Goal: Task Accomplishment & Management: Complete application form

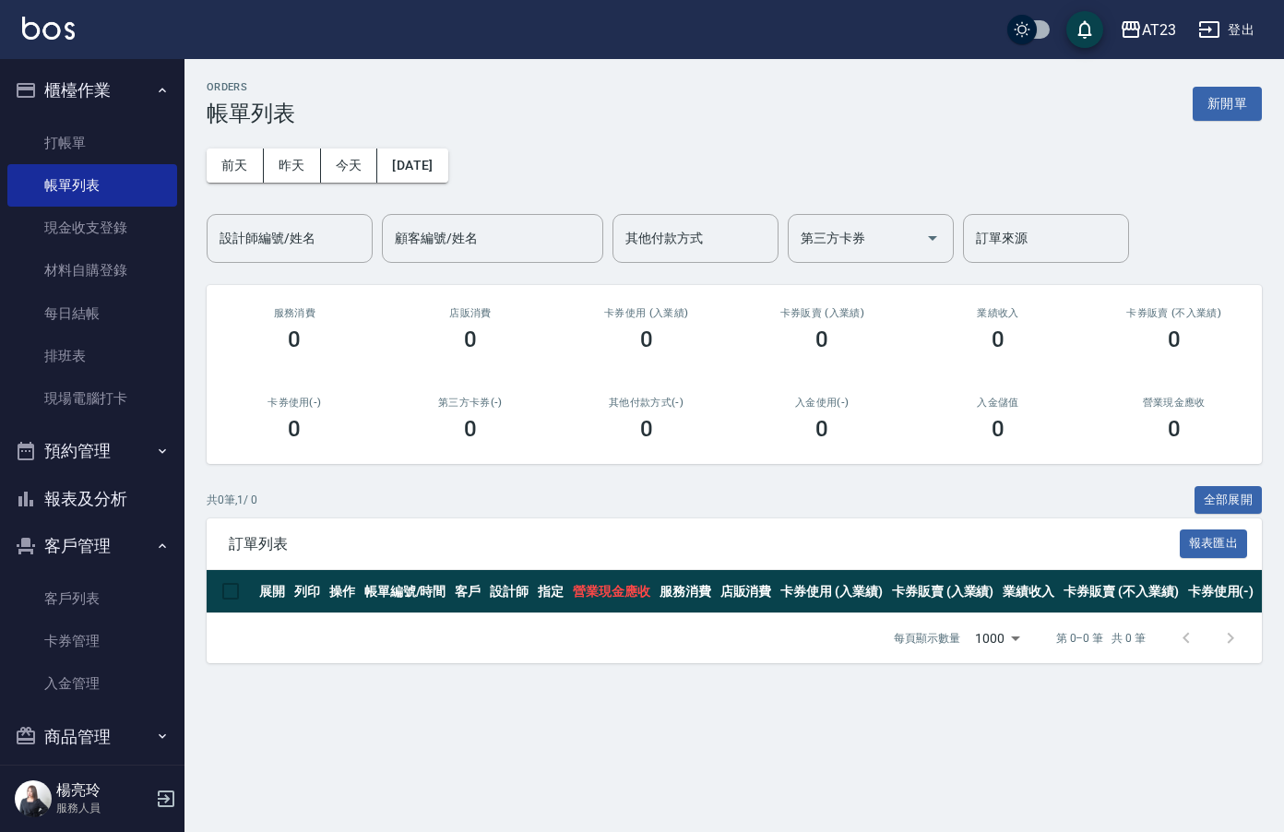
click at [1229, 101] on button "新開單" at bounding box center [1226, 104] width 69 height 34
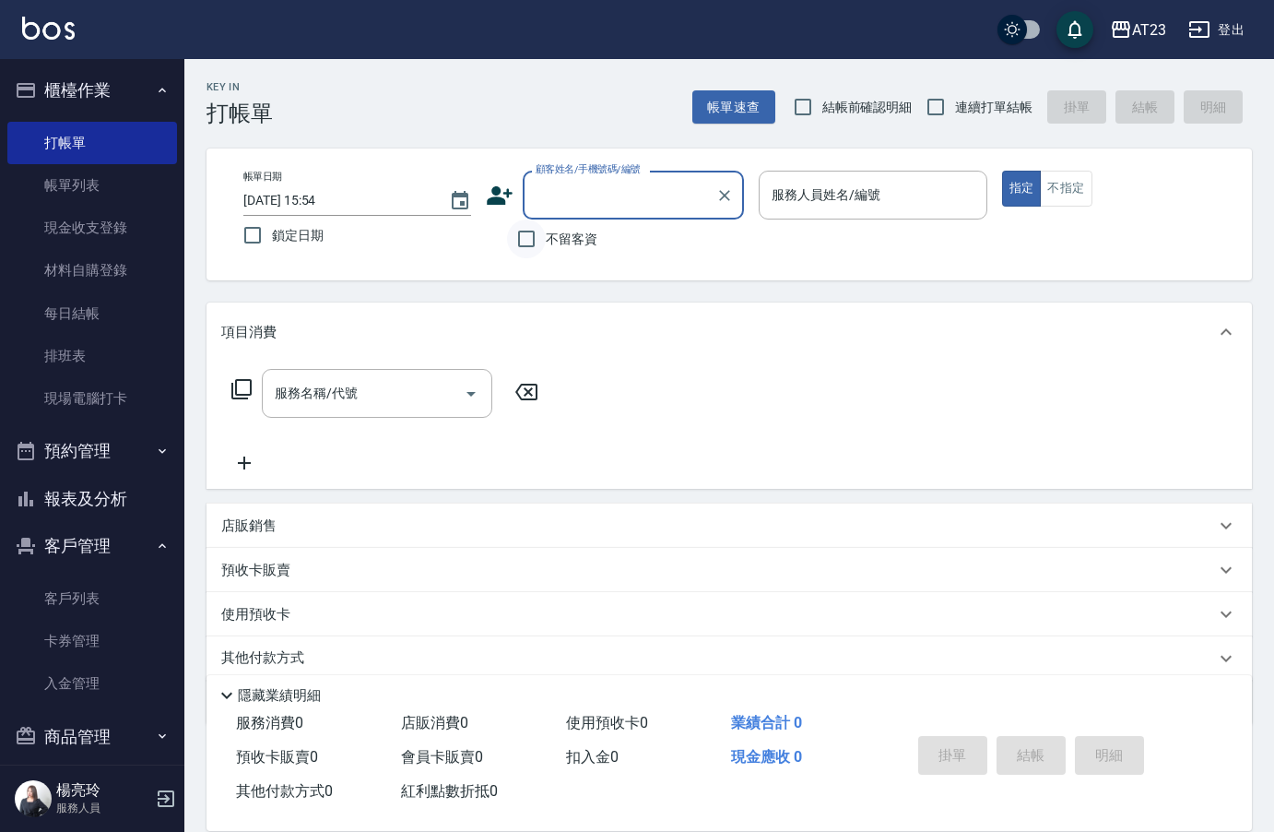
click at [531, 243] on input "不留客資" at bounding box center [526, 238] width 39 height 39
checkbox input "true"
click at [941, 118] on input "連續打單結帳" at bounding box center [936, 107] width 39 height 39
checkbox input "true"
click at [913, 204] on input "服務人員姓名/編號" at bounding box center [872, 195] width 211 height 32
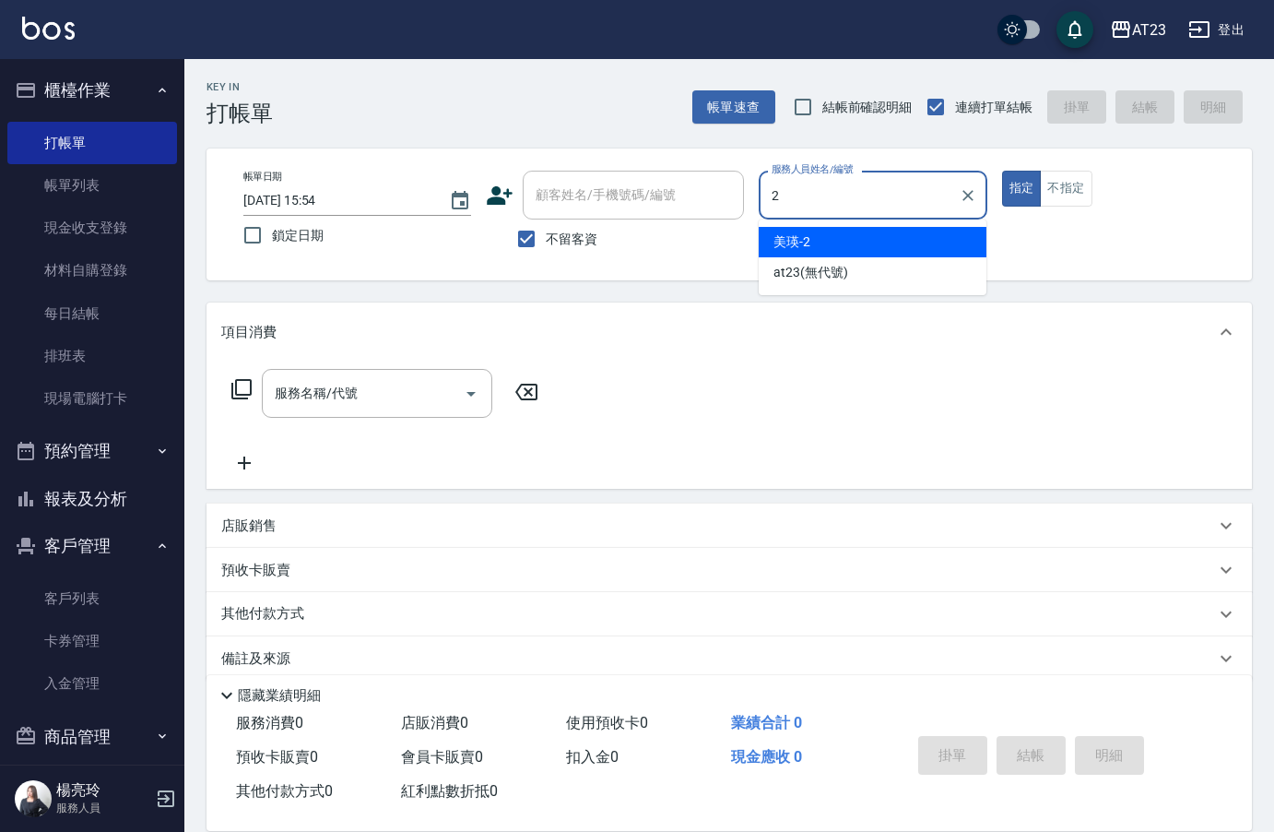
type input "美瑛-2"
type button "true"
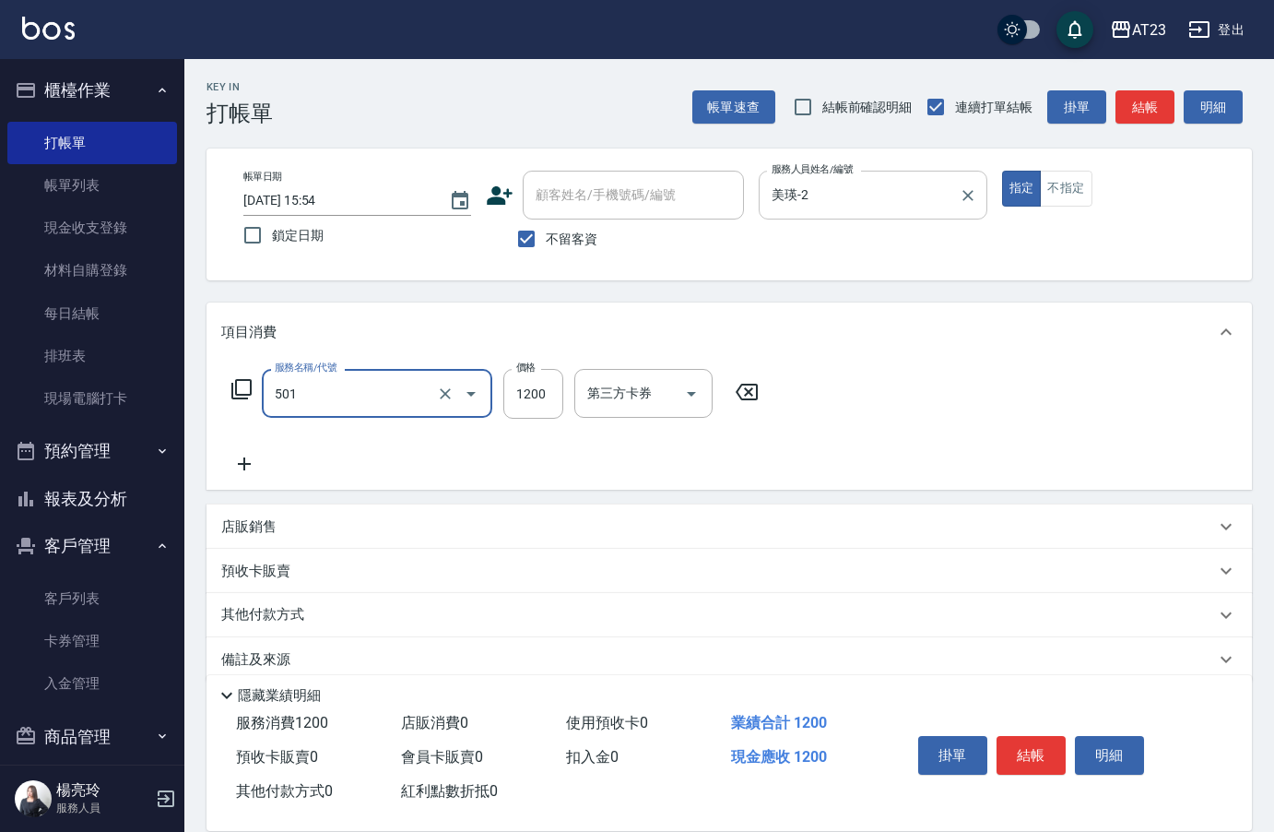
type input "染髮(501)"
type input "2000"
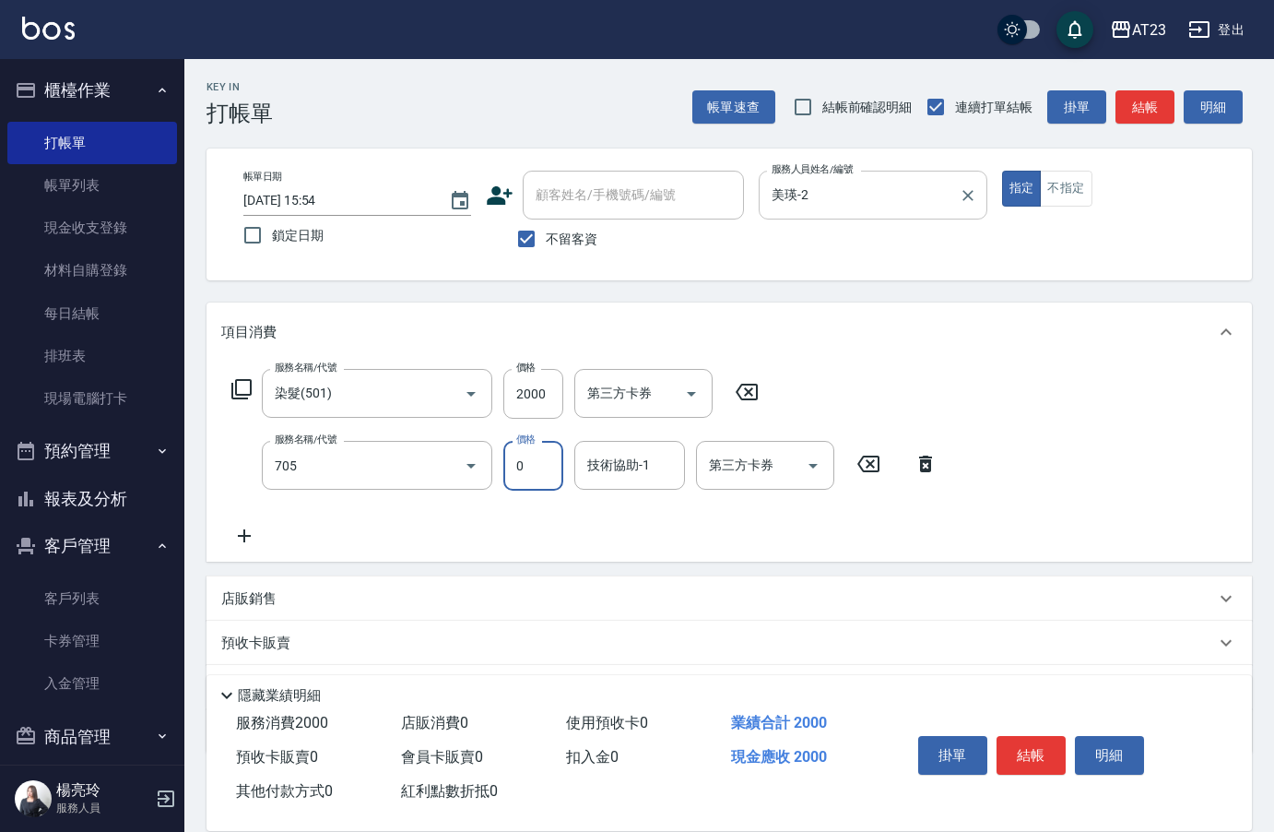
type input "互助50(705)"
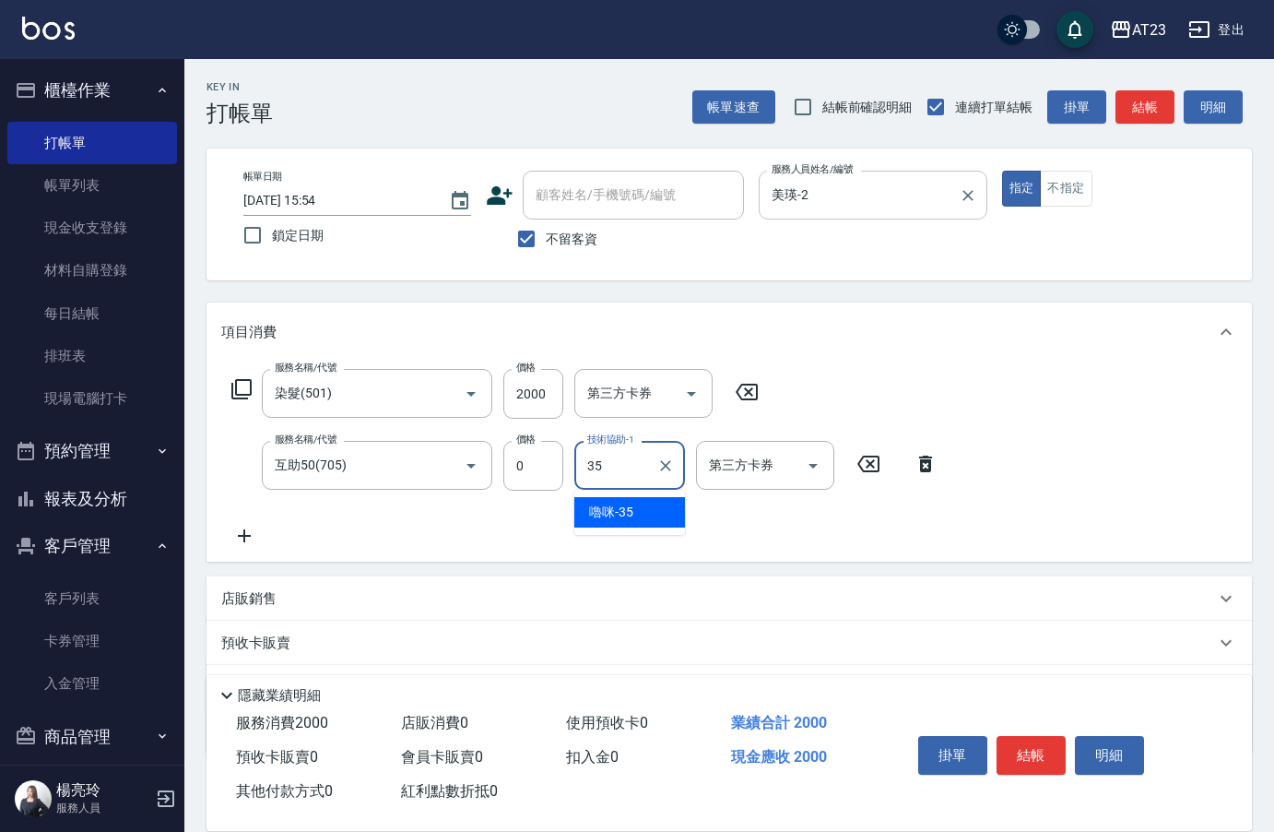
type input "嚕咪-35"
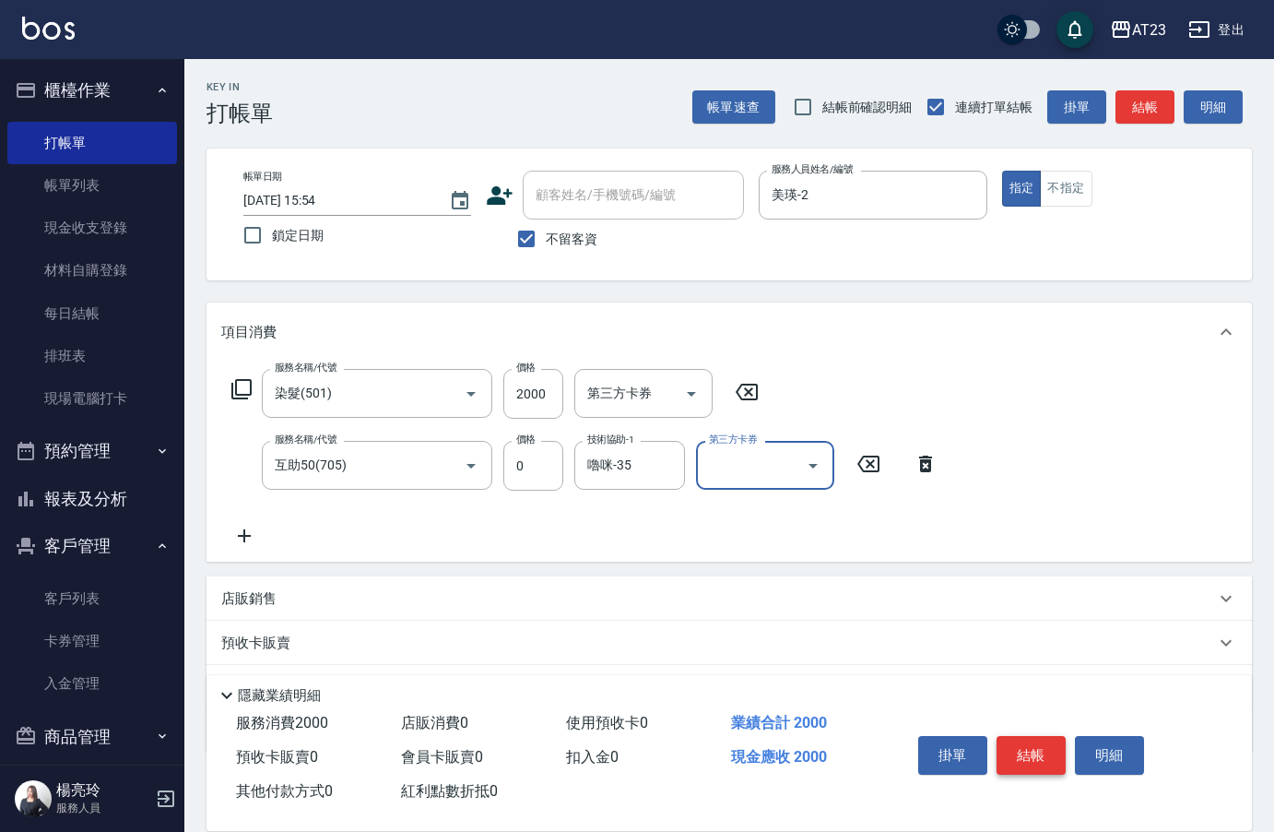
click at [1036, 747] on button "結帳" at bounding box center [1031, 755] width 69 height 39
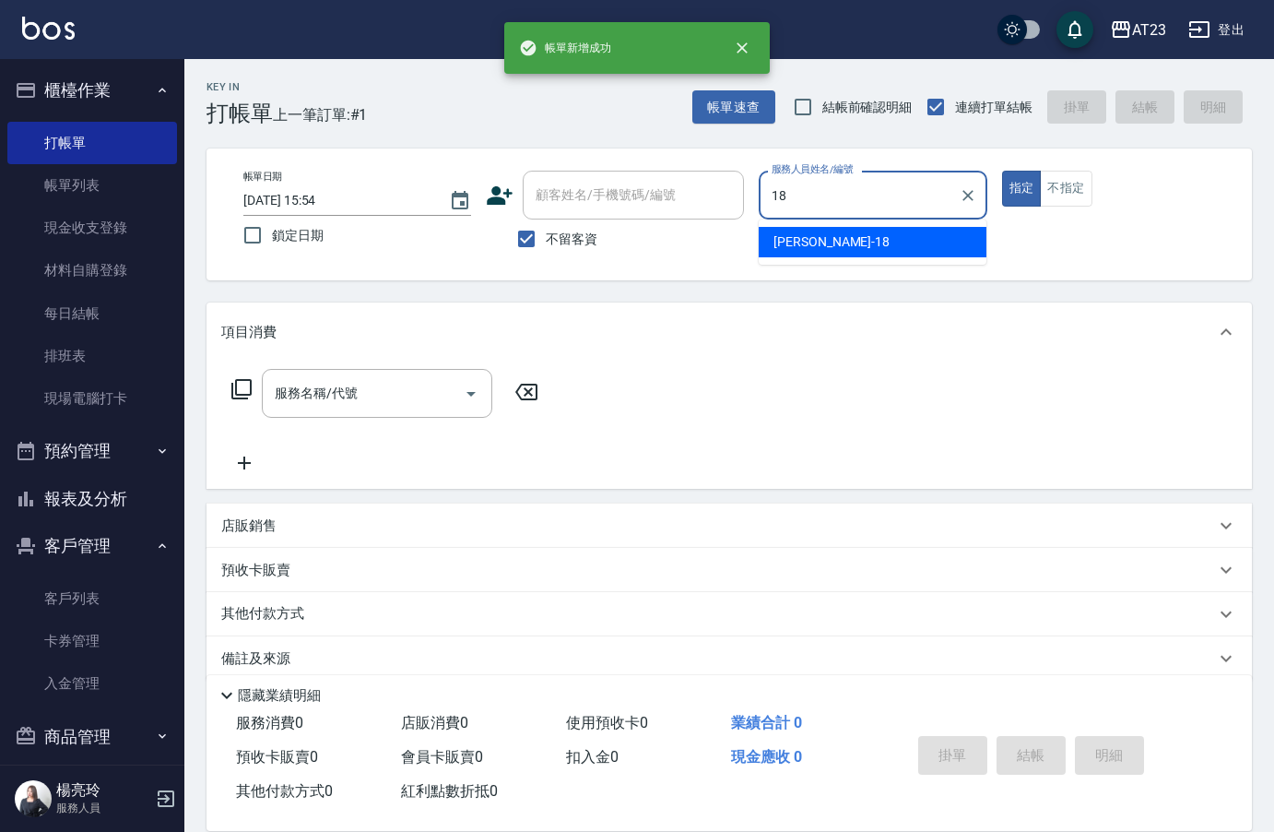
type input "[PERSON_NAME]-18"
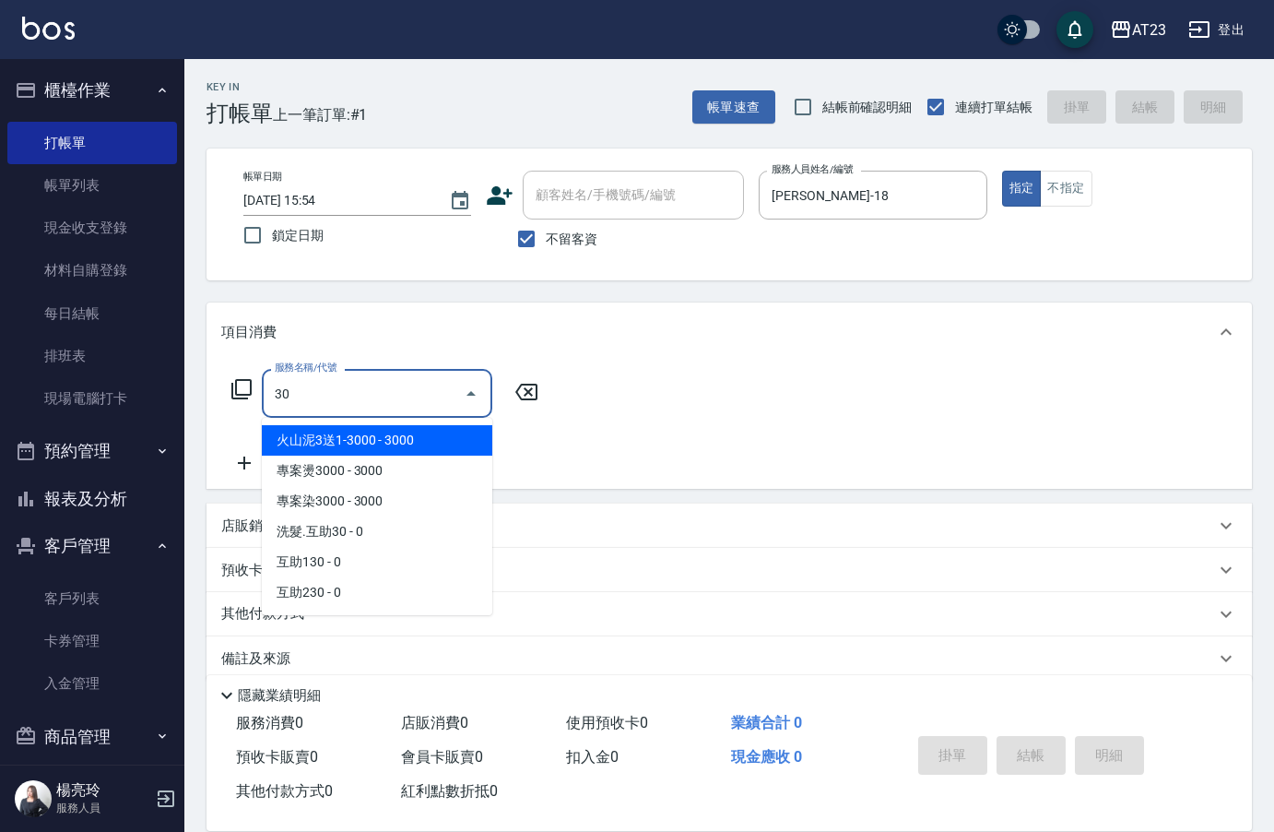
type input "3"
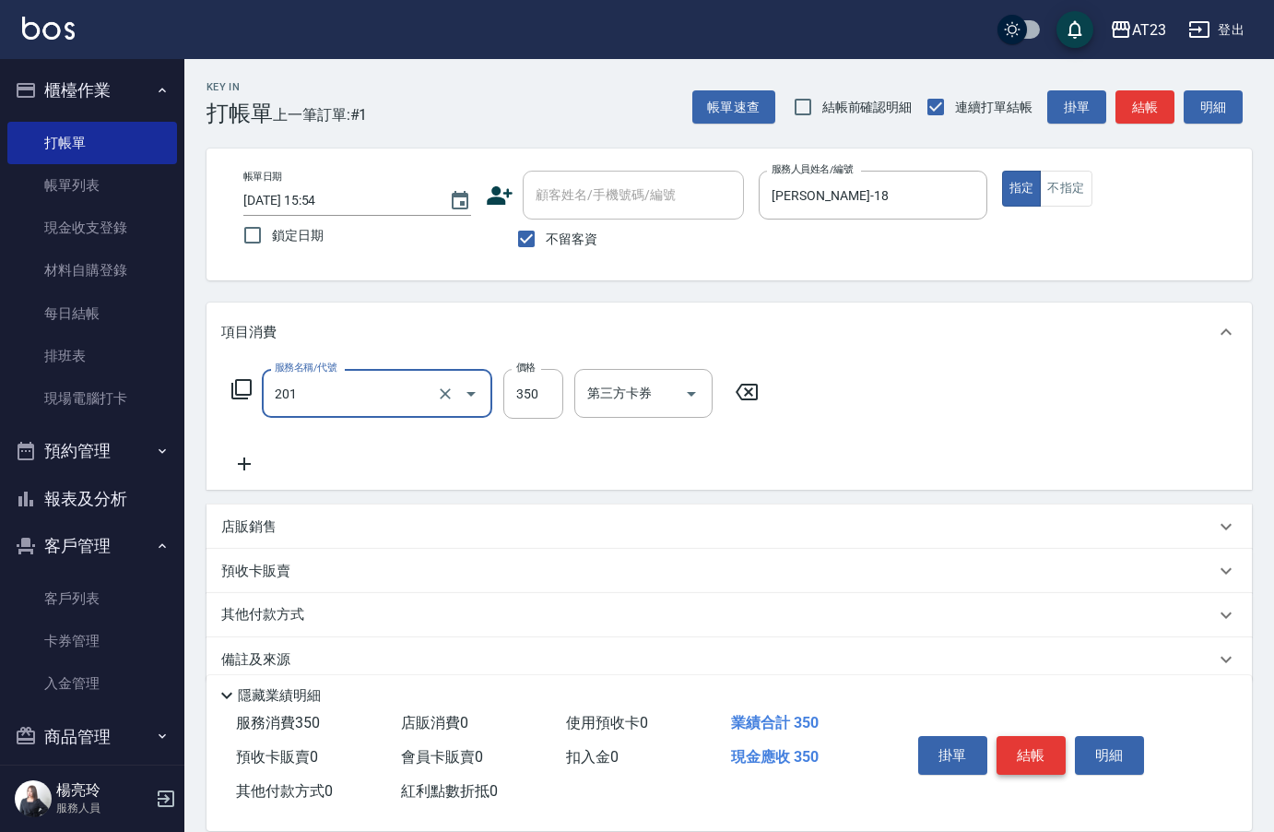
type input "一般洗髮(201)"
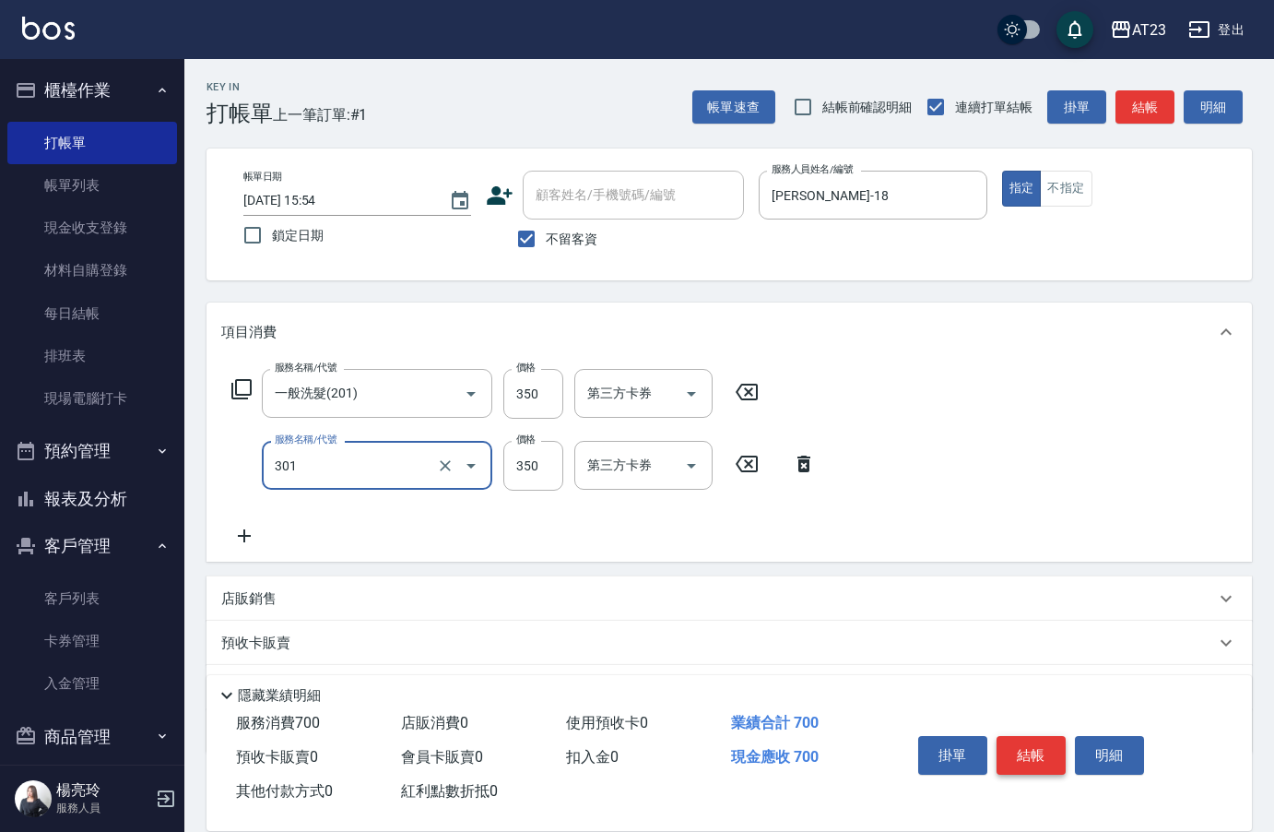
type input "造型剪髮(301)"
type input "550"
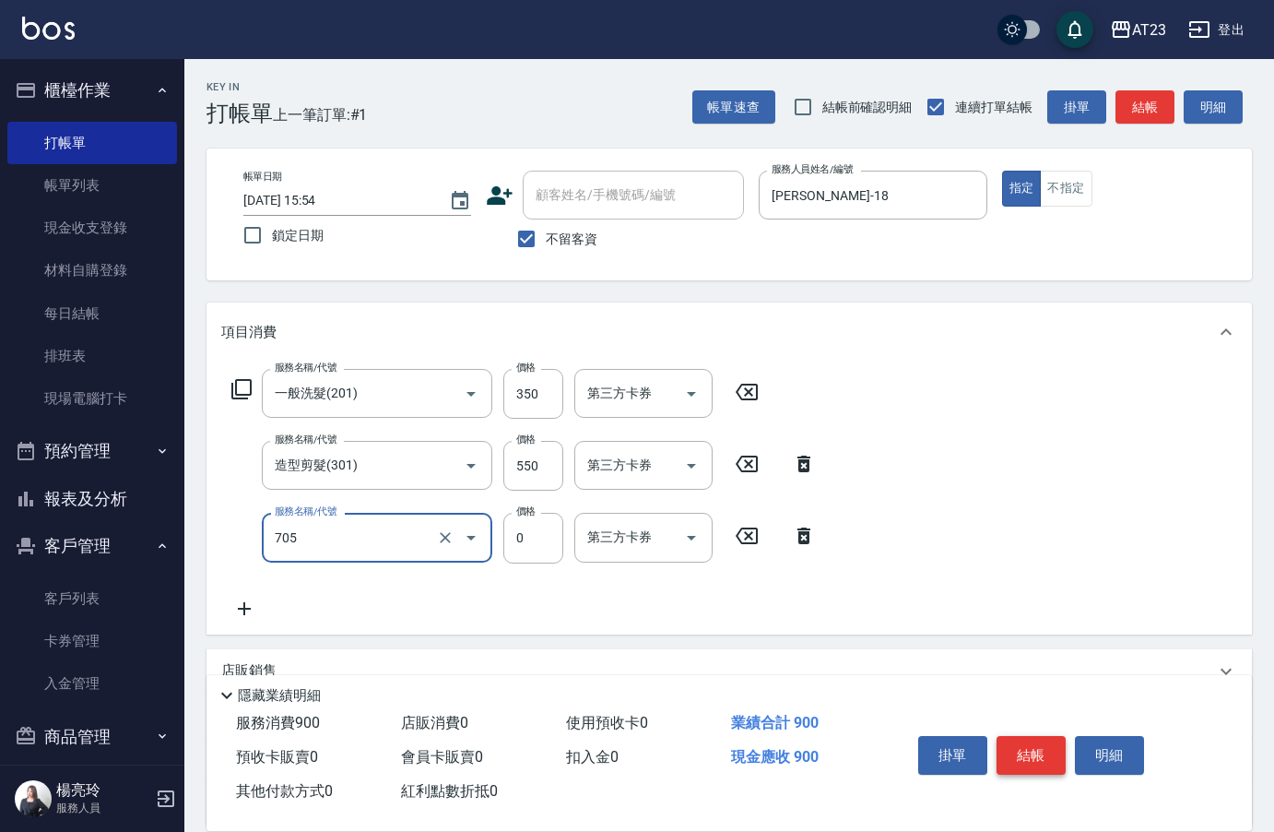
type input "互助50(705)"
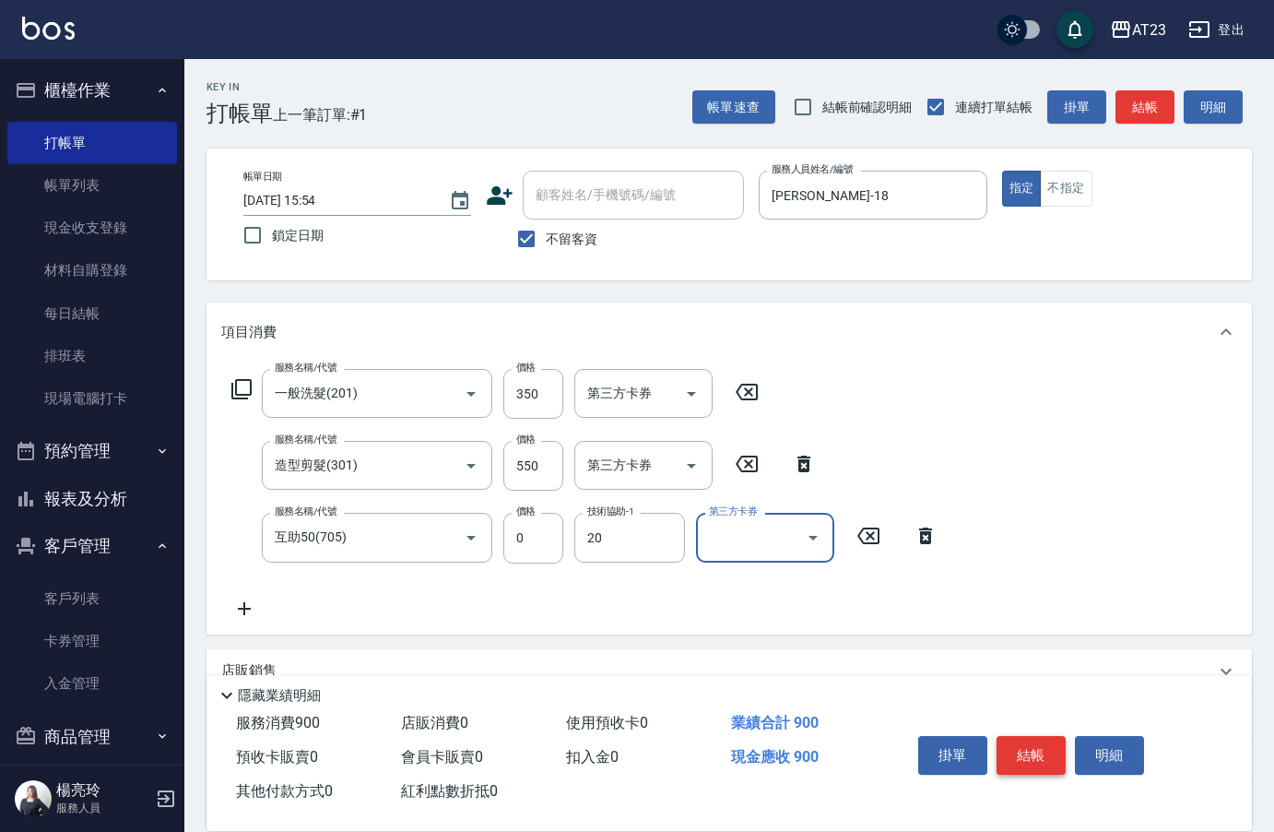
type input "棒棒-20"
click at [1034, 752] on button "結帳" at bounding box center [1031, 755] width 69 height 39
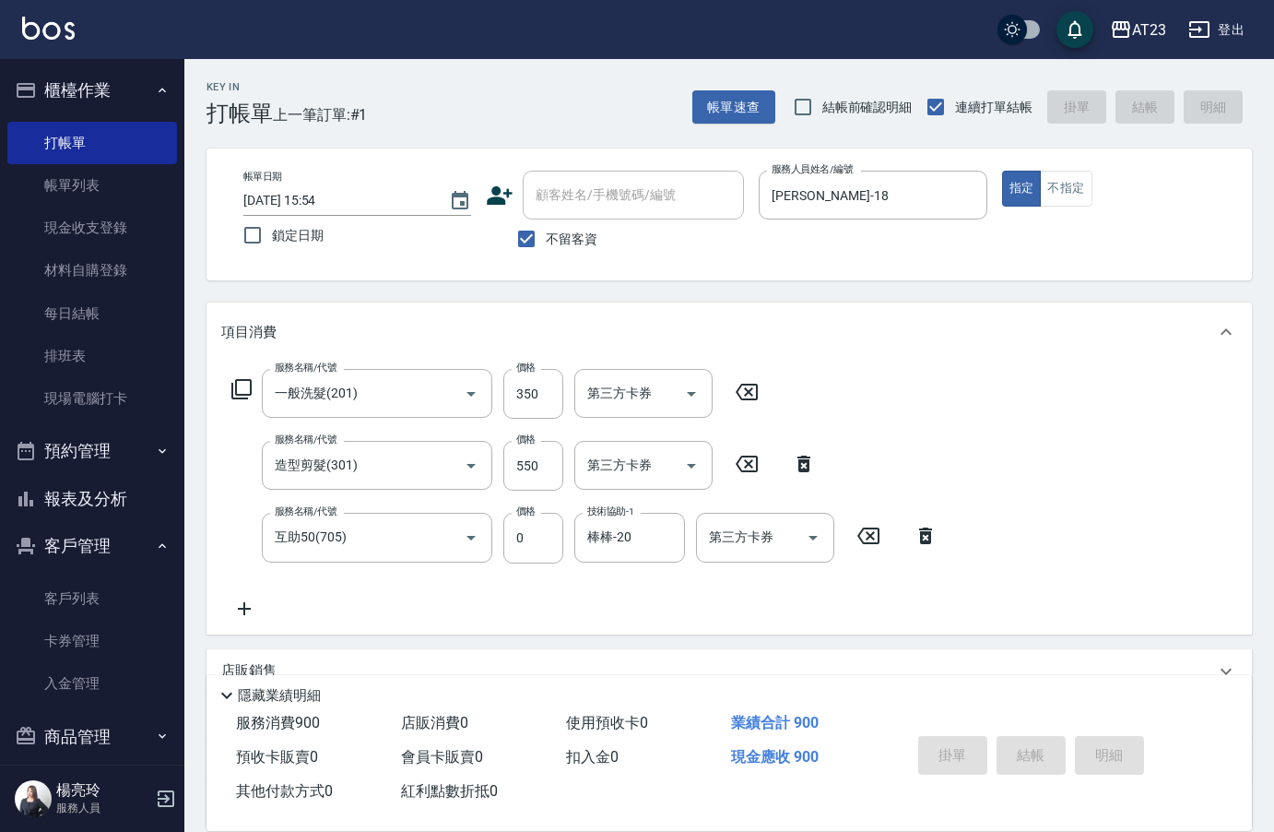
type input "[DATE] 15:55"
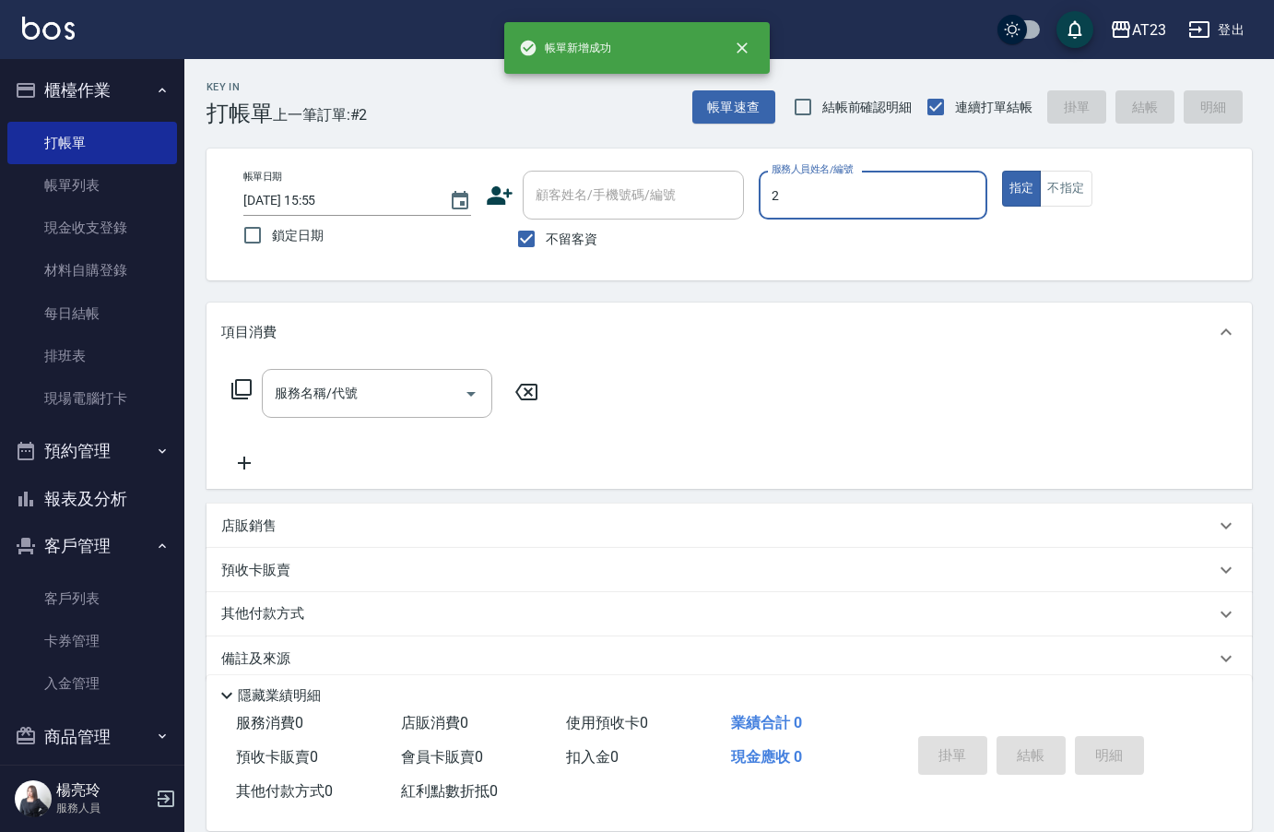
type input "美瑛-2"
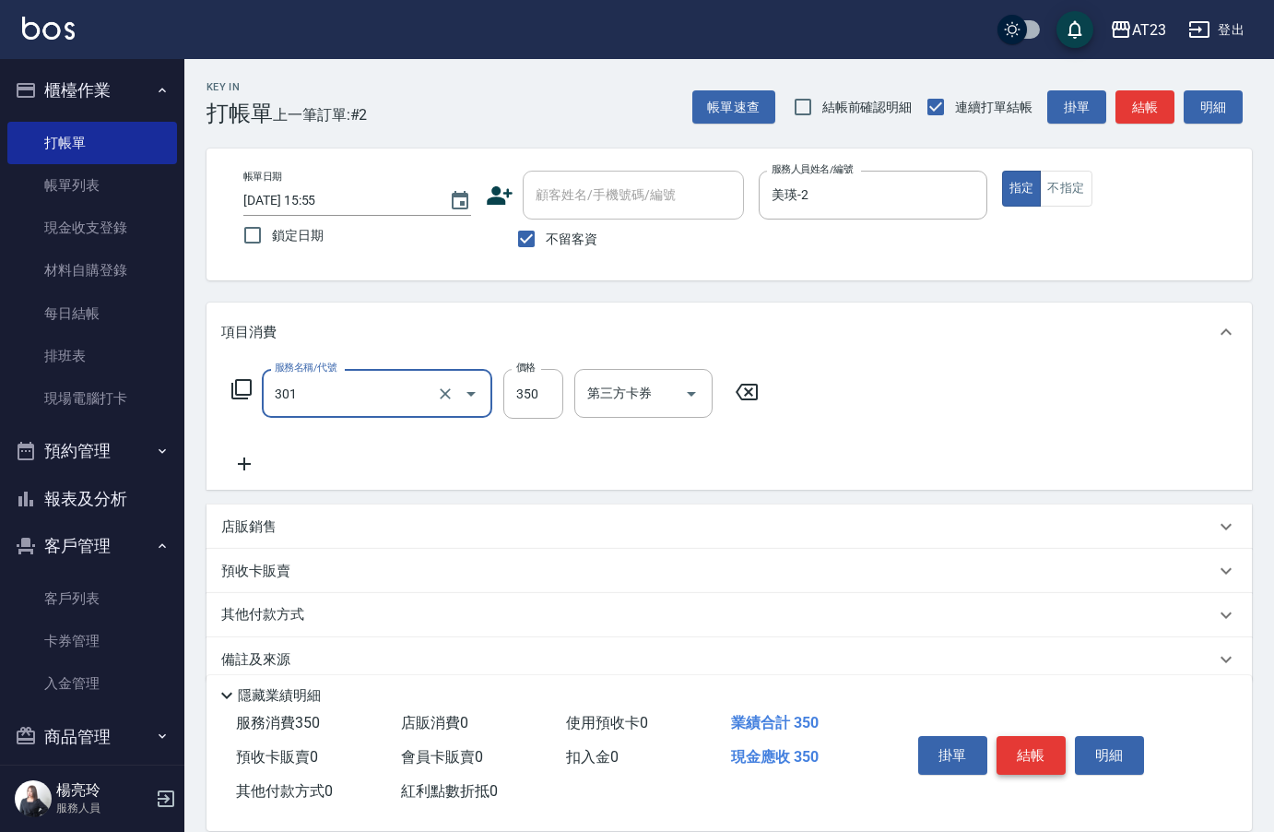
type input "造型剪髮(301)"
type input "500"
click at [1034, 752] on button "結帳" at bounding box center [1031, 755] width 69 height 39
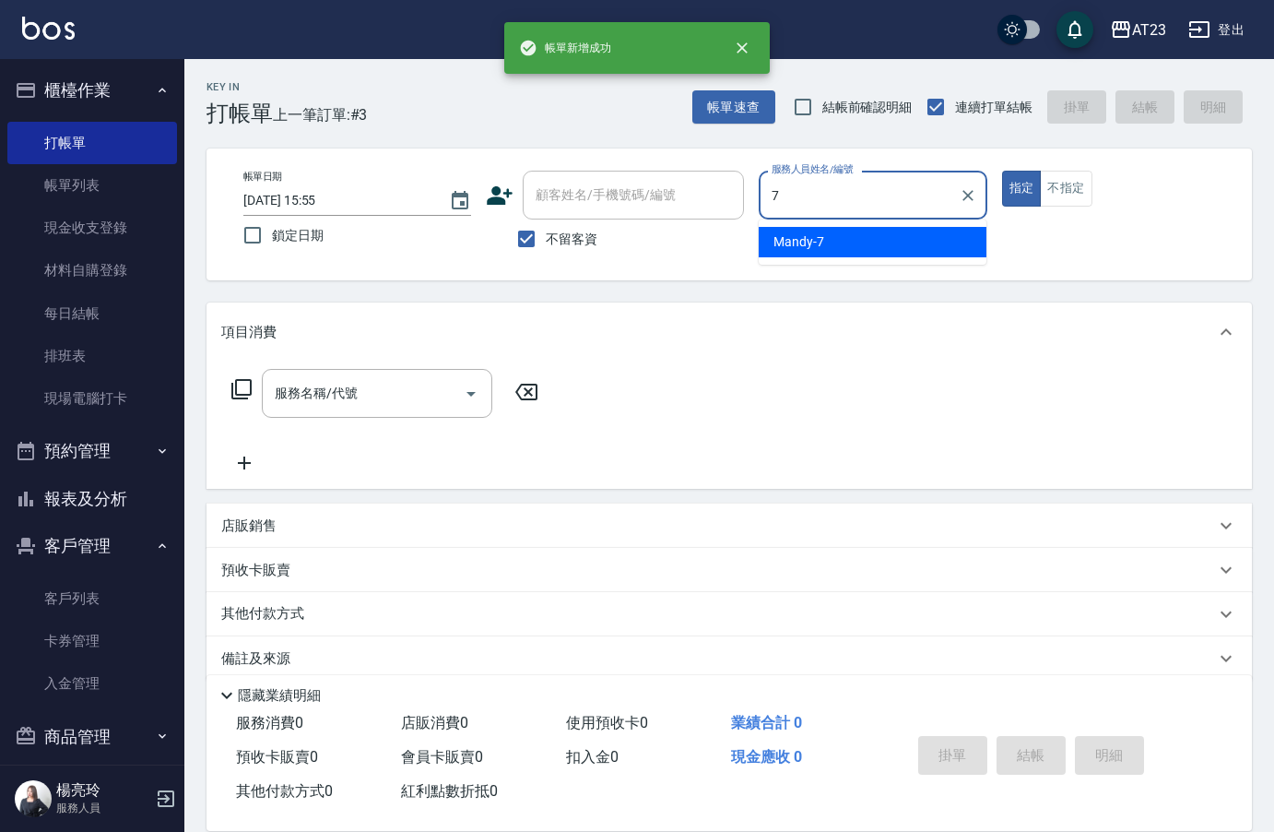
type input "Mandy-7"
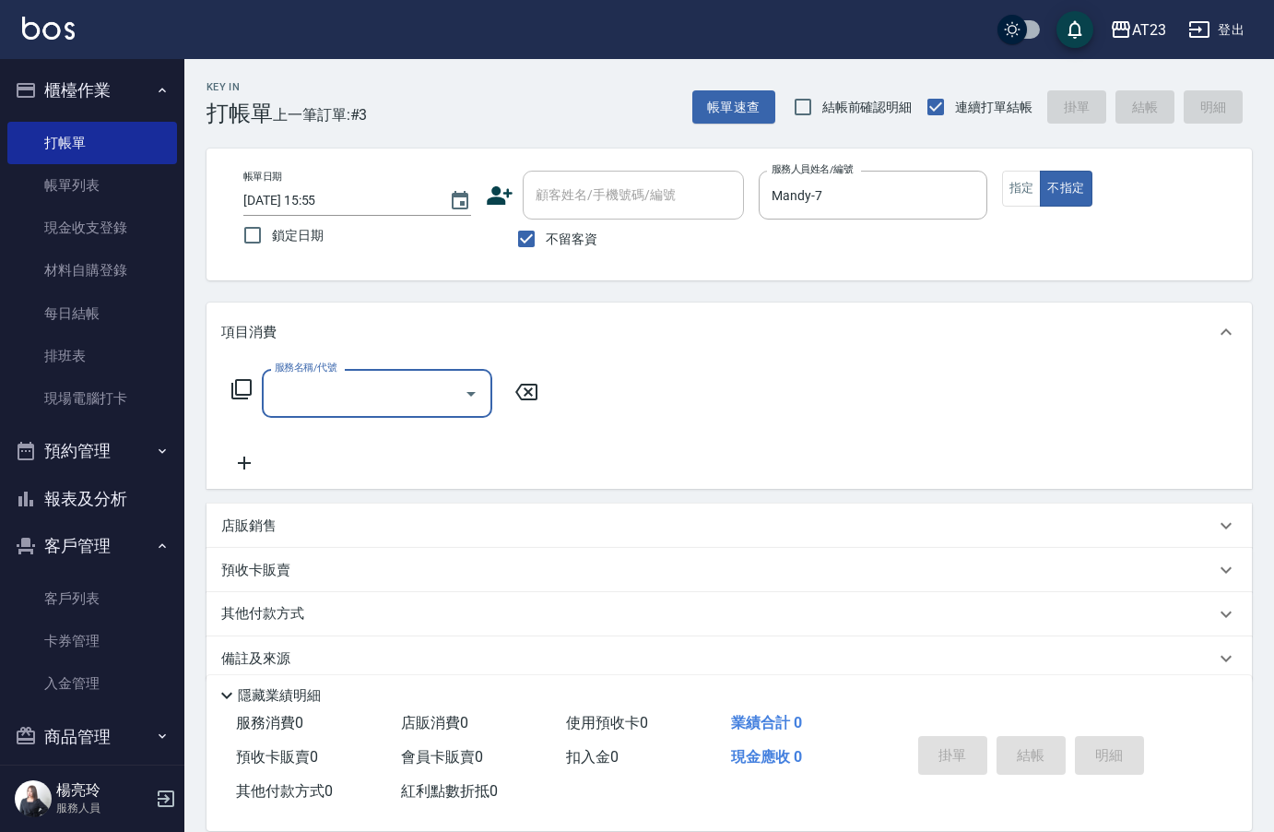
type input "2"
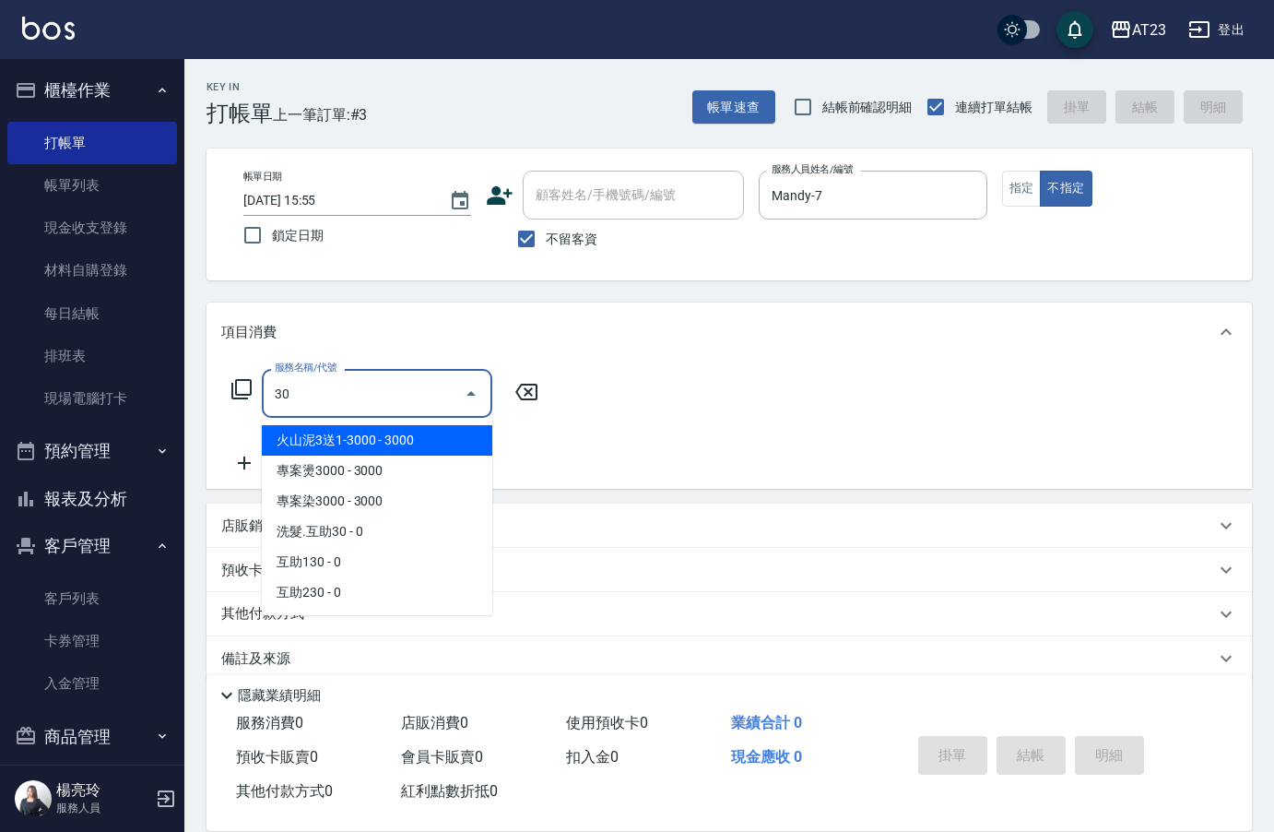
type input "3"
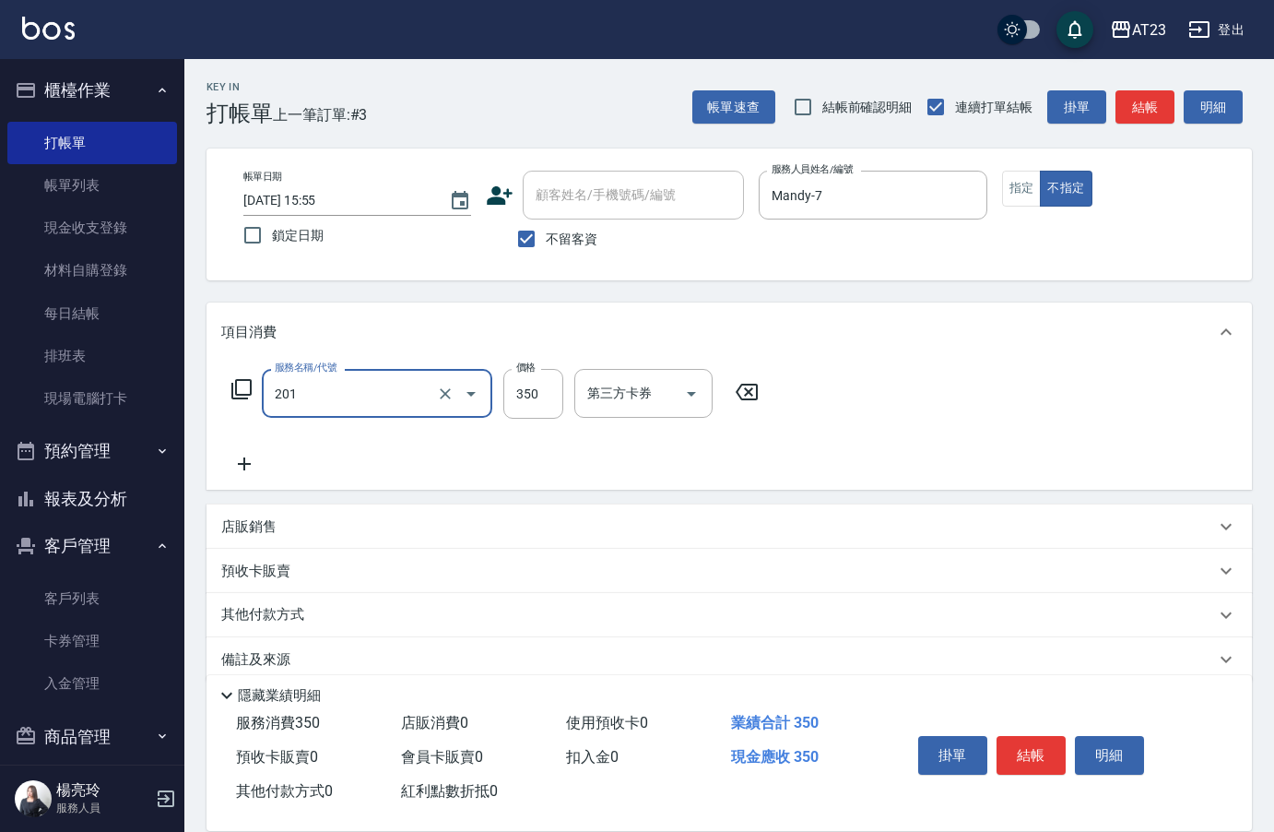
type input "一般洗髮(201)"
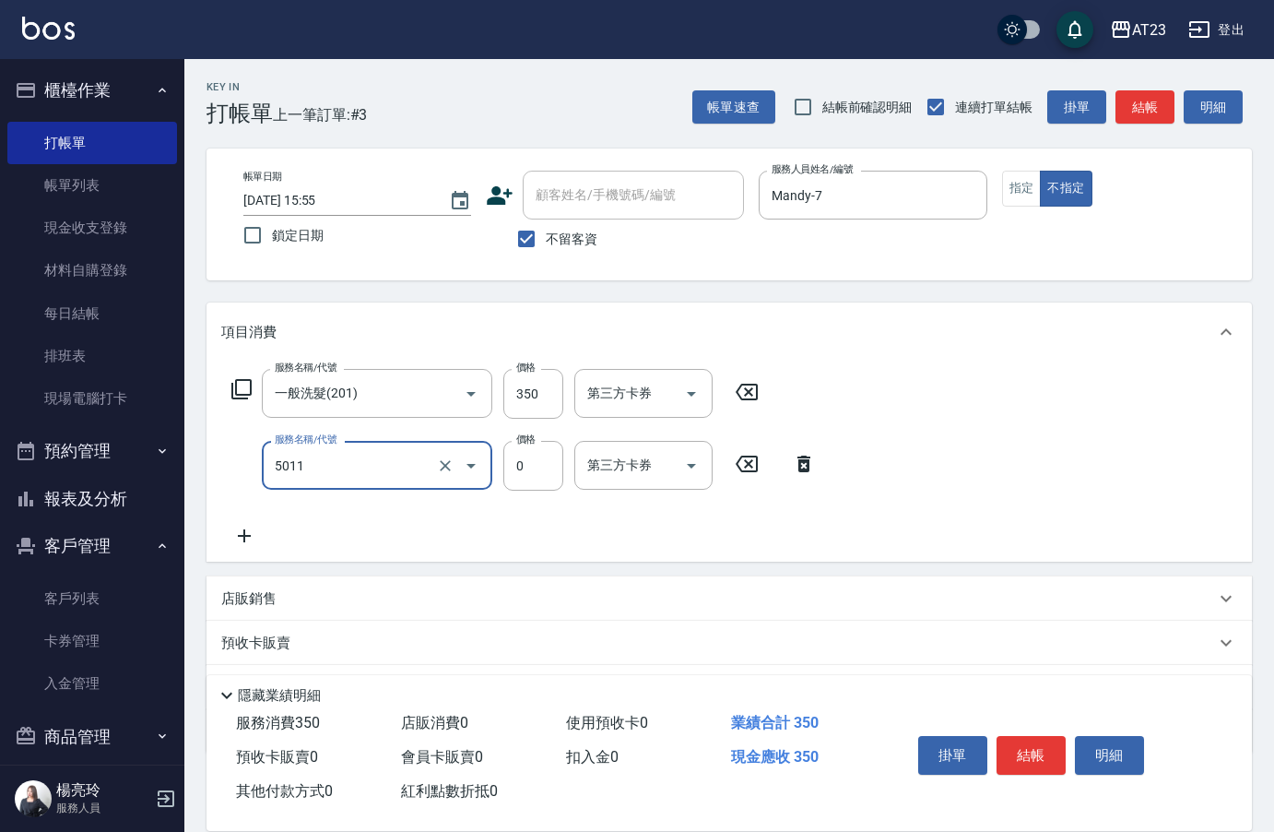
type input "補染(5011)"
type input "600"
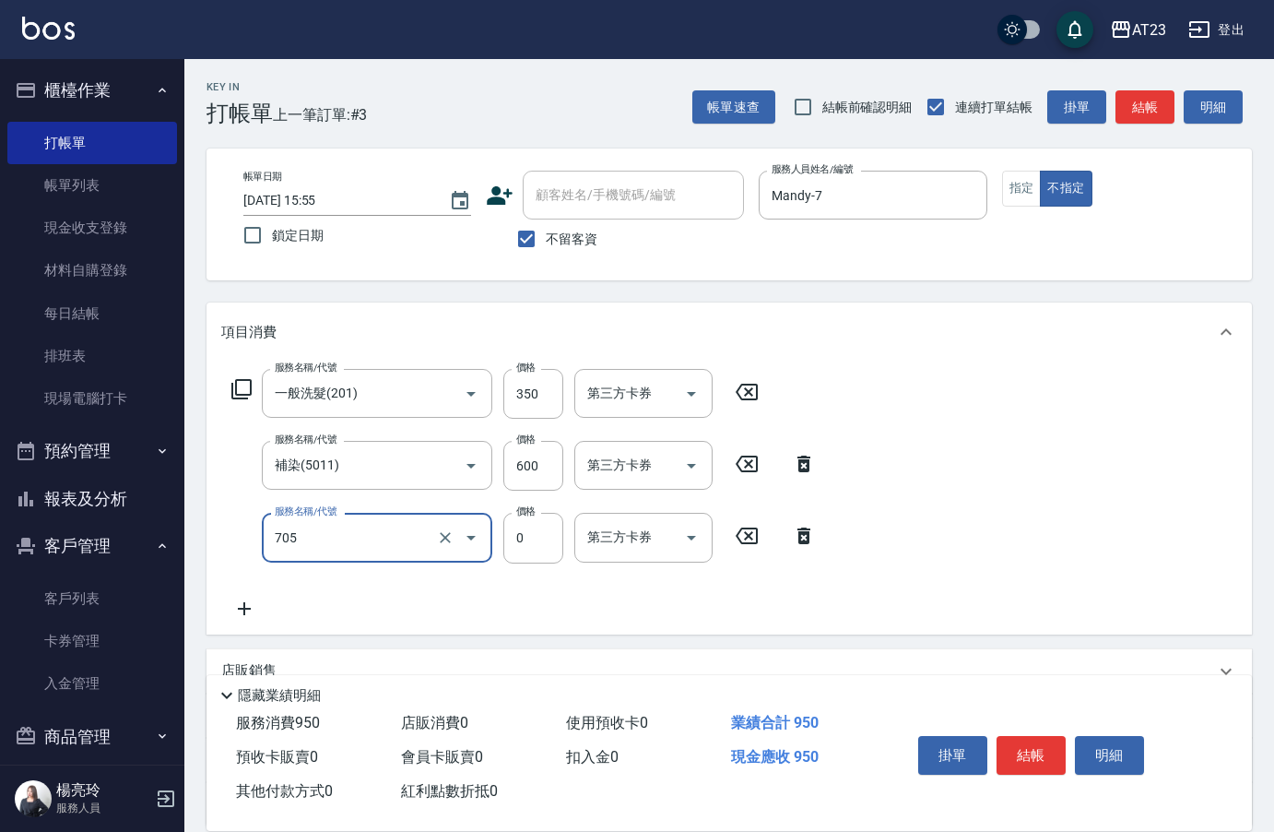
type input "互助50(705)"
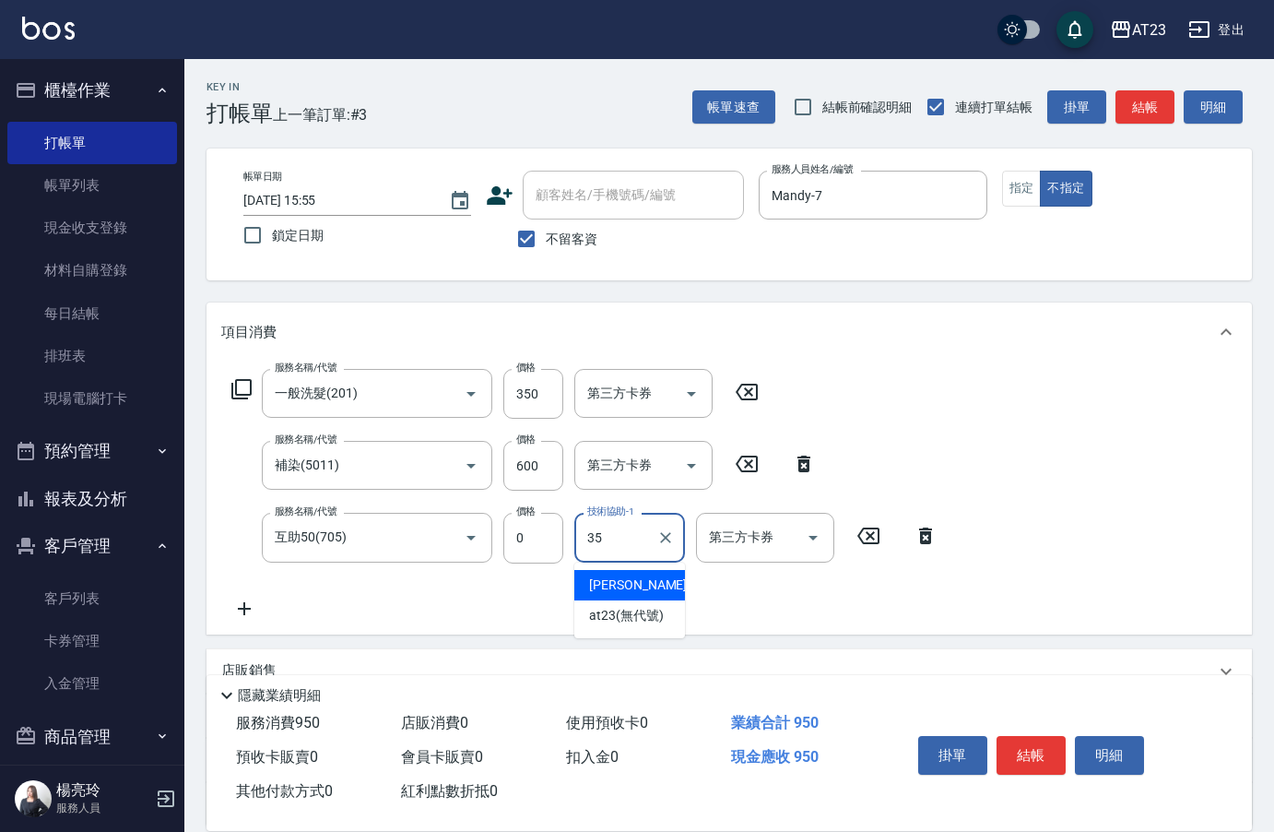
type input "嚕咪-35"
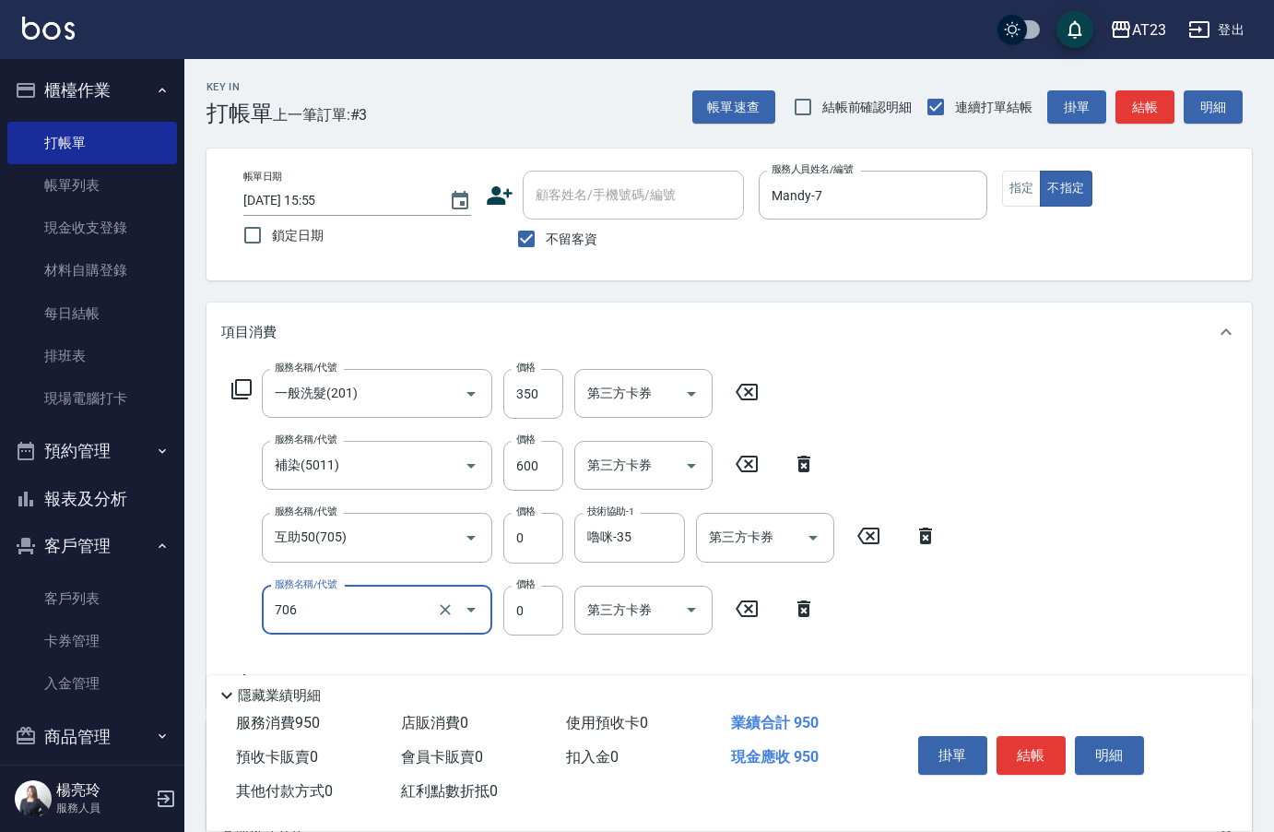
type input "互助60(706)"
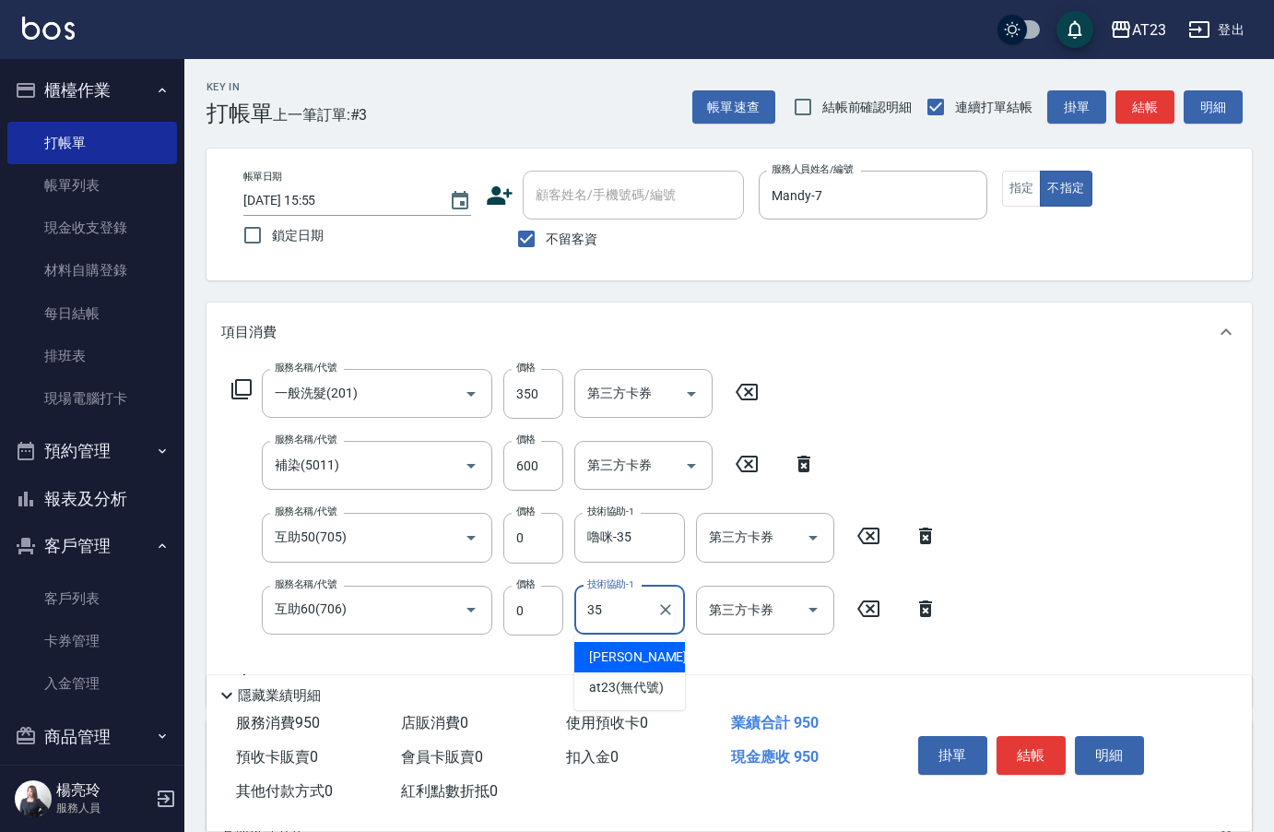
type input "嚕咪-35"
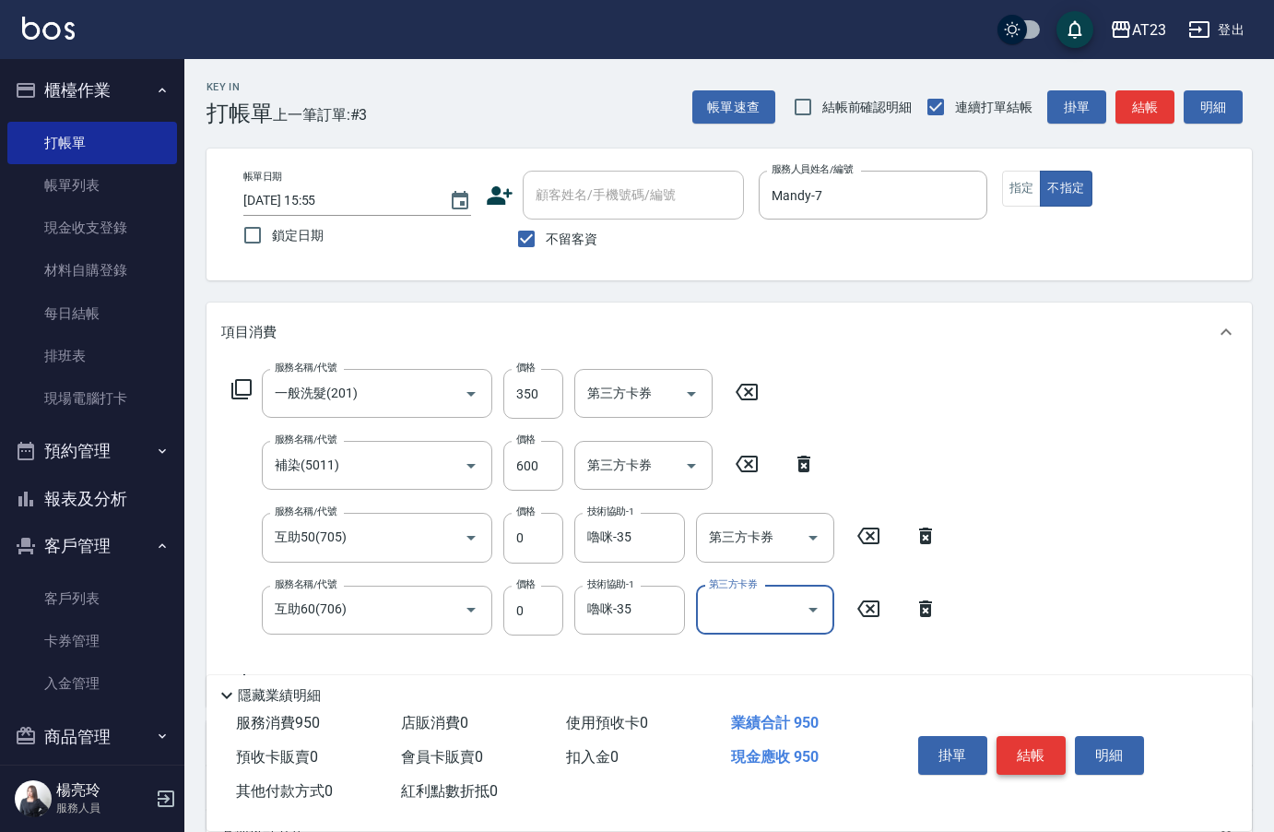
click at [1017, 755] on button "結帳" at bounding box center [1031, 755] width 69 height 39
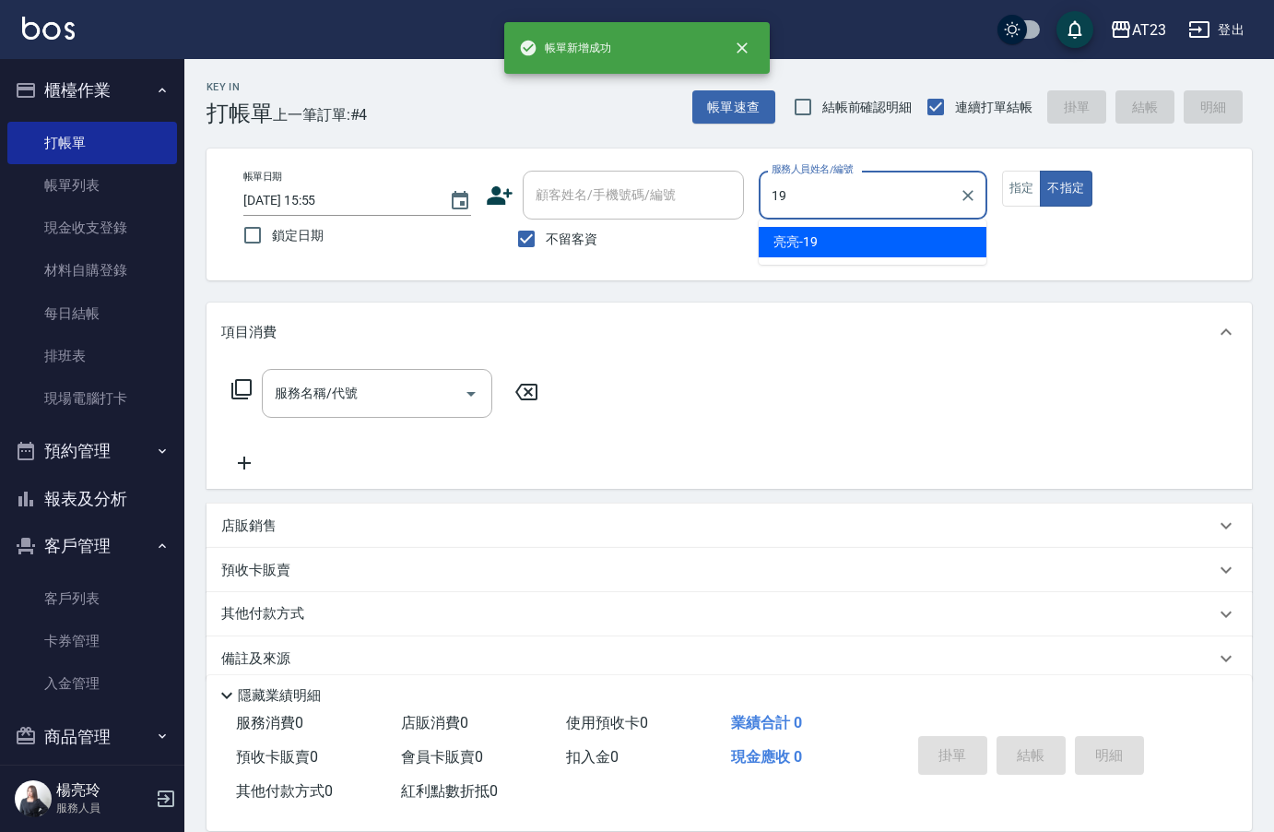
type input "[PERSON_NAME]-19"
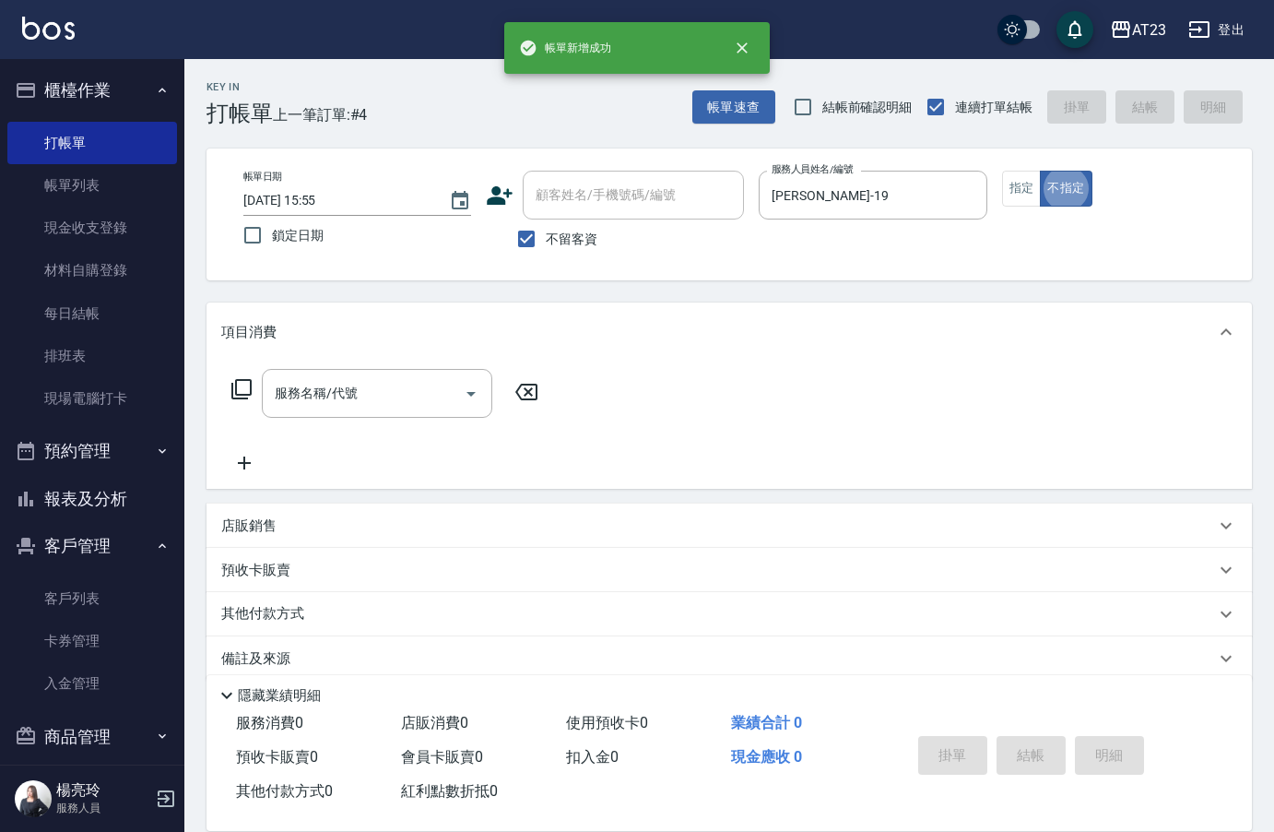
type button "false"
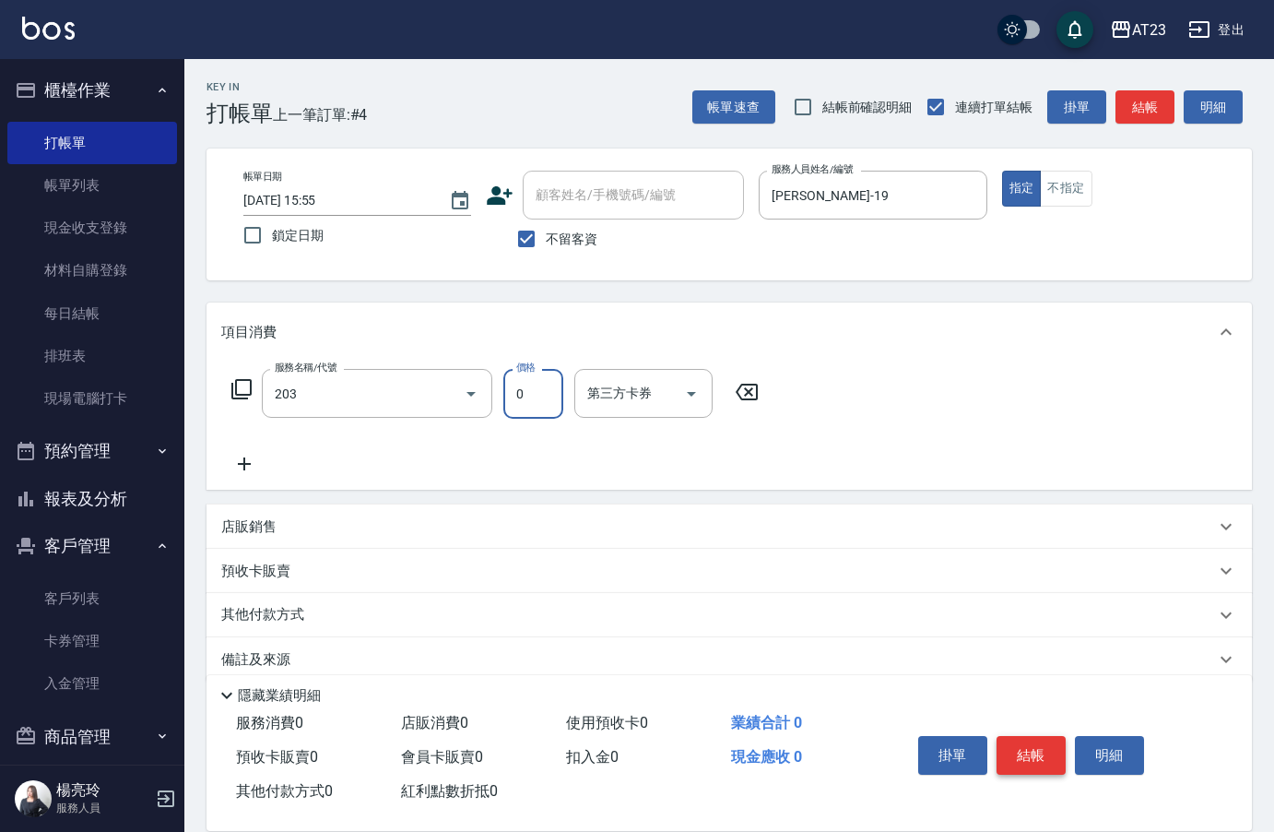
type input "使用洗髮卡(203)"
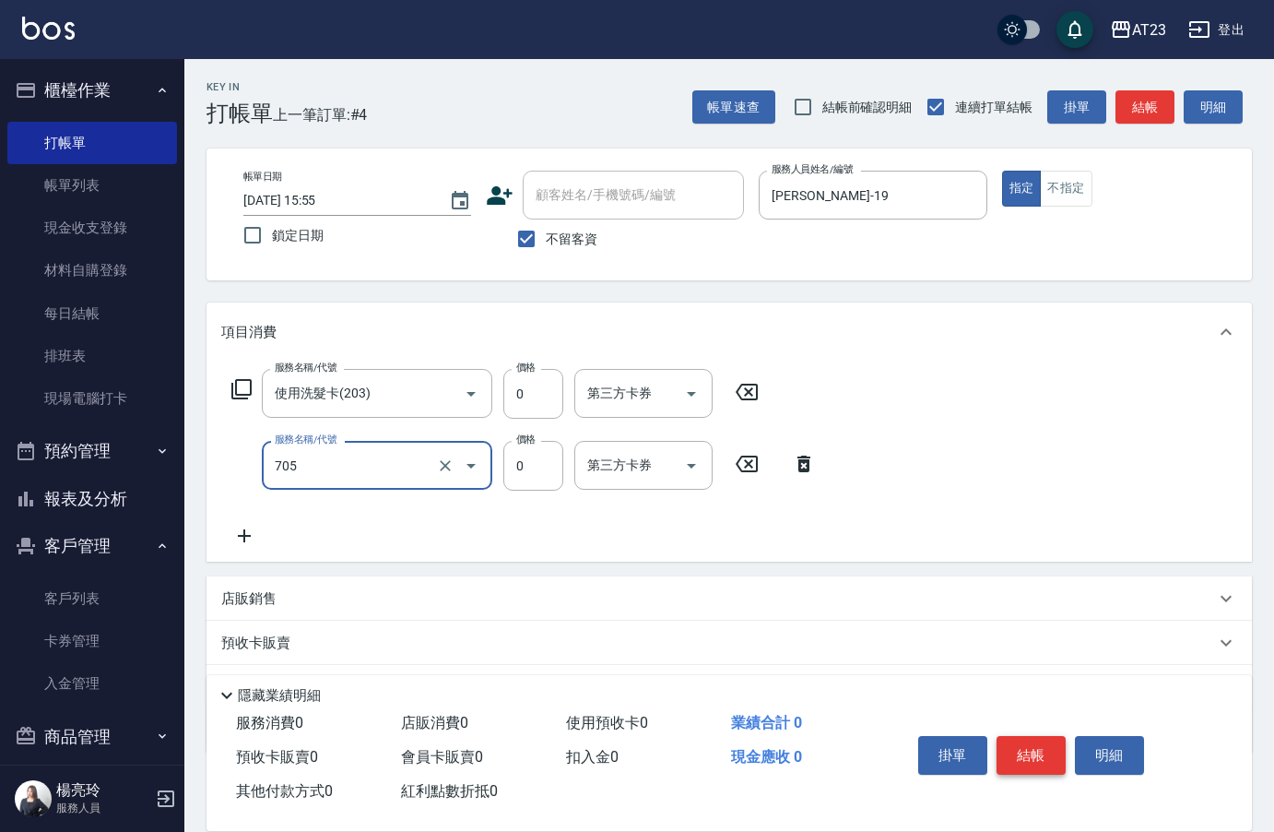
type input "互助50(705)"
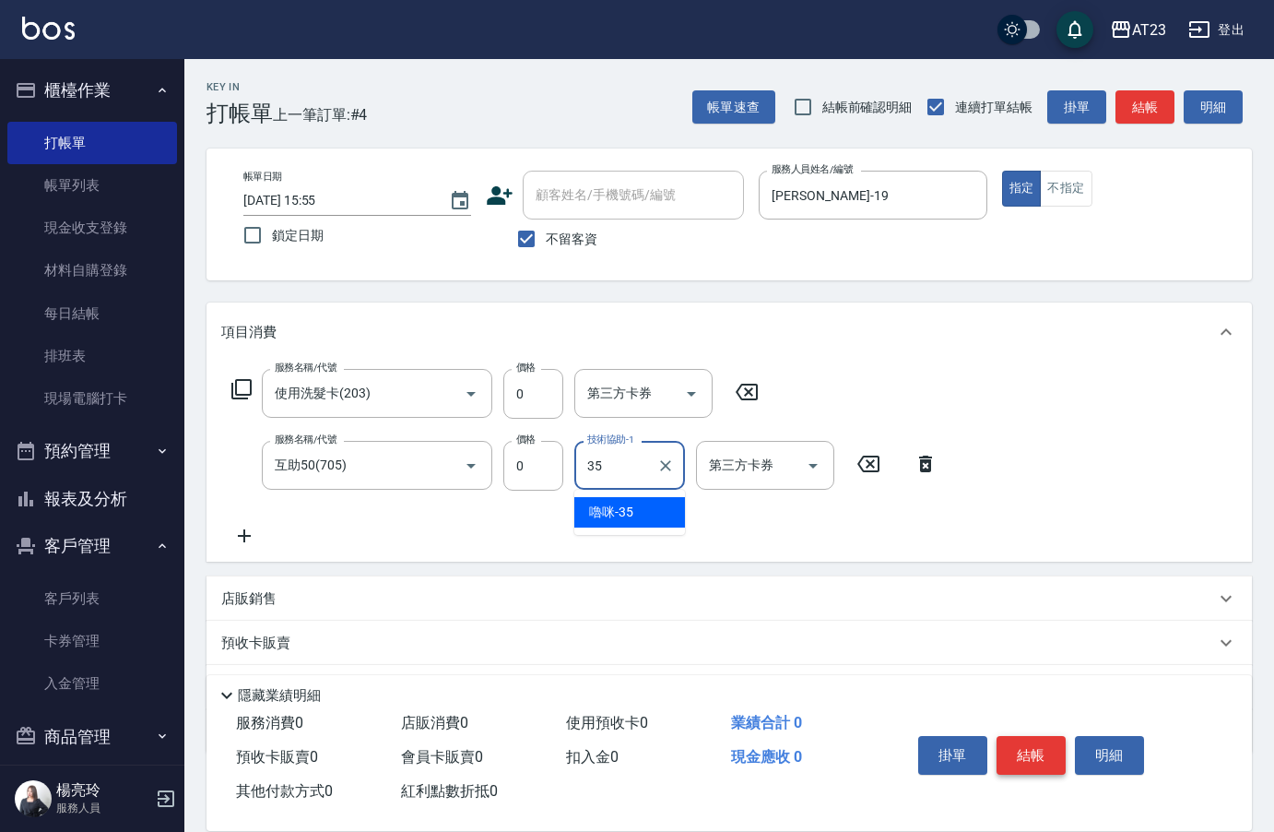
type input "嚕咪-35"
click at [1017, 755] on button "結帳" at bounding box center [1031, 755] width 69 height 39
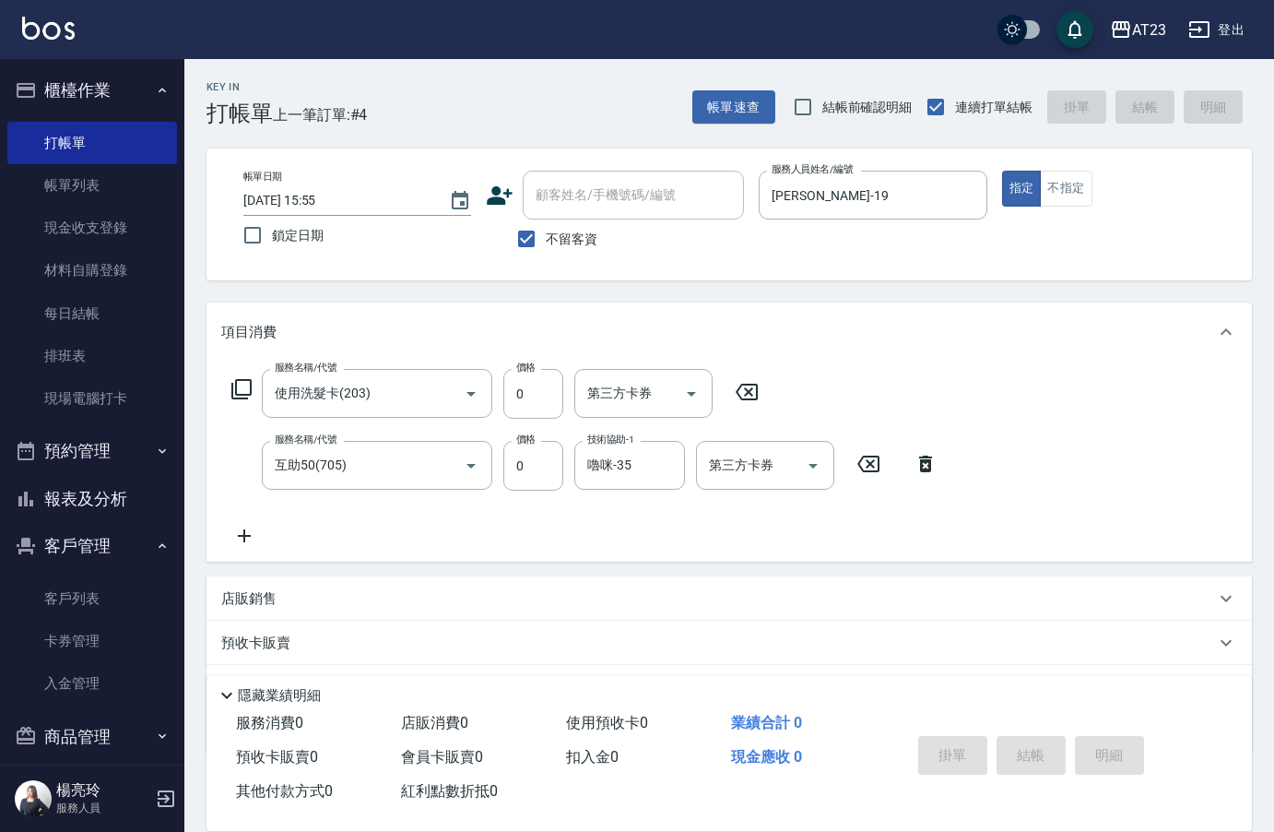
type input "[DATE] 15:56"
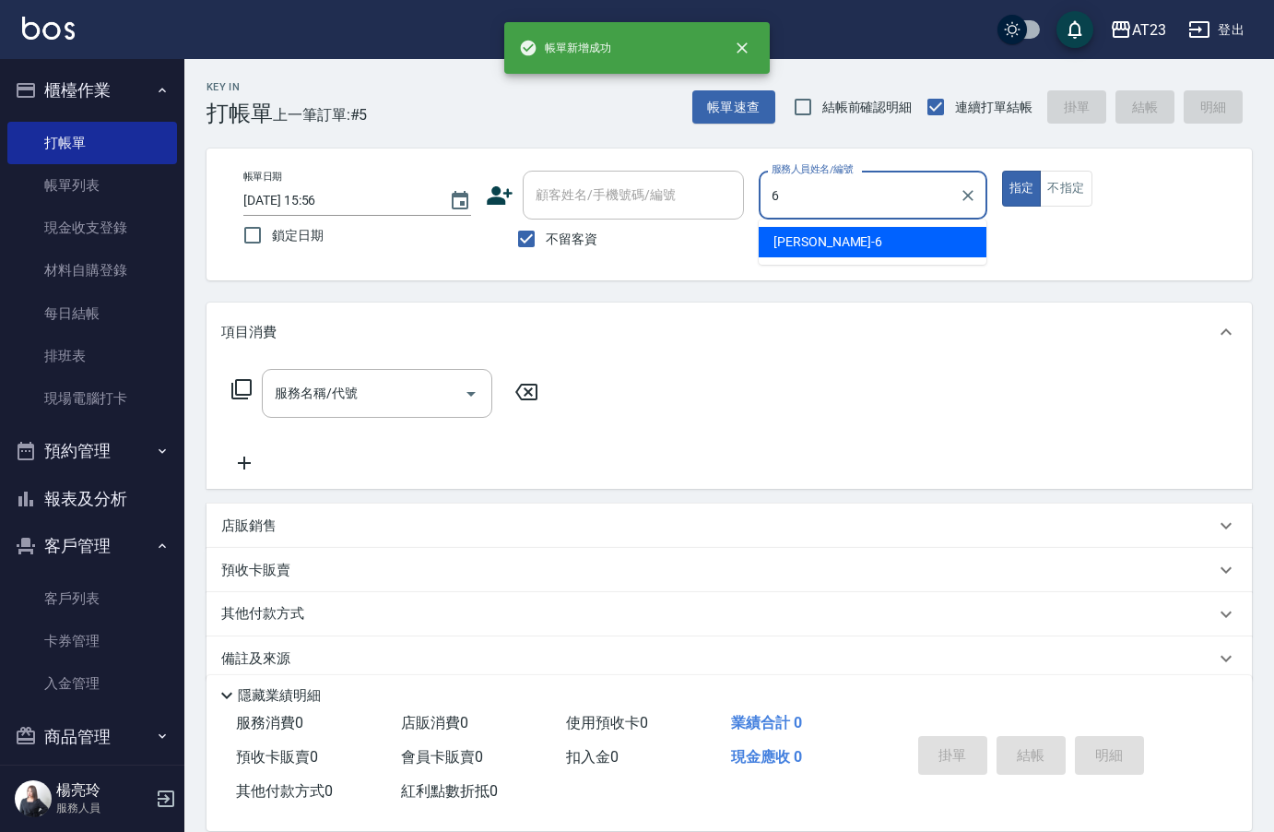
type input "Joann-6"
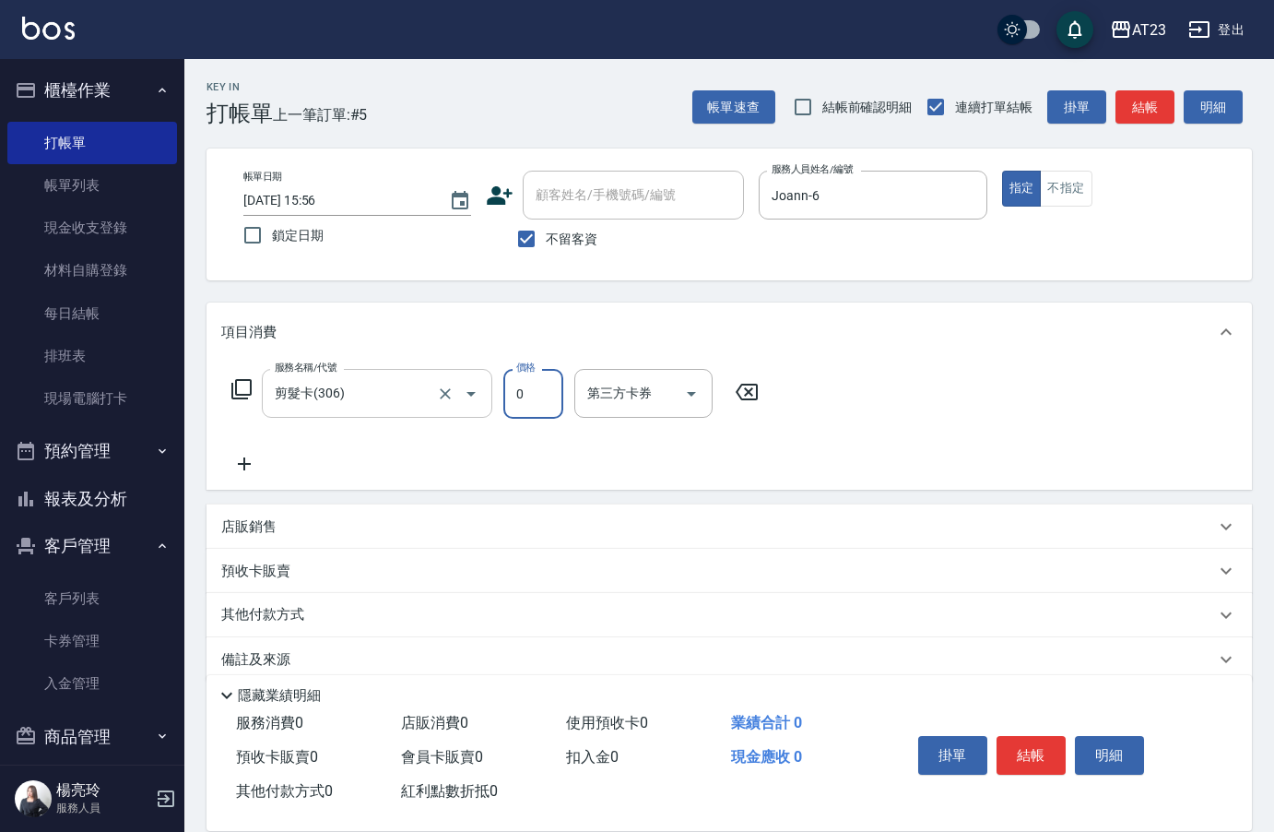
click at [349, 413] on div "剪髮卡(306) 服務名稱/代號" at bounding box center [377, 393] width 231 height 49
type input "成人剪髮卡(305)"
click at [1023, 751] on button "結帳" at bounding box center [1031, 755] width 69 height 39
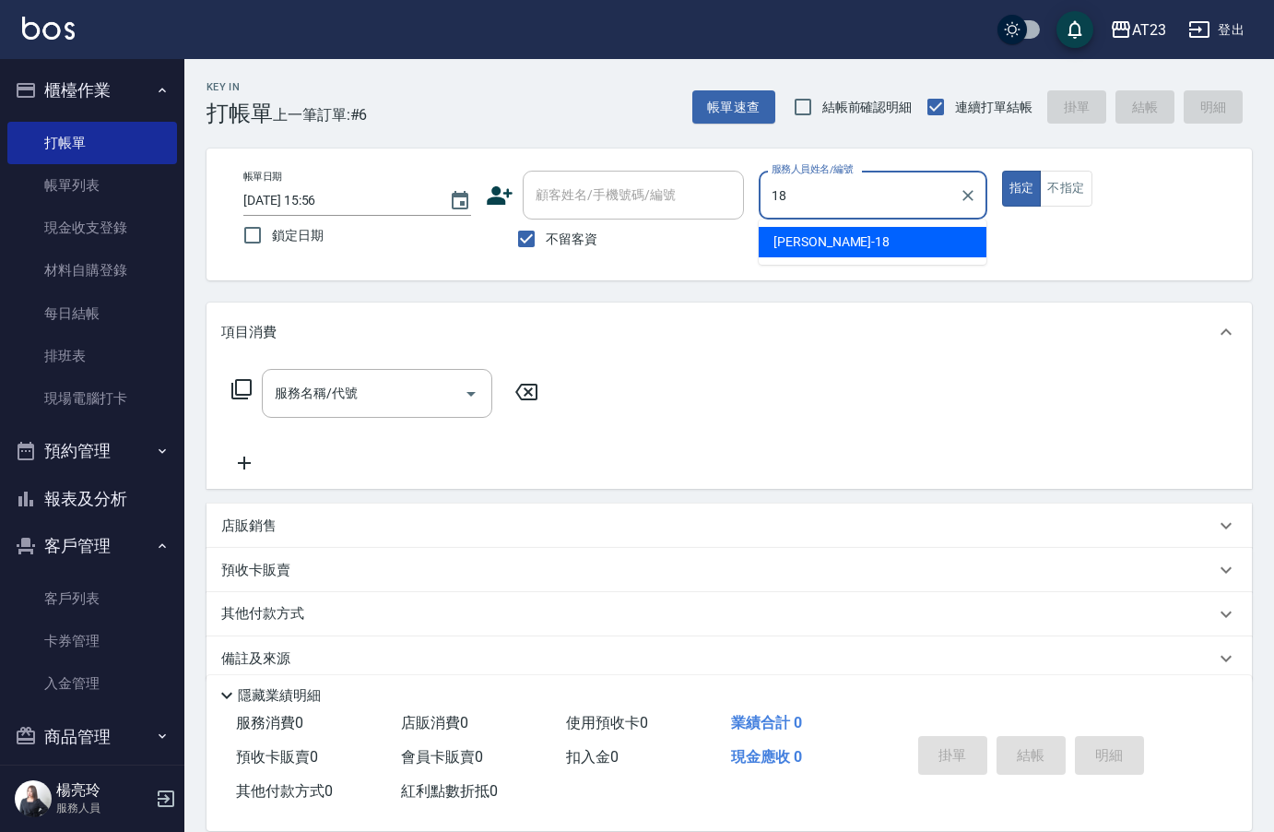
type input "[PERSON_NAME]-18"
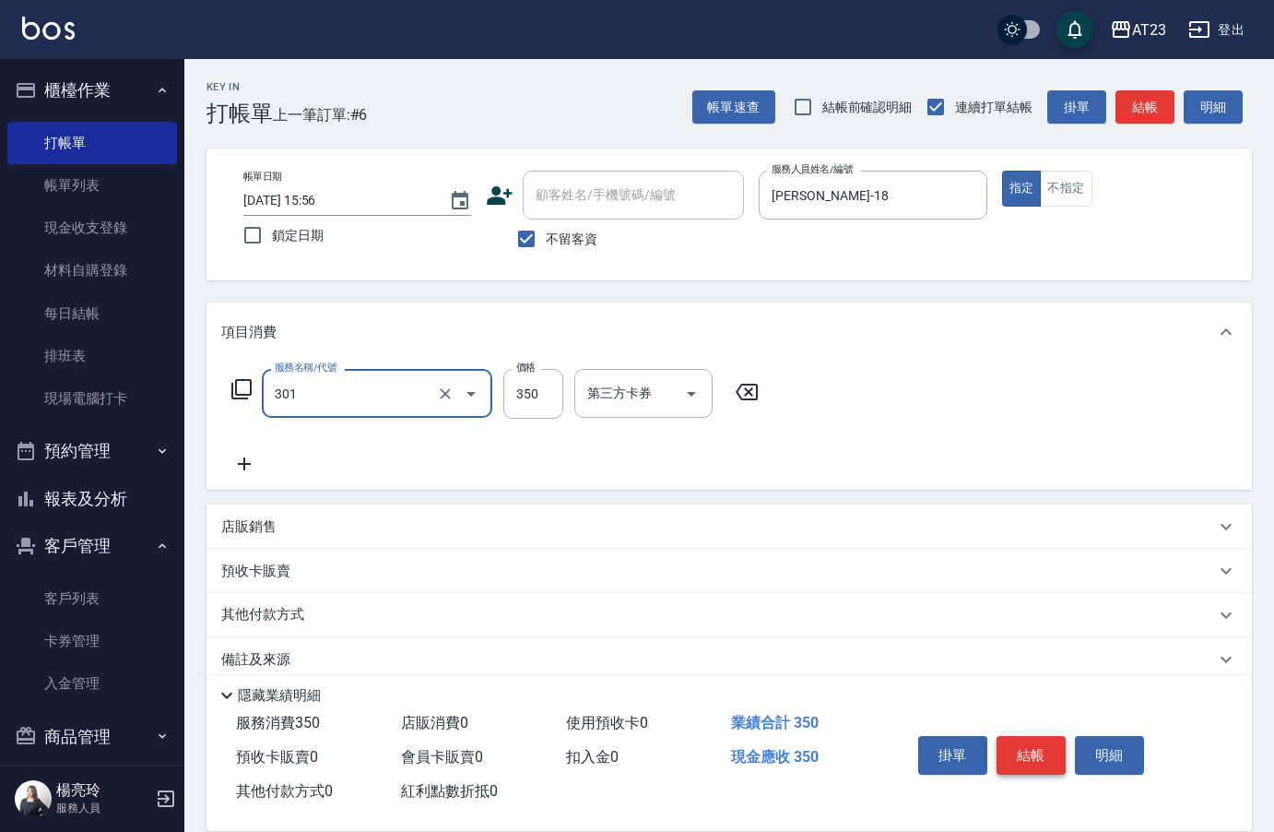
type input "造型剪髮(301)"
type input "550"
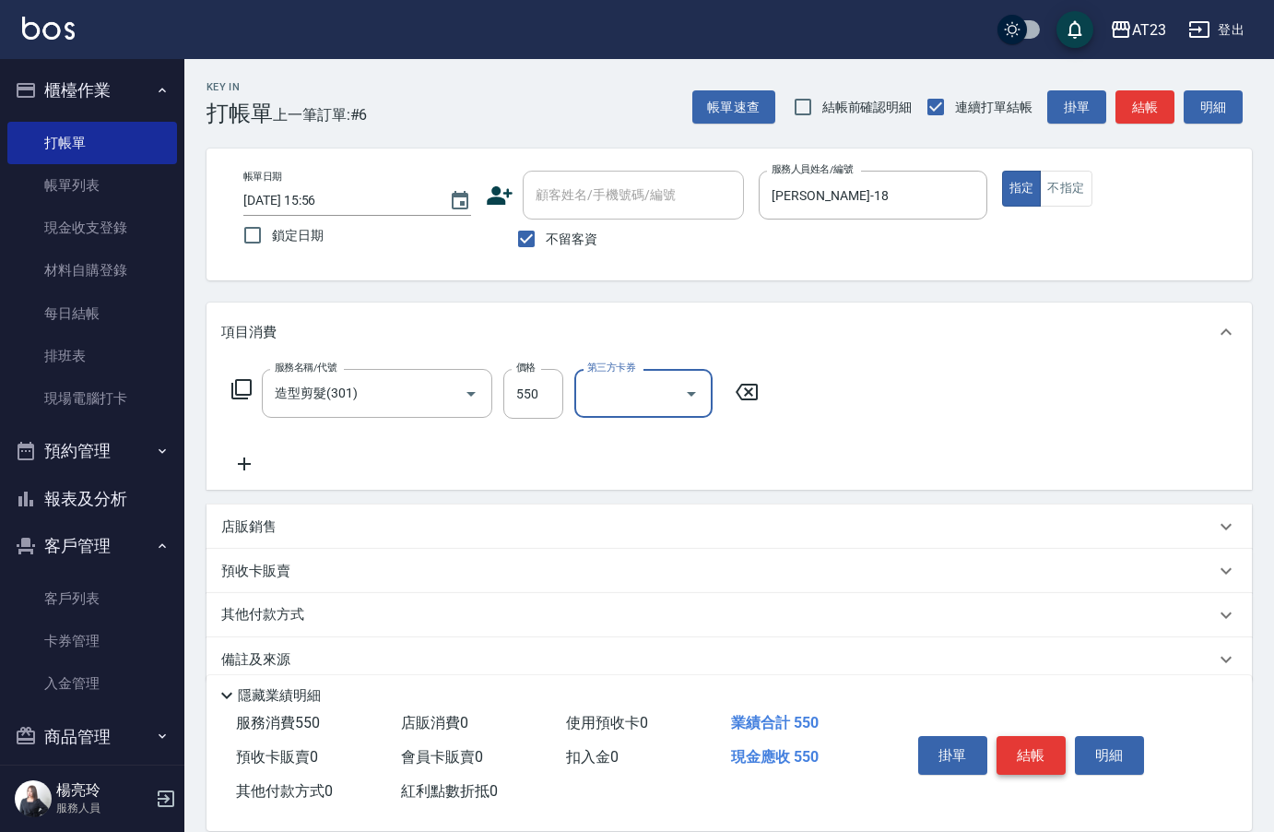
click at [1023, 751] on button "結帳" at bounding box center [1031, 755] width 69 height 39
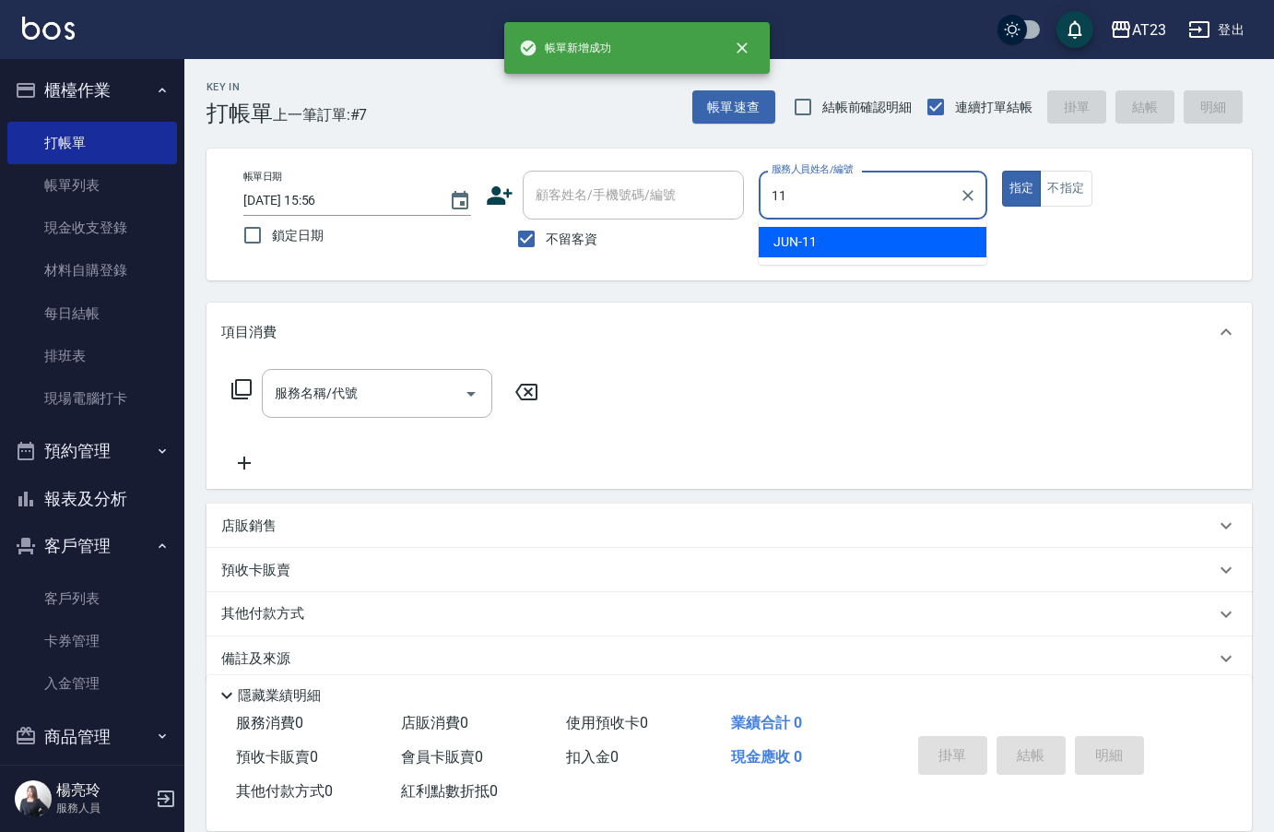
type input "JUN-11"
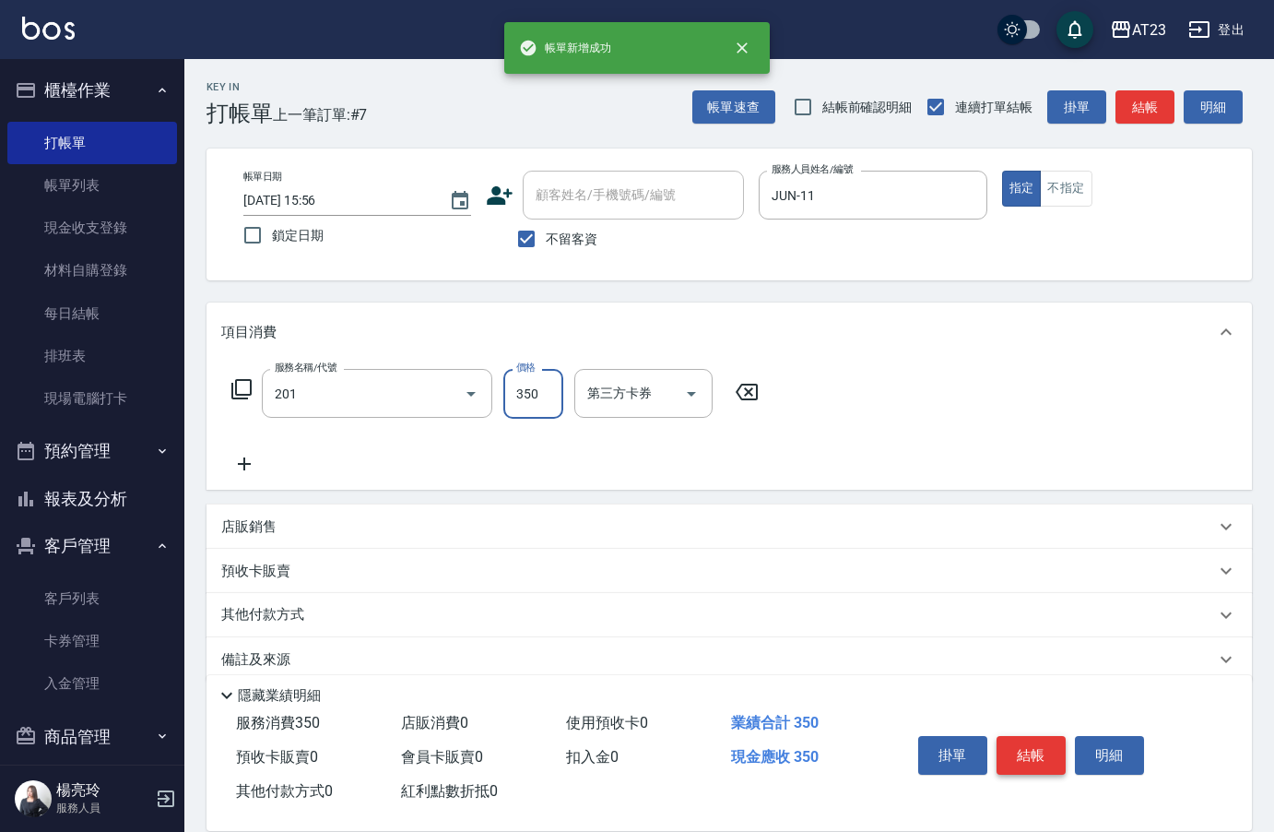
type input "一般洗髮(201)"
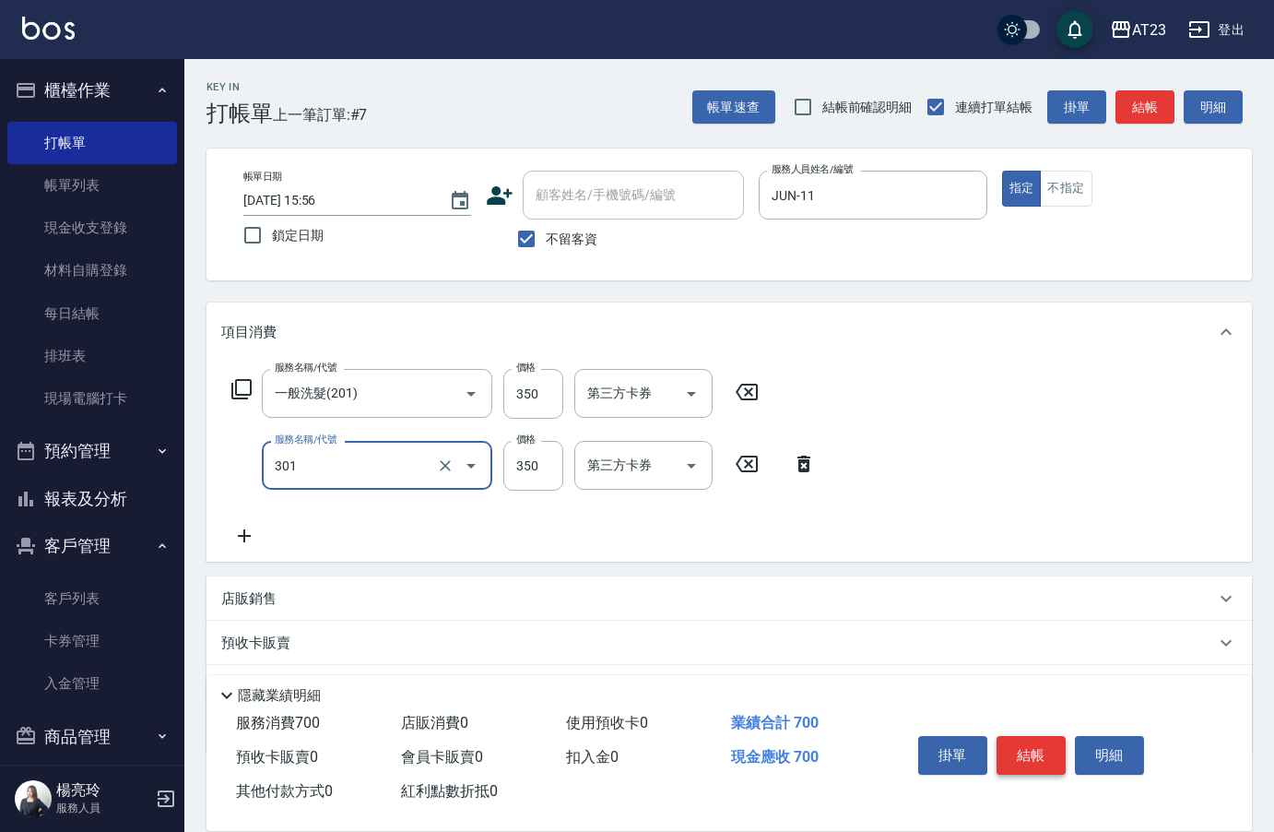
type input "造型剪髮(301)"
type input "400"
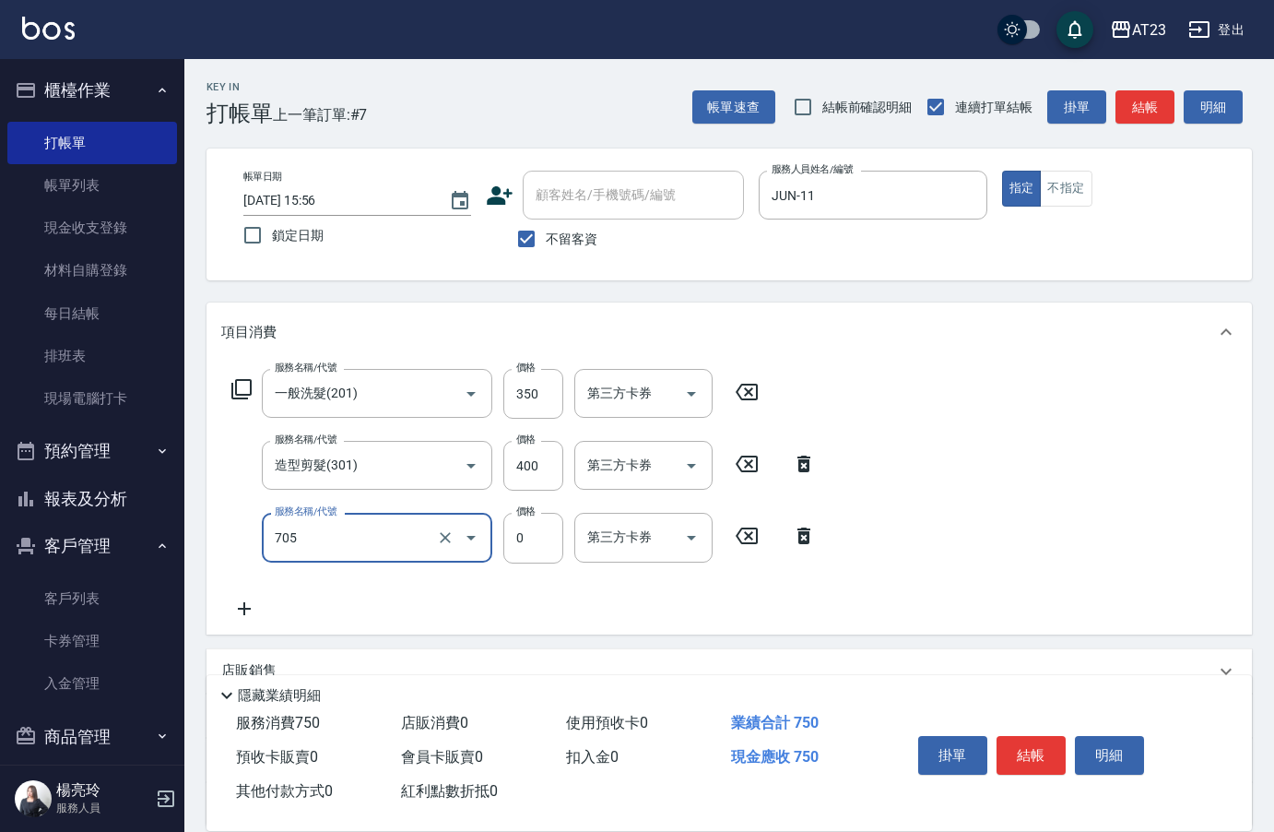
type input "互助50(705)"
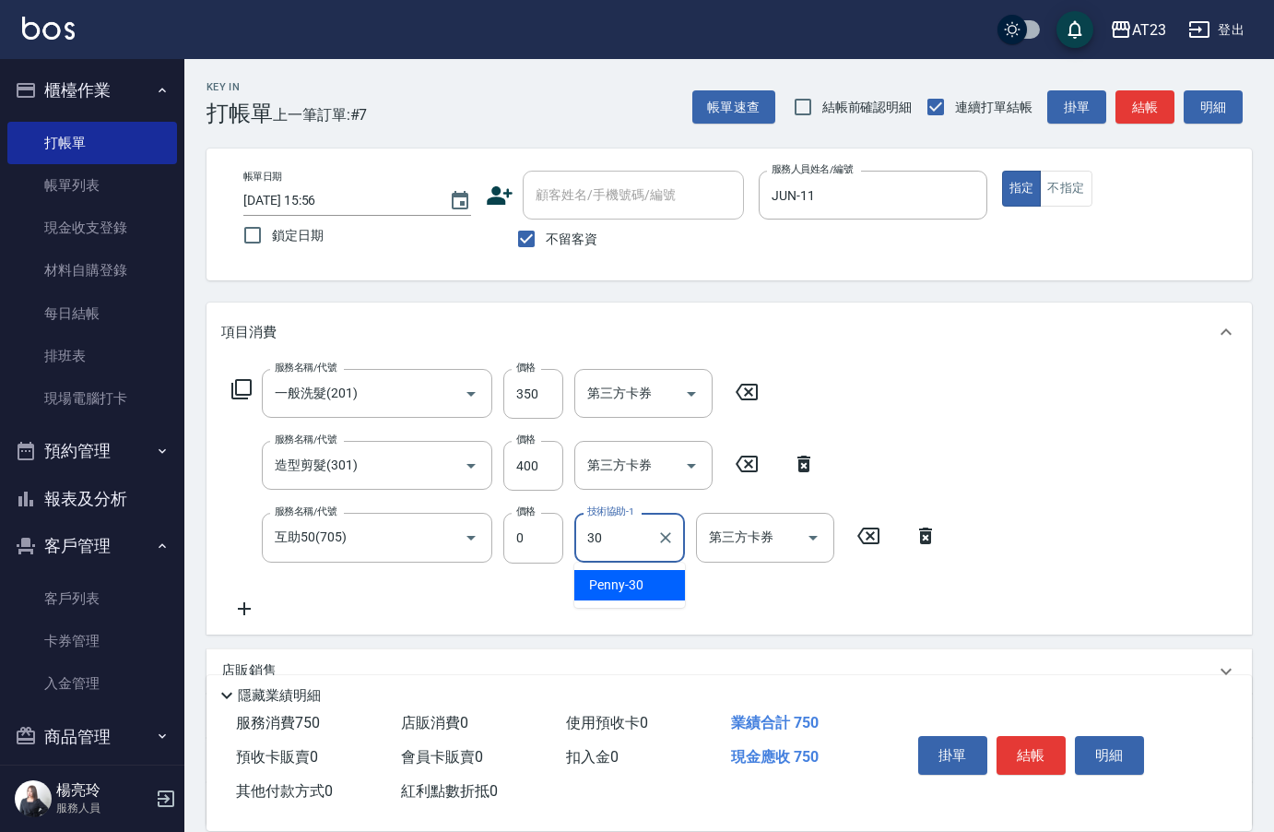
type input "Penny-30"
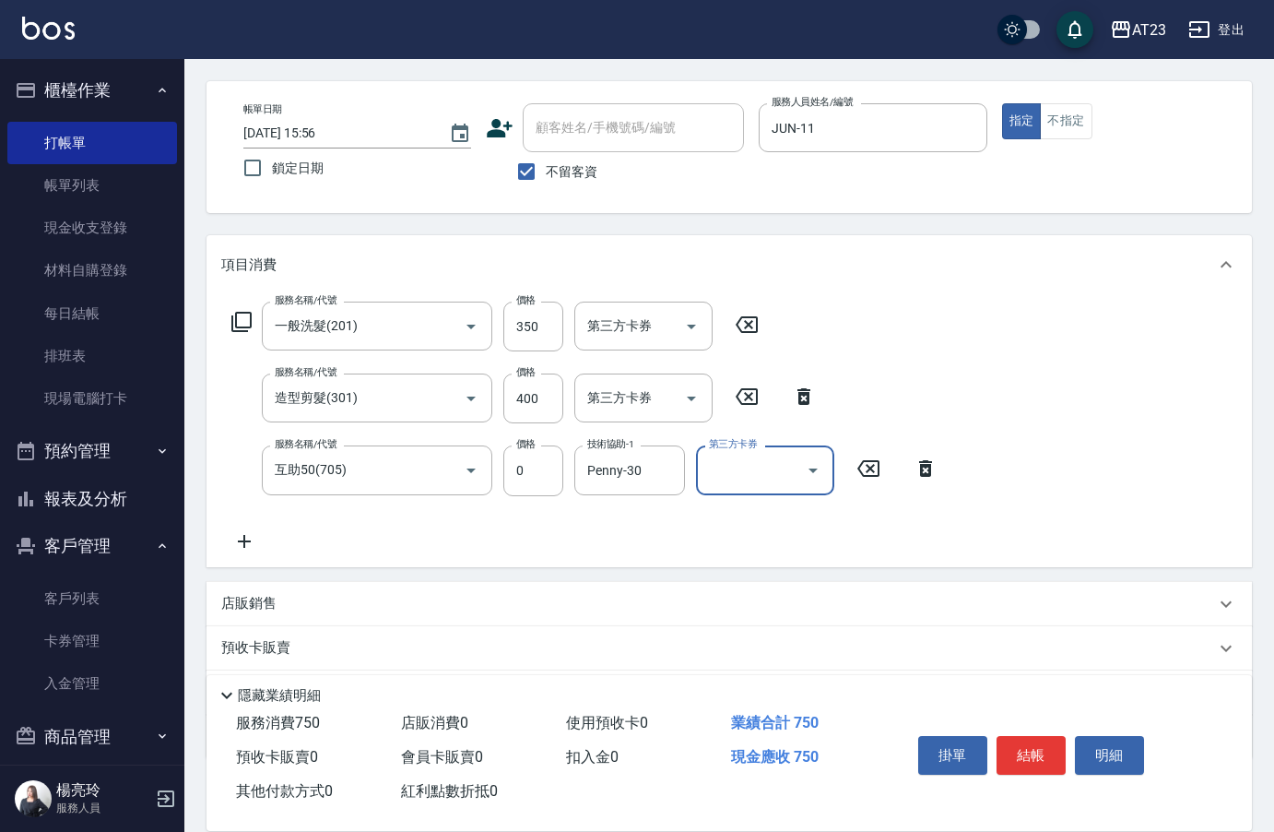
scroll to position [172, 0]
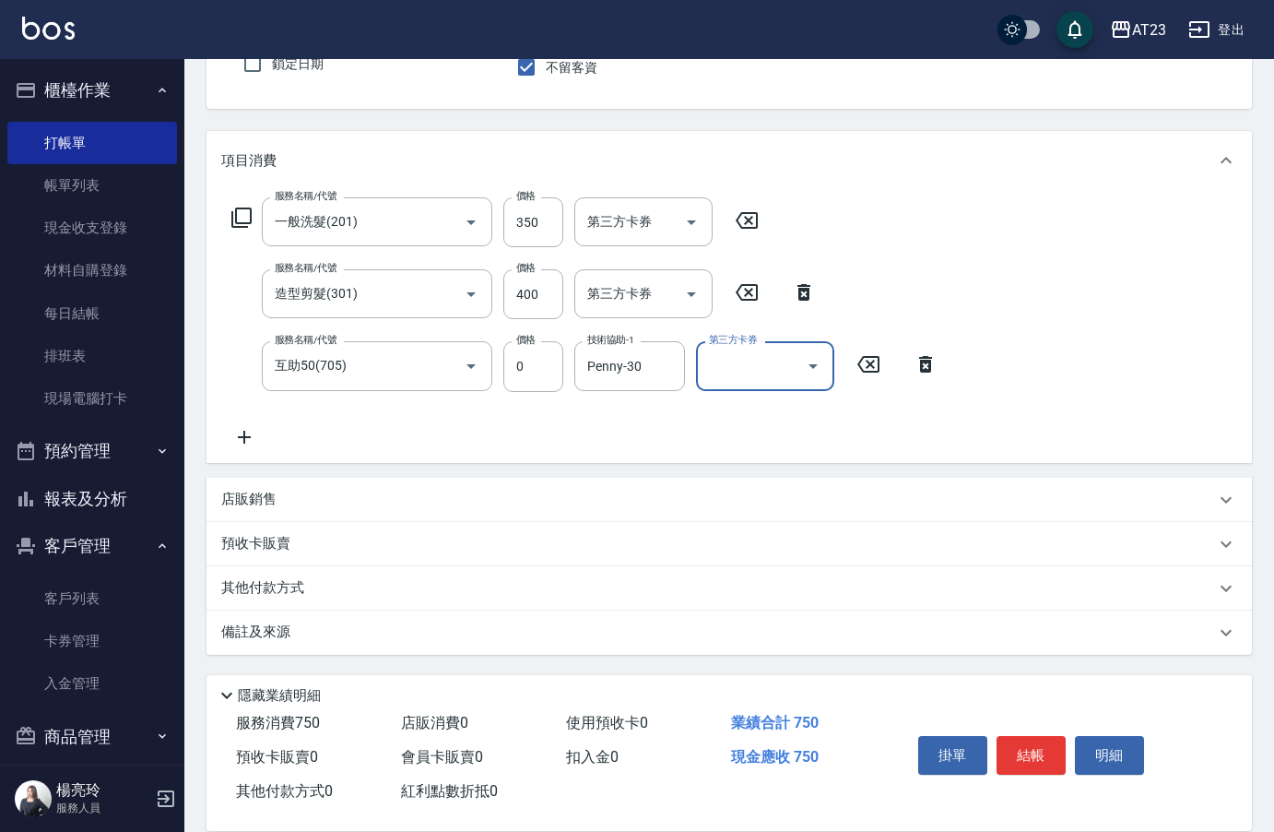
click at [297, 574] on div "其他付款方式" at bounding box center [730, 588] width 1046 height 44
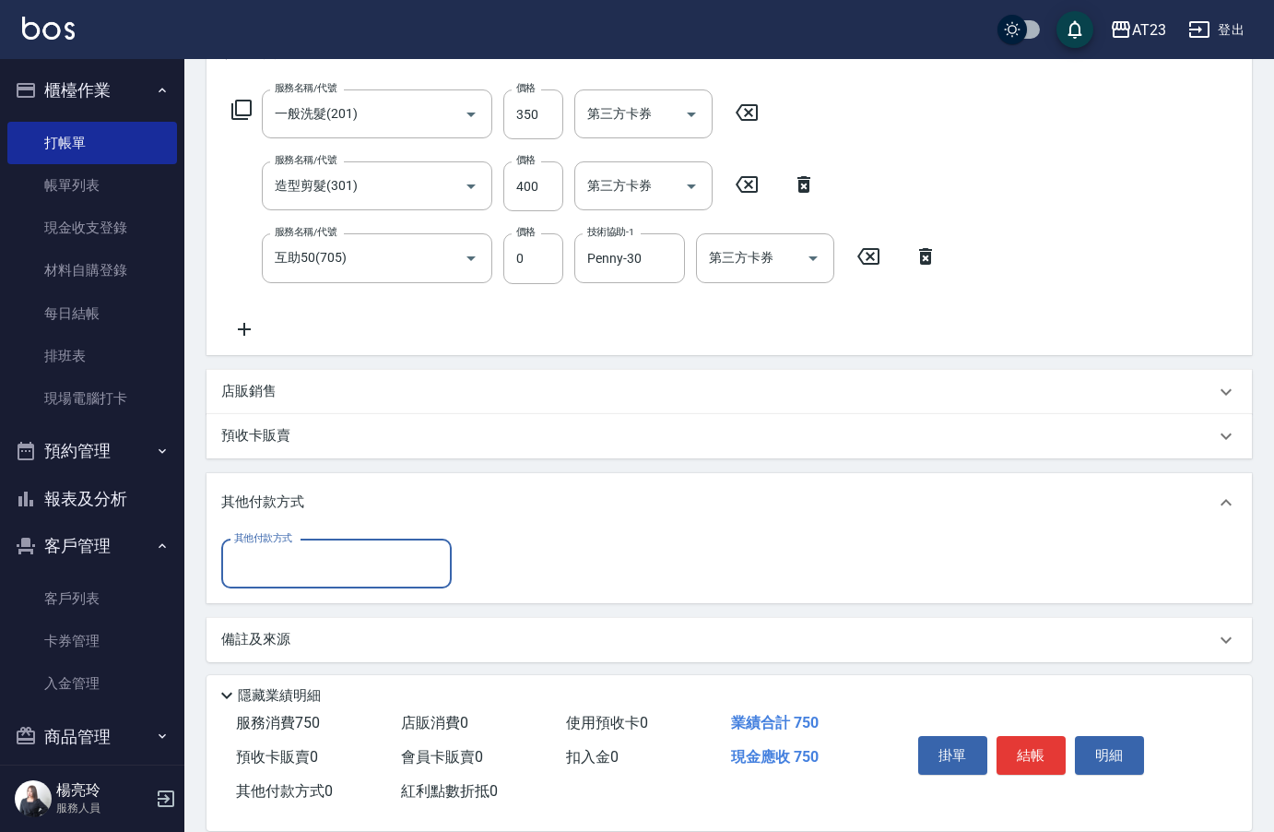
scroll to position [287, 0]
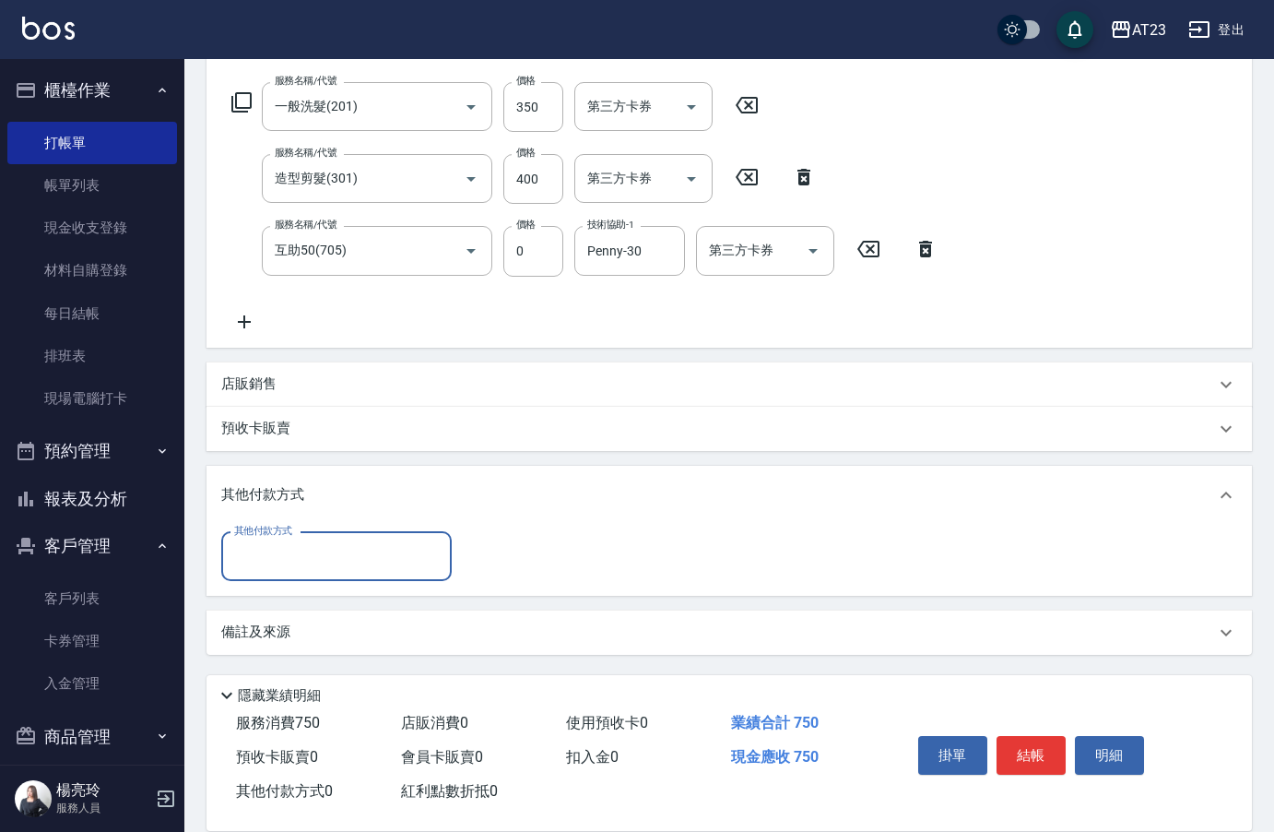
click at [278, 563] on input "其他付款方式" at bounding box center [337, 556] width 214 height 32
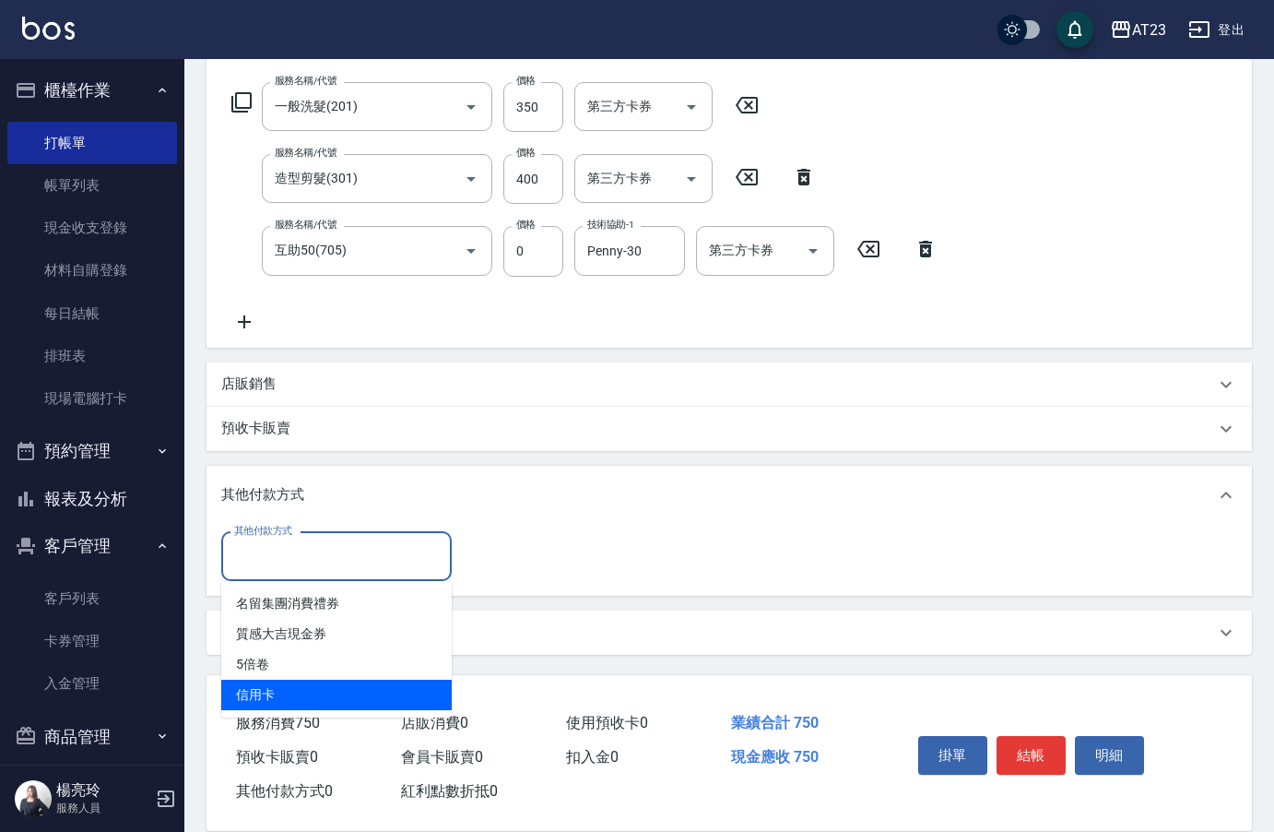
click at [294, 705] on span "信用卡" at bounding box center [336, 695] width 231 height 30
type input "信用卡"
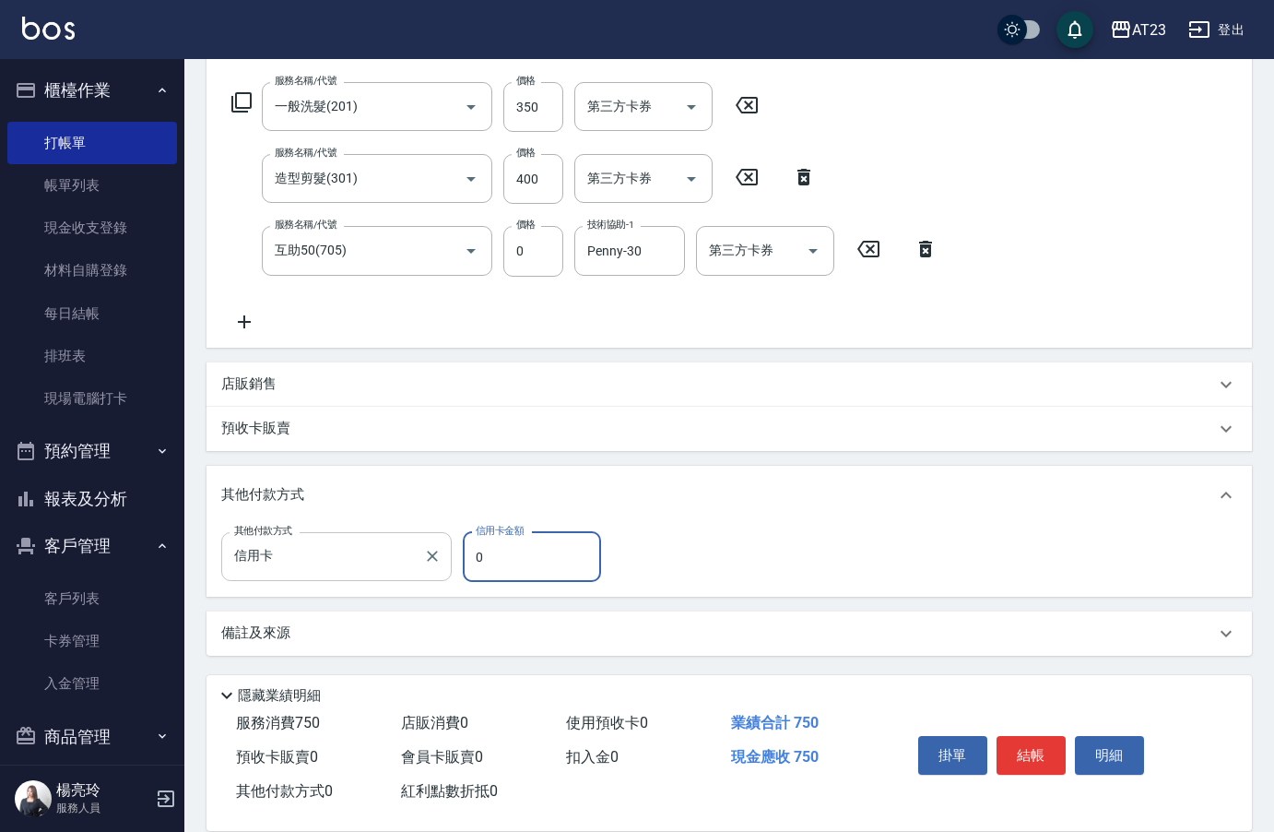
drag, startPoint x: 509, startPoint y: 574, endPoint x: 421, endPoint y: 570, distance: 87.7
click at [422, 570] on div "其他付款方式 信用卡 其他付款方式 信用卡金額 0 信用卡金額" at bounding box center [416, 557] width 391 height 50
type input "750"
click at [1062, 752] on button "結帳" at bounding box center [1031, 755] width 69 height 39
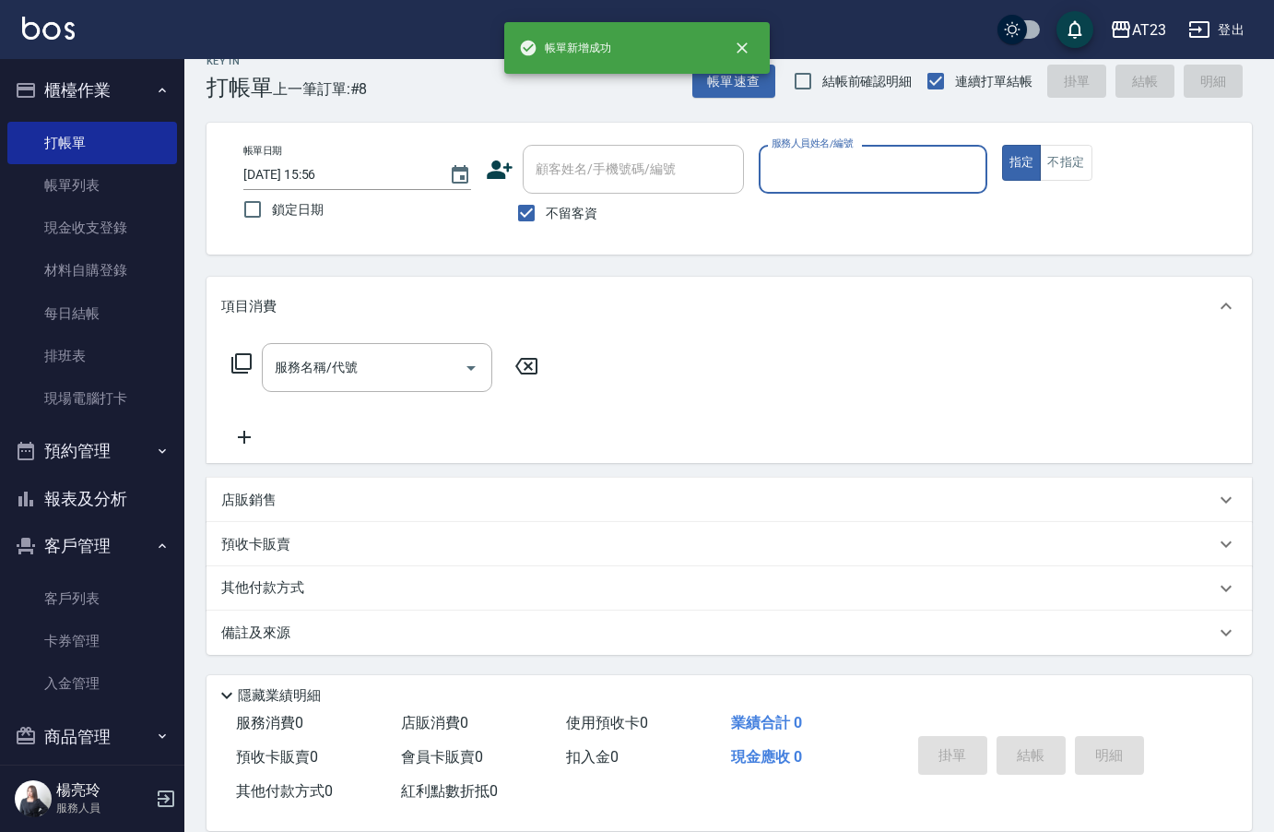
scroll to position [26, 0]
type input "[PERSON_NAME]-19"
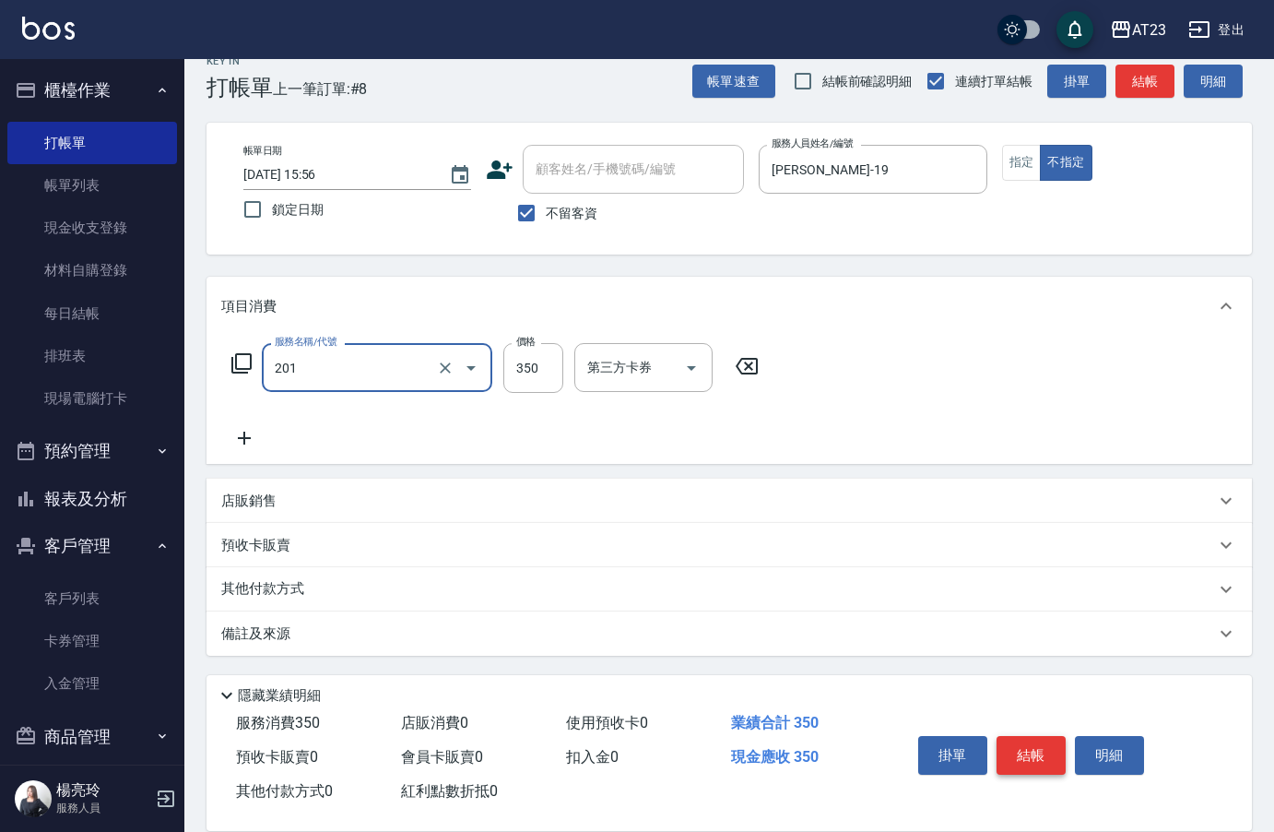
type input "一般洗髮(201)"
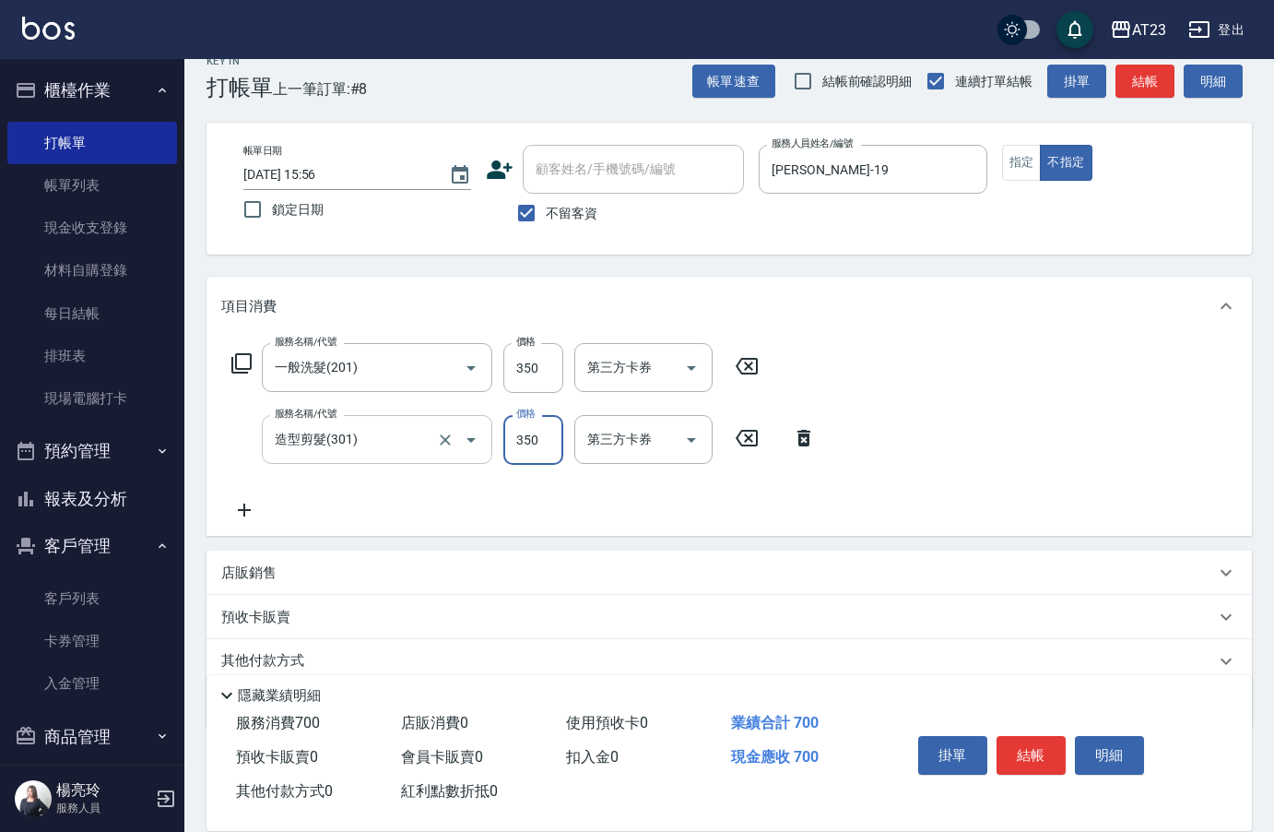
click at [354, 444] on input "造型剪髮(301)" at bounding box center [351, 439] width 162 height 32
type input "(活動)造型剪(3022)"
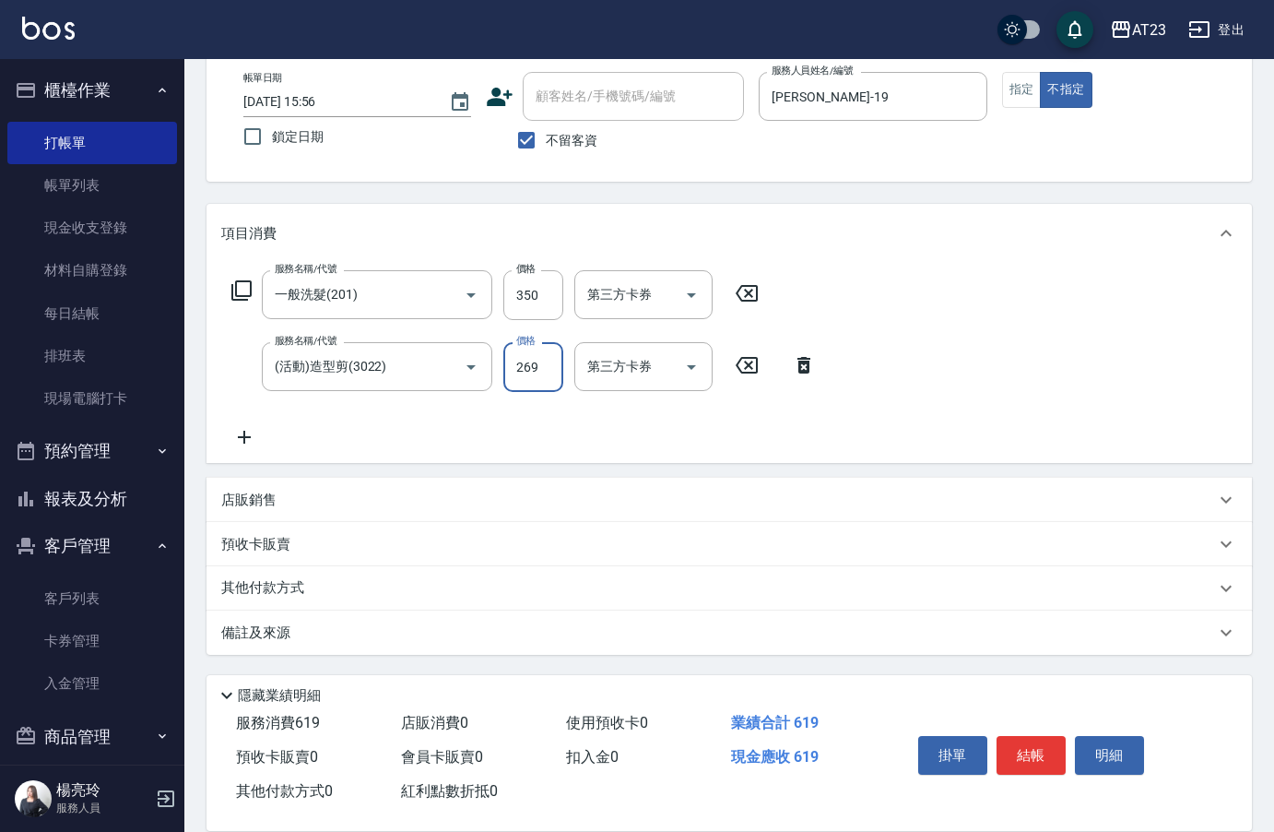
click at [267, 608] on div "其他付款方式" at bounding box center [730, 588] width 1046 height 44
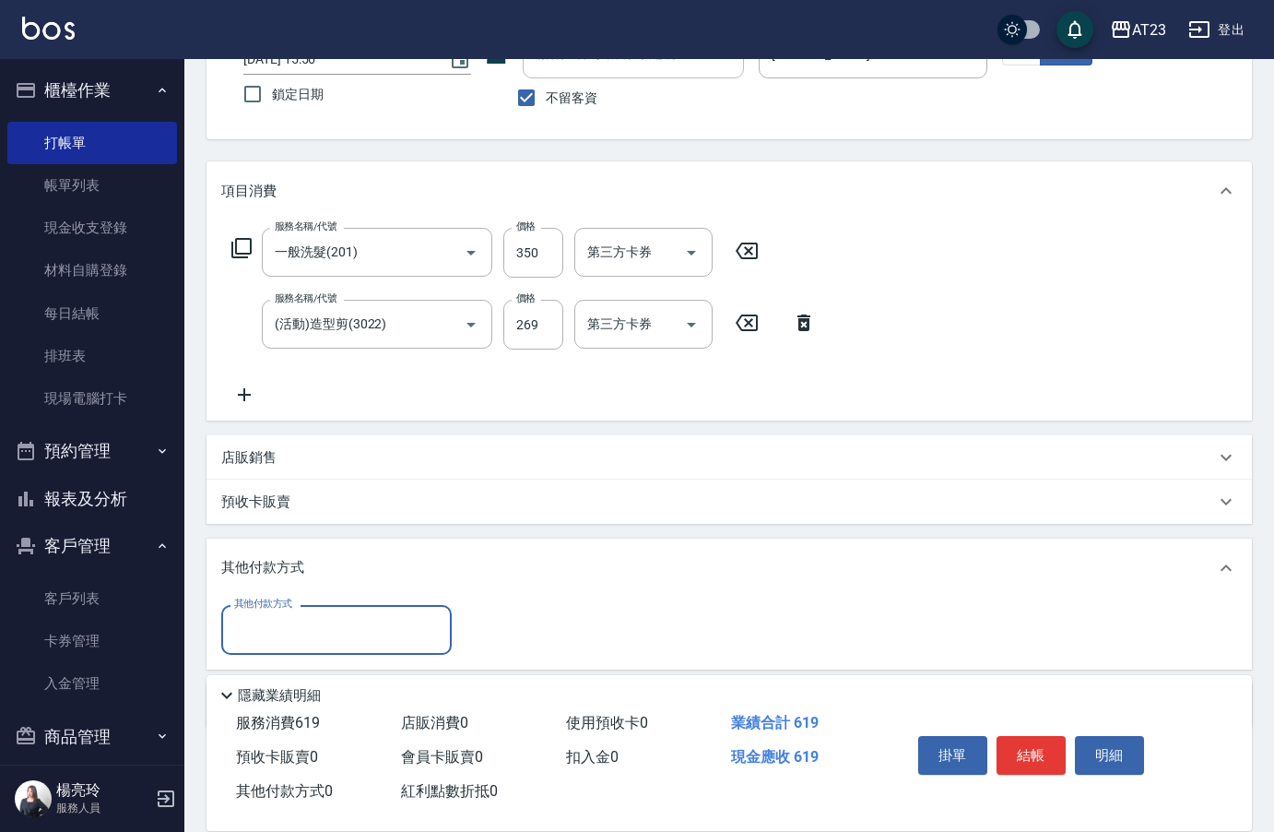
scroll to position [205, 0]
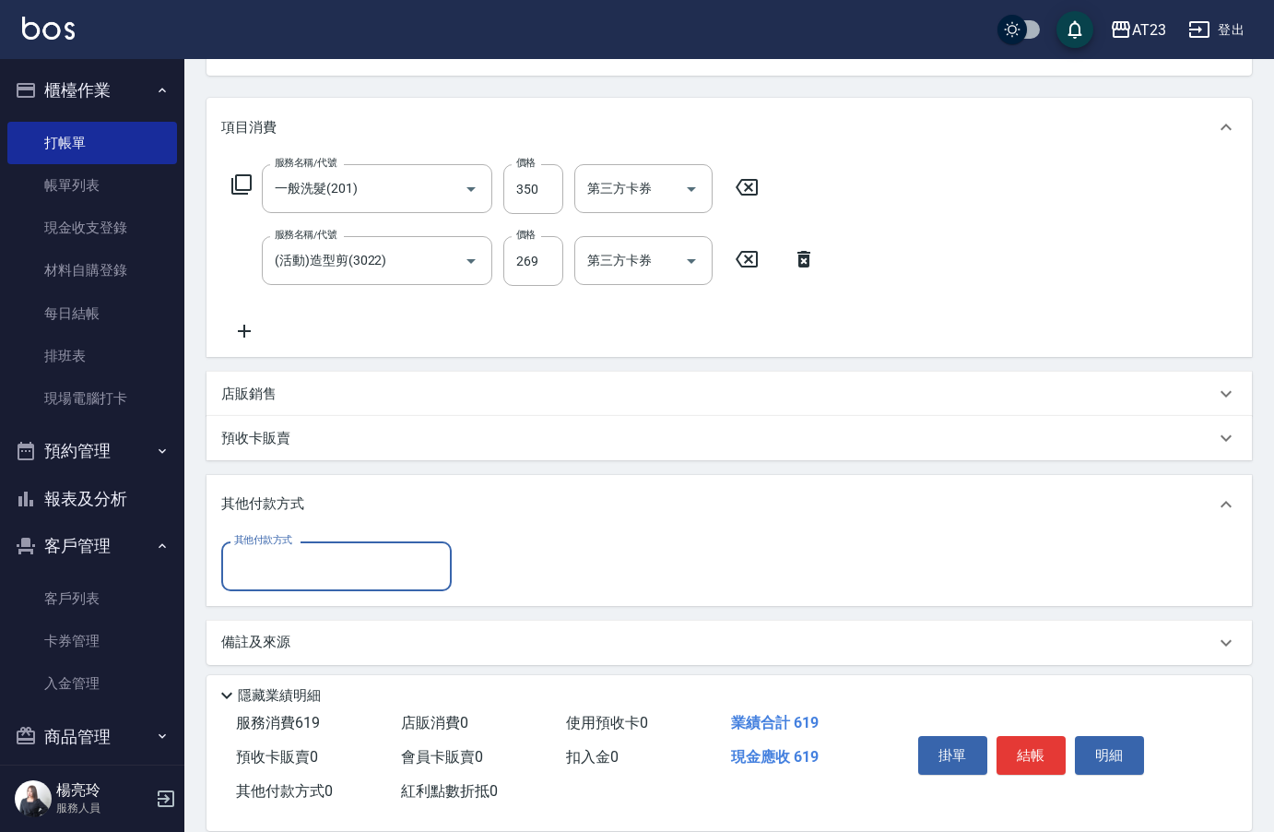
click at [279, 592] on div "其他付款方式 其他付款方式" at bounding box center [730, 569] width 1046 height 71
click at [297, 570] on input "其他付款方式" at bounding box center [337, 566] width 214 height 32
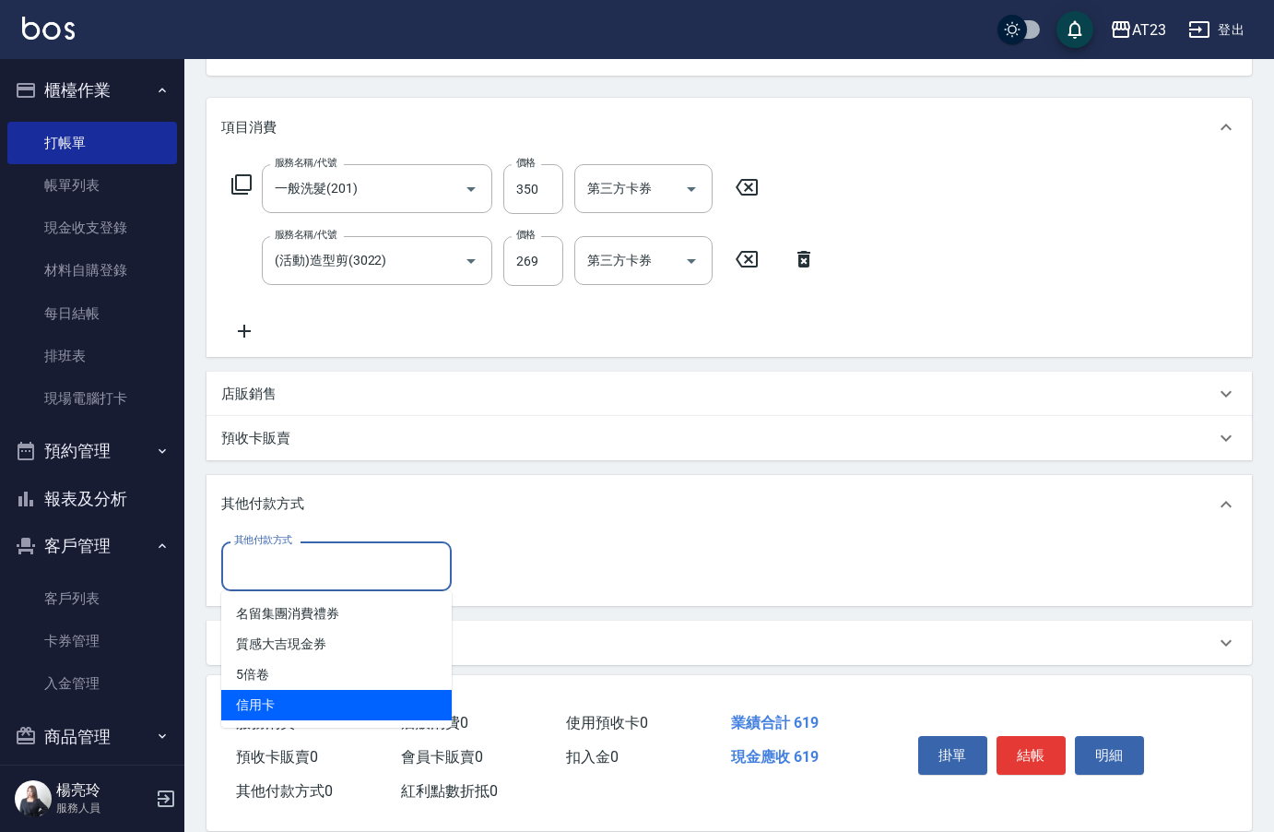
click at [278, 703] on span "信用卡" at bounding box center [336, 705] width 231 height 30
type input "信用卡"
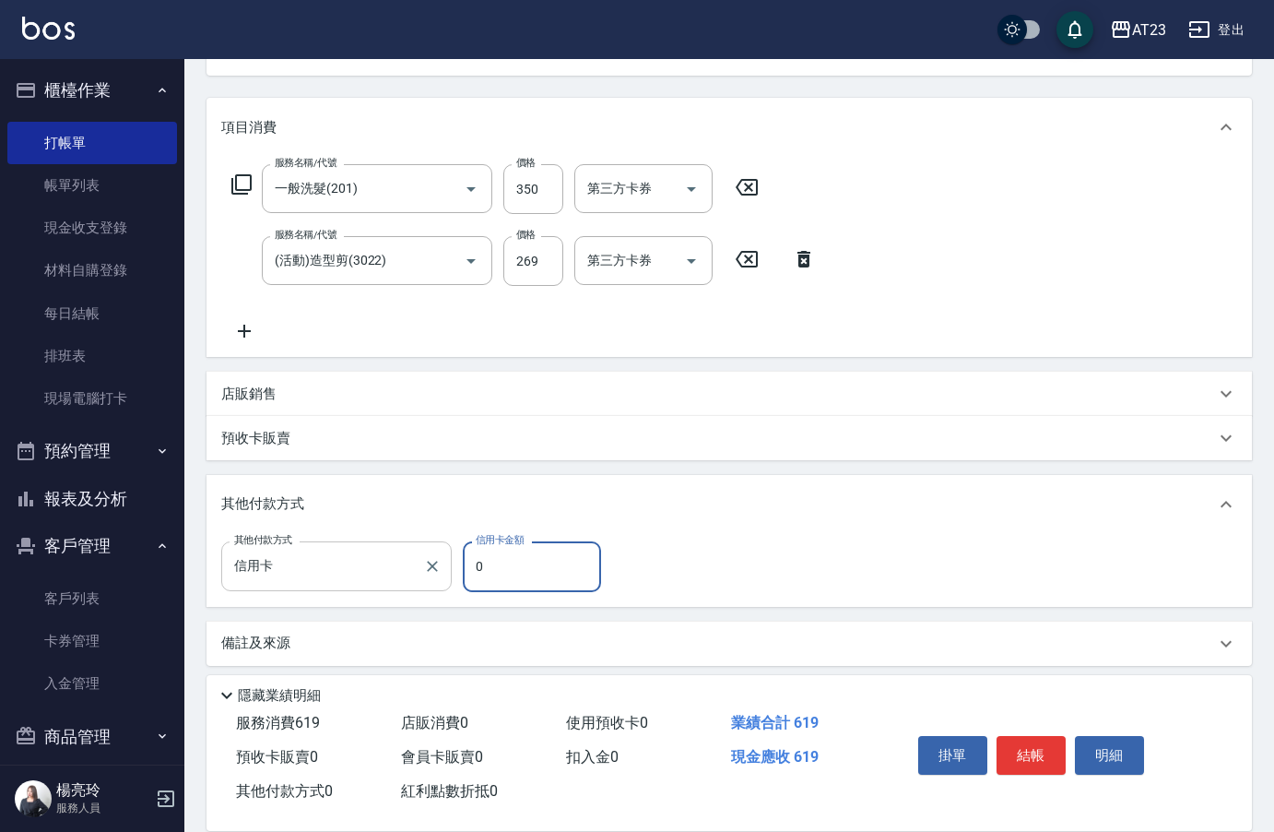
drag, startPoint x: 450, startPoint y: 570, endPoint x: 426, endPoint y: 543, distance: 35.9
click at [428, 574] on div "其他付款方式 信用卡 其他付款方式 信用卡金額 0 信用卡金額" at bounding box center [416, 566] width 391 height 50
type input "619"
click at [1025, 745] on button "結帳" at bounding box center [1031, 755] width 69 height 39
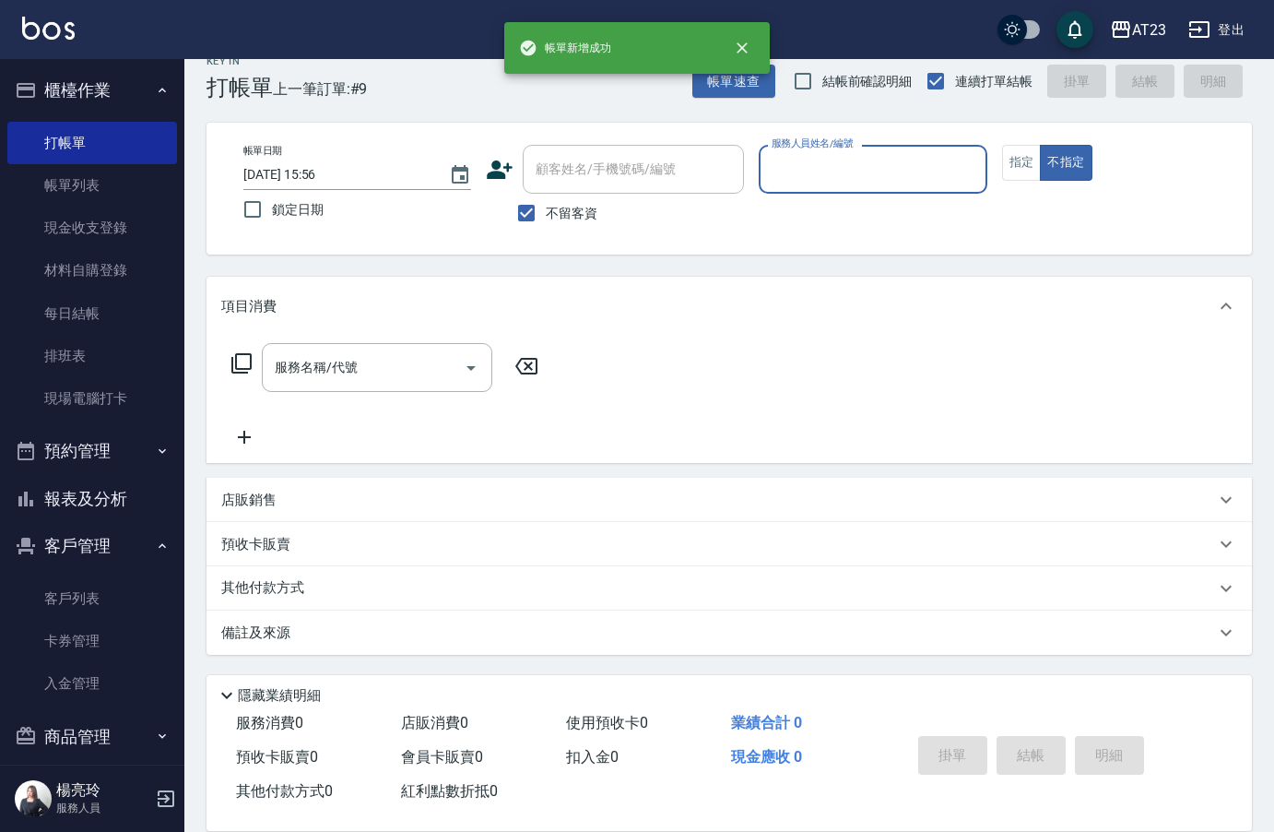
scroll to position [26, 0]
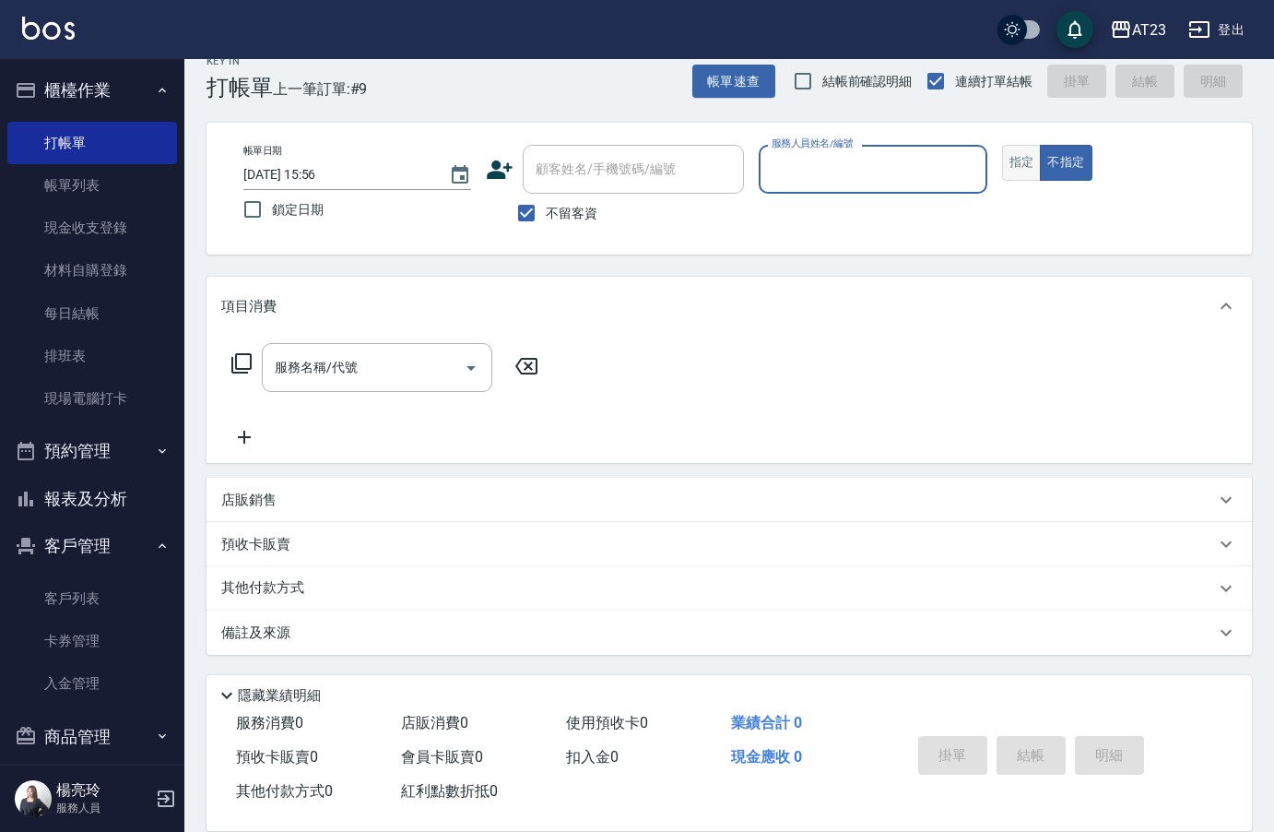
click at [1029, 170] on button "指定" at bounding box center [1022, 163] width 40 height 36
click at [870, 178] on input "服務人員姓名/編號" at bounding box center [872, 169] width 211 height 32
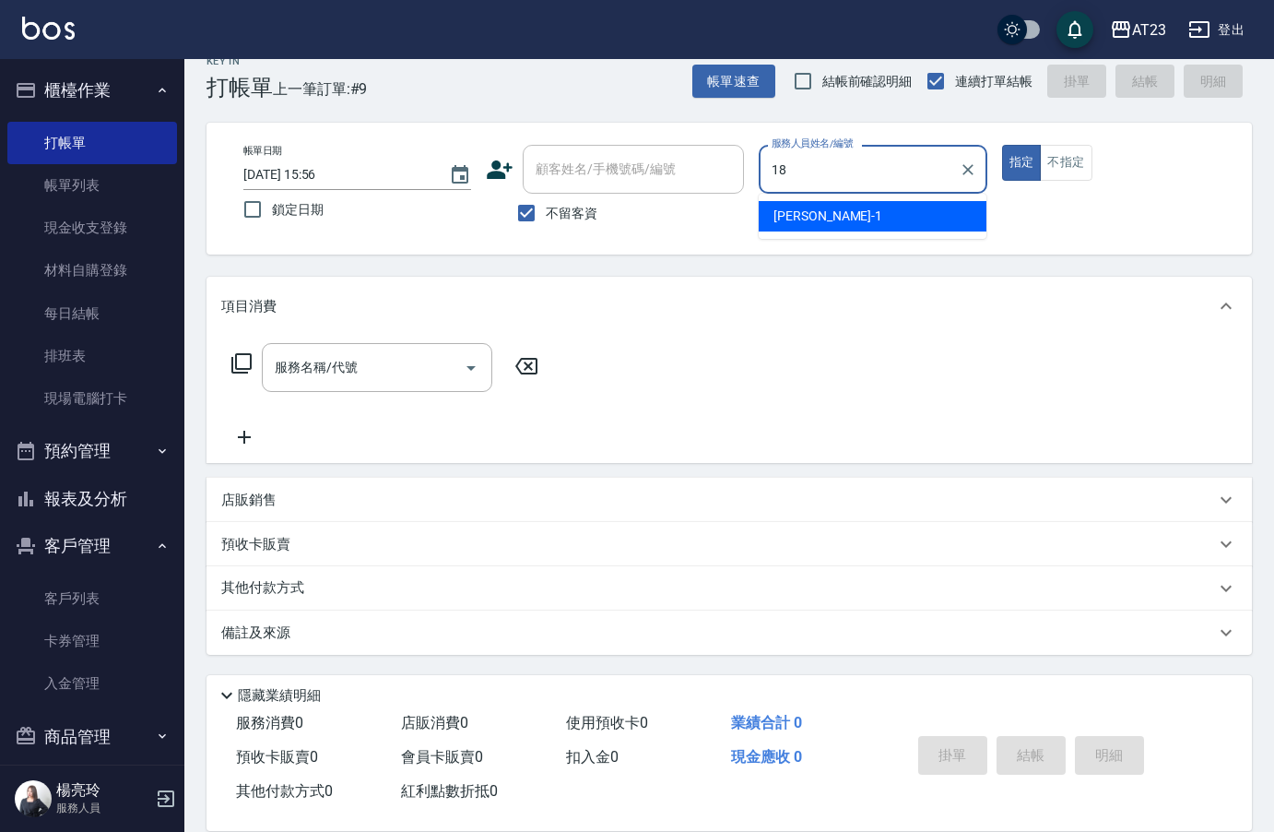
type input "[PERSON_NAME]-18"
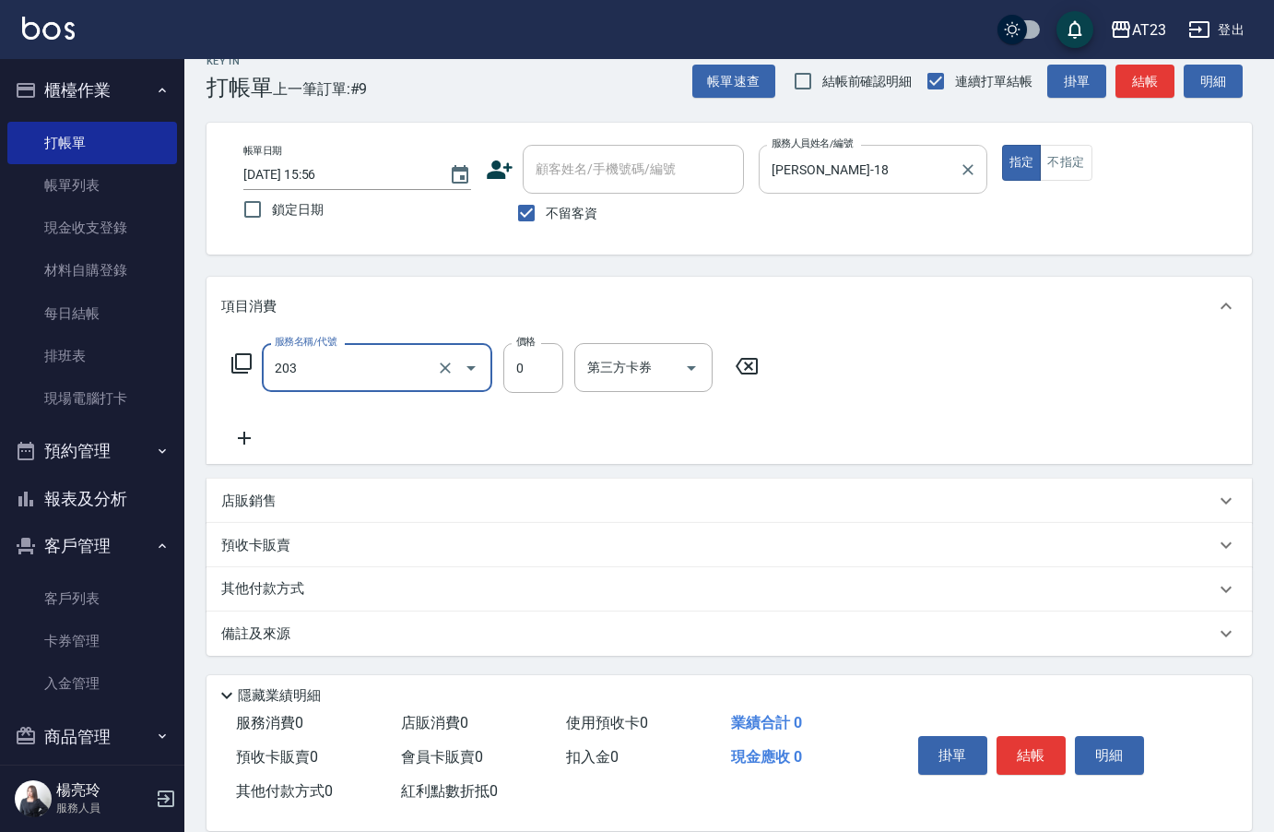
type input "使用洗髮卡(203)"
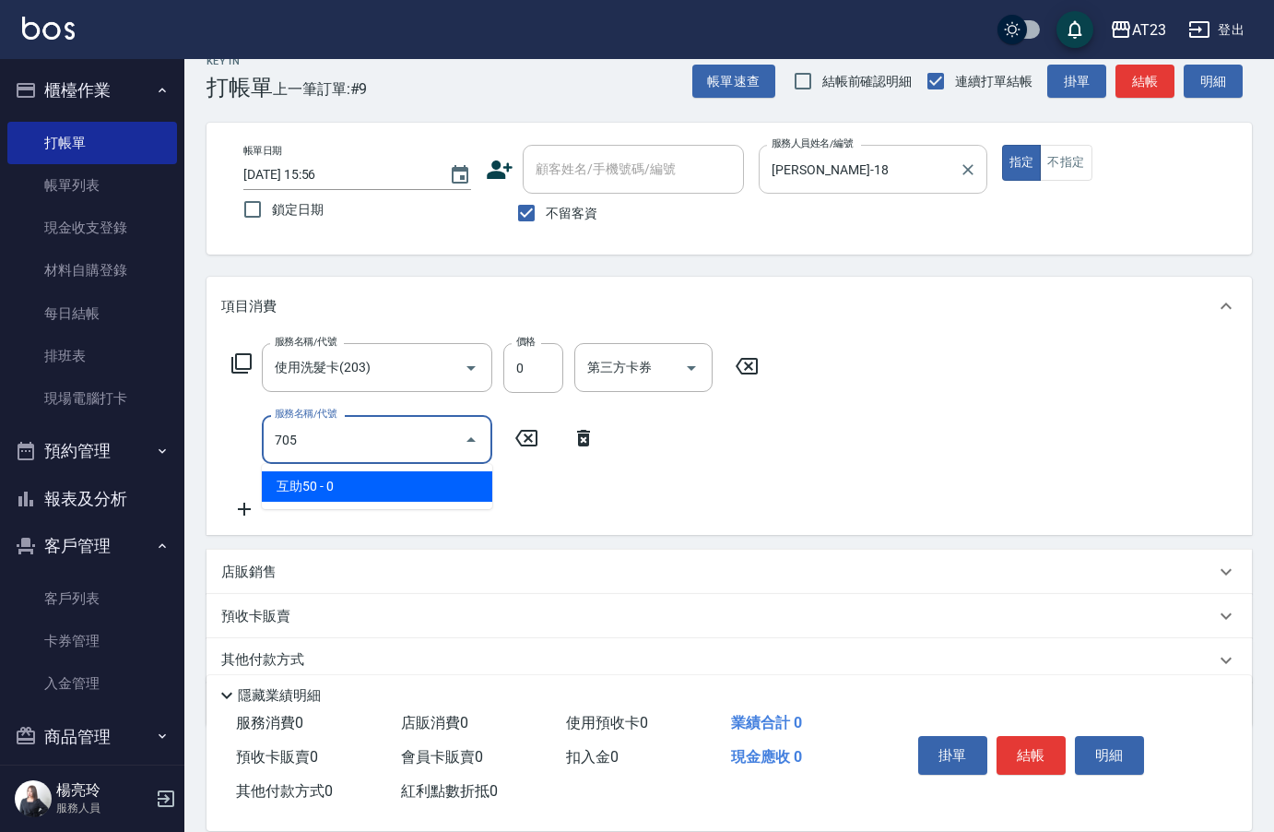
type input "互助50(705)"
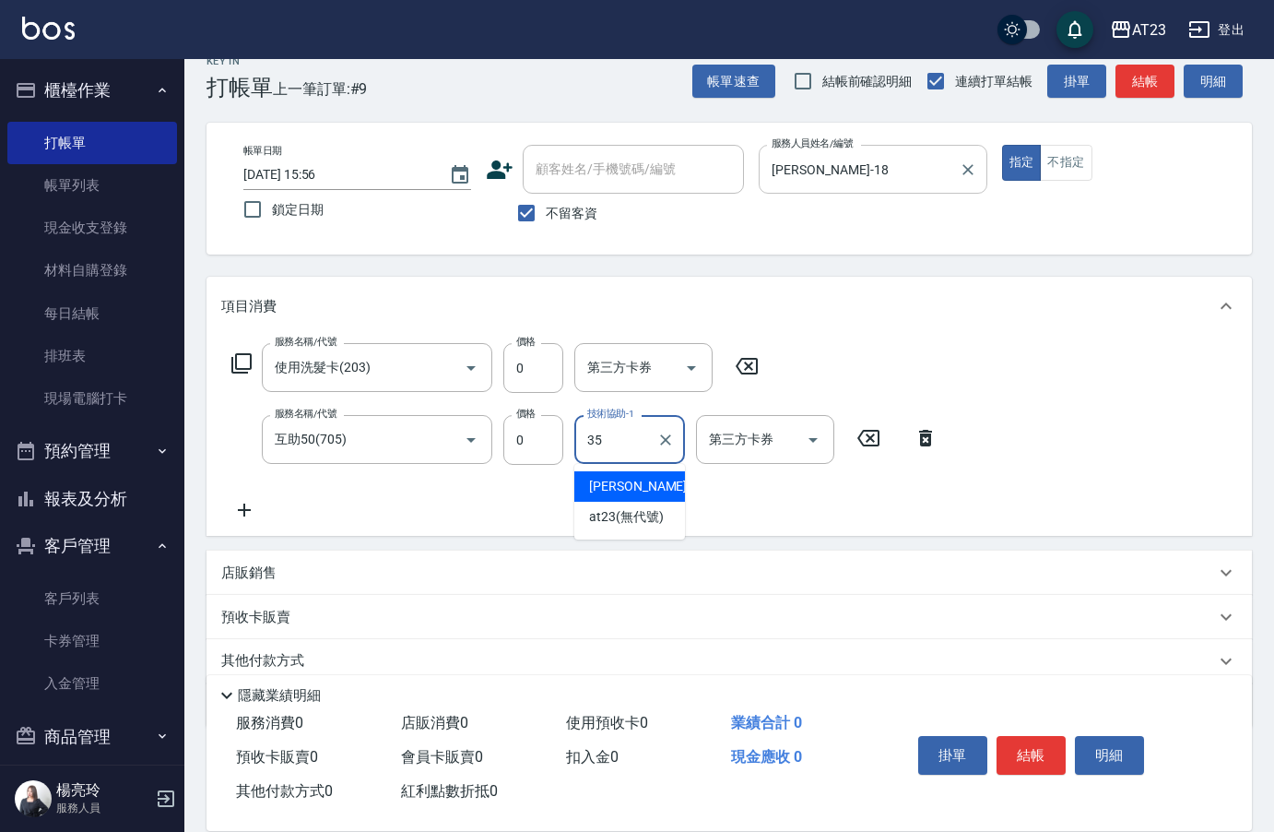
type input "嚕咪-35"
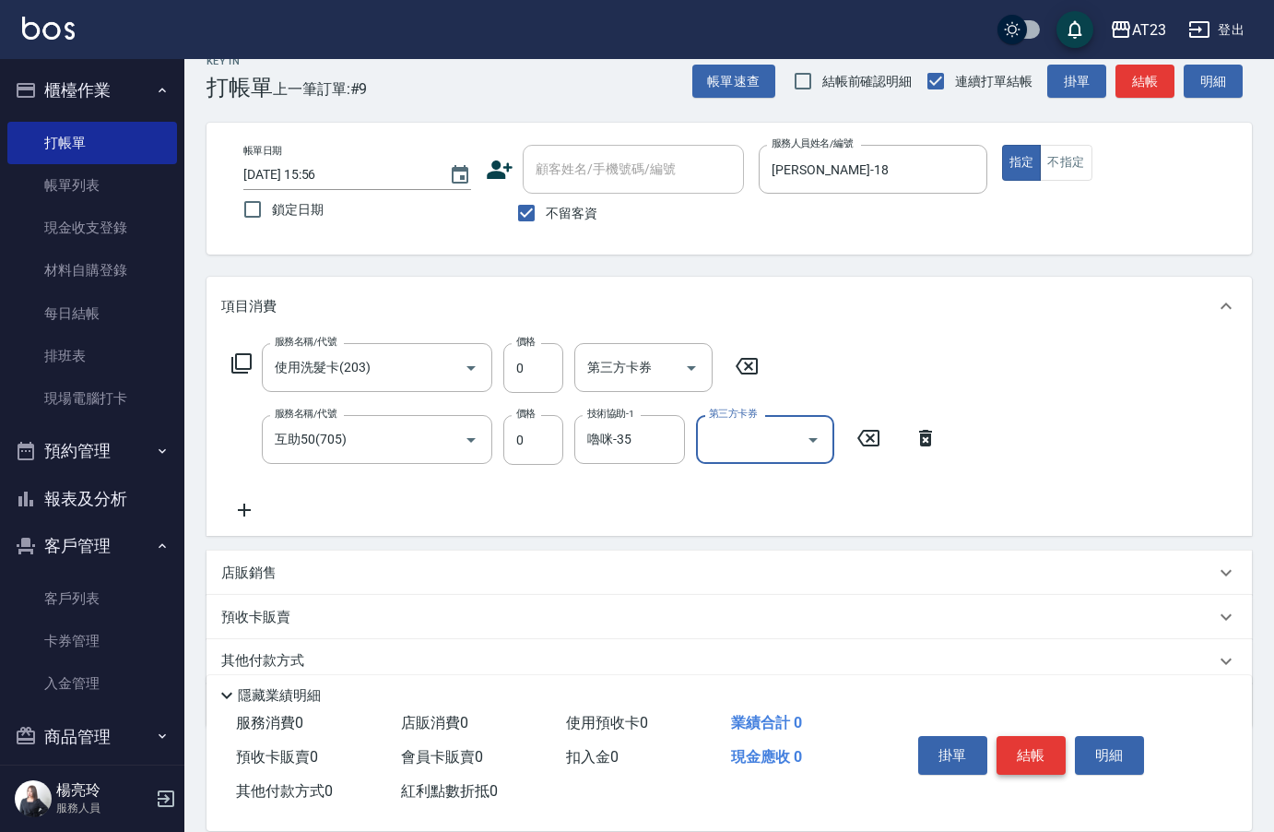
click at [1039, 752] on button "結帳" at bounding box center [1031, 755] width 69 height 39
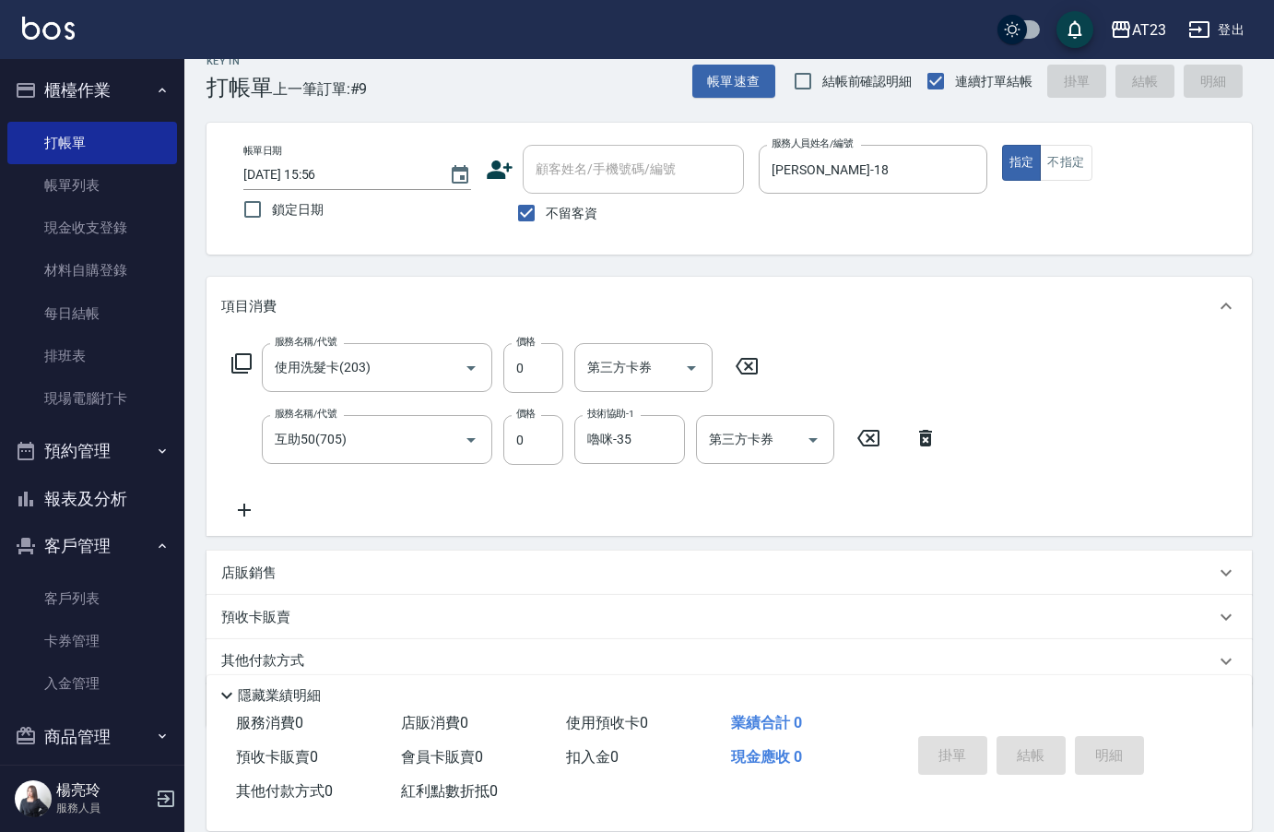
type input "[DATE] 15:57"
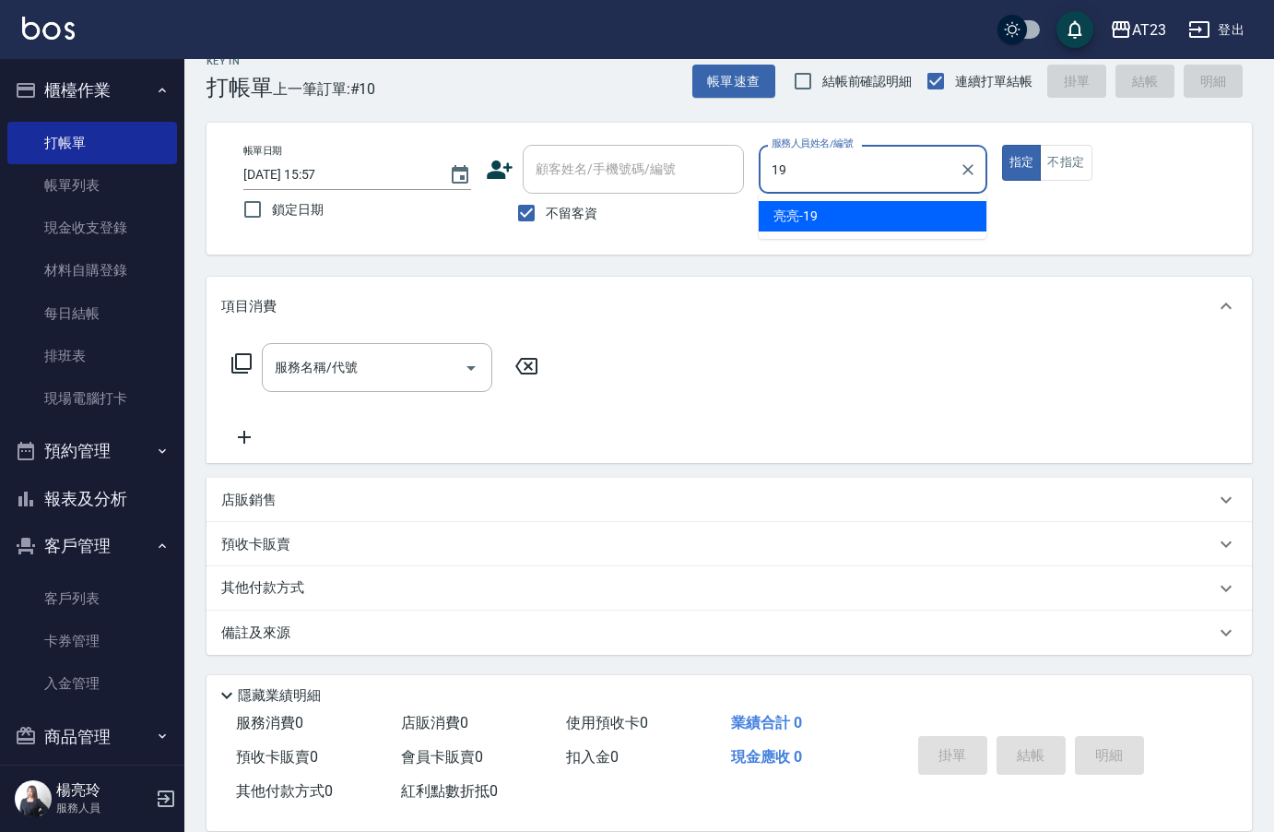
type input "[PERSON_NAME]-19"
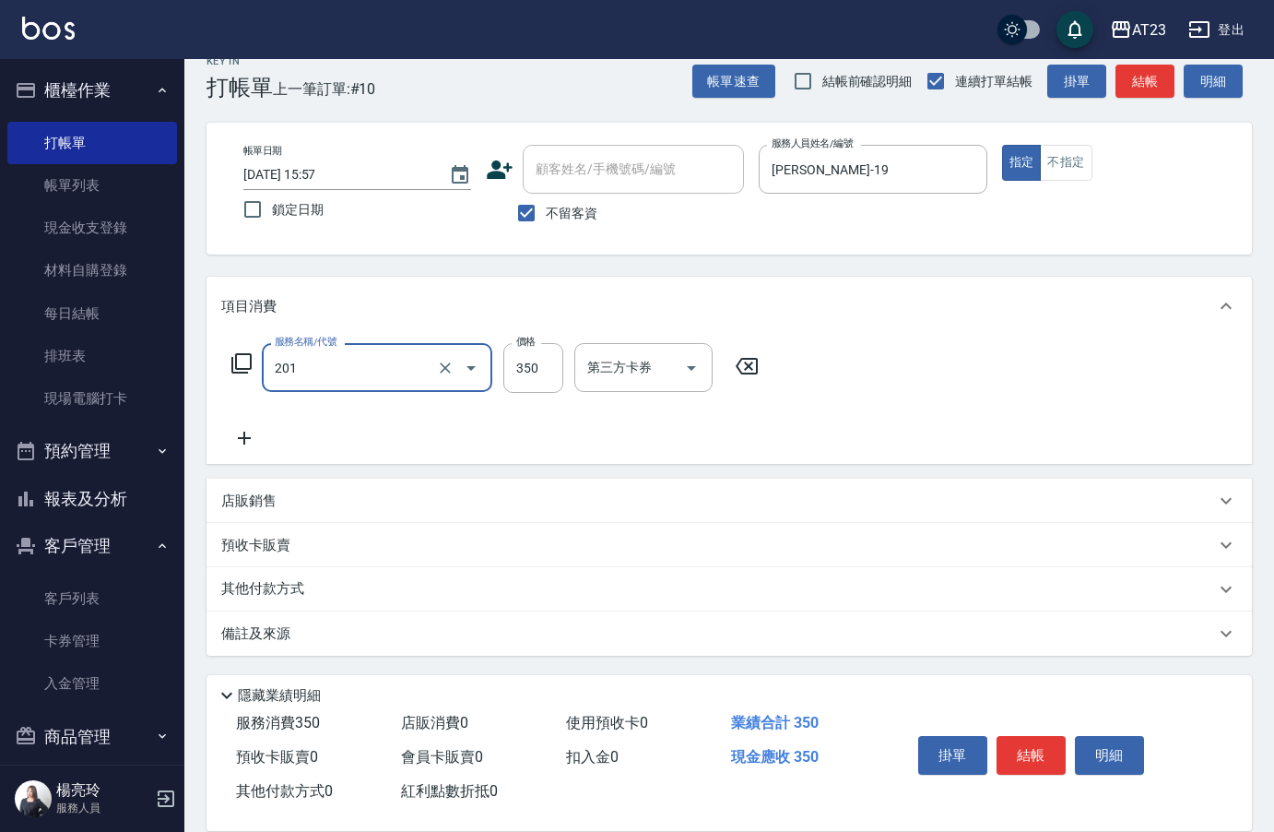
type input "一般洗髮(201)"
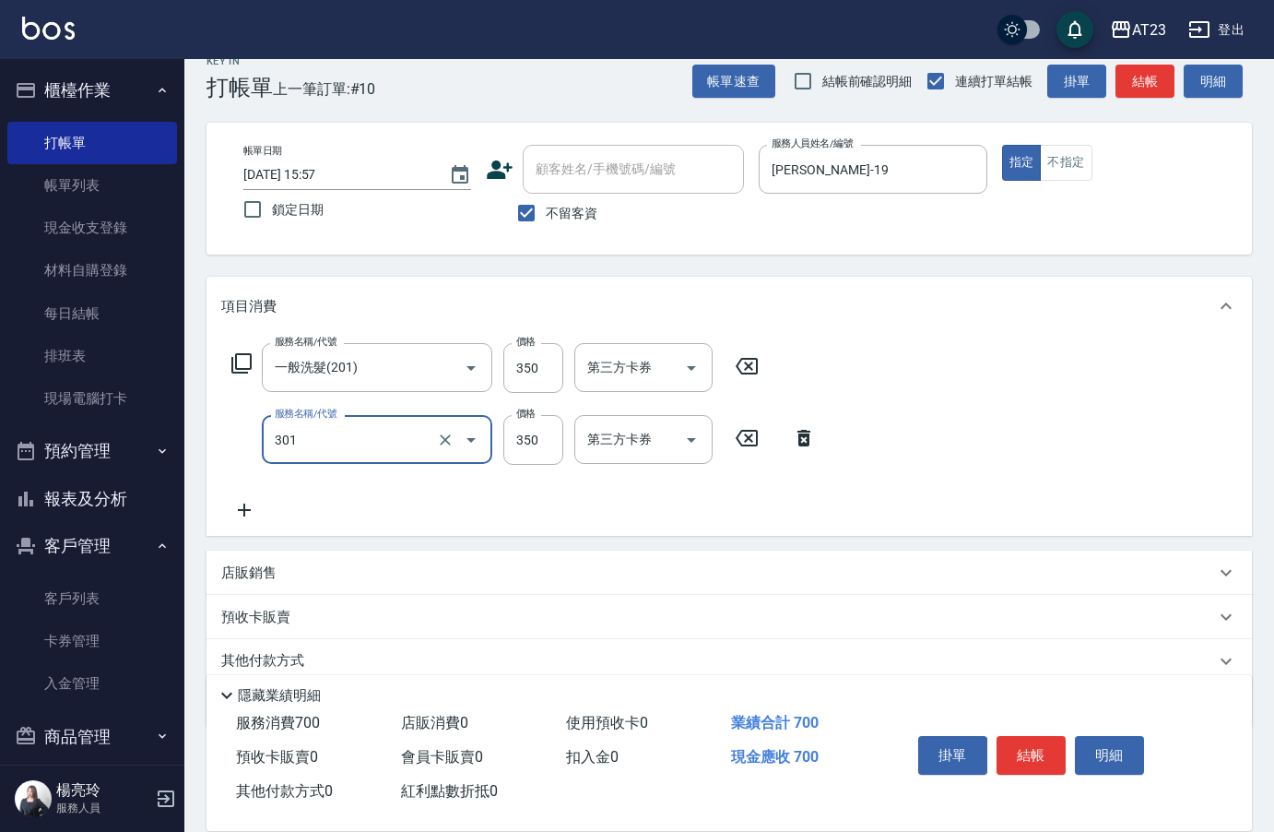
type input "造型剪髮(301)"
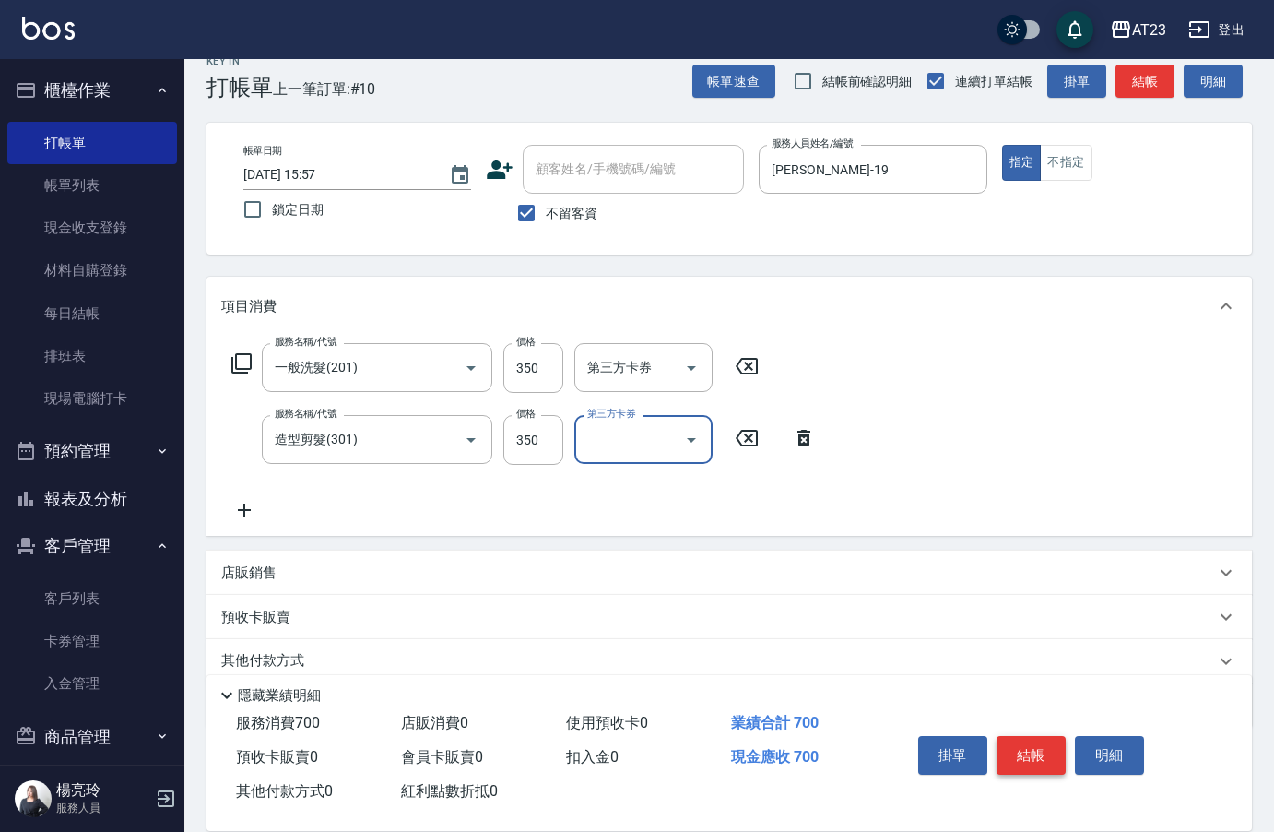
click at [1041, 761] on button "結帳" at bounding box center [1031, 755] width 69 height 39
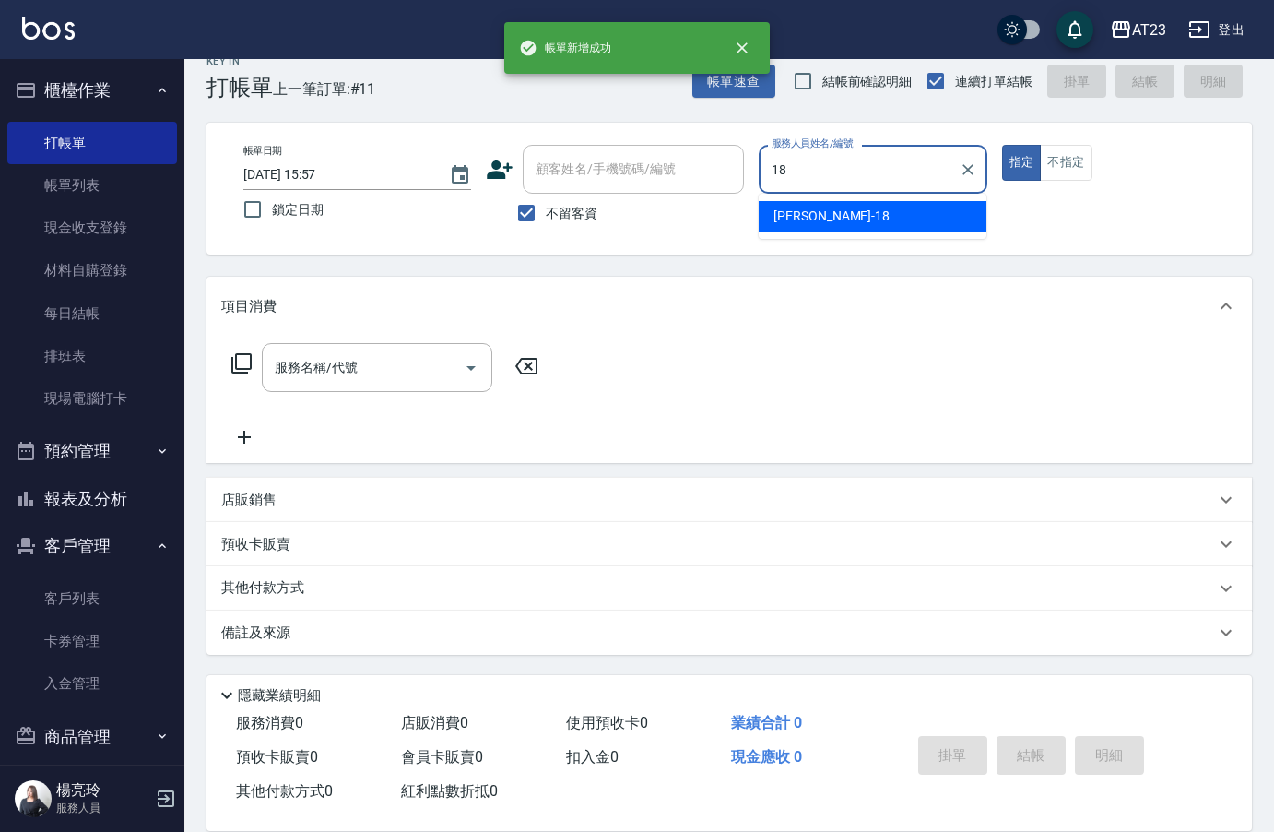
type input "[PERSON_NAME]-18"
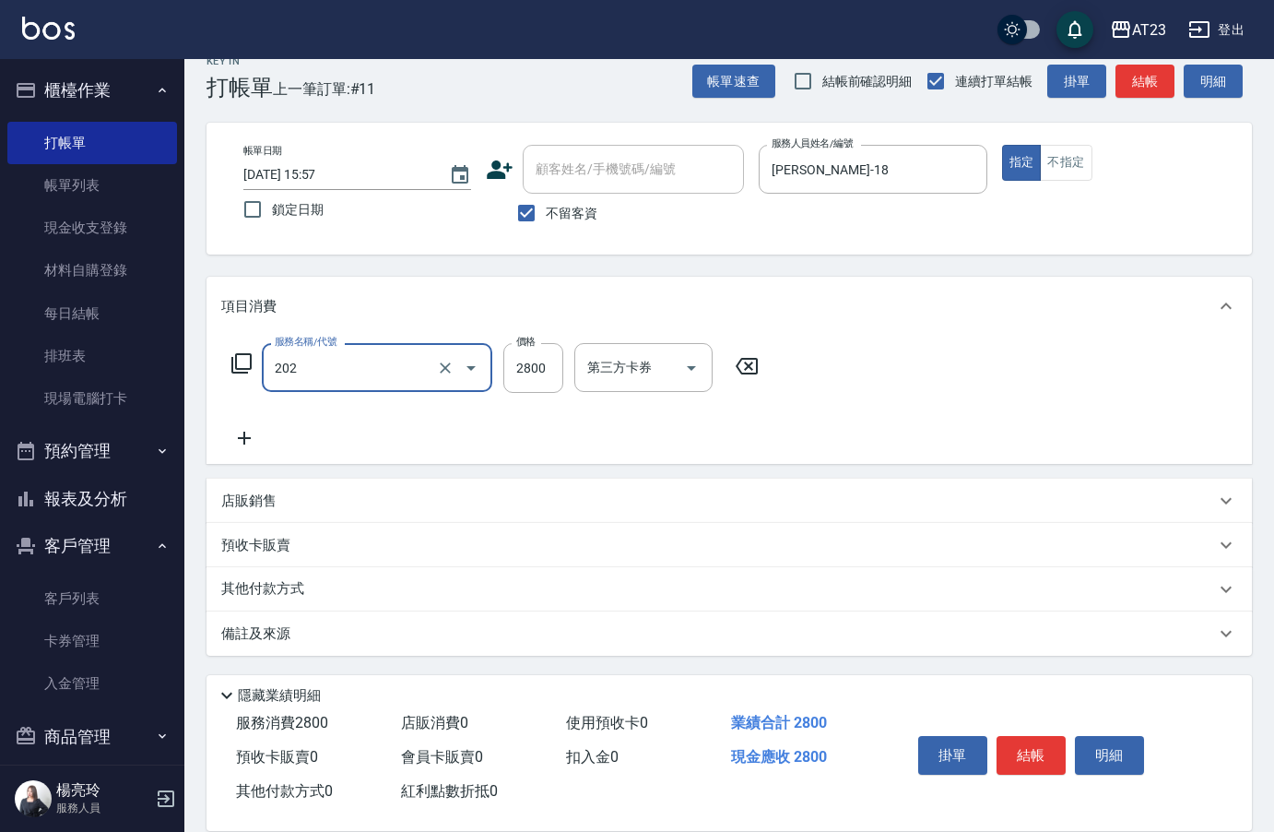
type input "一般洗髮卡(202)"
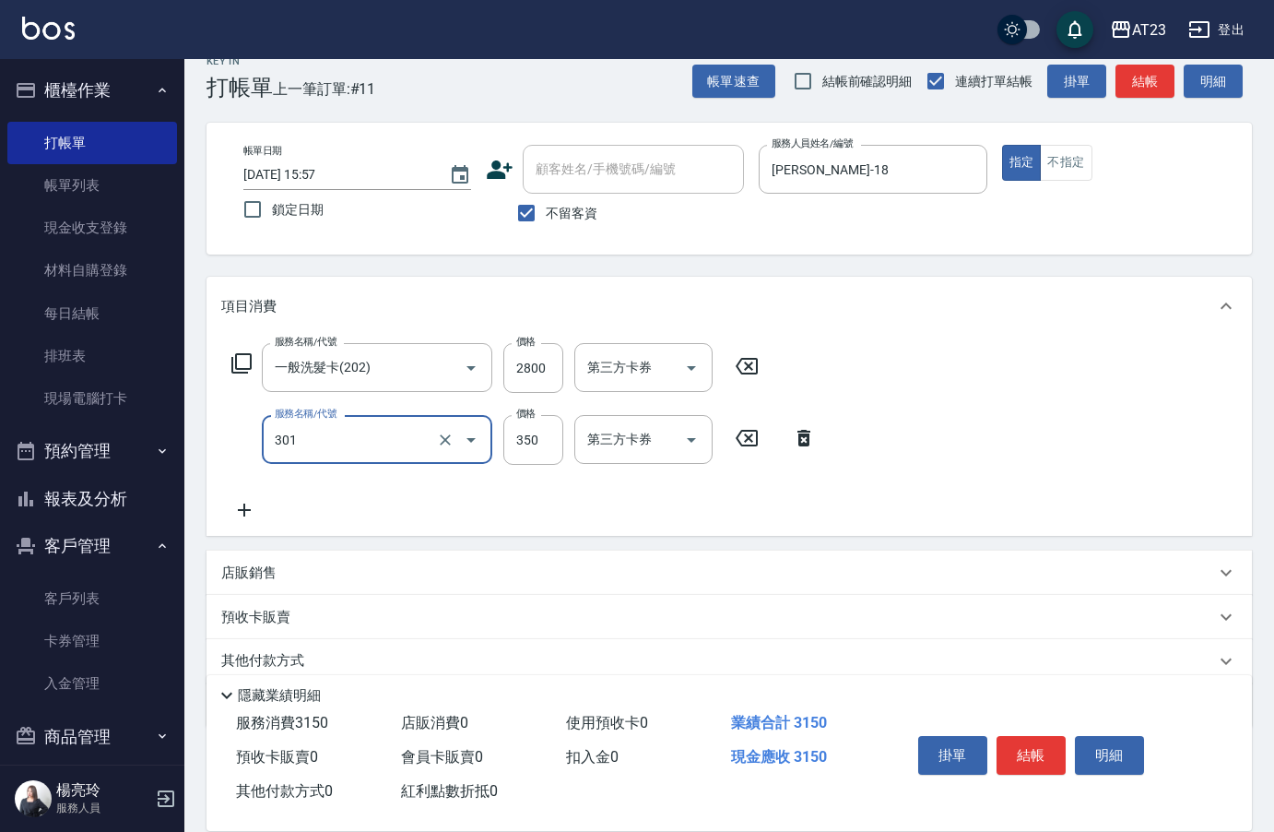
type input "造型剪髮(301)"
type input "550"
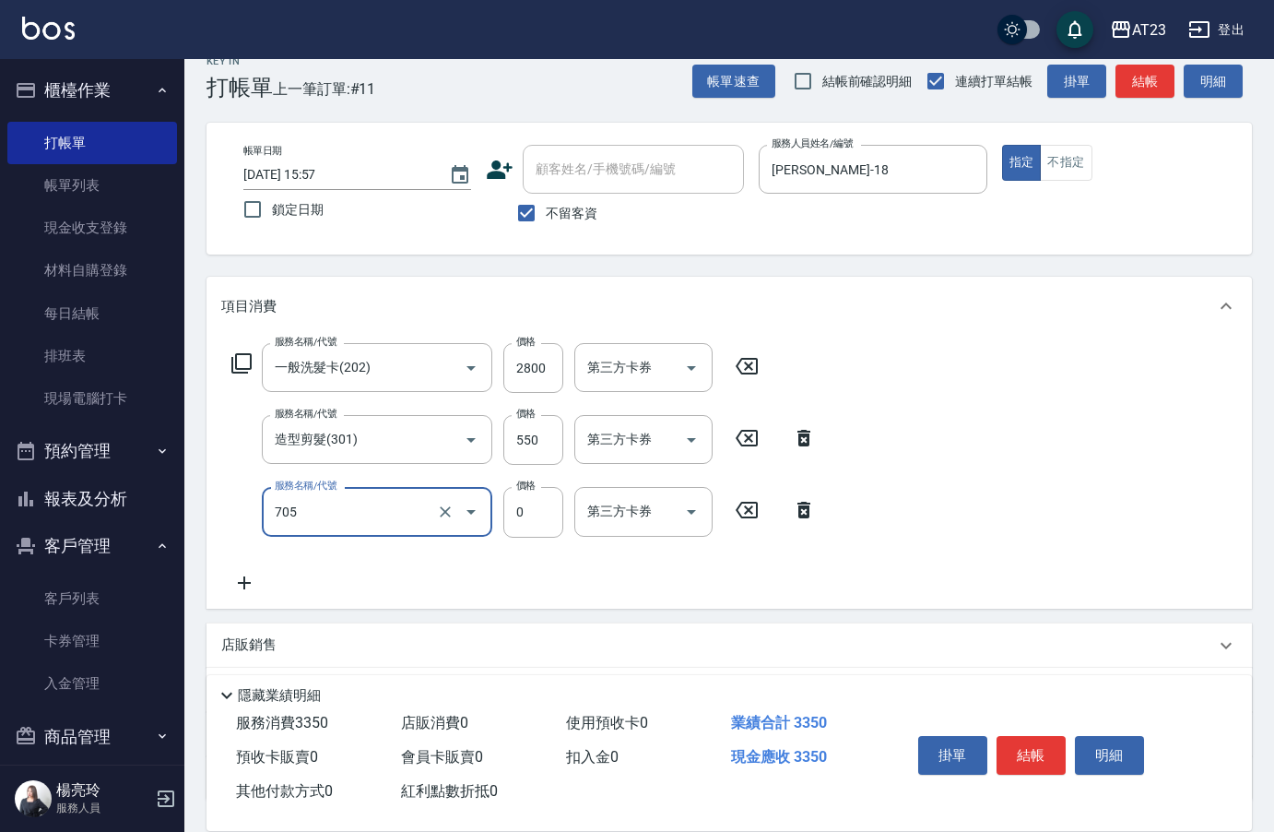
type input "互助50(705)"
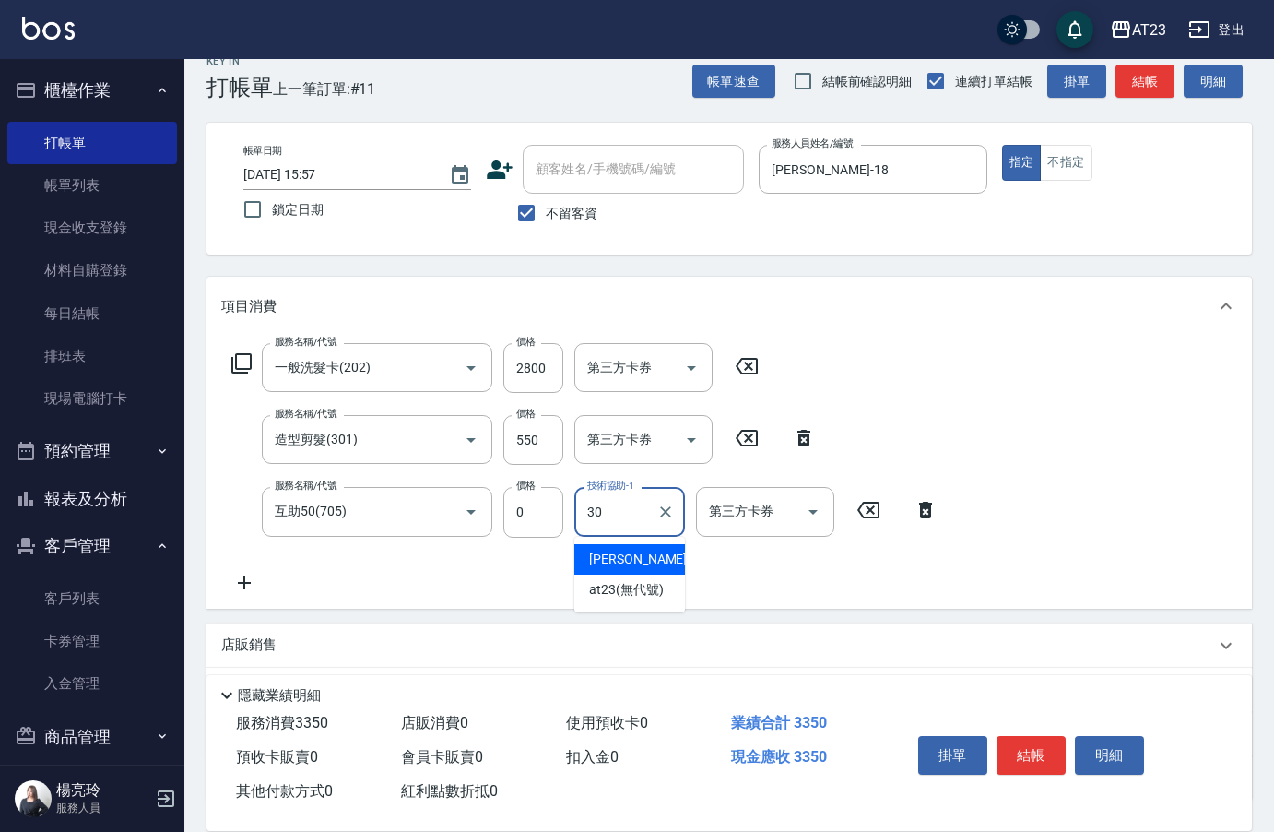
type input "Penny-30"
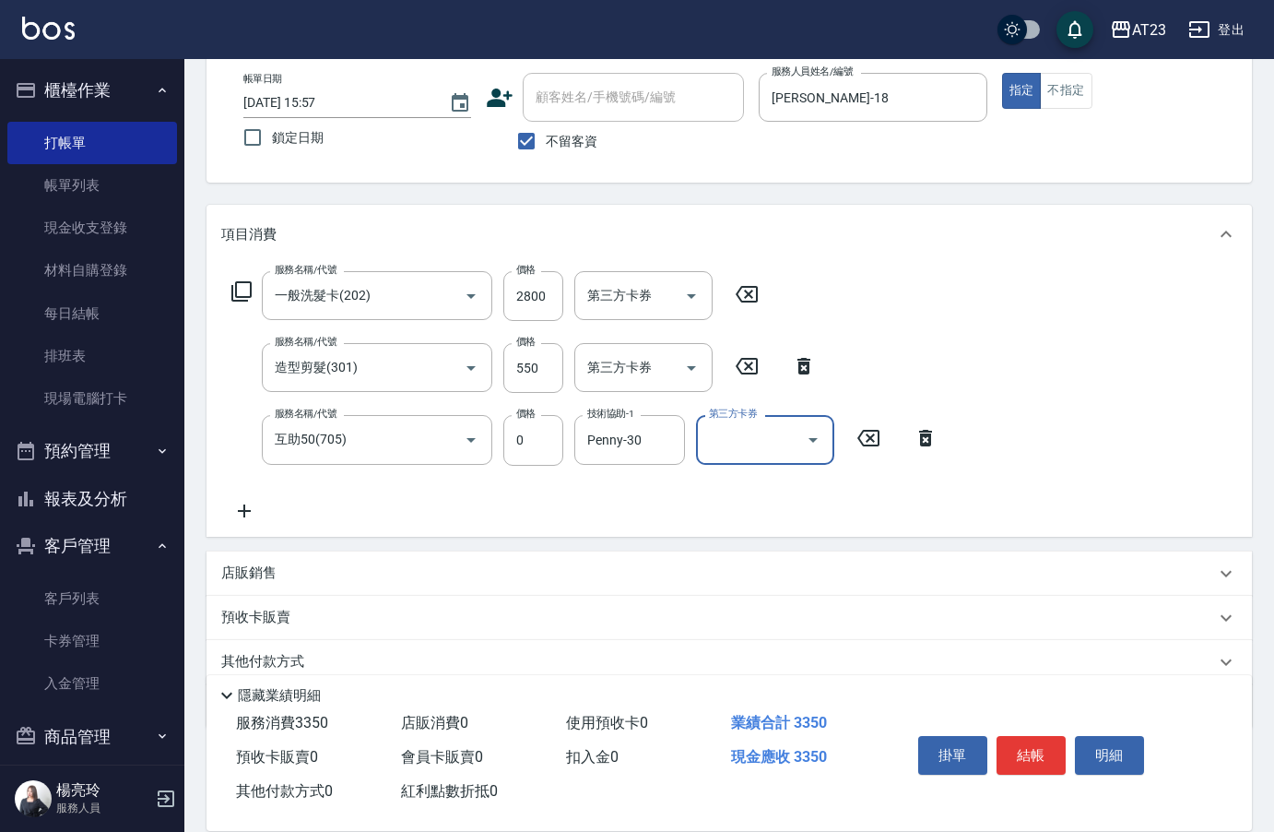
scroll to position [172, 0]
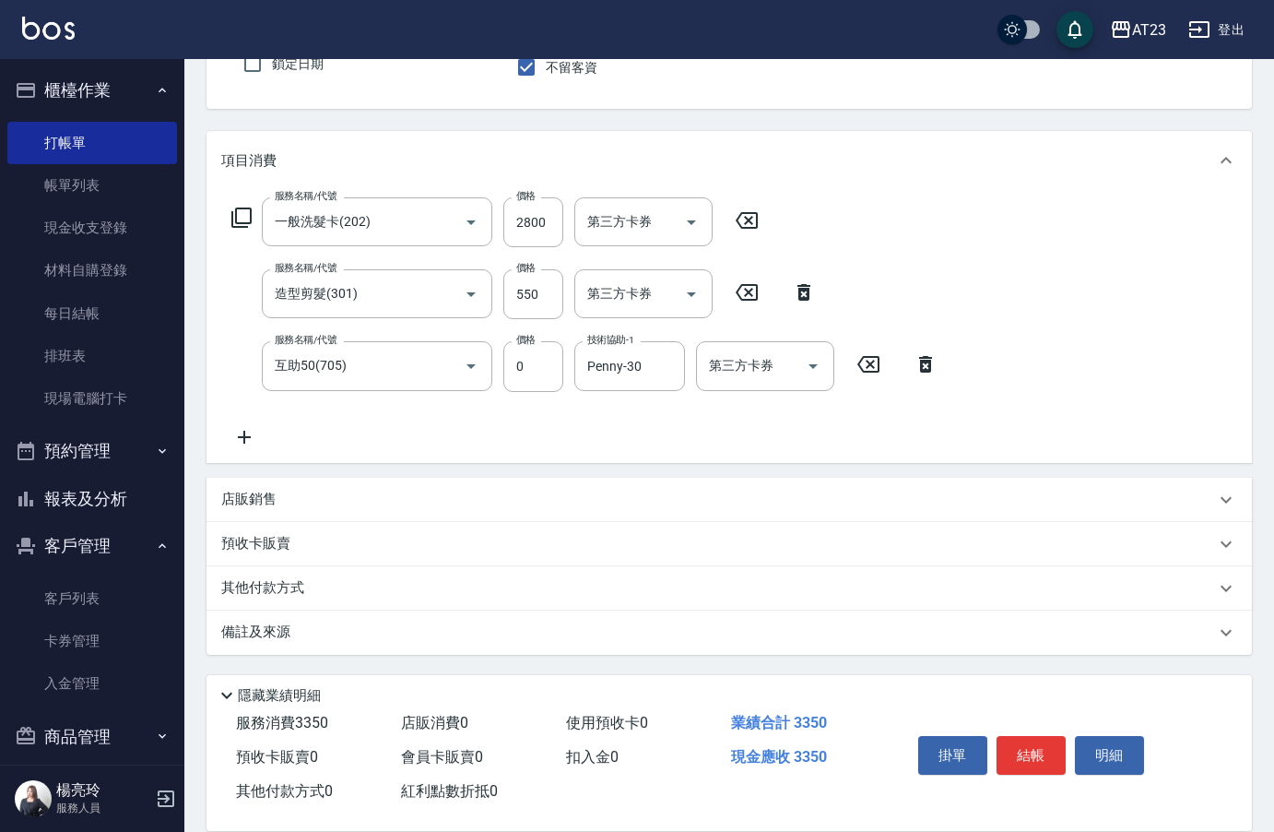
click at [262, 599] on div "其他付款方式" at bounding box center [730, 588] width 1046 height 44
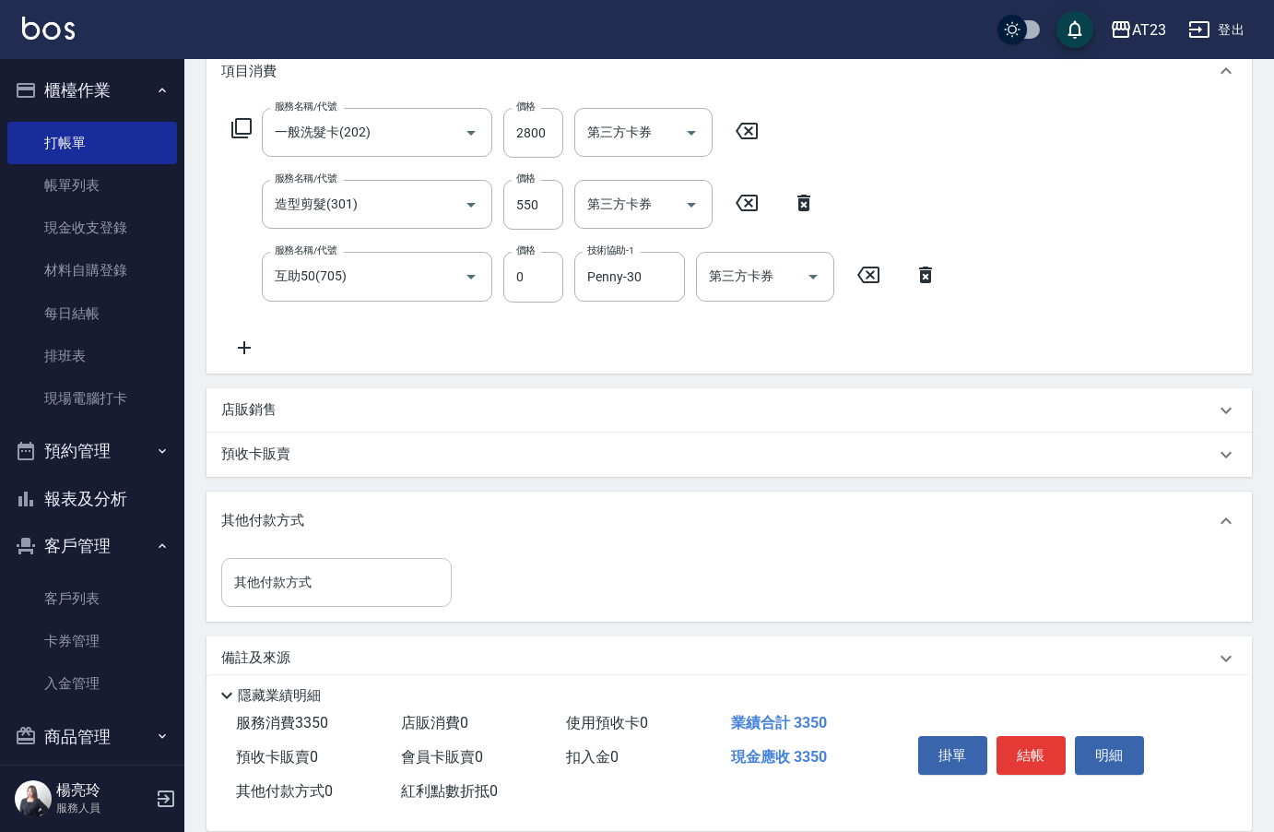
scroll to position [251, 0]
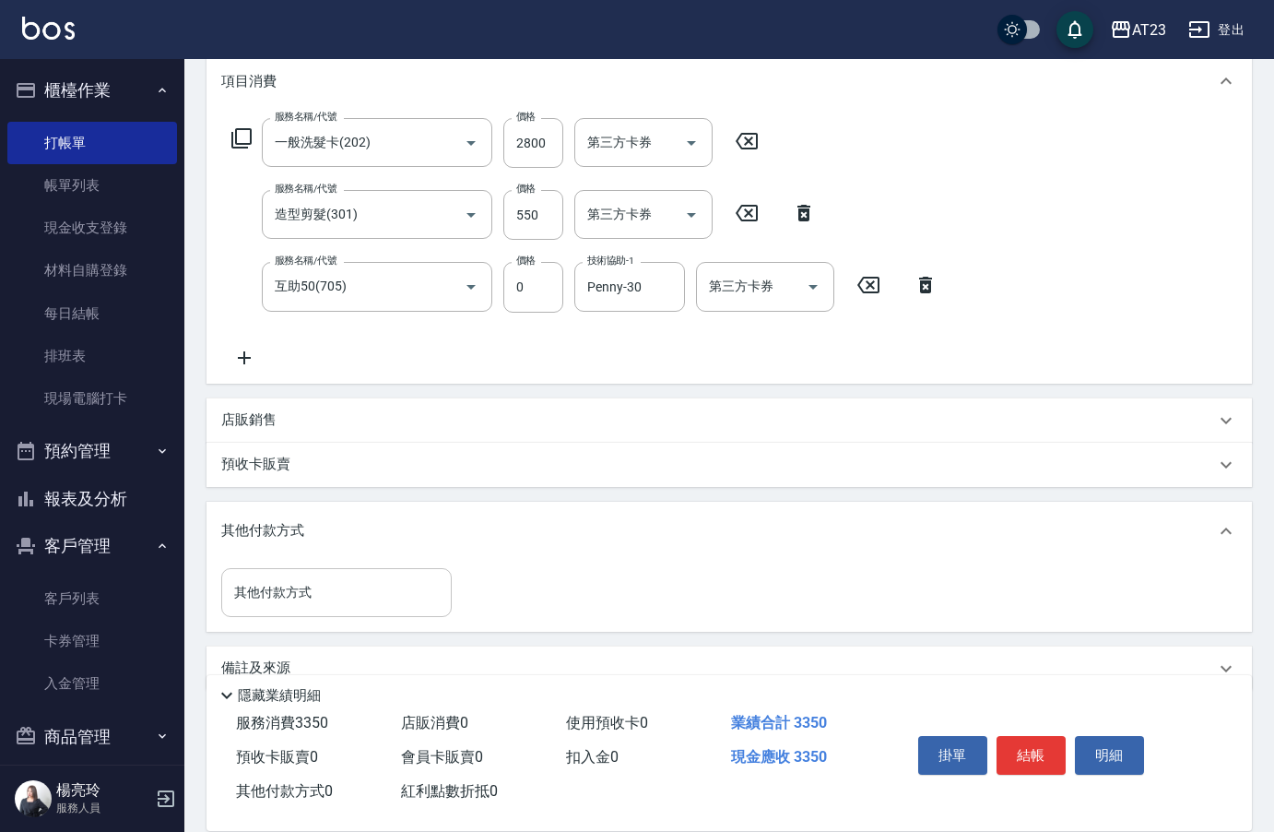
click at [249, 586] on input "其他付款方式" at bounding box center [337, 592] width 214 height 32
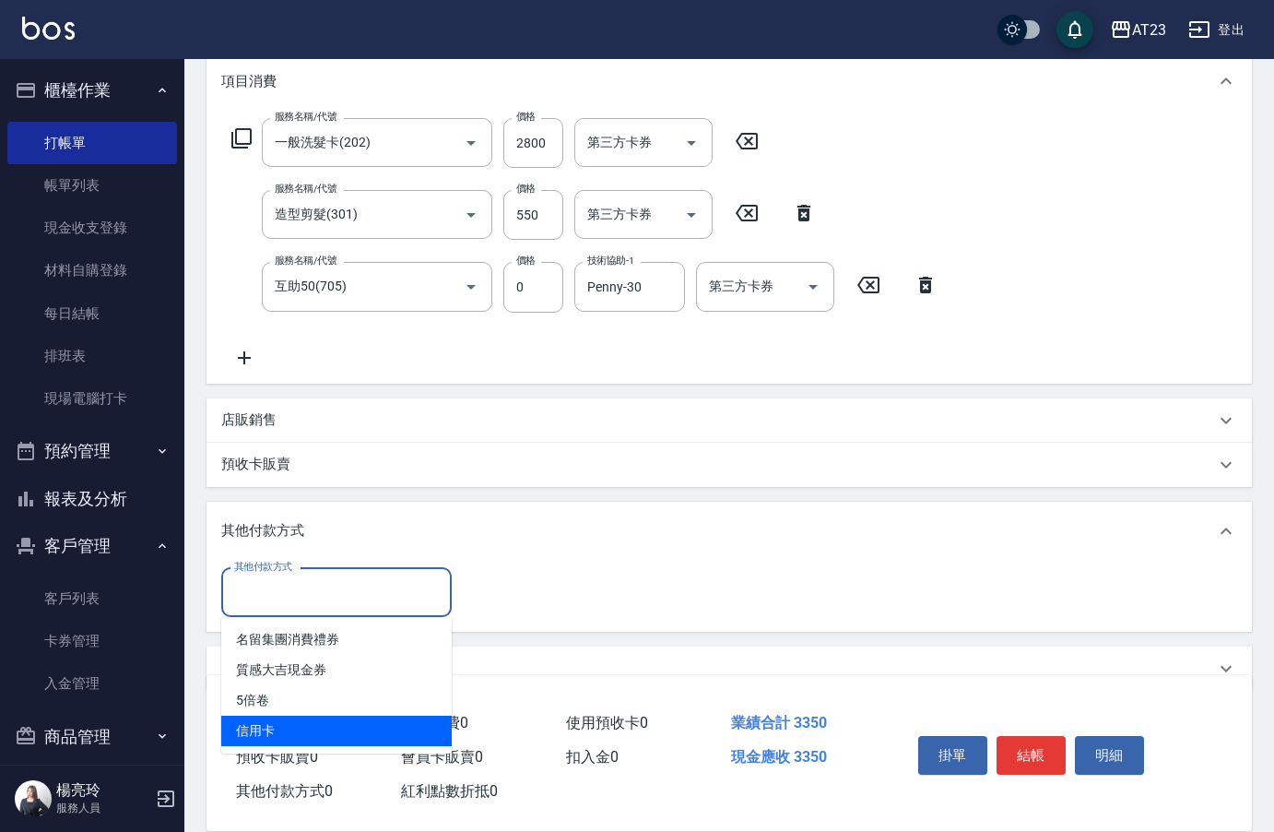
click at [255, 738] on span "信用卡" at bounding box center [336, 731] width 231 height 30
type input "信用卡"
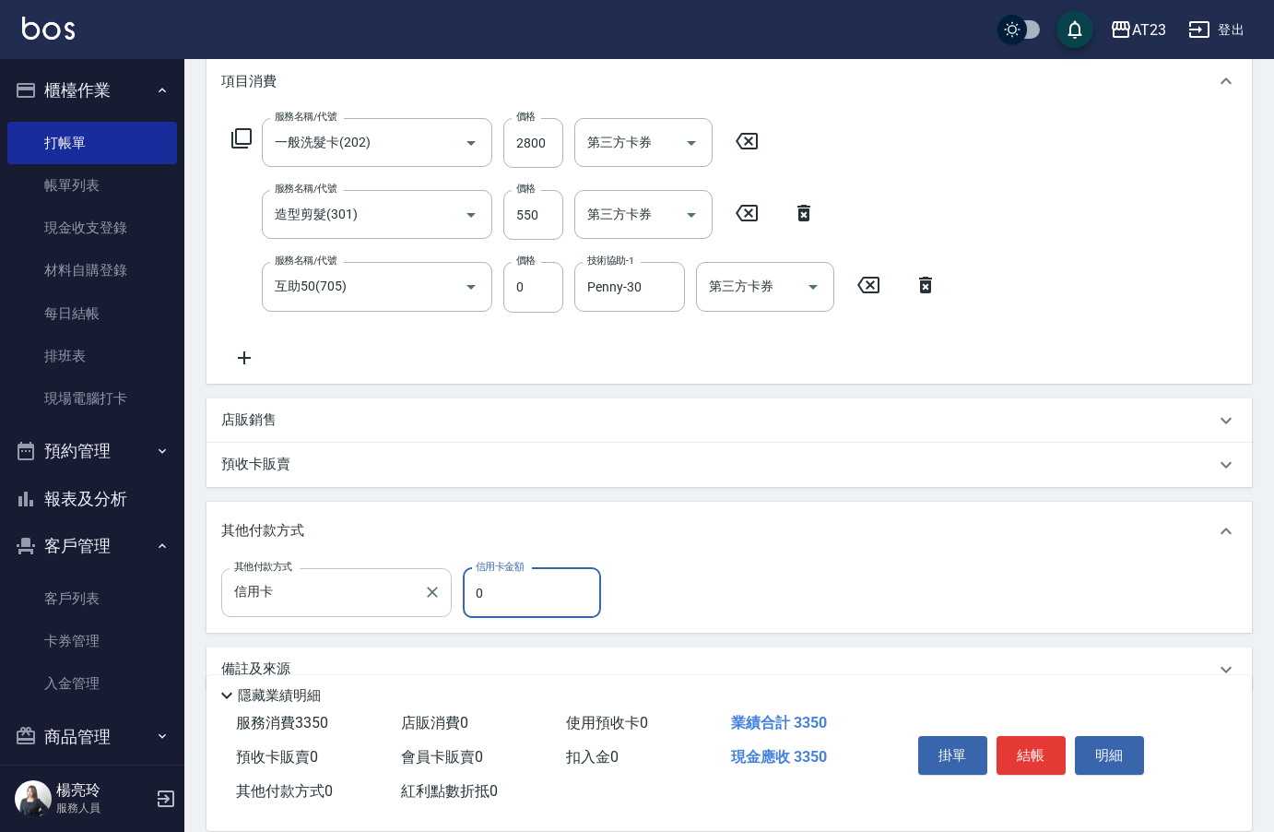
drag, startPoint x: 504, startPoint y: 610, endPoint x: 410, endPoint y: 599, distance: 94.6
click at [410, 599] on div "其他付款方式 信用卡 其他付款方式 信用卡金額 0 信用卡金額" at bounding box center [416, 593] width 391 height 50
drag, startPoint x: 502, startPoint y: 574, endPoint x: 476, endPoint y: 586, distance: 28.1
click at [487, 586] on input "30" at bounding box center [532, 593] width 138 height 50
drag, startPoint x: 508, startPoint y: 597, endPoint x: 373, endPoint y: 587, distance: 134.9
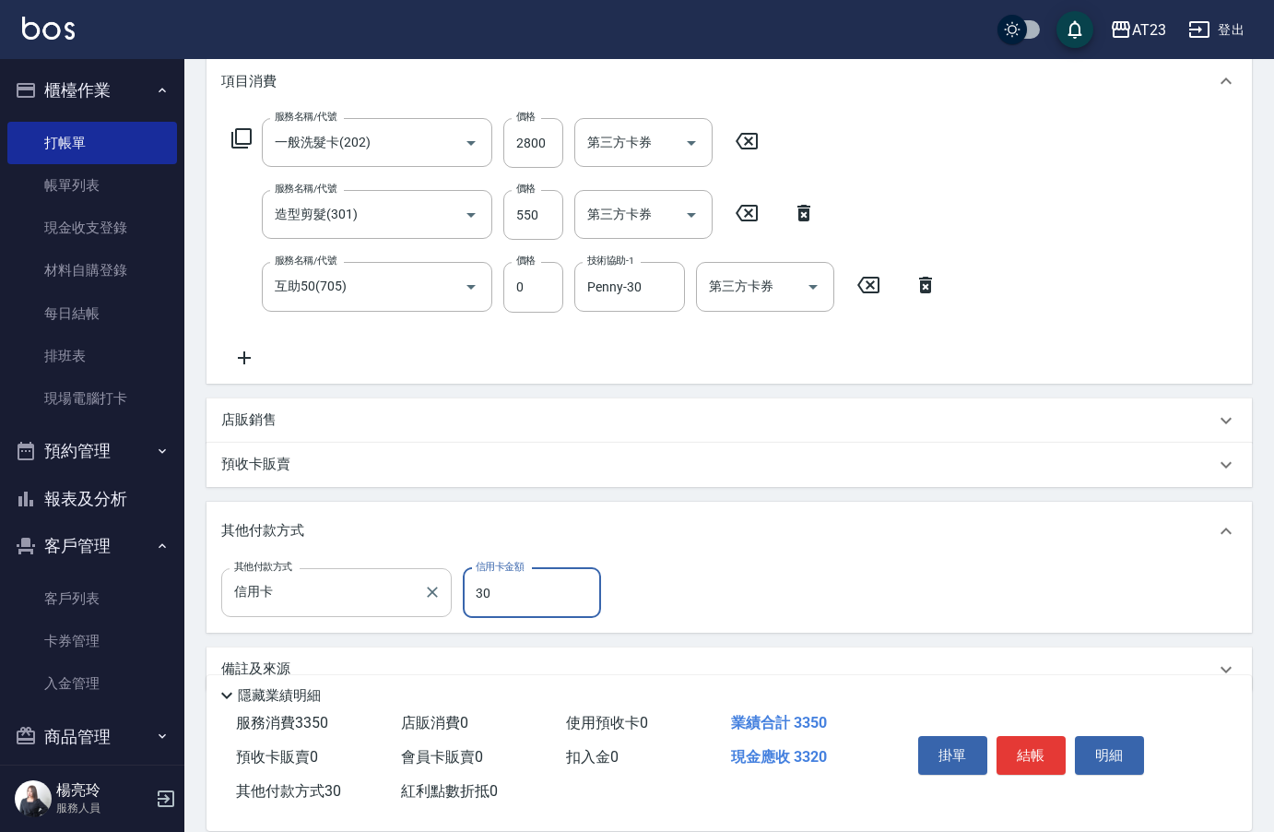
click at [373, 594] on div "其他付款方式 信用卡 其他付款方式 信用卡金額 30 信用卡金額" at bounding box center [416, 593] width 391 height 50
type input "3350"
click at [1027, 753] on button "結帳" at bounding box center [1031, 755] width 69 height 39
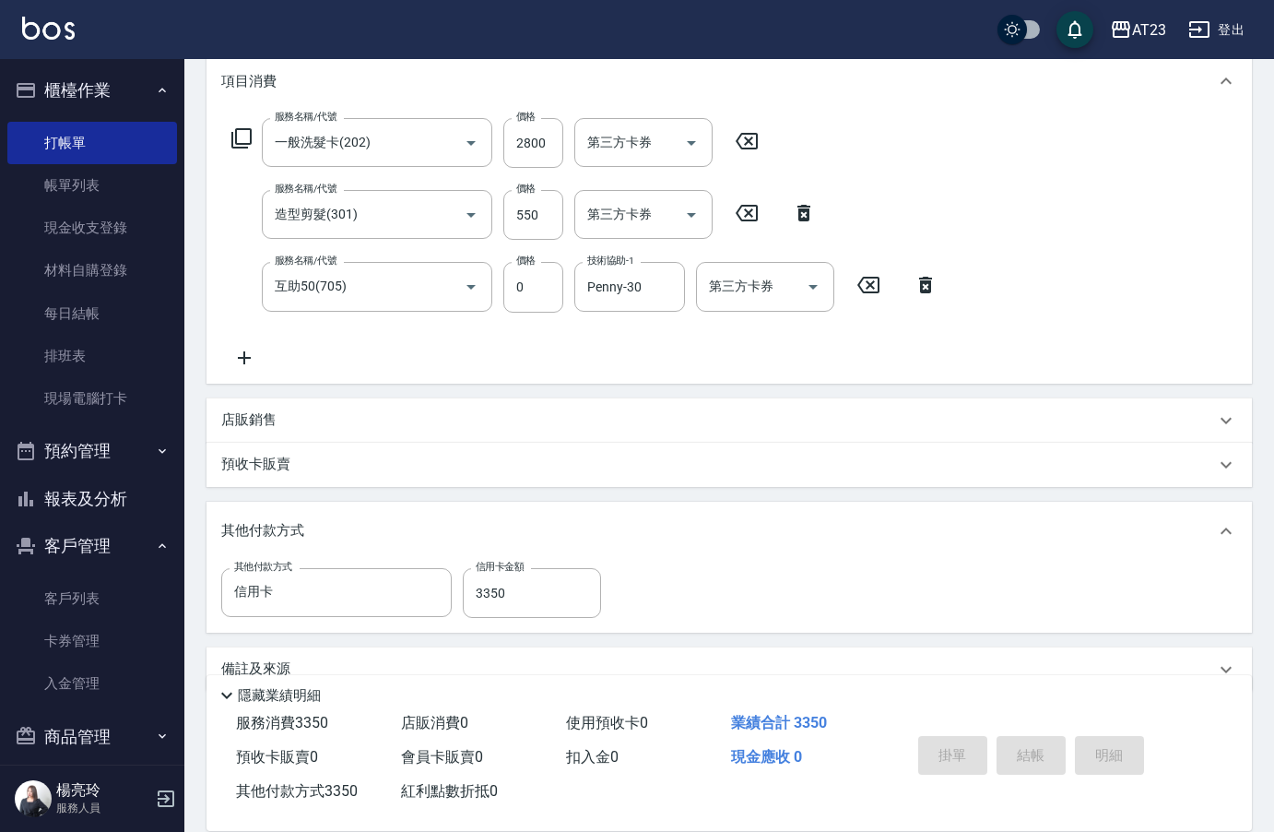
type input "[DATE] 15:58"
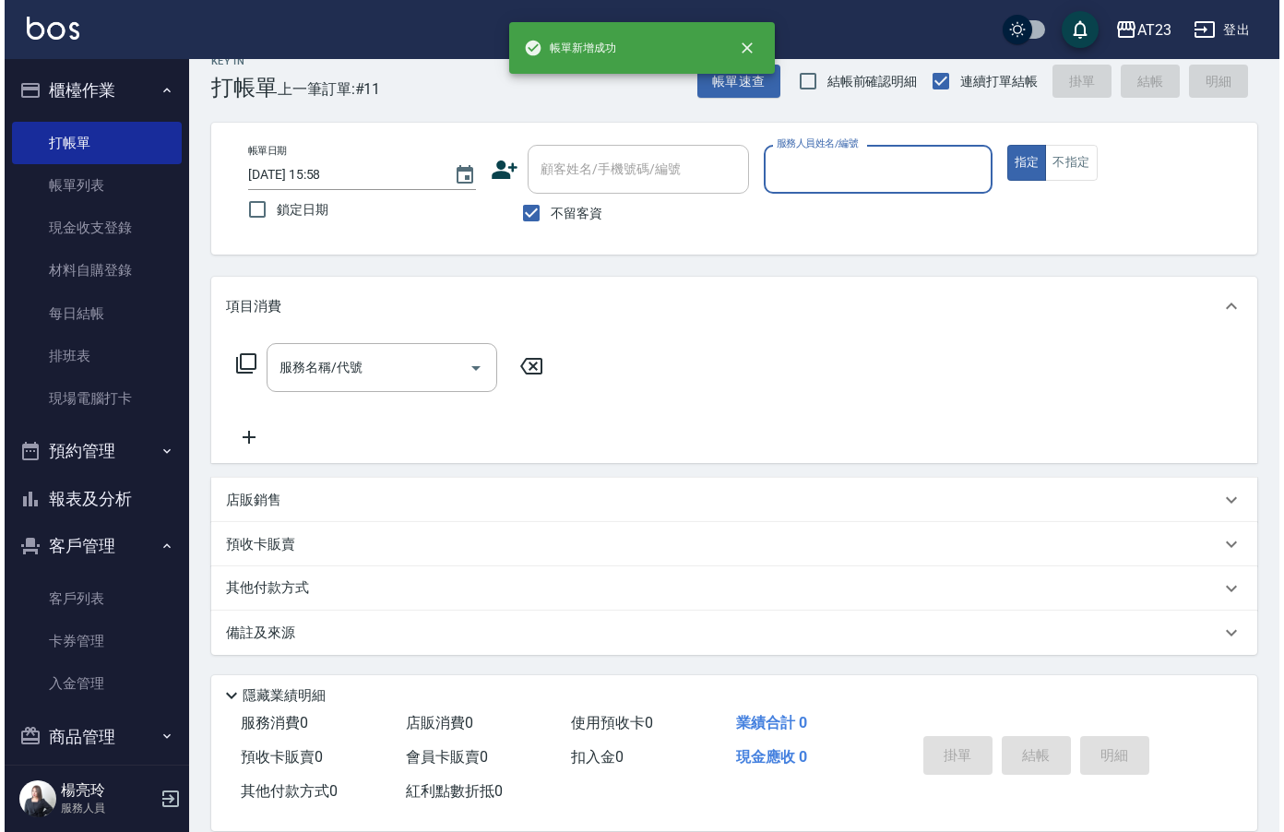
scroll to position [26, 0]
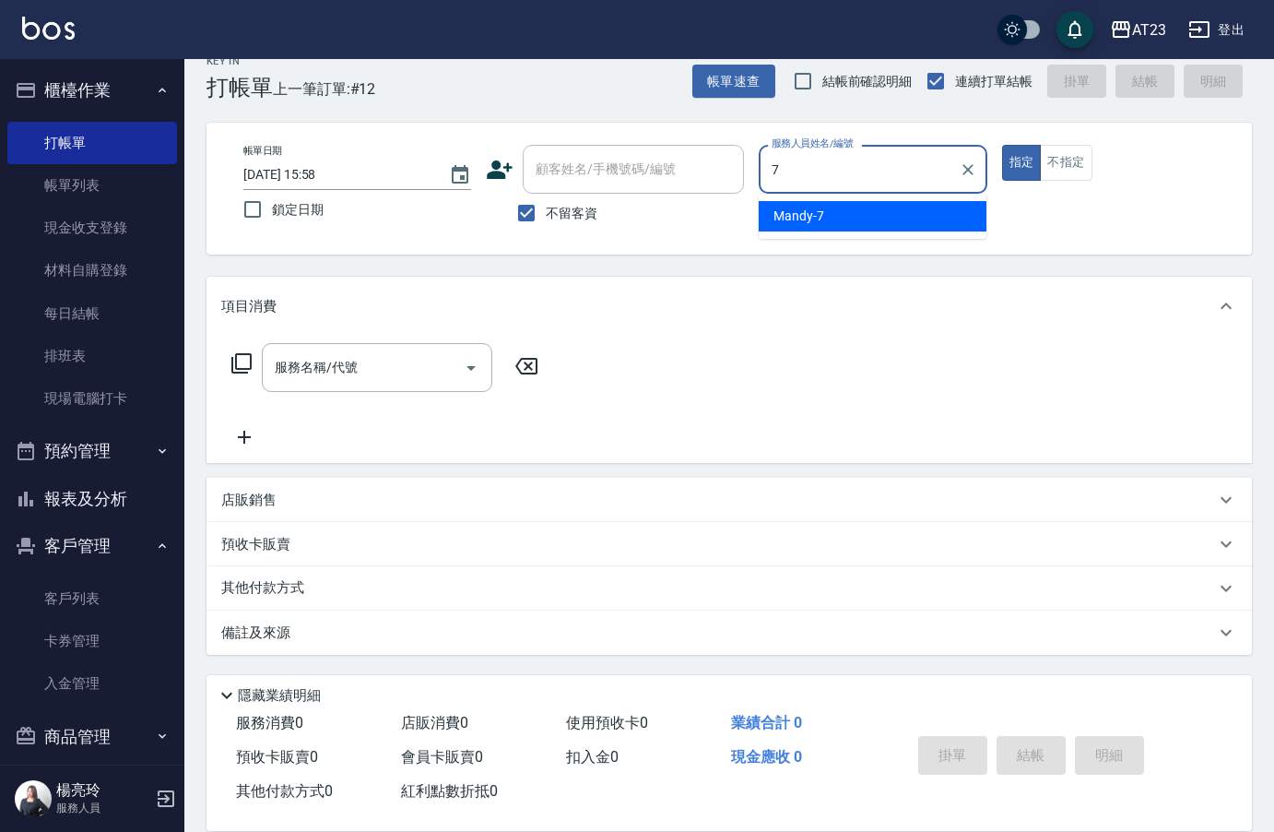
type input "Mandy-7"
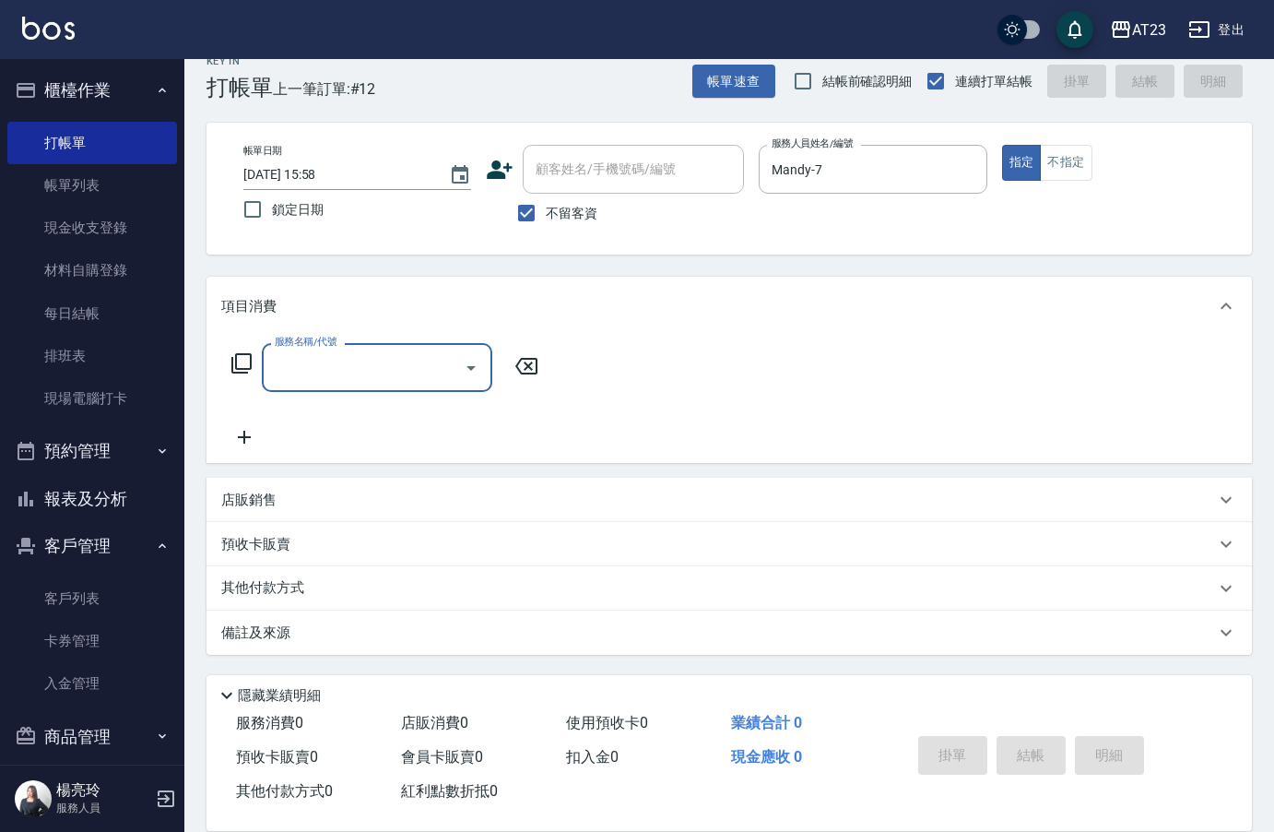
click at [238, 366] on icon at bounding box center [242, 363] width 22 height 22
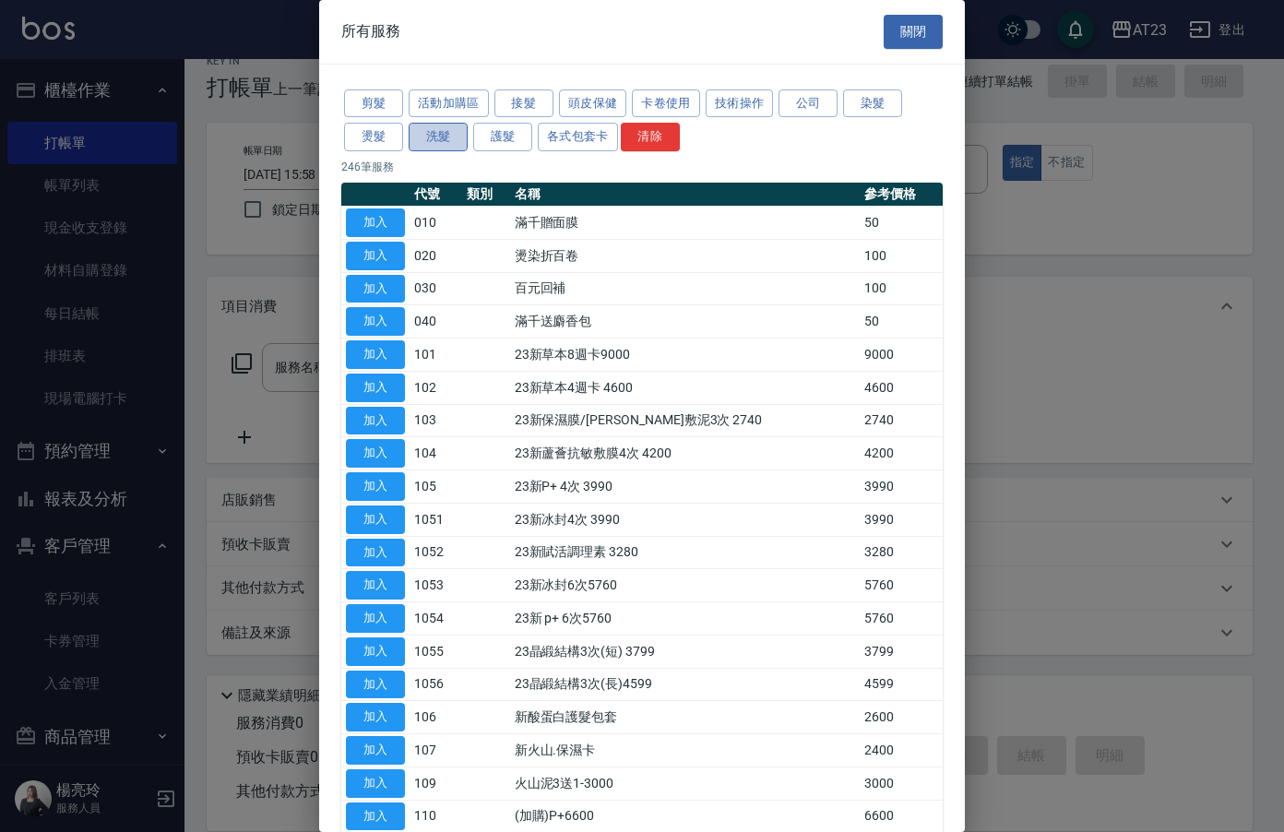
click at [435, 146] on button "洗髮" at bounding box center [438, 137] width 59 height 29
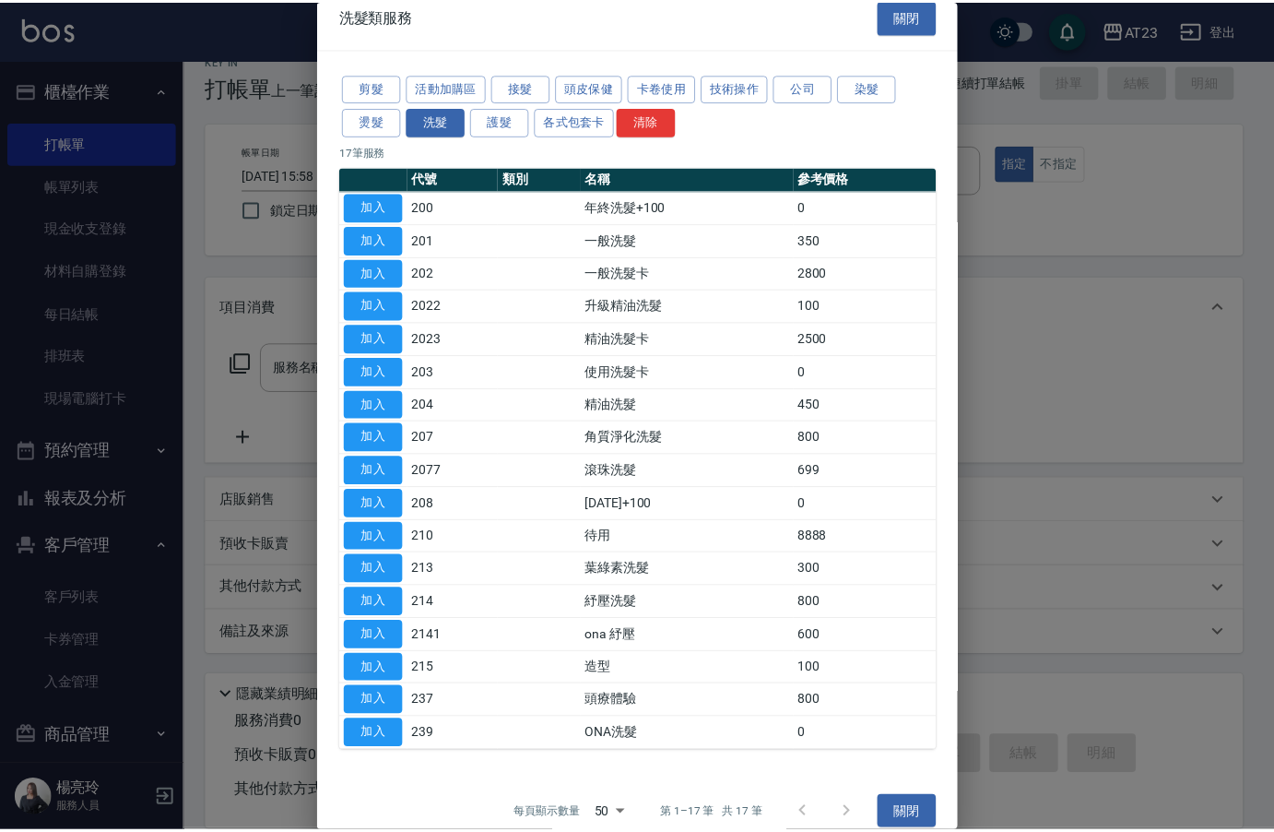
scroll to position [37, 0]
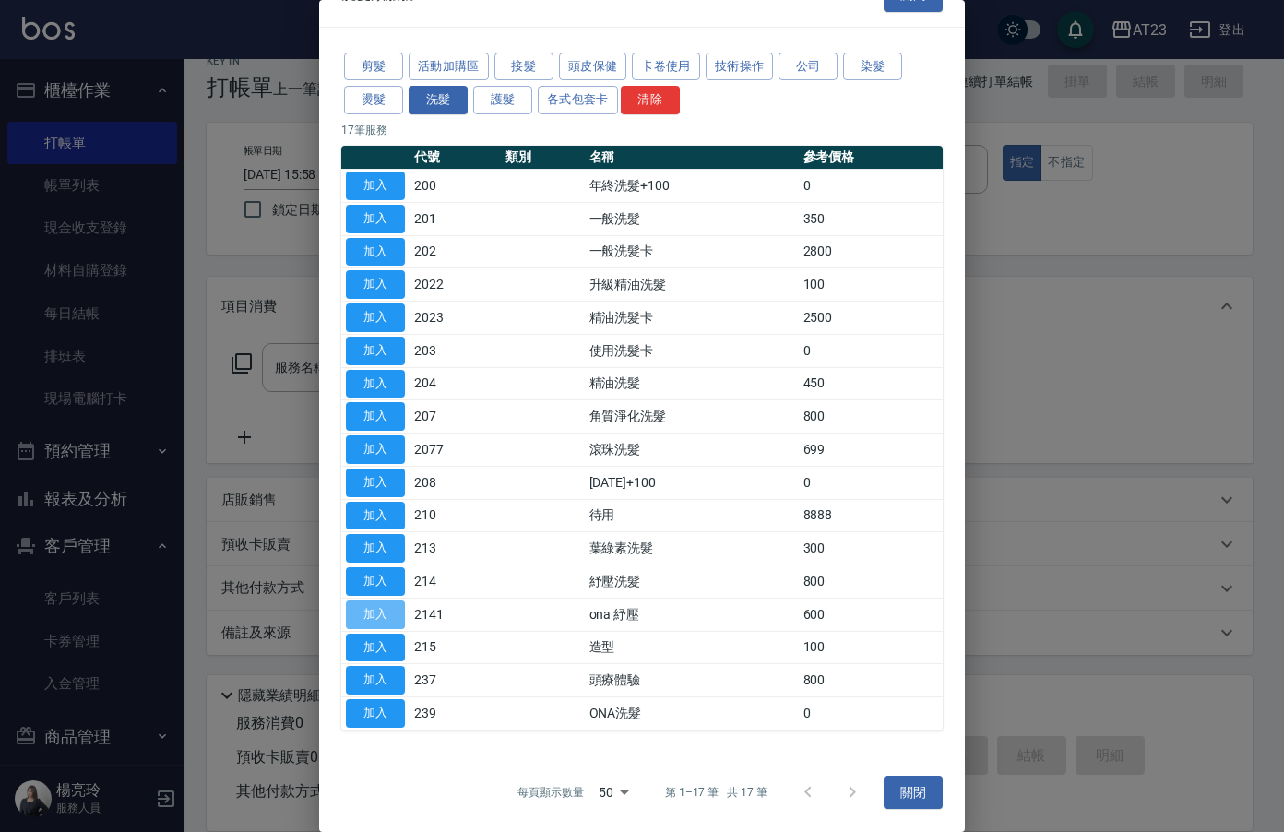
drag, startPoint x: 385, startPoint y: 607, endPoint x: 445, endPoint y: 608, distance: 60.9
click at [384, 607] on button "加入" at bounding box center [375, 614] width 59 height 29
type input "ona 紓壓(2141)"
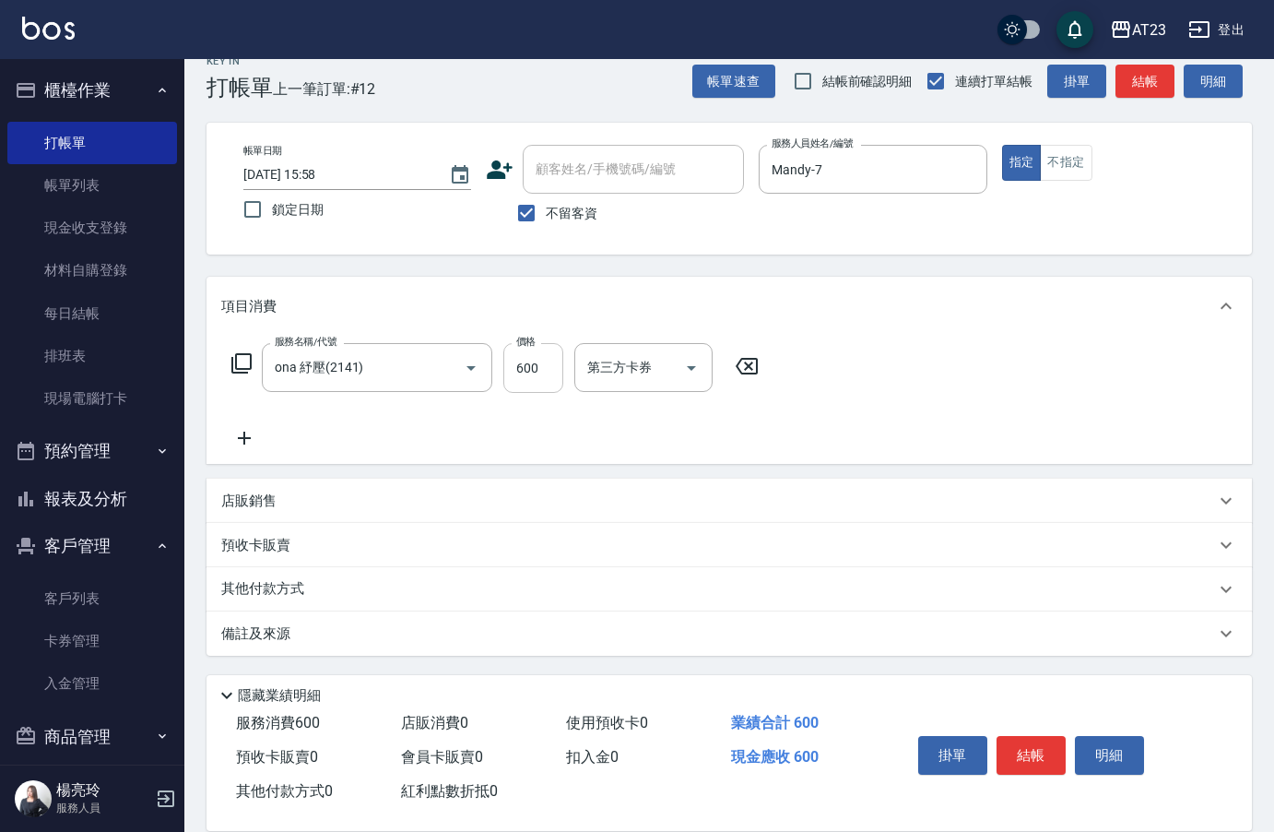
click at [542, 380] on input "600" at bounding box center [533, 368] width 60 height 50
type input "800"
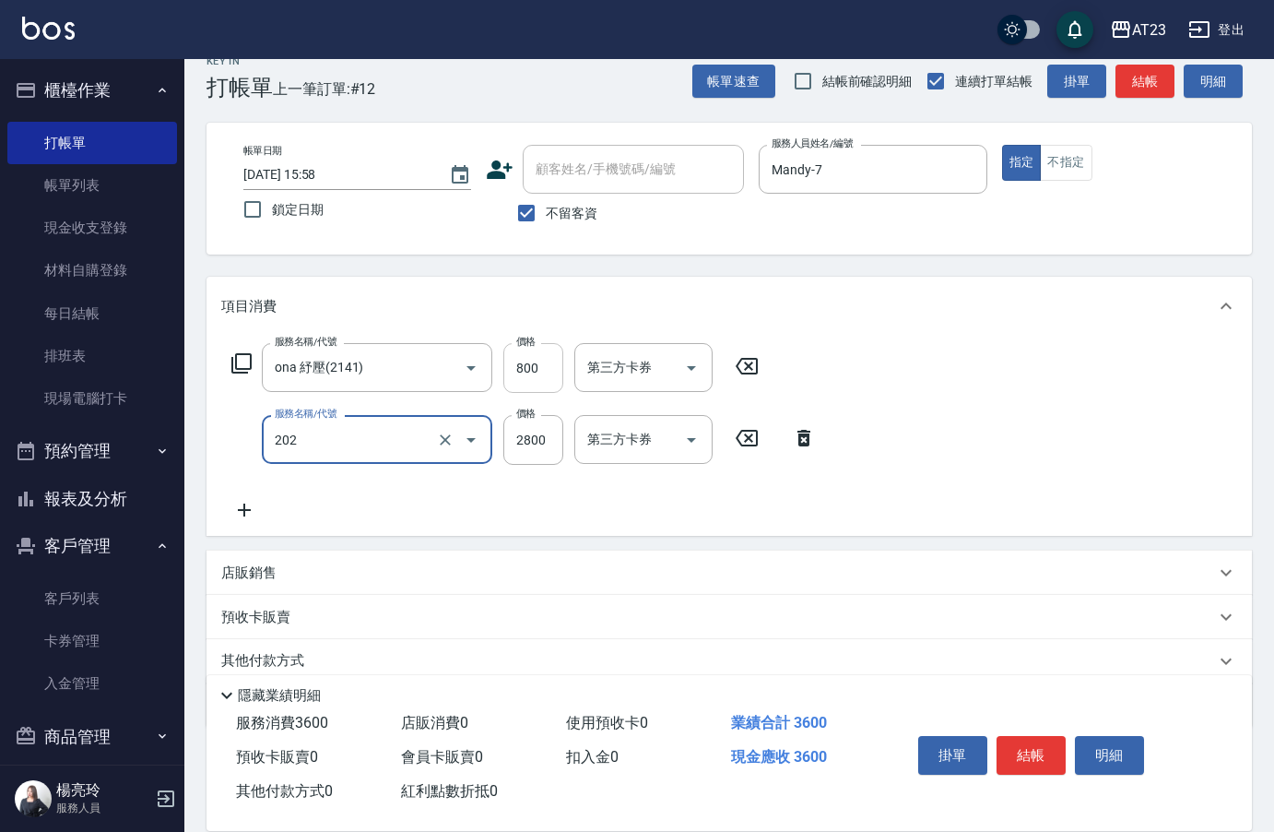
type input "一般洗髮卡(202)"
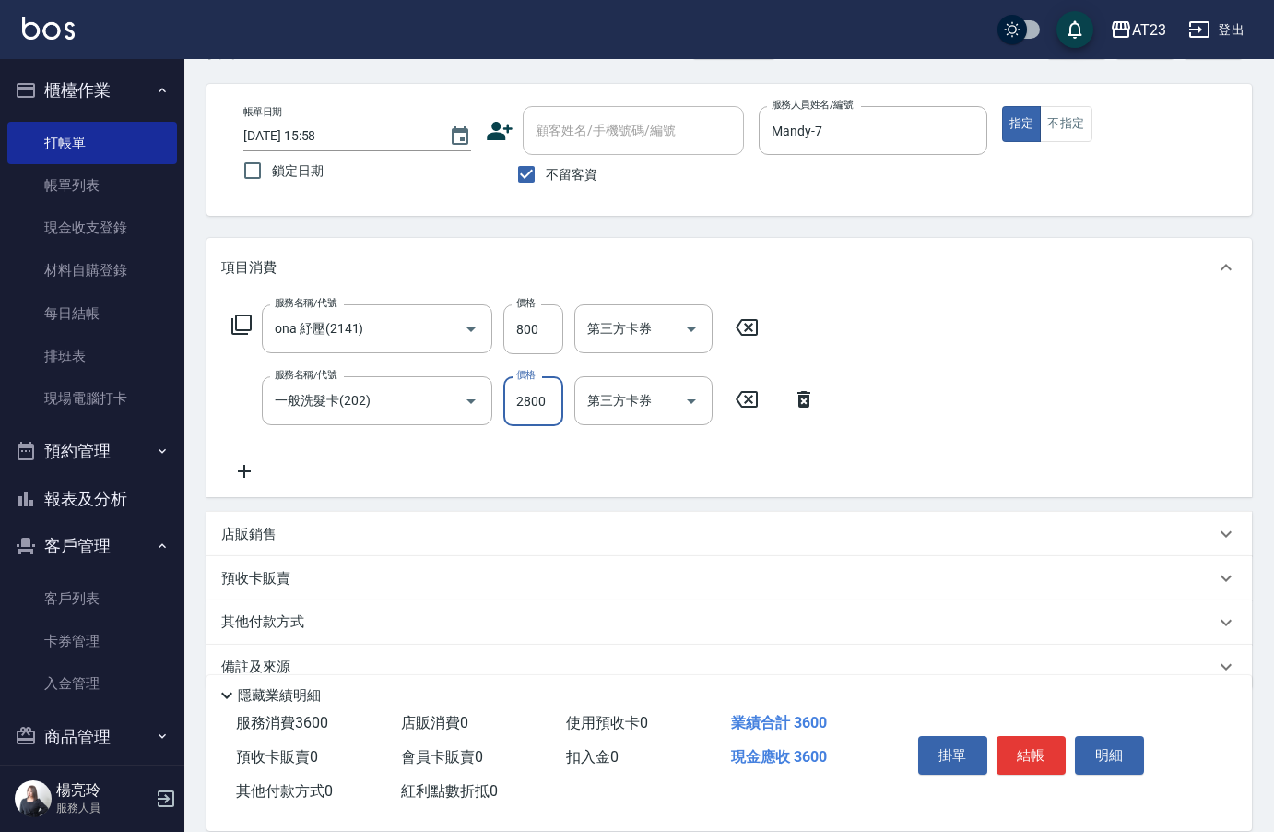
scroll to position [99, 0]
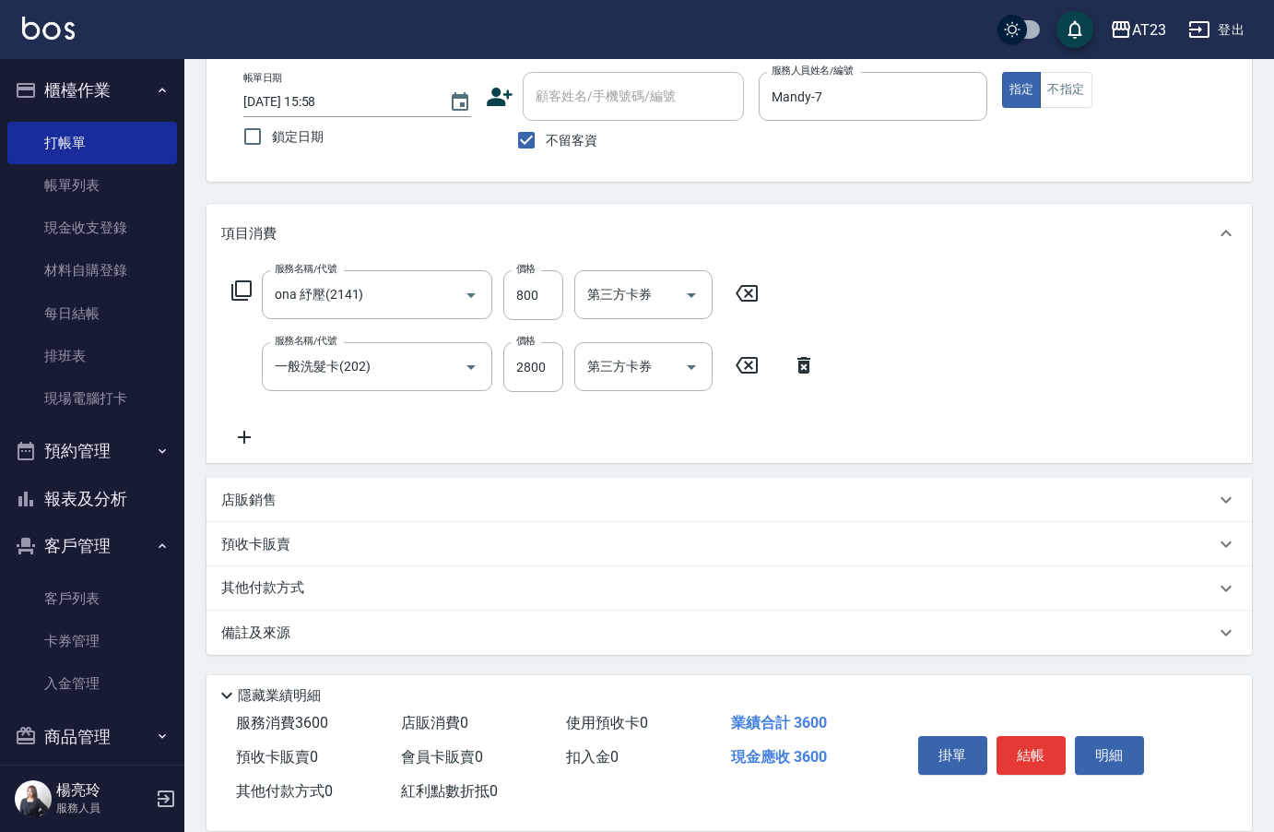
click at [304, 588] on p "其他付款方式" at bounding box center [267, 588] width 92 height 20
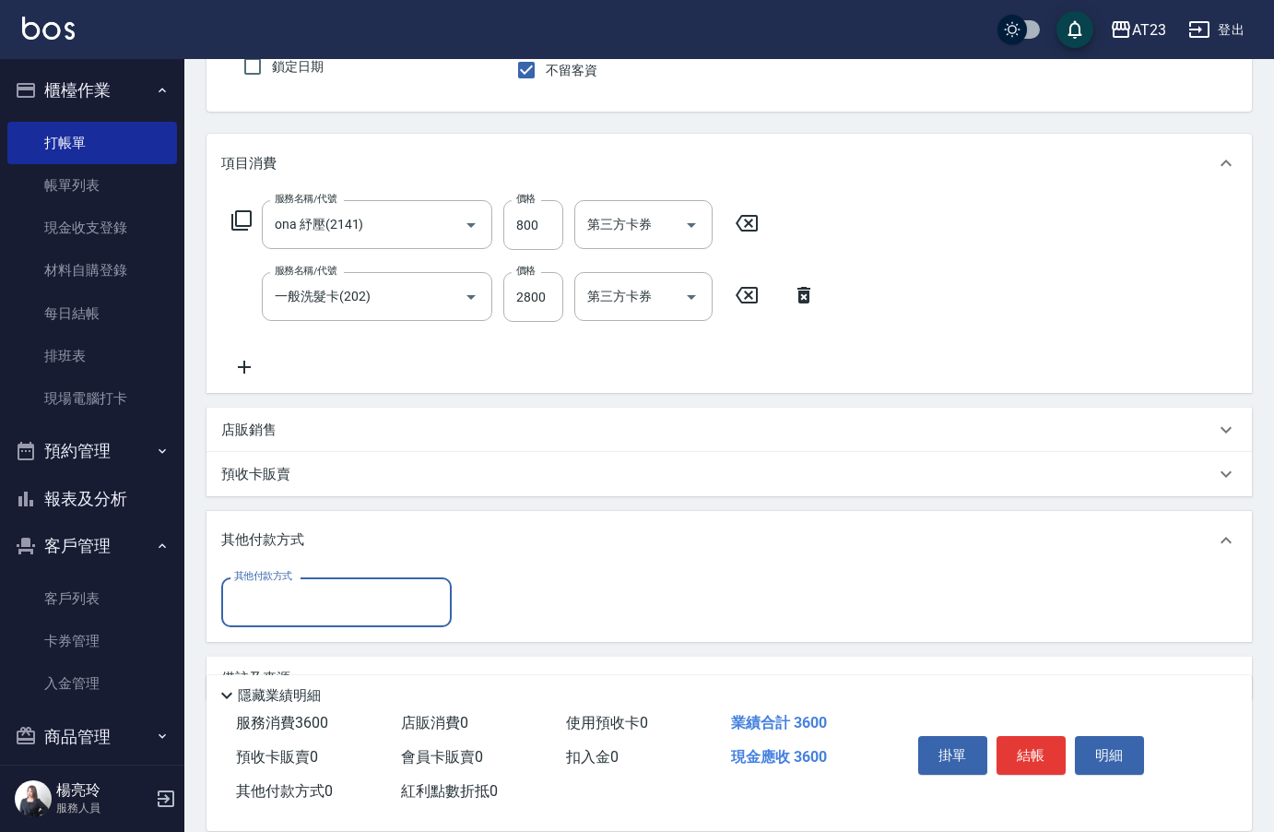
scroll to position [175, 0]
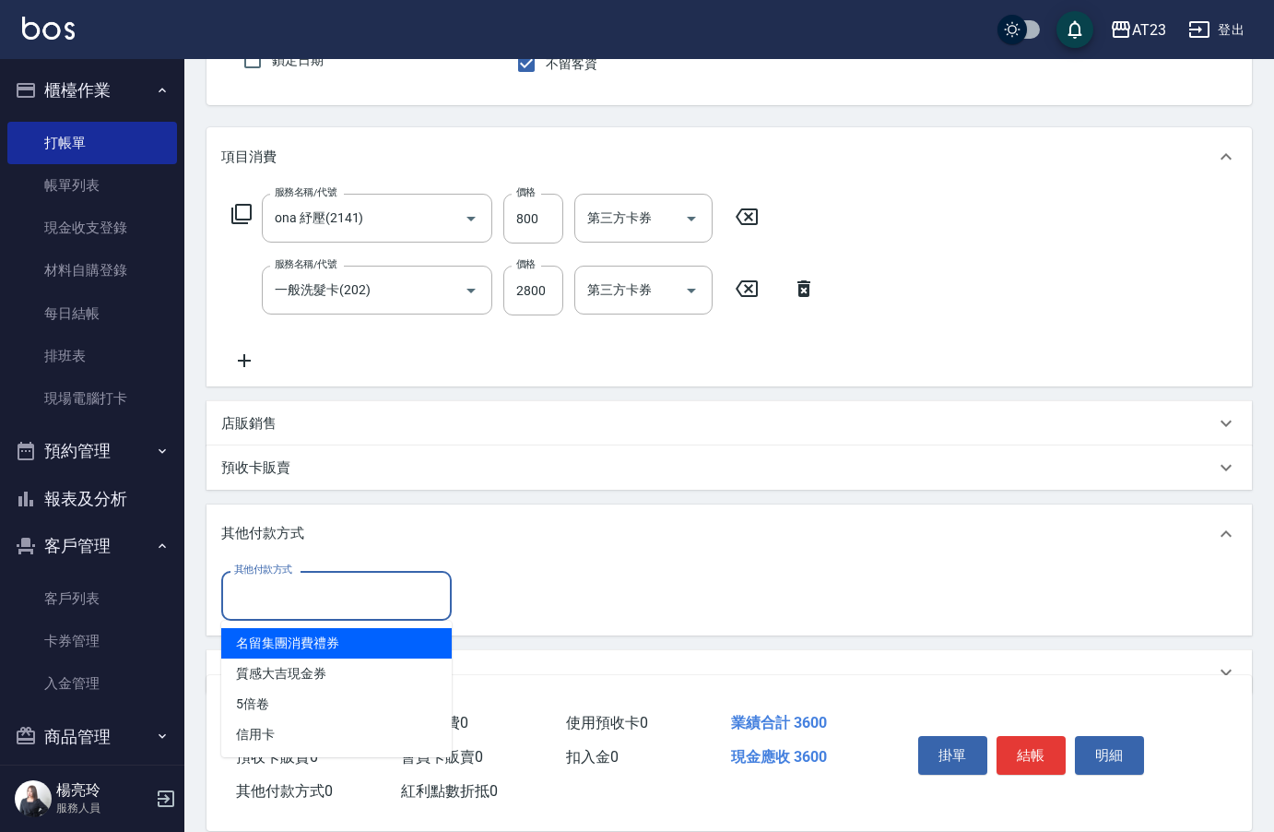
drag, startPoint x: 306, startPoint y: 580, endPoint x: 309, endPoint y: 563, distance: 17.7
click at [307, 580] on input "其他付款方式" at bounding box center [337, 595] width 214 height 32
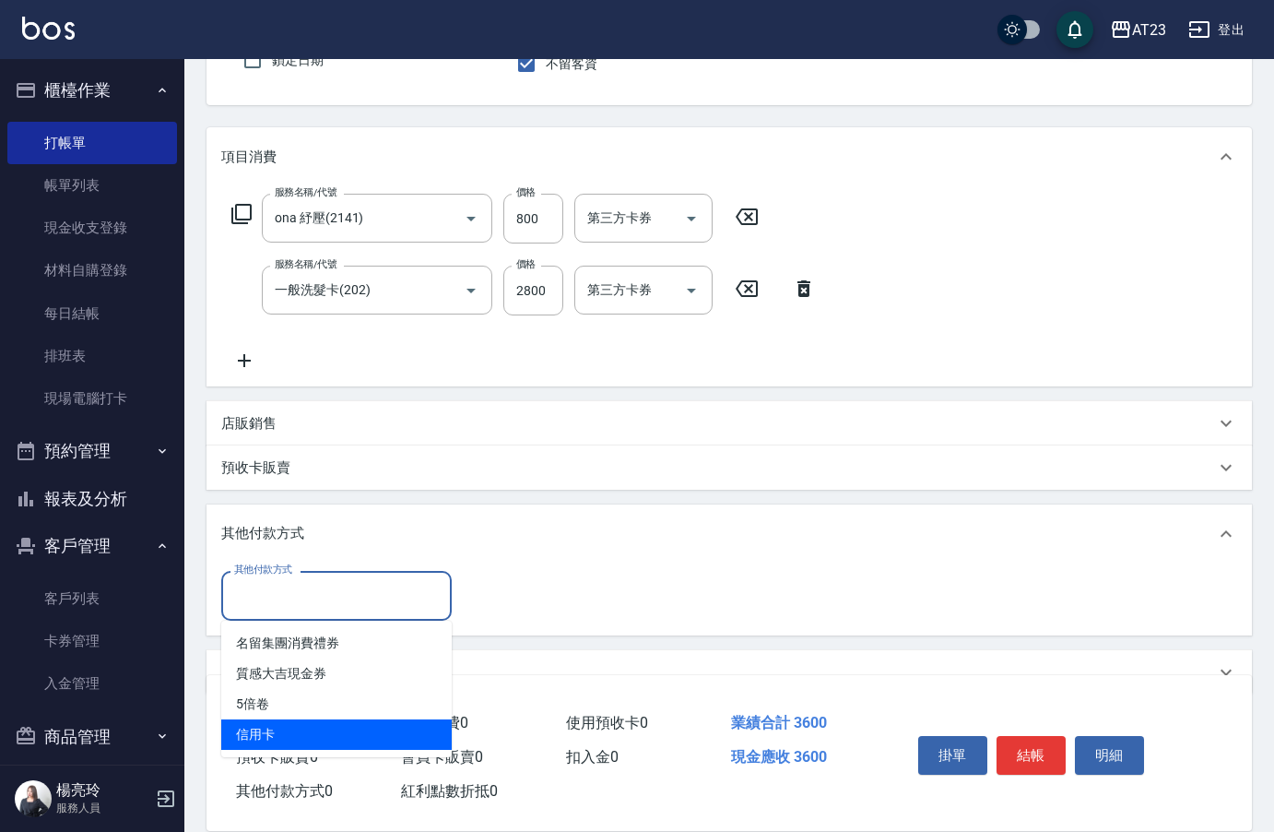
click at [280, 736] on span "信用卡" at bounding box center [336, 734] width 231 height 30
type input "信用卡"
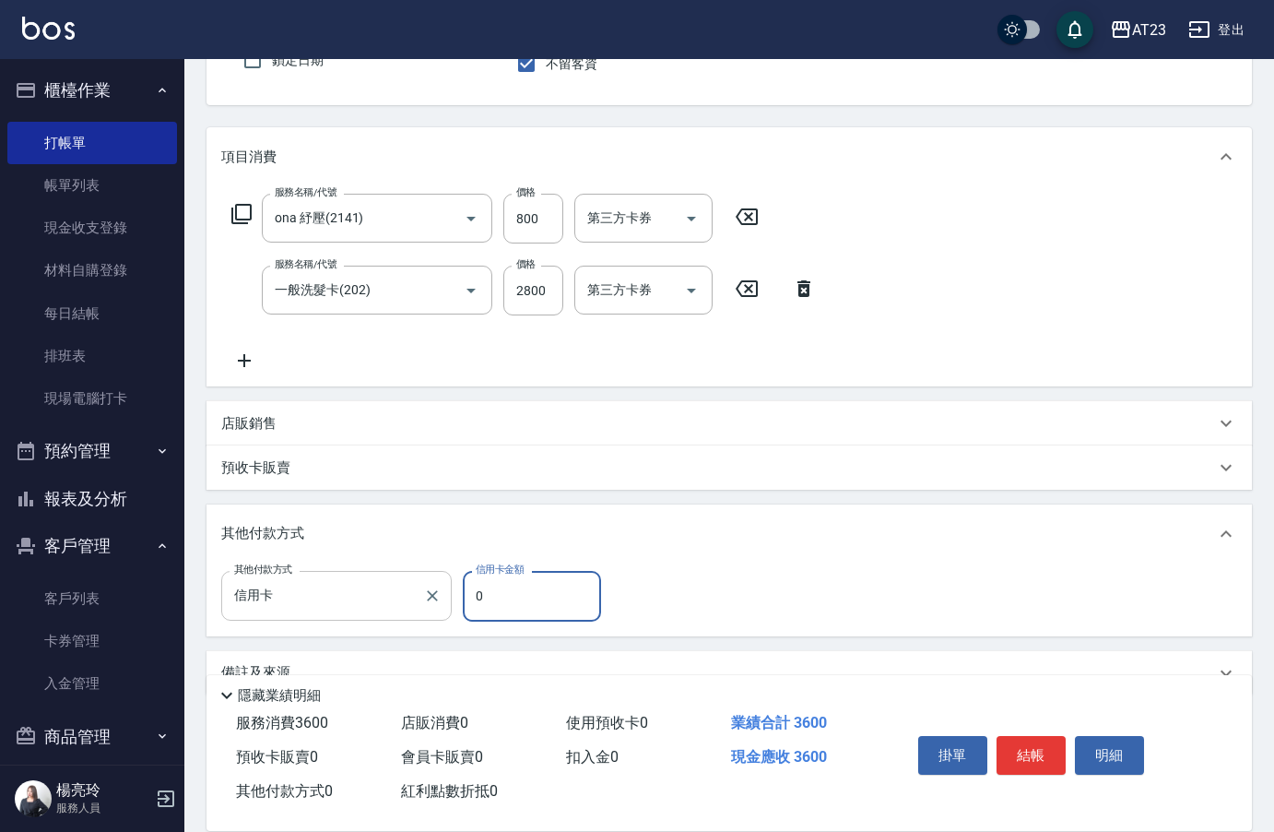
drag, startPoint x: 492, startPoint y: 603, endPoint x: 433, endPoint y: 609, distance: 59.3
click at [433, 609] on div "其他付款方式 信用卡 其他付款方式 信用卡金額 0 信用卡金額" at bounding box center [416, 596] width 391 height 50
type input "3600"
click at [1031, 736] on button "結帳" at bounding box center [1031, 755] width 69 height 39
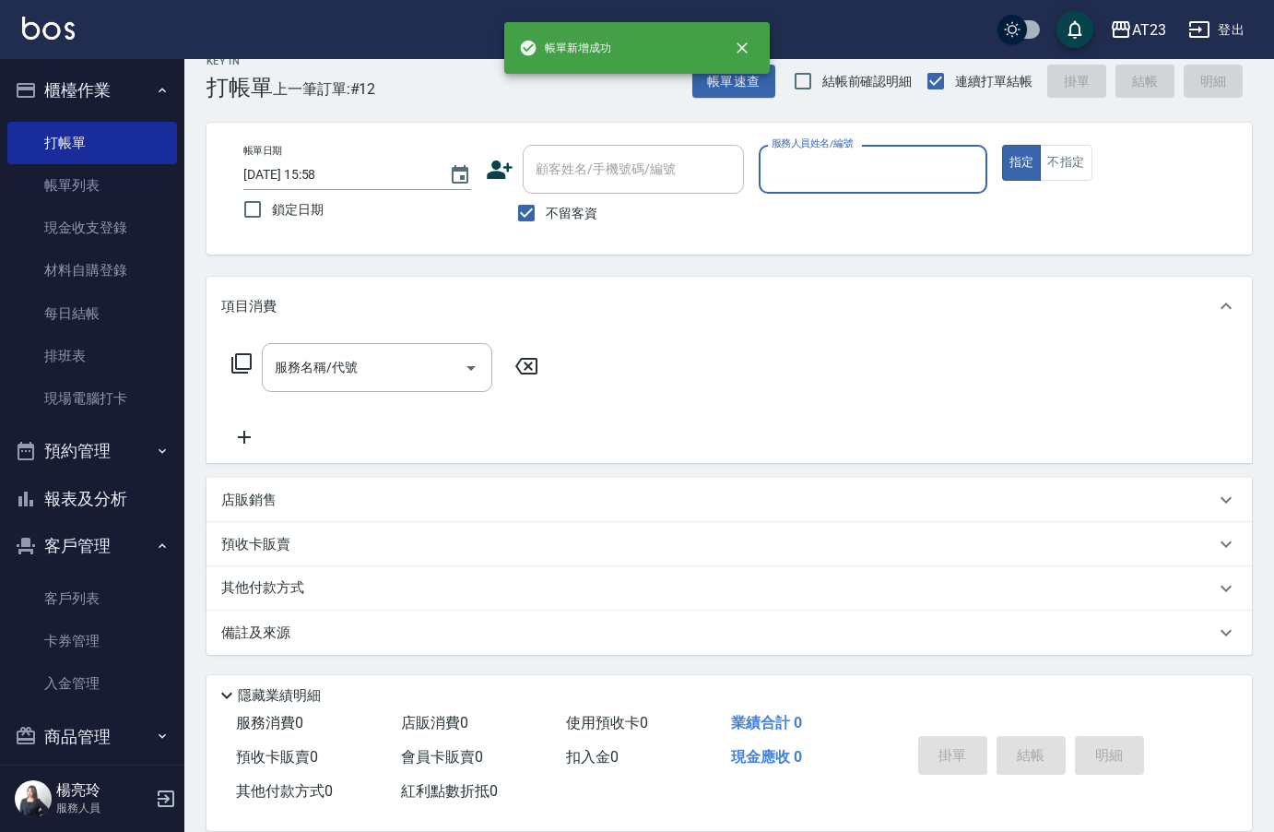
scroll to position [0, 0]
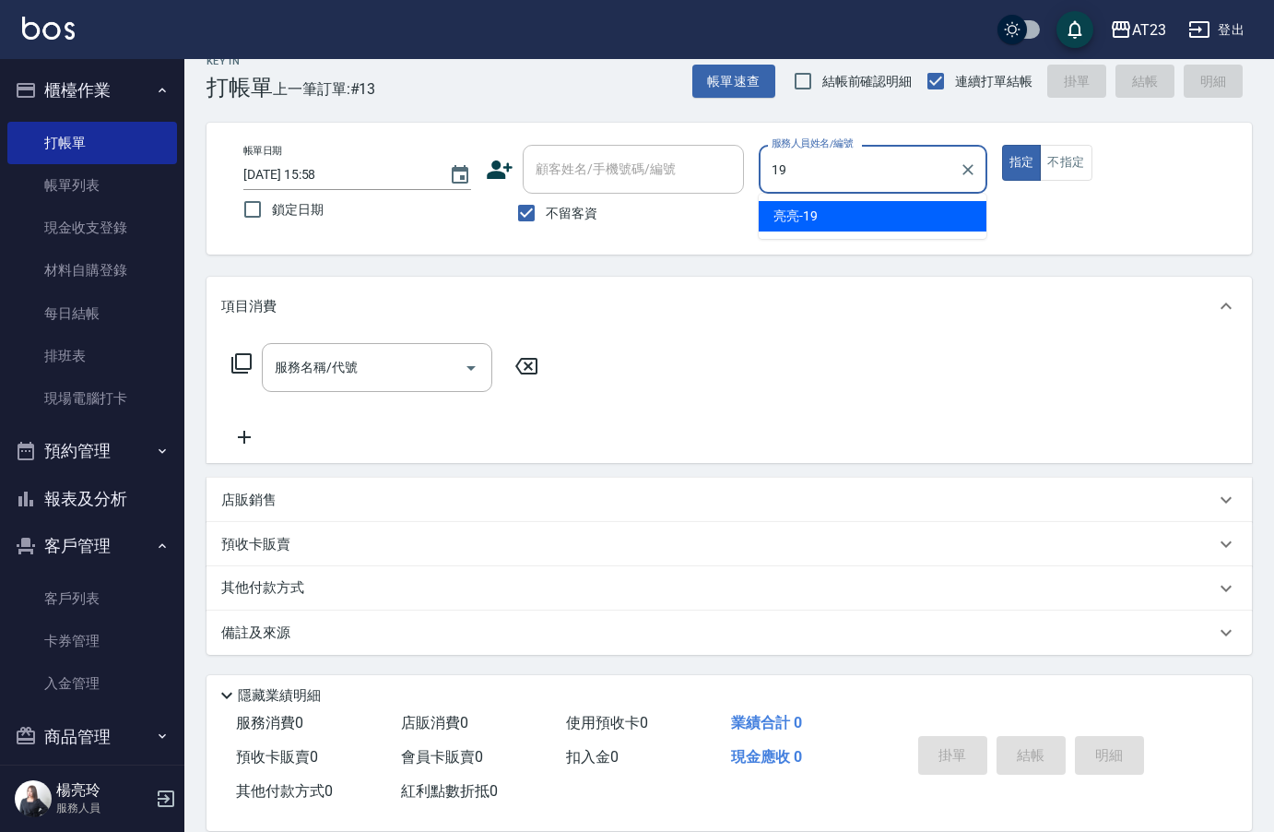
type input "[PERSON_NAME]-19"
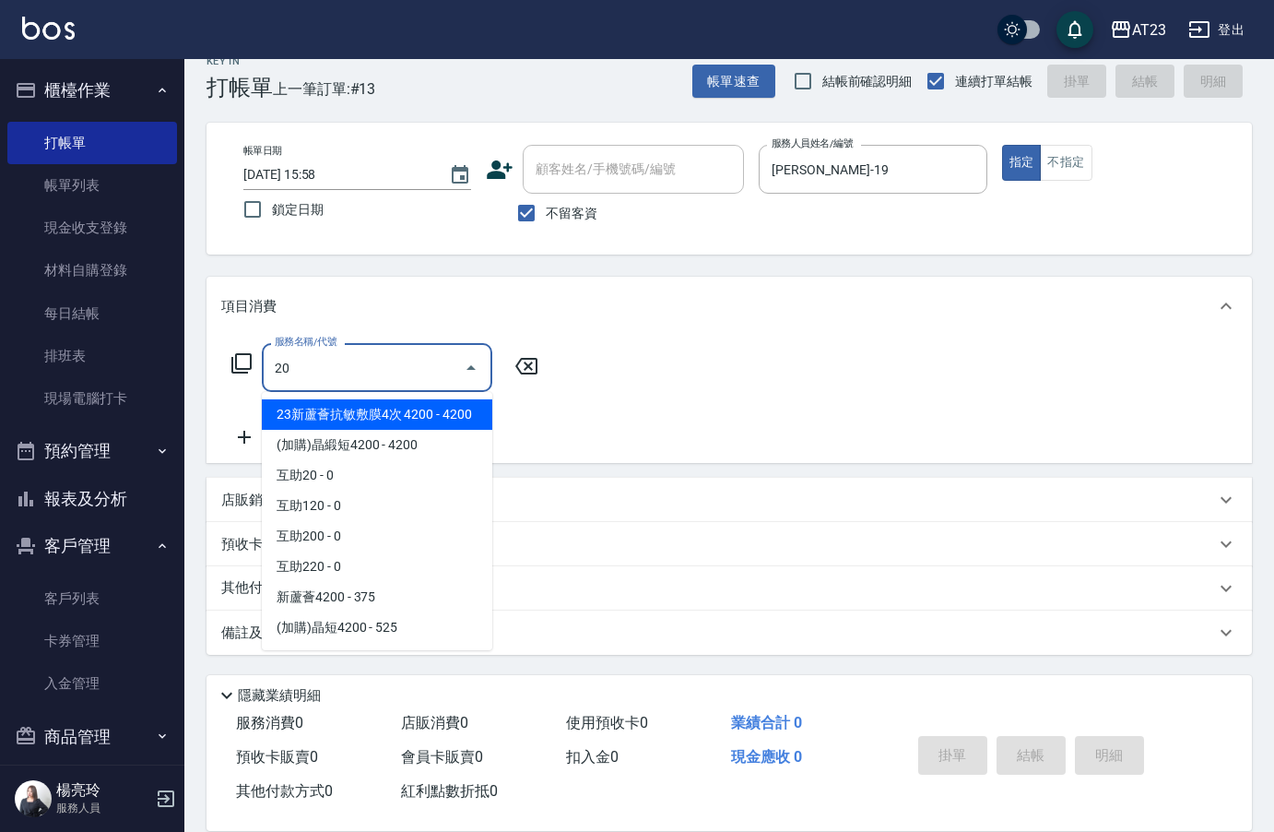
type input "2"
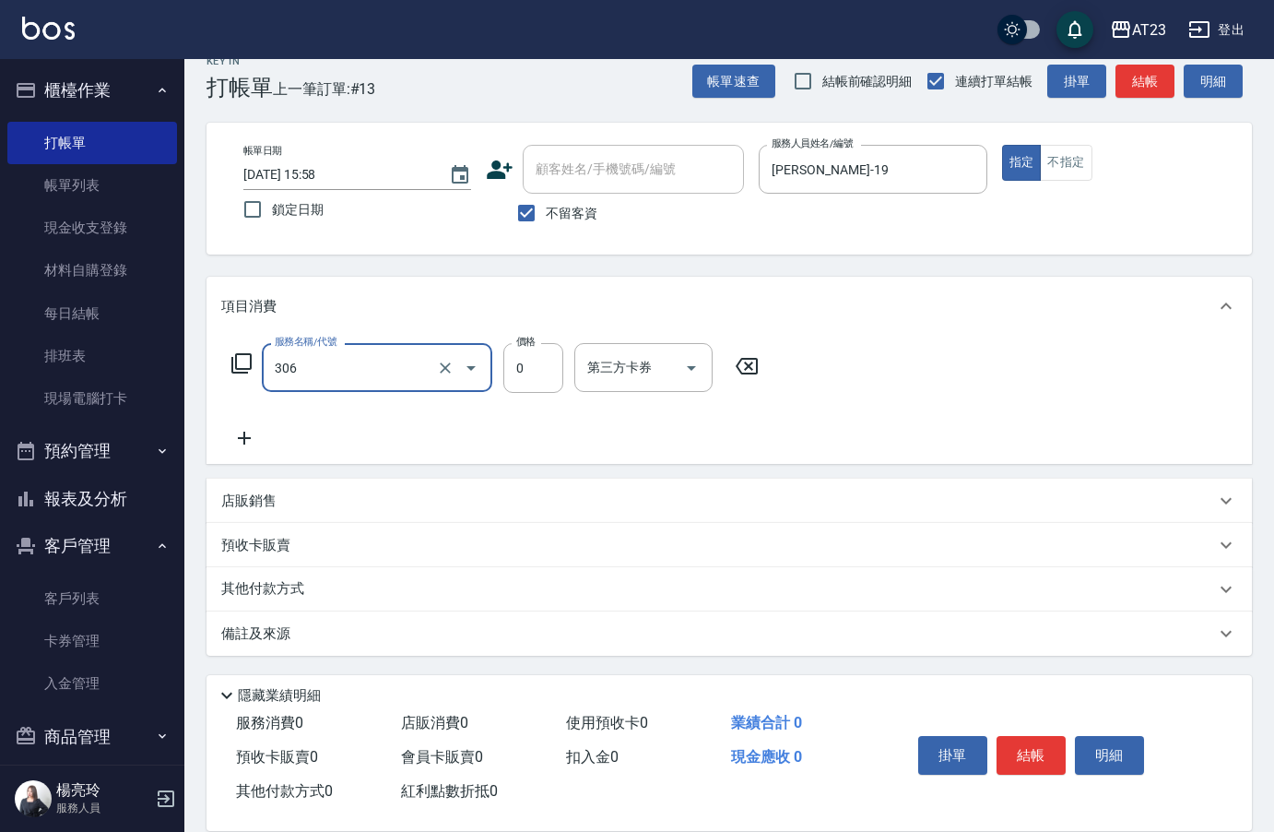
type input "剪髮卡(306)"
click at [1036, 755] on button "結帳" at bounding box center [1031, 755] width 69 height 39
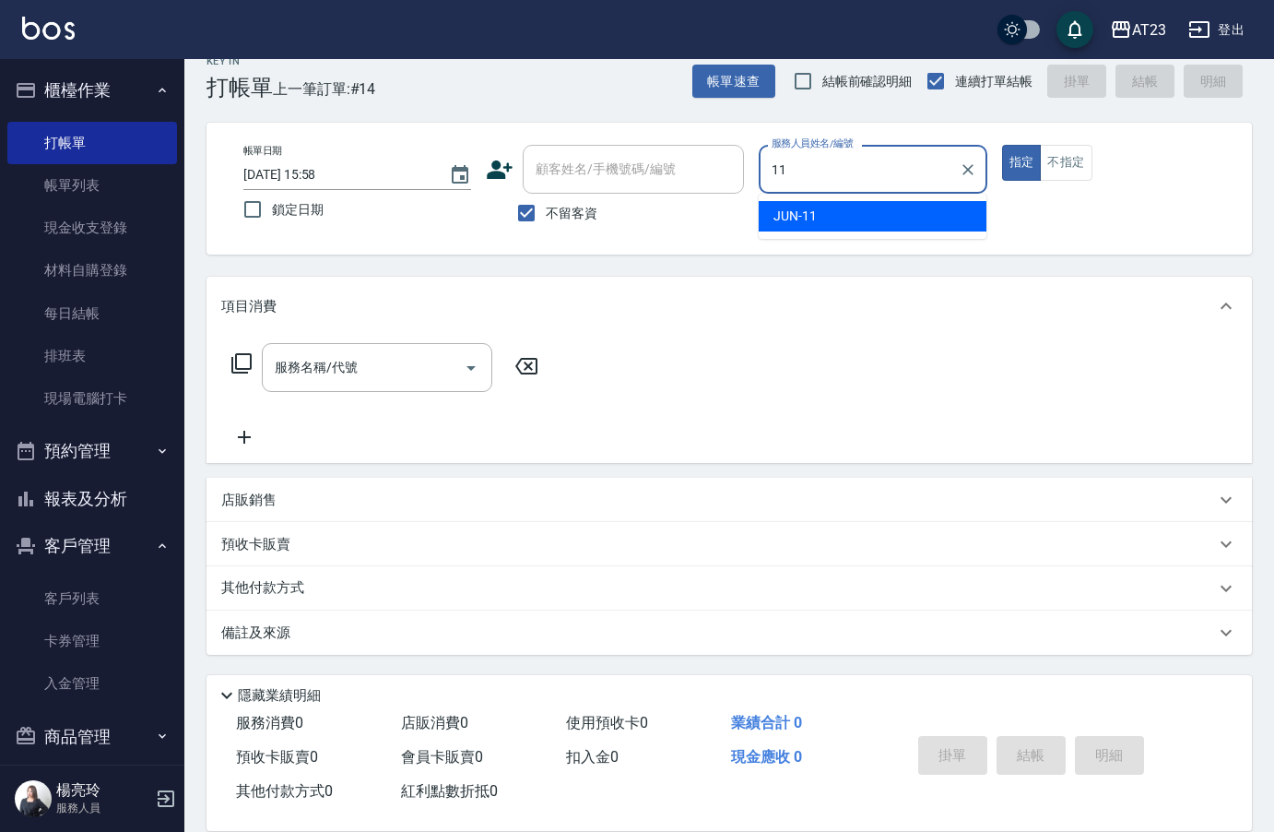
type input "JUN-11"
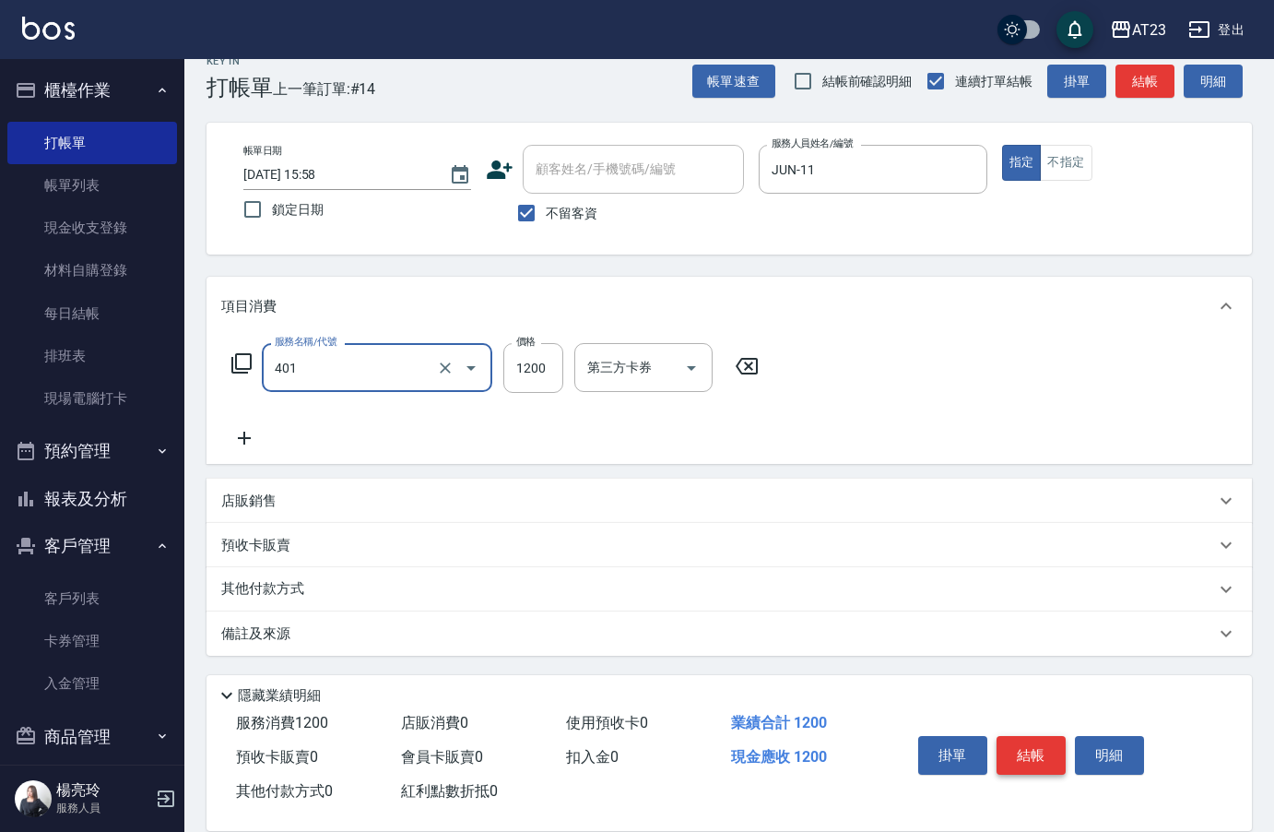
type input "燙髮(401)"
type input "3500"
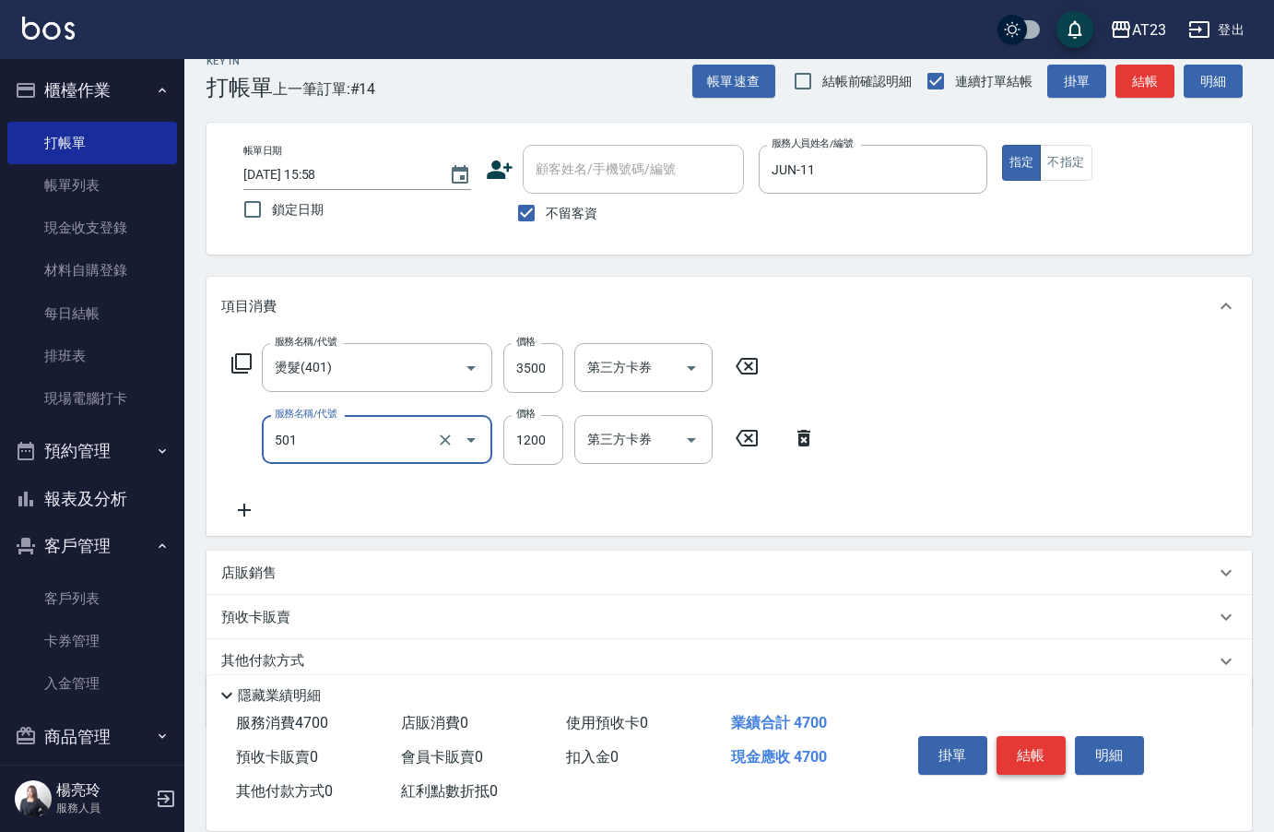
type input "染髮(501)"
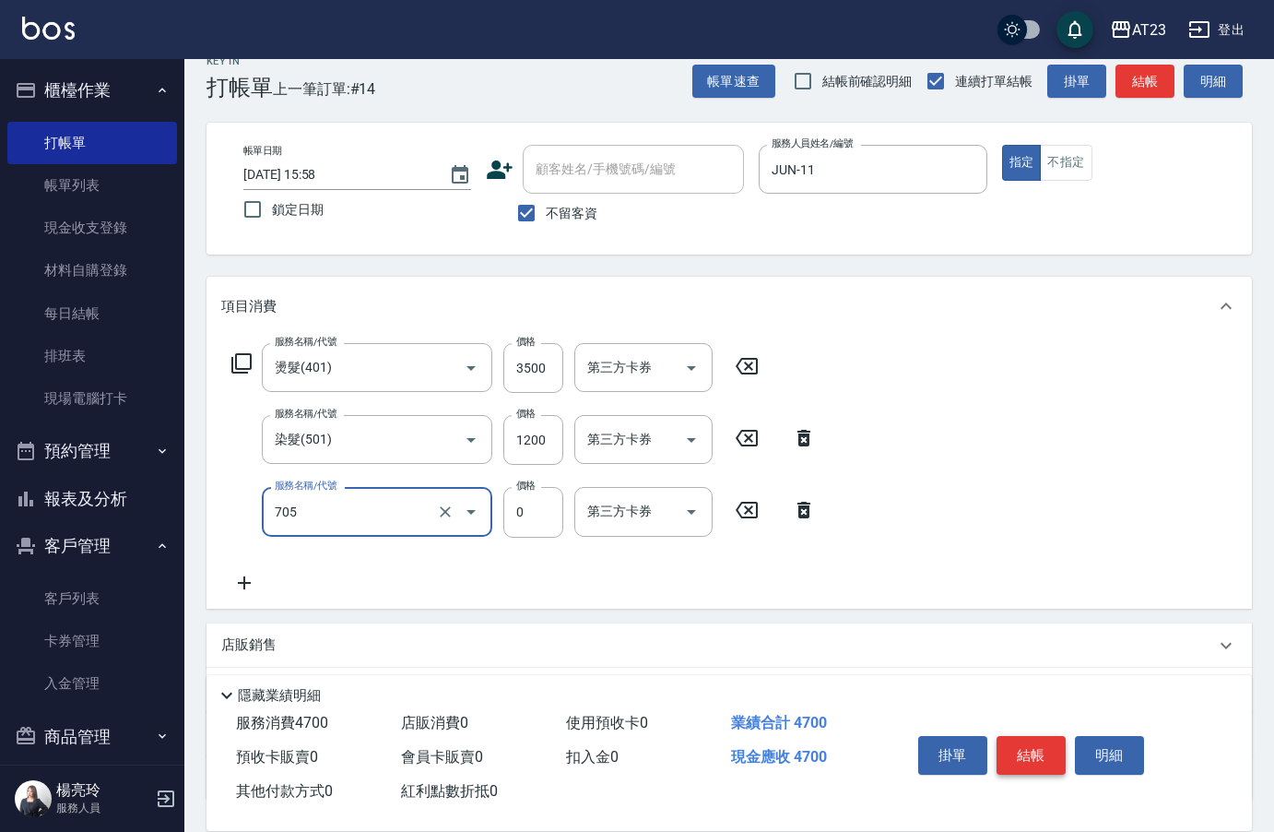
type input "互助50(705)"
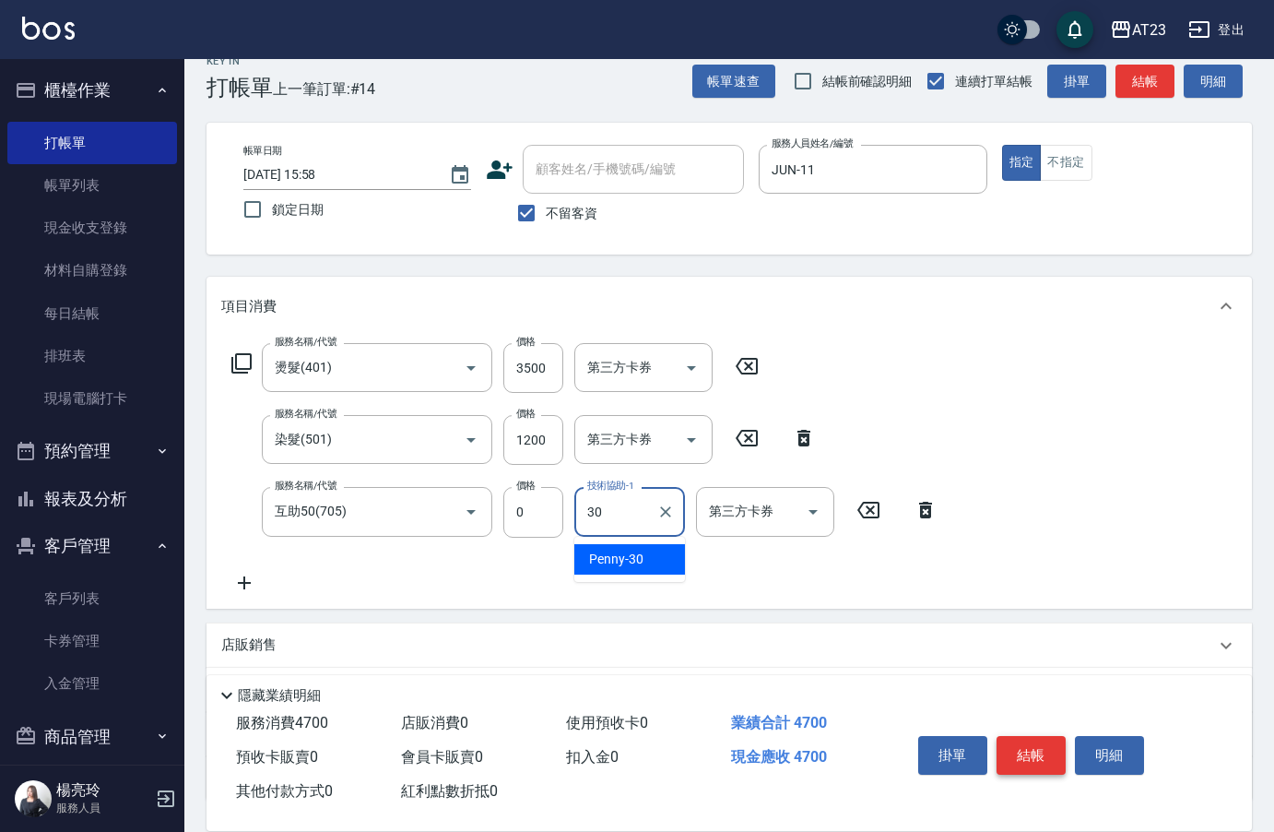
type input "Penny-30"
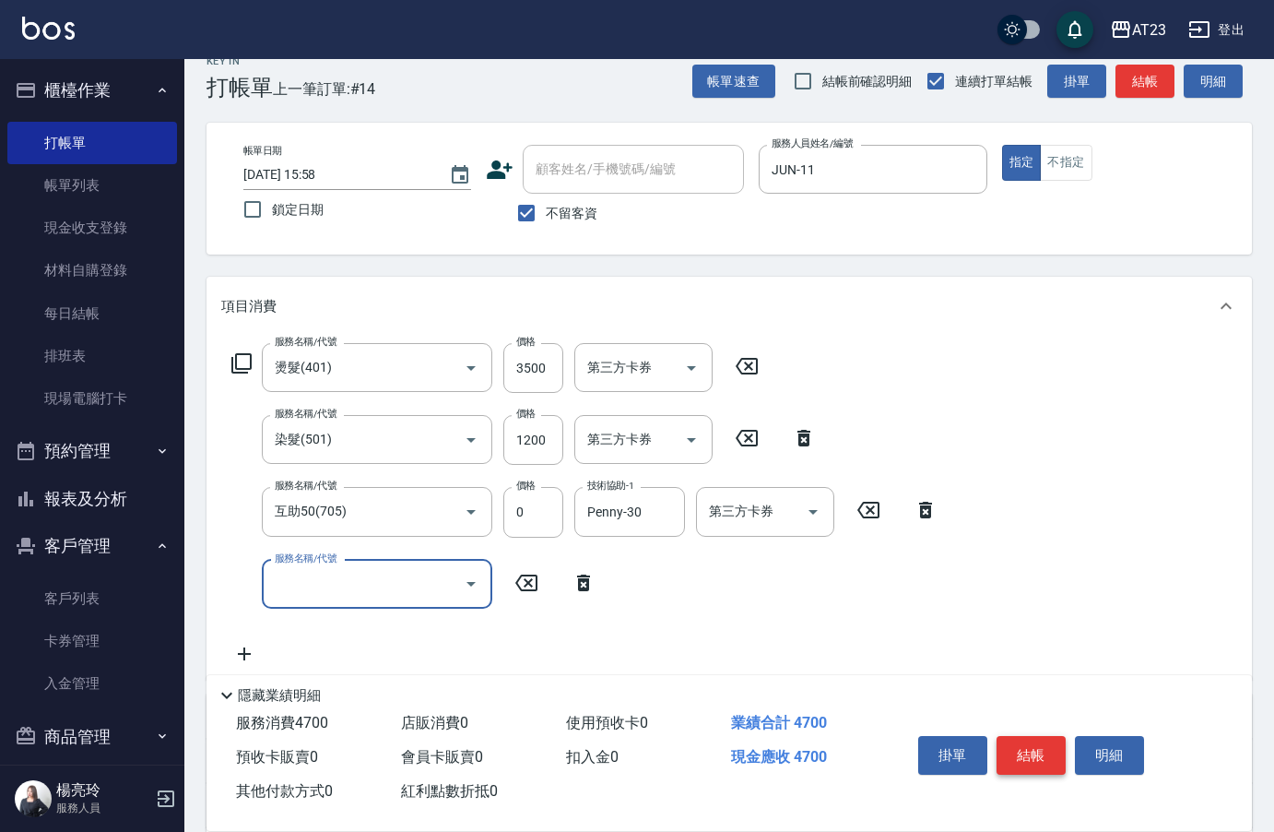
type input "7"
type input "互助150(715)"
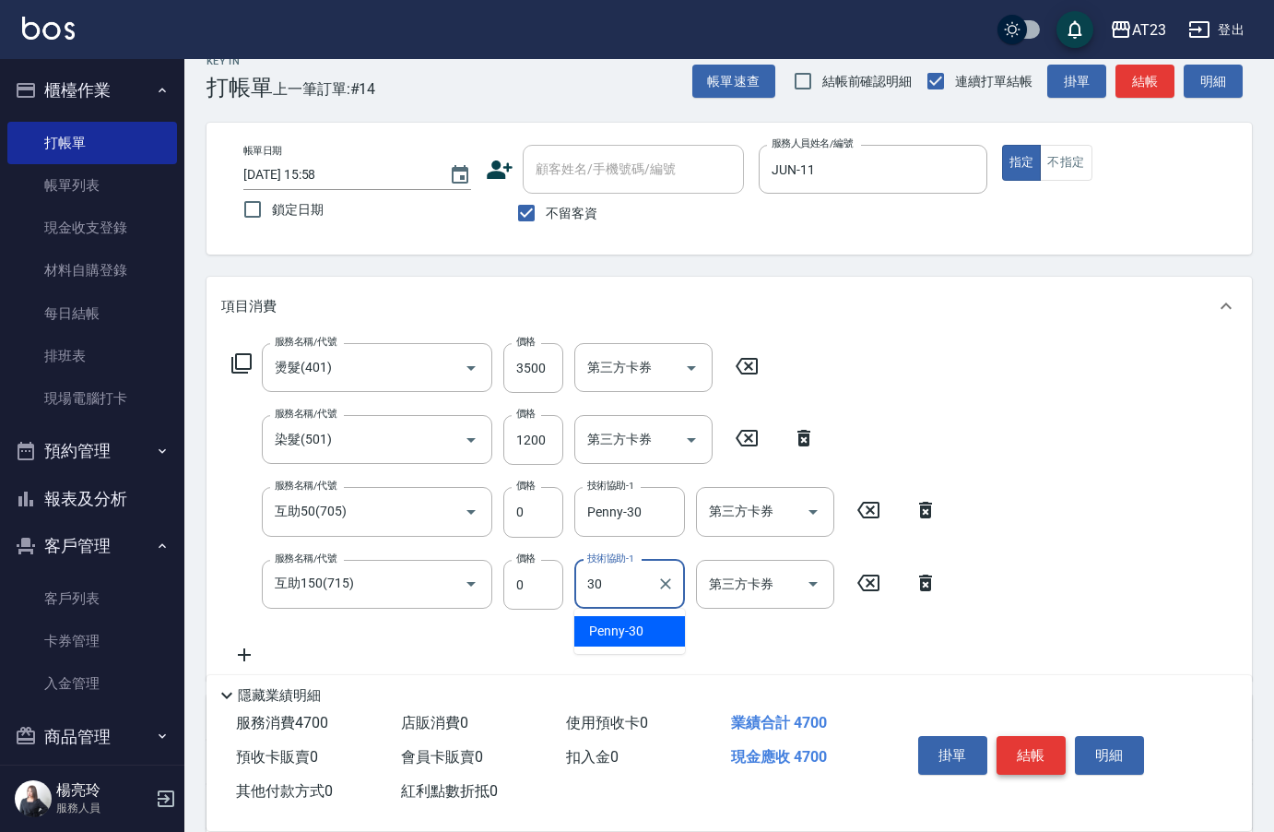
type input "Penny-30"
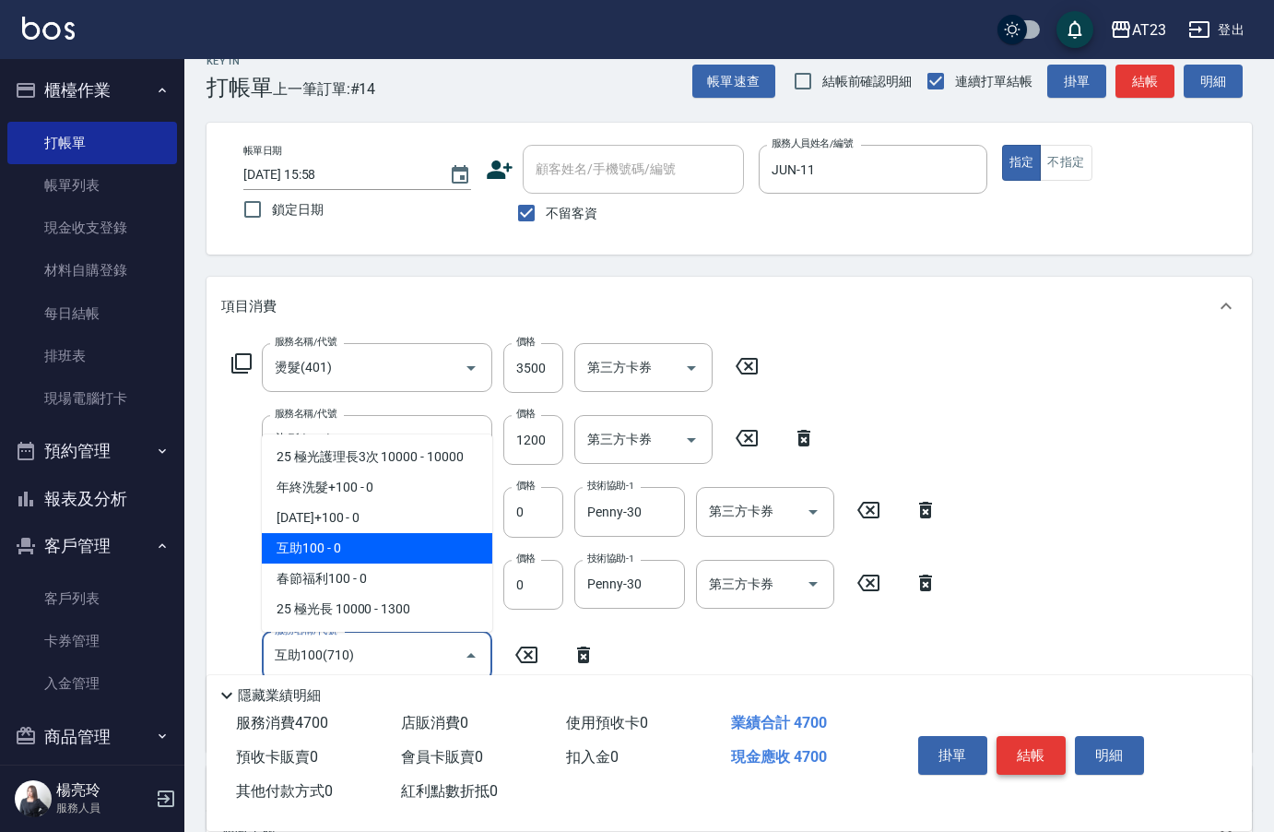
type input "互助100(710)"
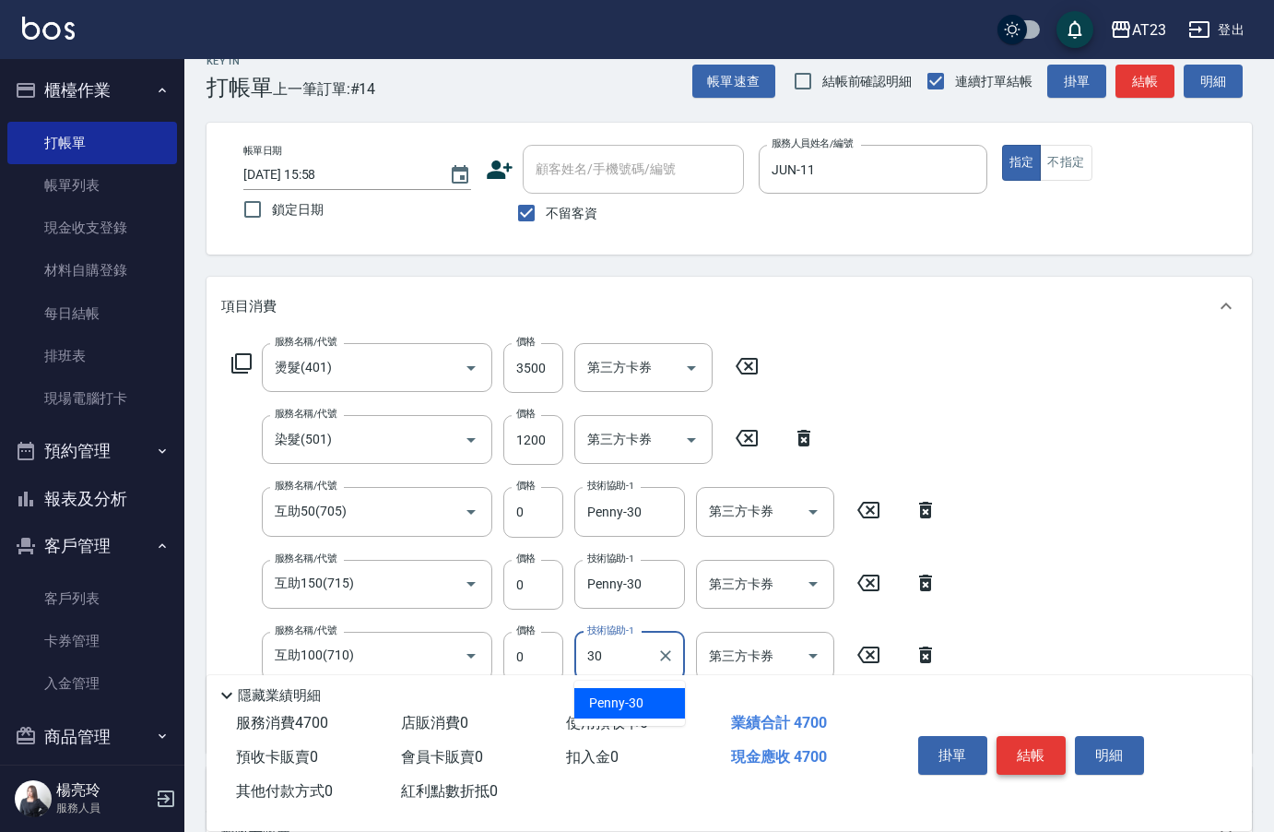
type input "Penny-30"
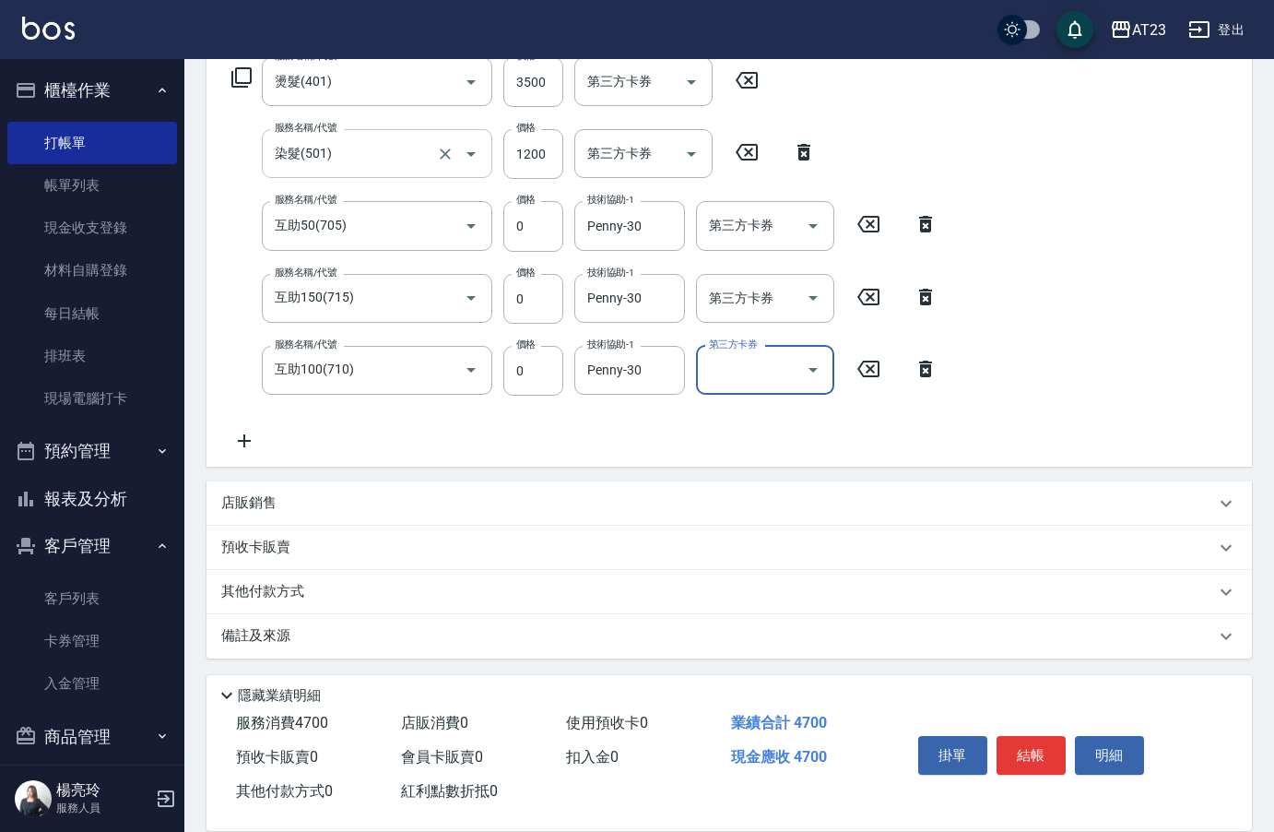
scroll to position [315, 0]
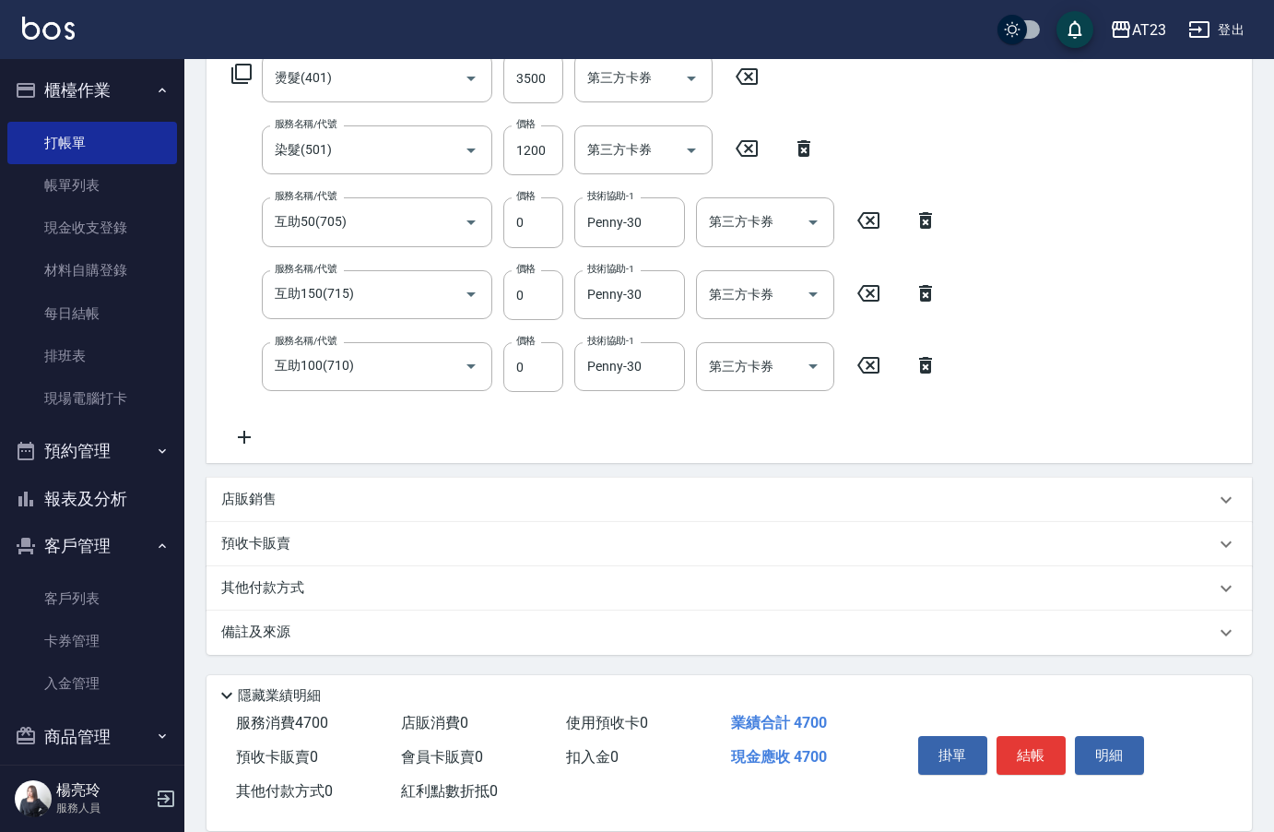
click at [241, 588] on p "其他付款方式" at bounding box center [267, 588] width 92 height 20
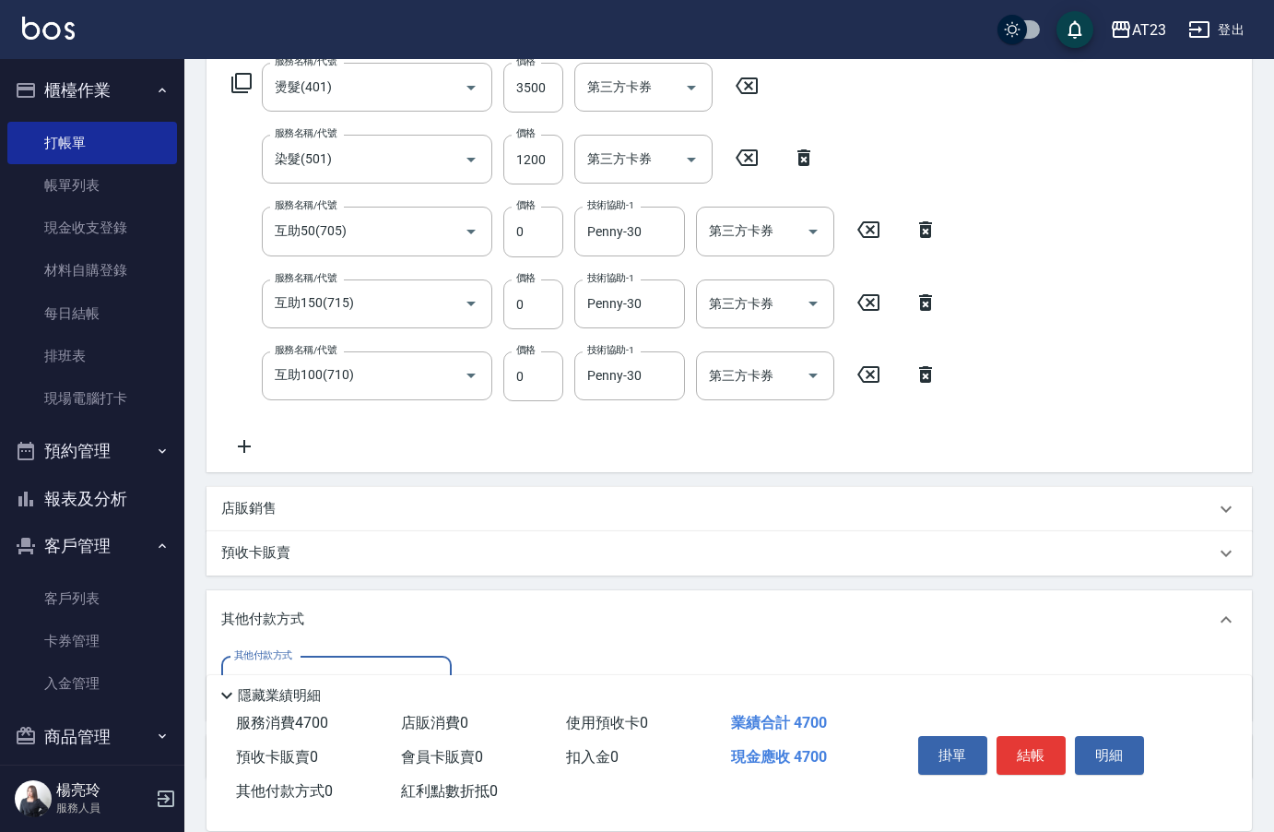
scroll to position [0, 0]
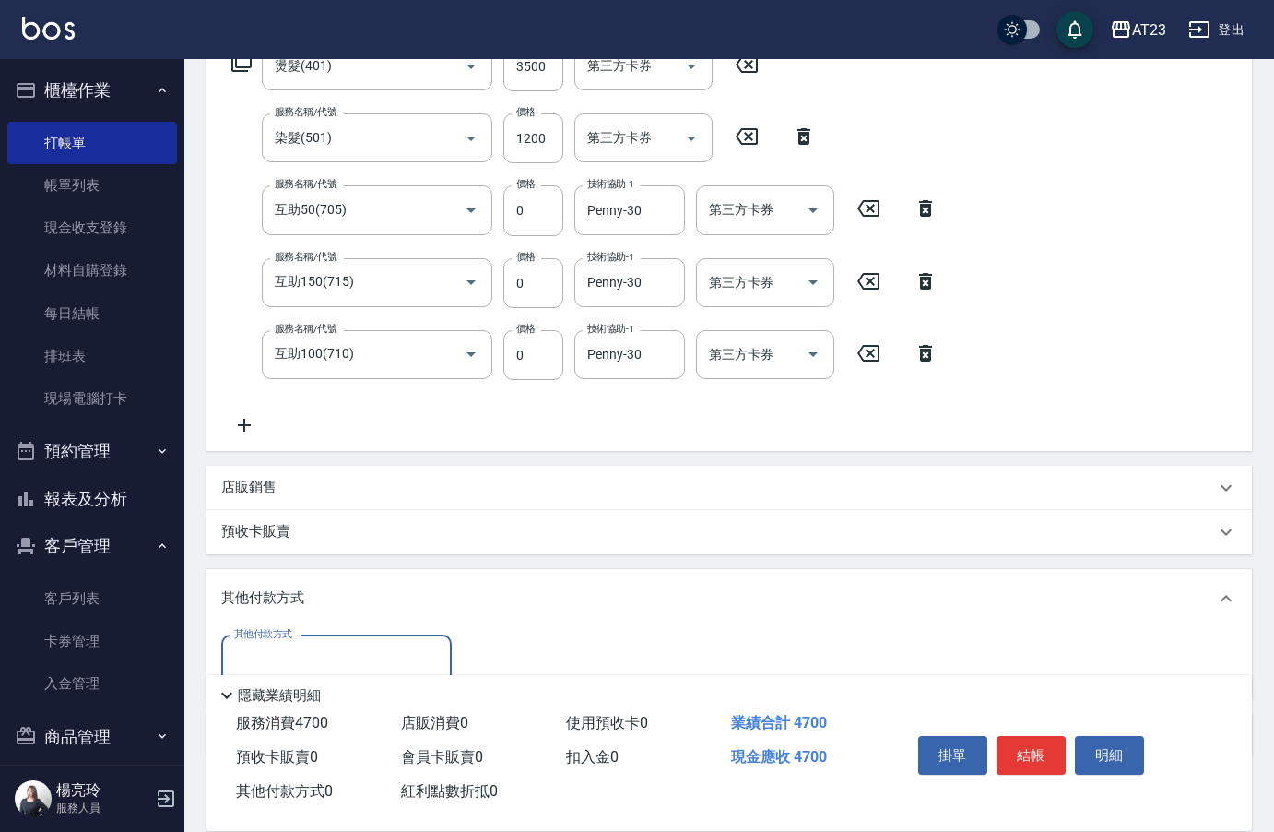
click at [338, 645] on input "其他付款方式" at bounding box center [337, 660] width 214 height 32
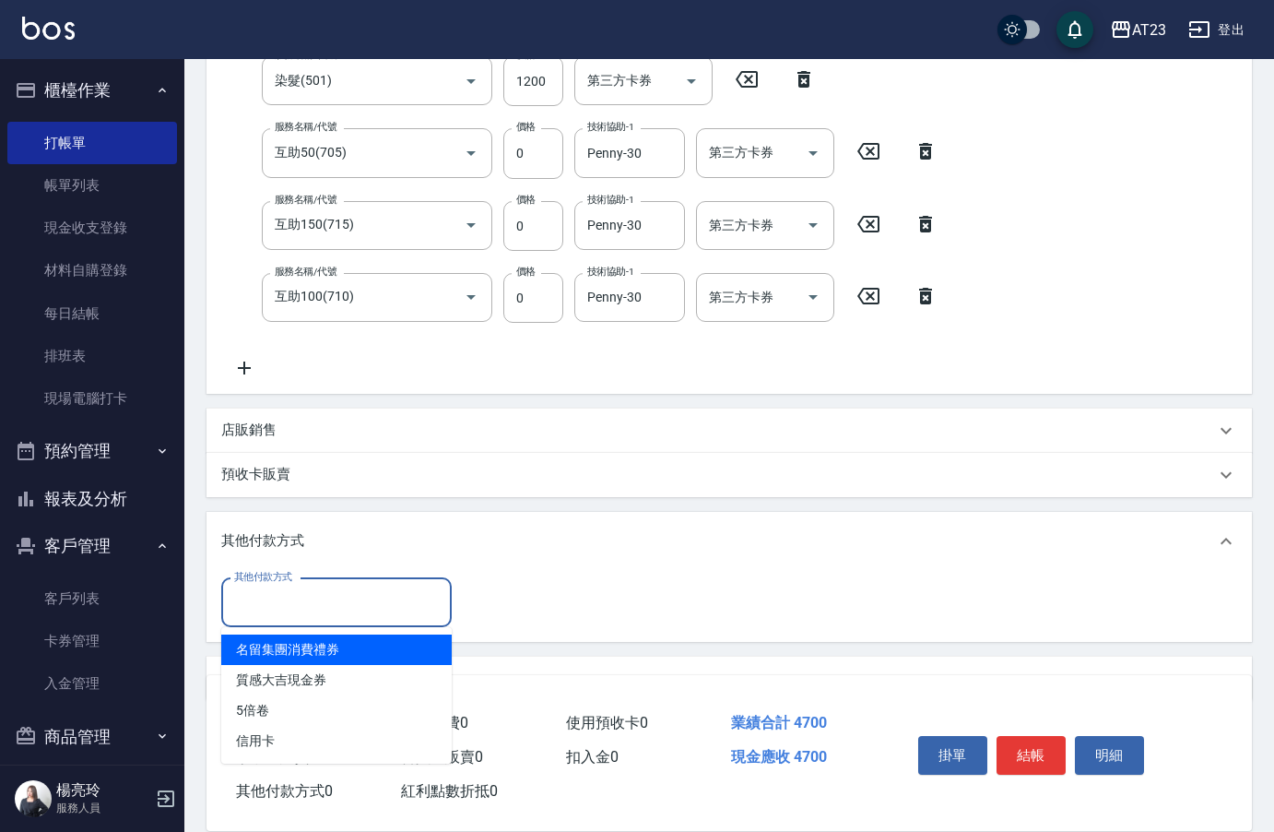
scroll to position [431, 0]
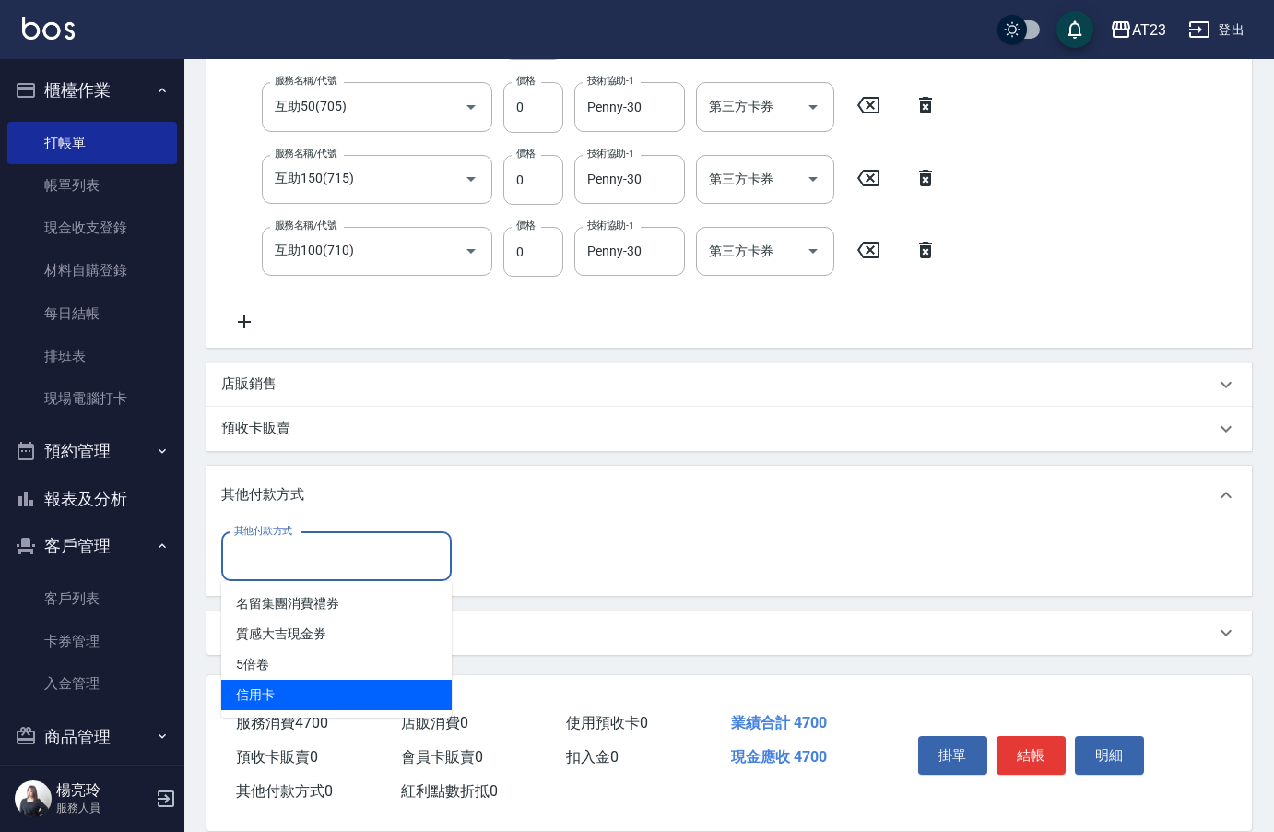
click at [302, 698] on span "信用卡" at bounding box center [336, 695] width 231 height 30
type input "信用卡"
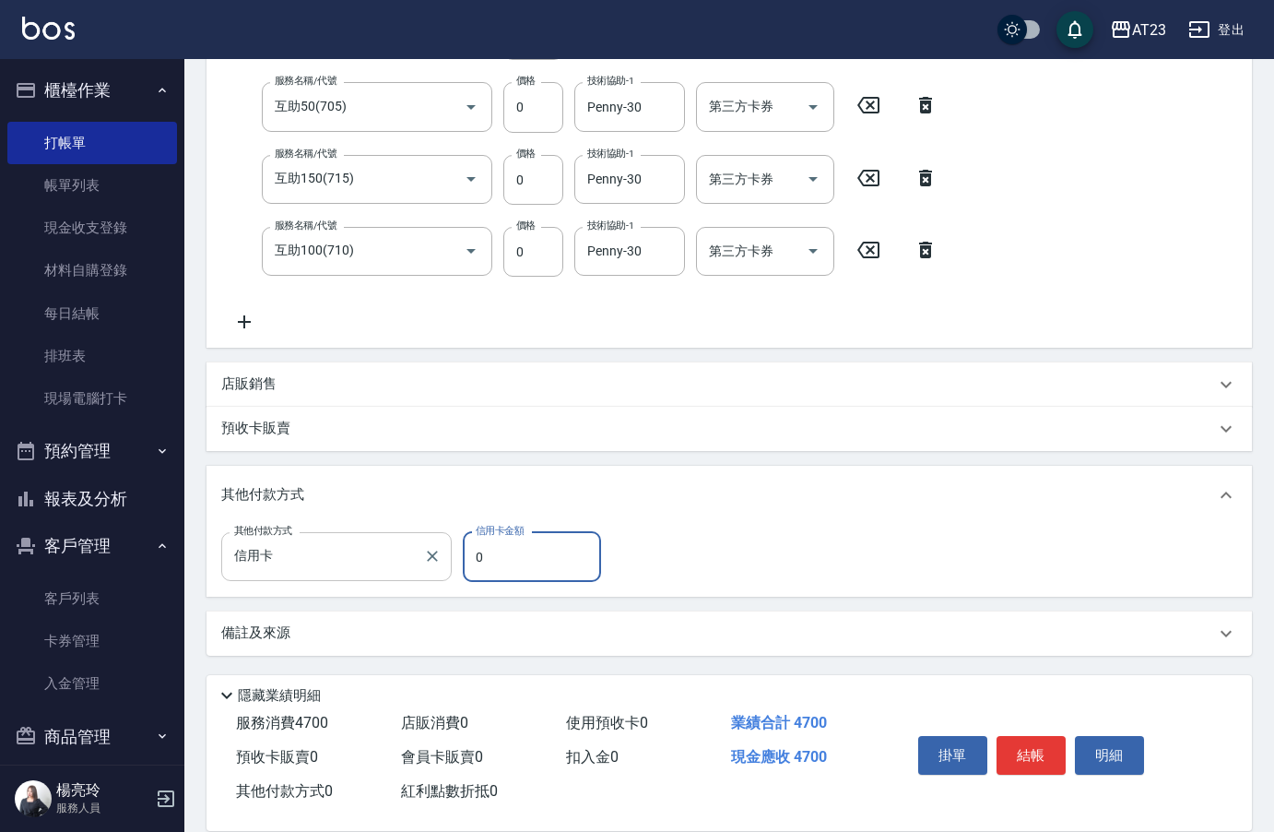
drag, startPoint x: 530, startPoint y: 565, endPoint x: 444, endPoint y: 574, distance: 86.3
click at [453, 574] on div "其他付款方式 信用卡 其他付款方式 信用卡金額 0 信用卡金額" at bounding box center [416, 557] width 391 height 50
type input "4700"
drag, startPoint x: 975, startPoint y: 759, endPoint x: 985, endPoint y: 759, distance: 10.1
click at [984, 759] on button "掛單" at bounding box center [952, 755] width 69 height 39
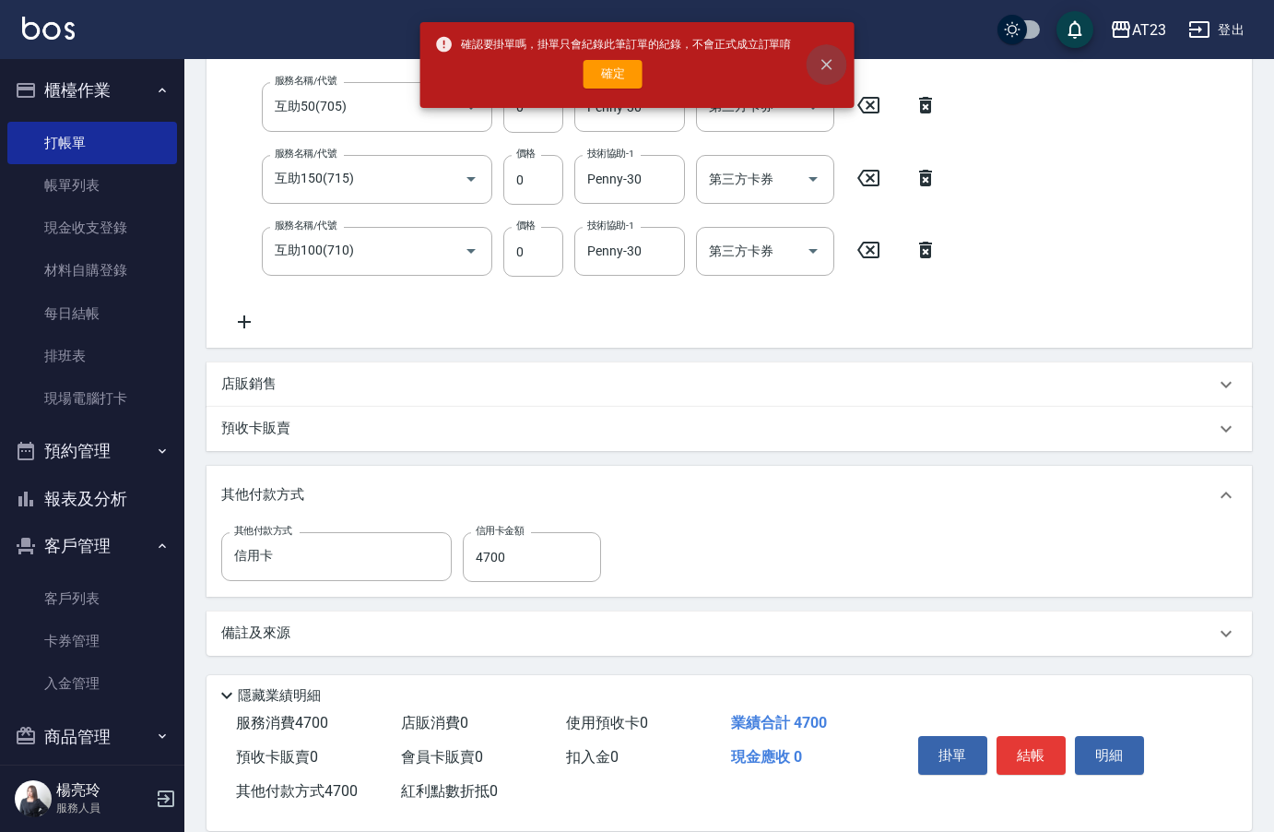
click at [838, 62] on button "close" at bounding box center [826, 64] width 41 height 41
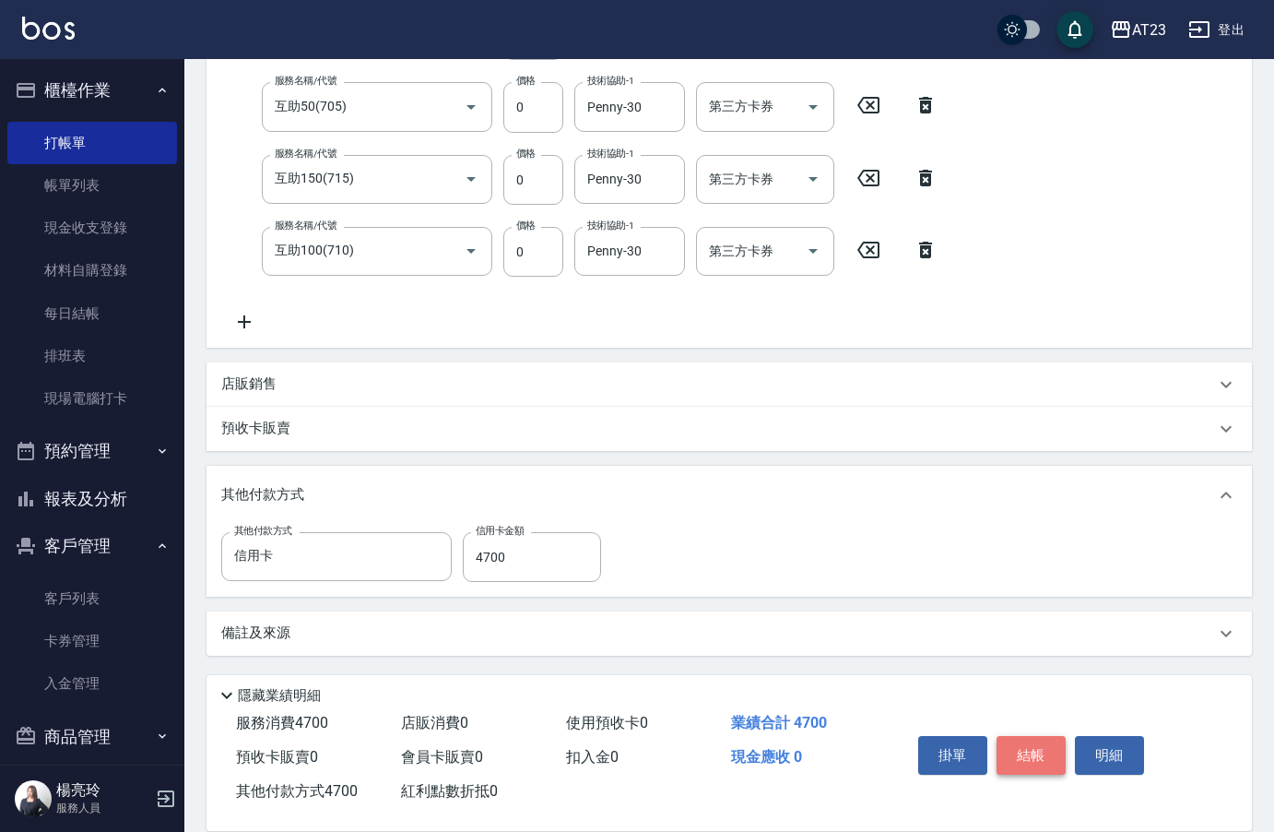
click at [1049, 740] on button "結帳" at bounding box center [1031, 755] width 69 height 39
type input "[DATE] 15:59"
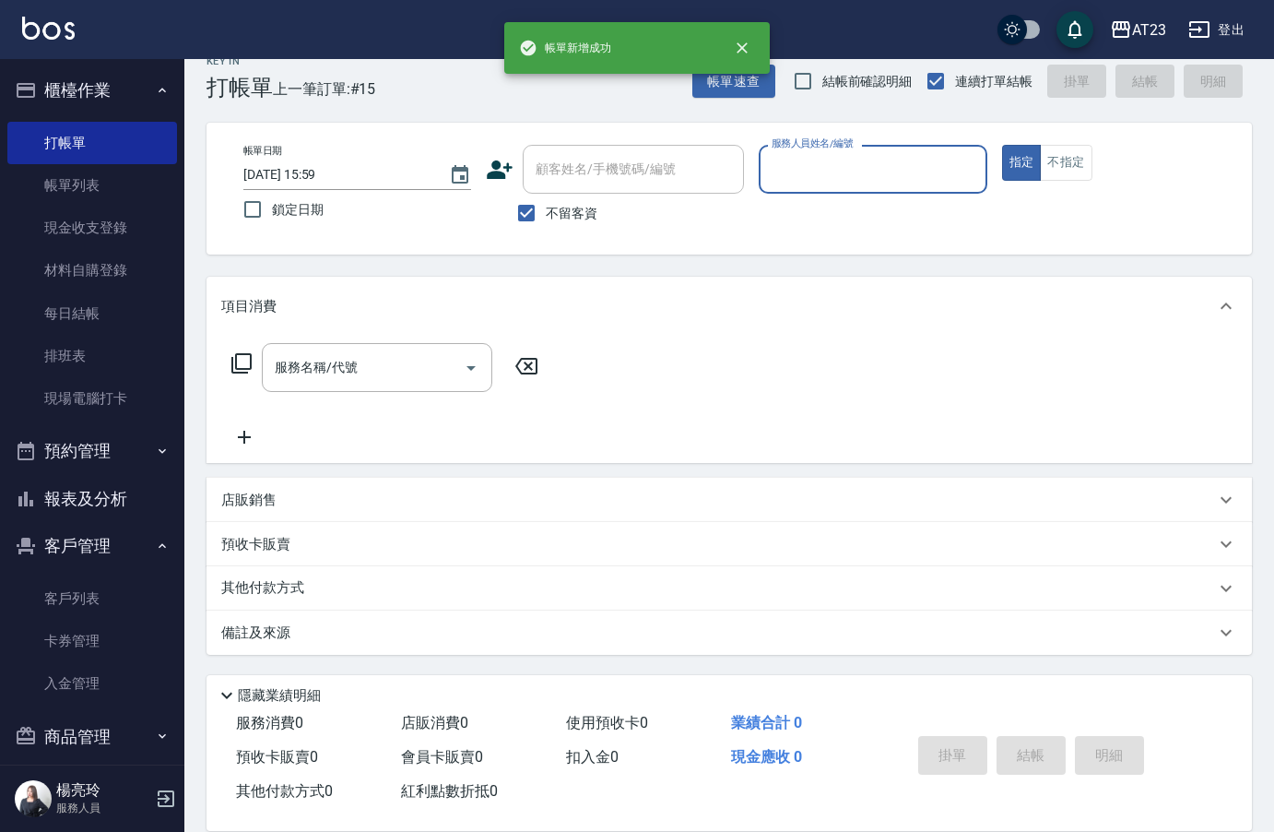
scroll to position [26, 0]
type input "Joann-6"
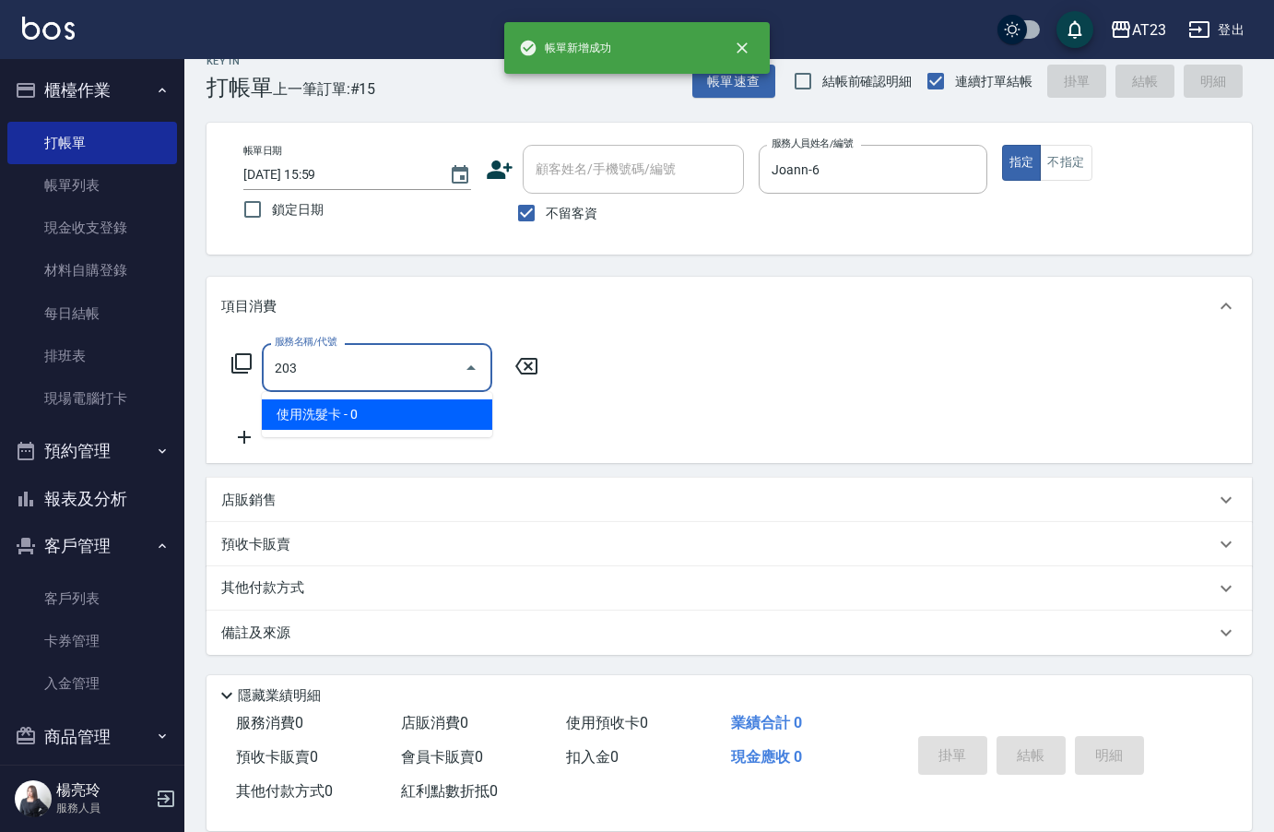
type input "使用洗髮卡(203)"
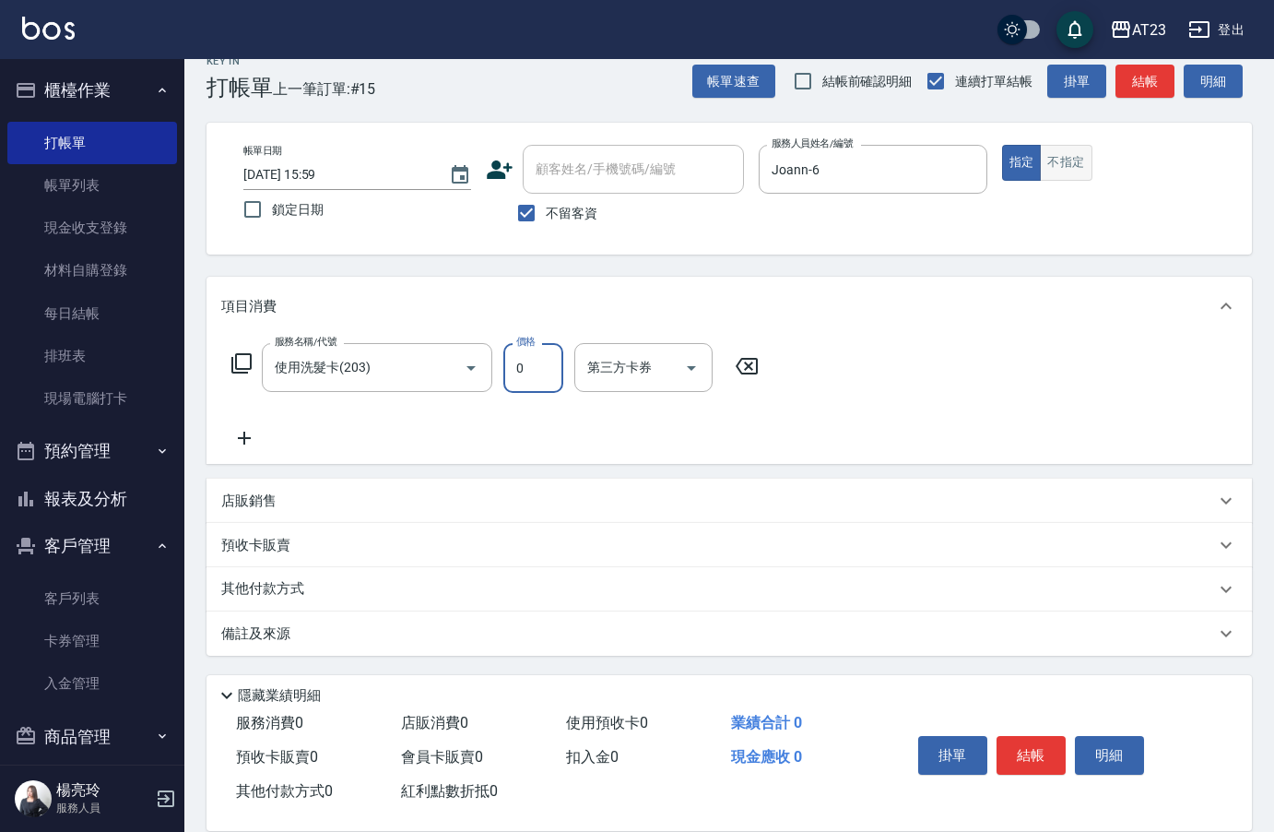
click at [1084, 160] on button "不指定" at bounding box center [1066, 163] width 52 height 36
click at [515, 372] on input "0" at bounding box center [533, 368] width 60 height 50
type input "200"
click at [1040, 753] on button "結帳" at bounding box center [1031, 755] width 69 height 39
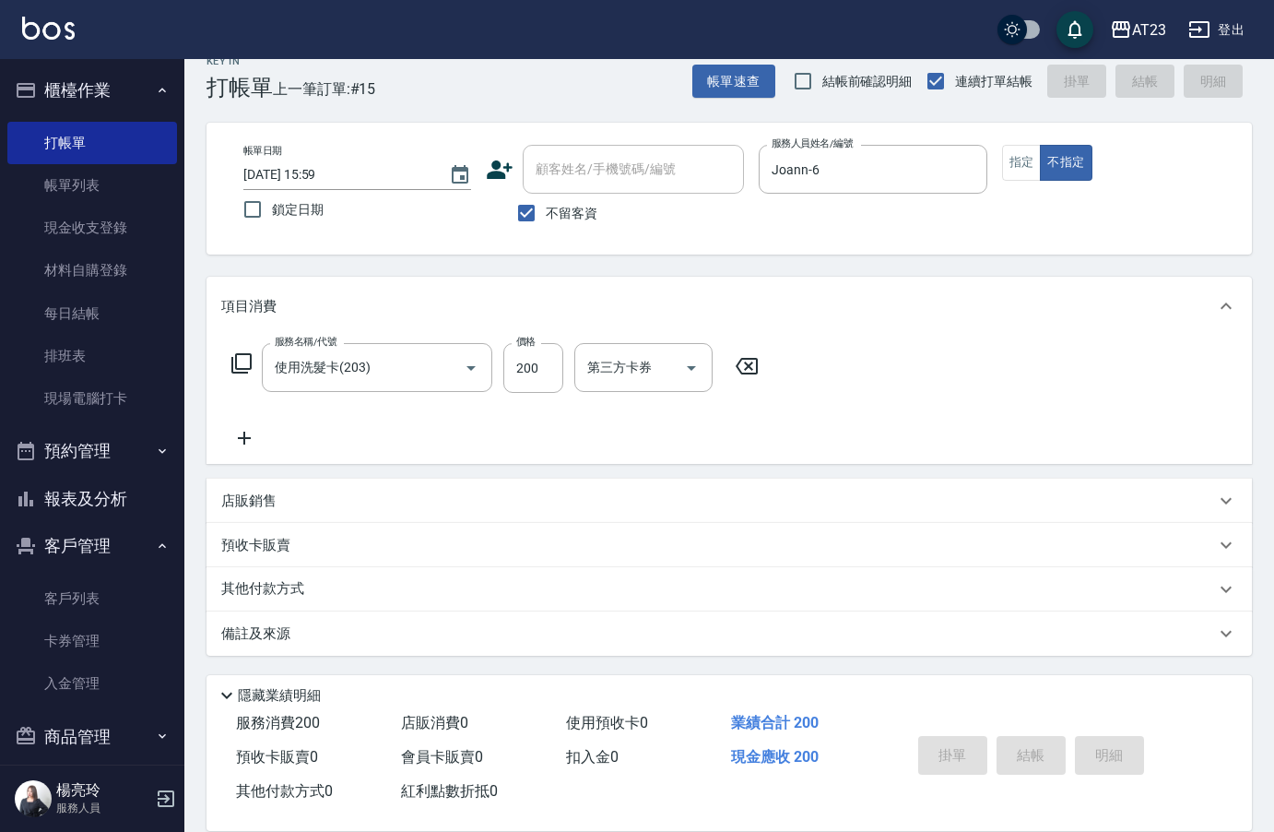
type input "[DATE] 16:00"
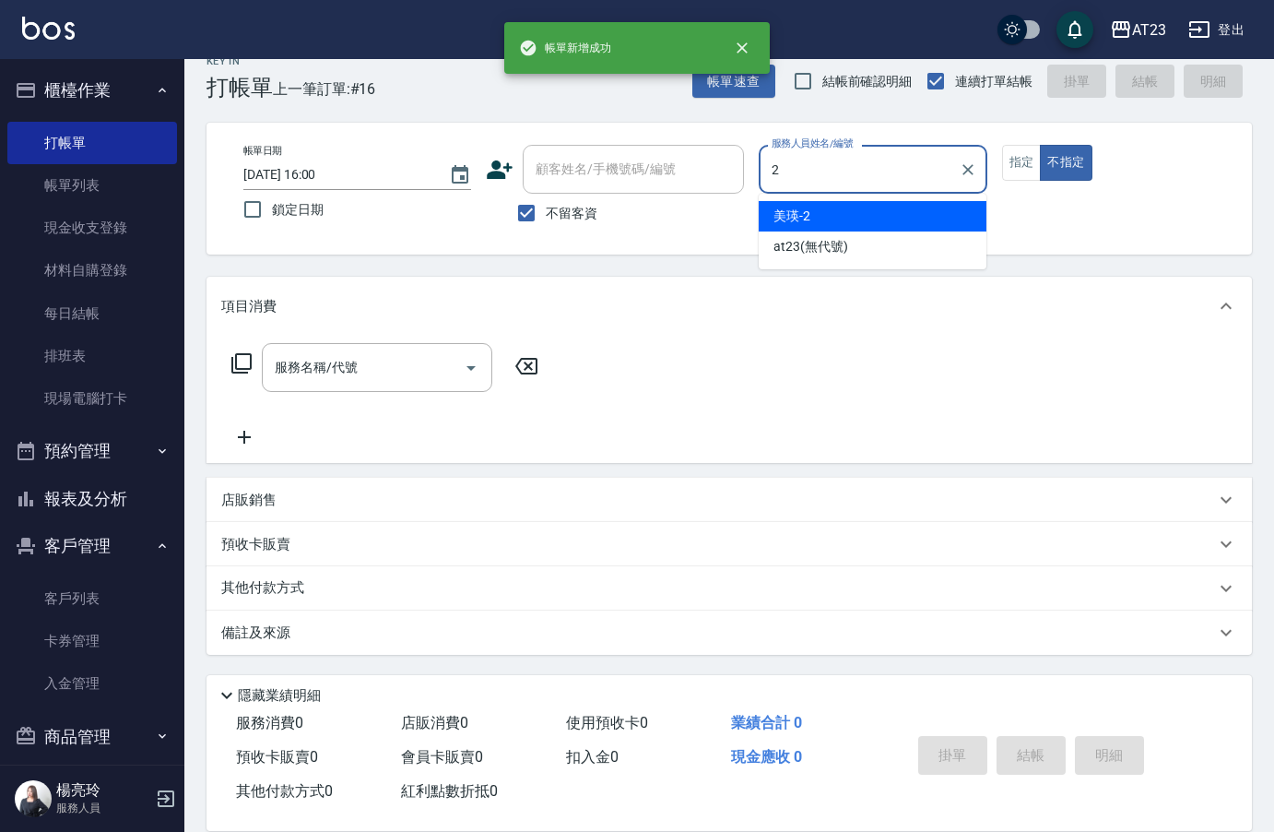
type input "美瑛-2"
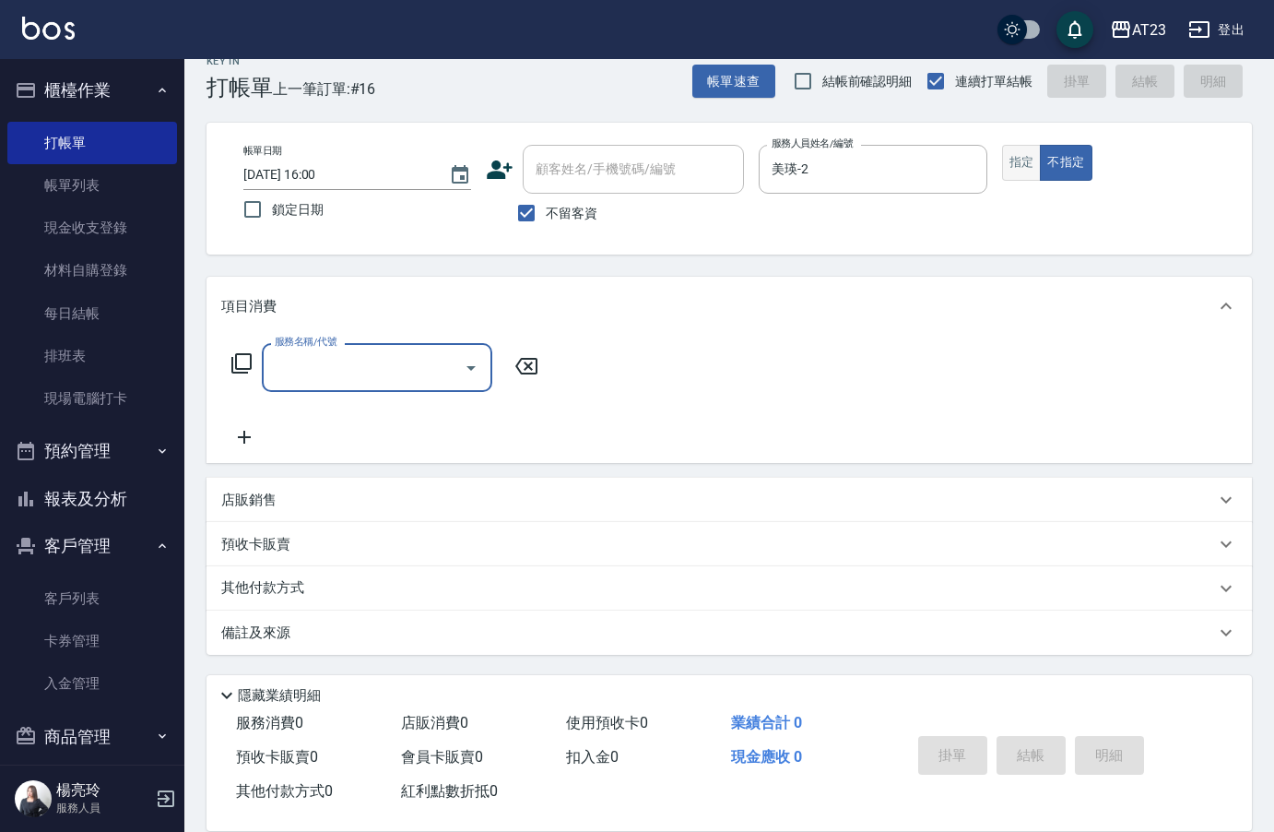
click at [1028, 149] on button "指定" at bounding box center [1022, 163] width 40 height 36
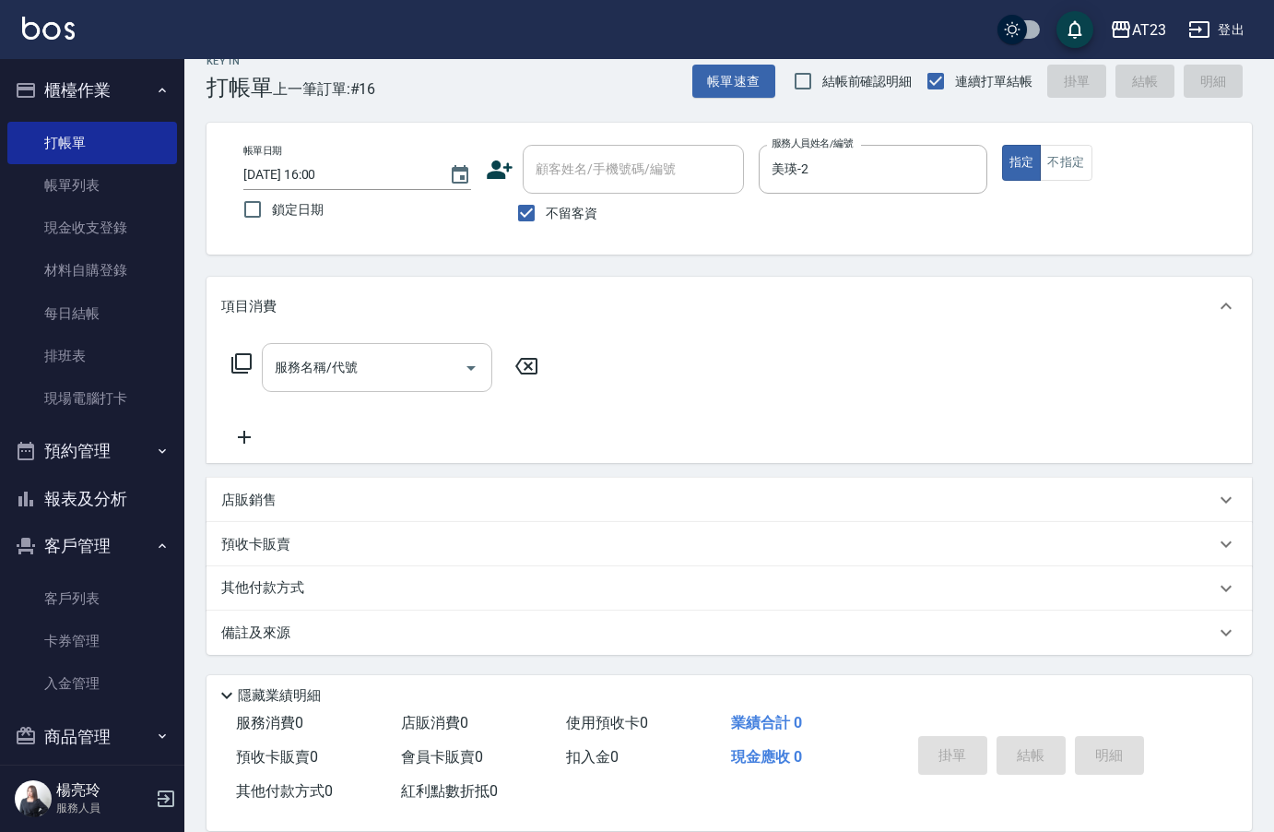
click at [324, 390] on div "服務名稱/代號" at bounding box center [377, 367] width 231 height 49
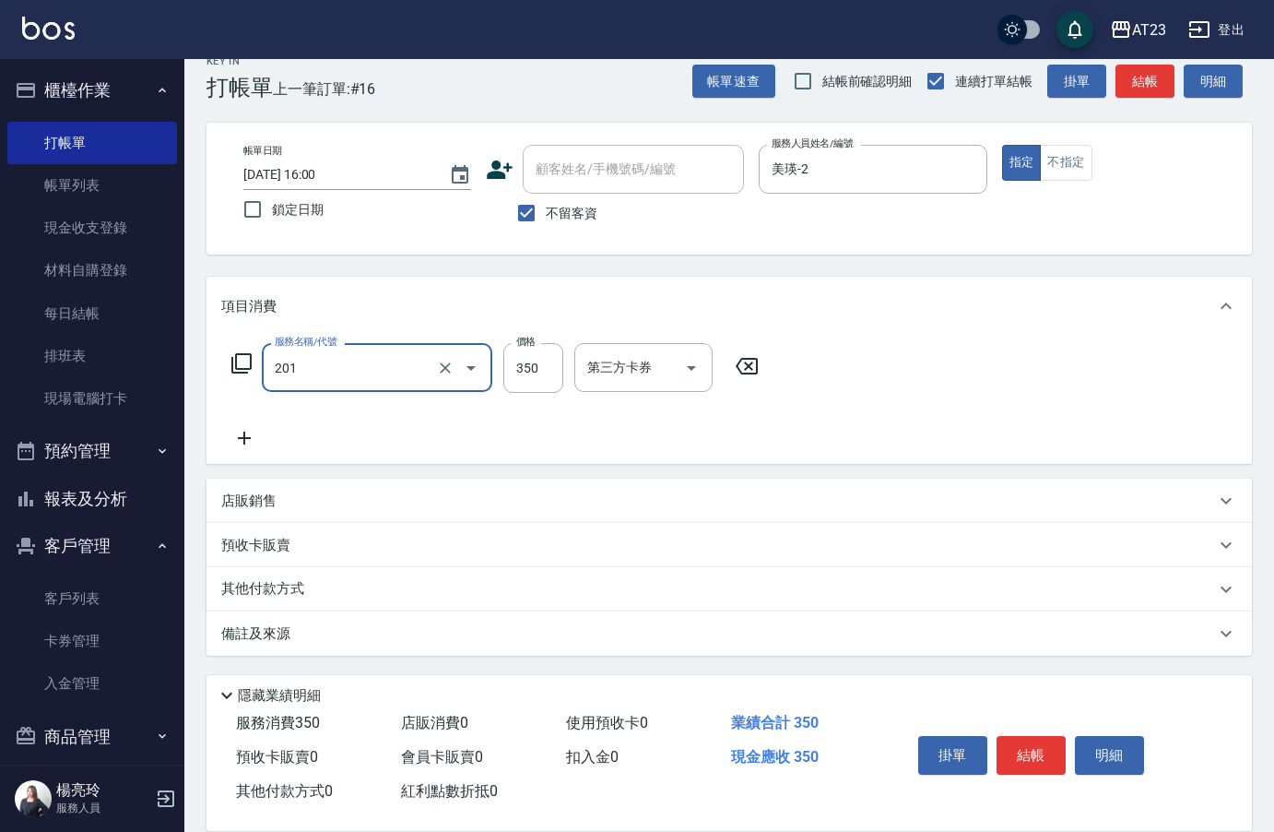
type input "一般洗髮(201)"
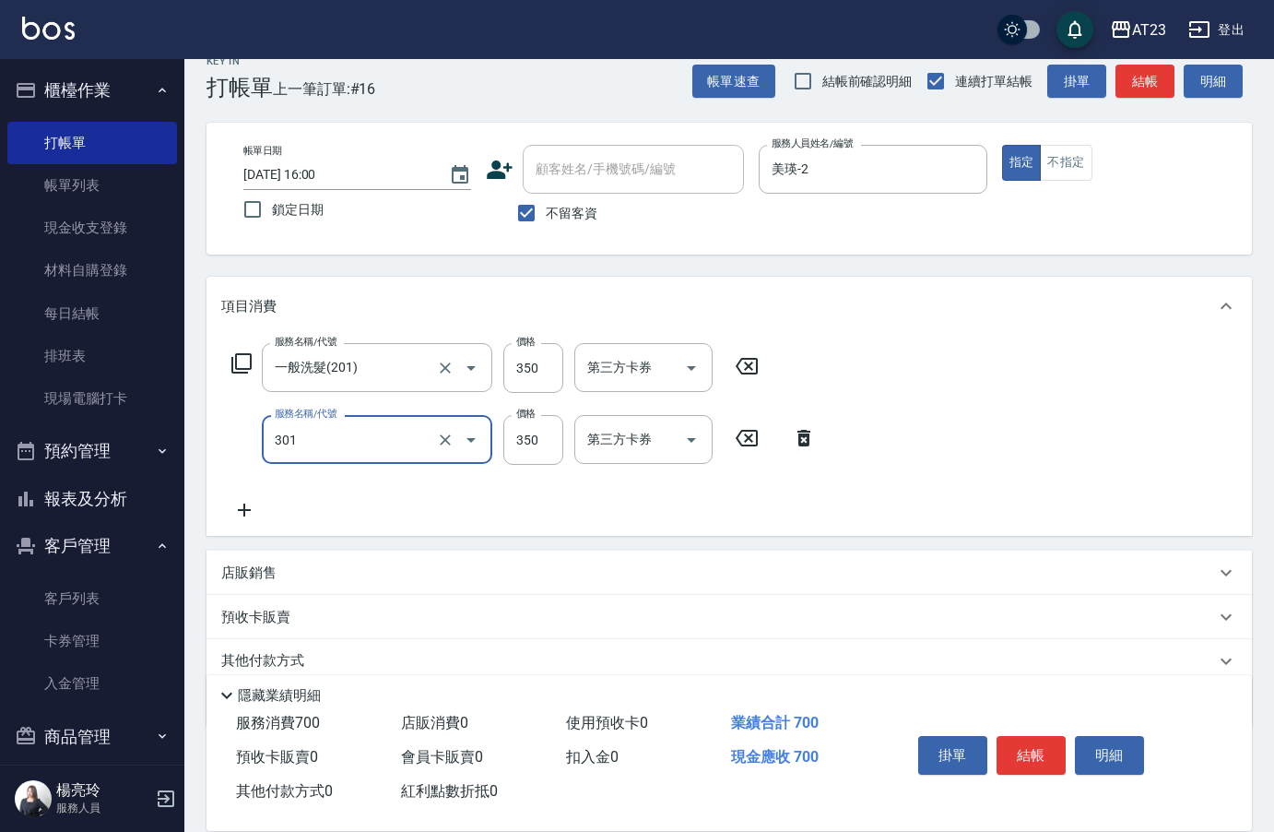
type input "造型剪髮(301)"
type input "500"
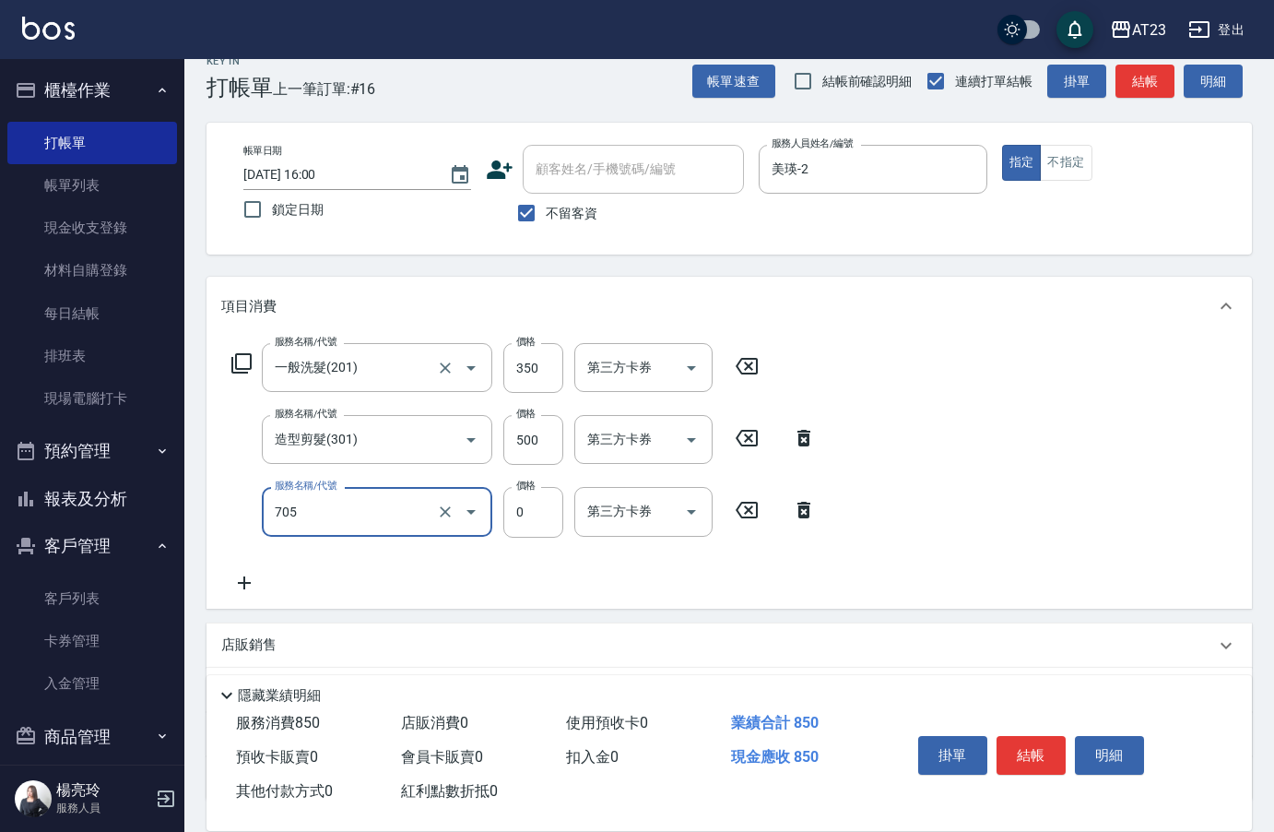
type input "互助50(705)"
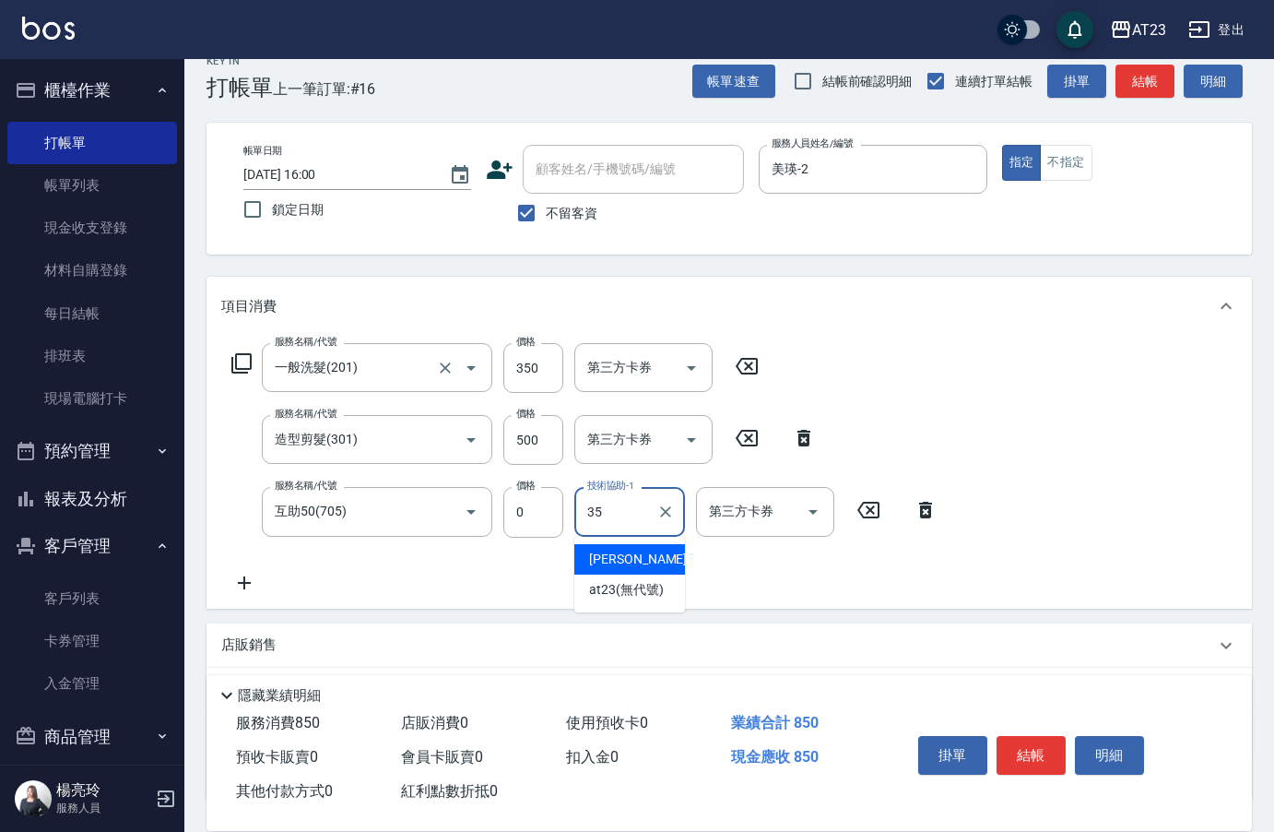
type input "嚕咪-35"
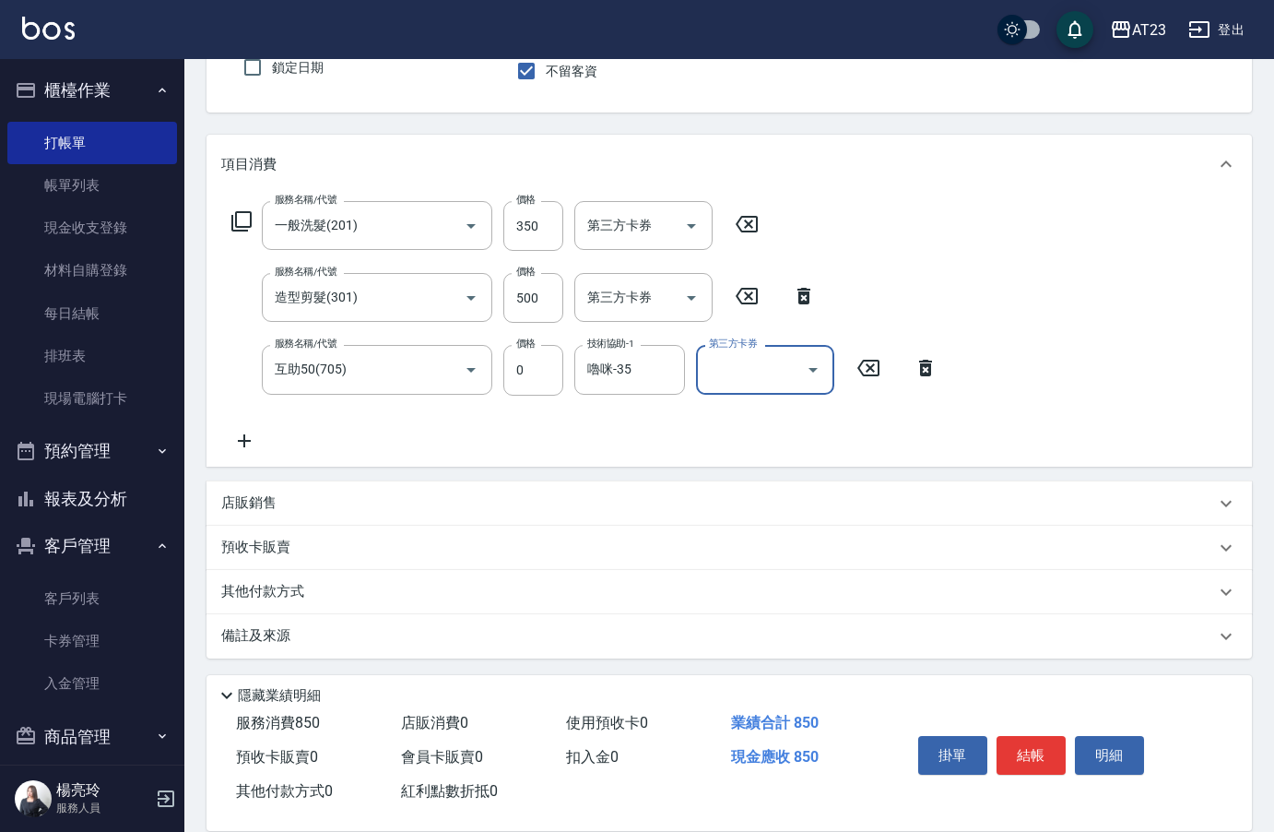
scroll to position [172, 0]
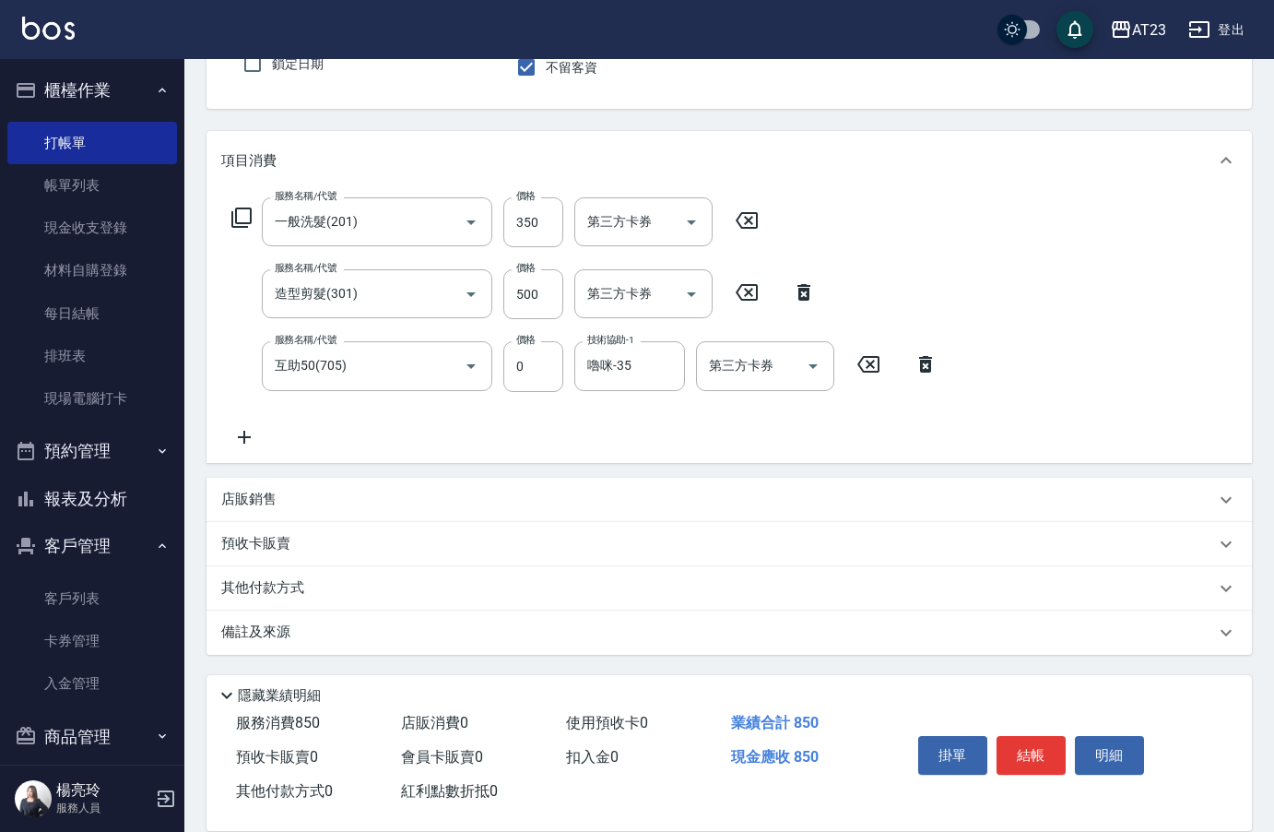
click at [294, 569] on div "其他付款方式" at bounding box center [730, 588] width 1046 height 44
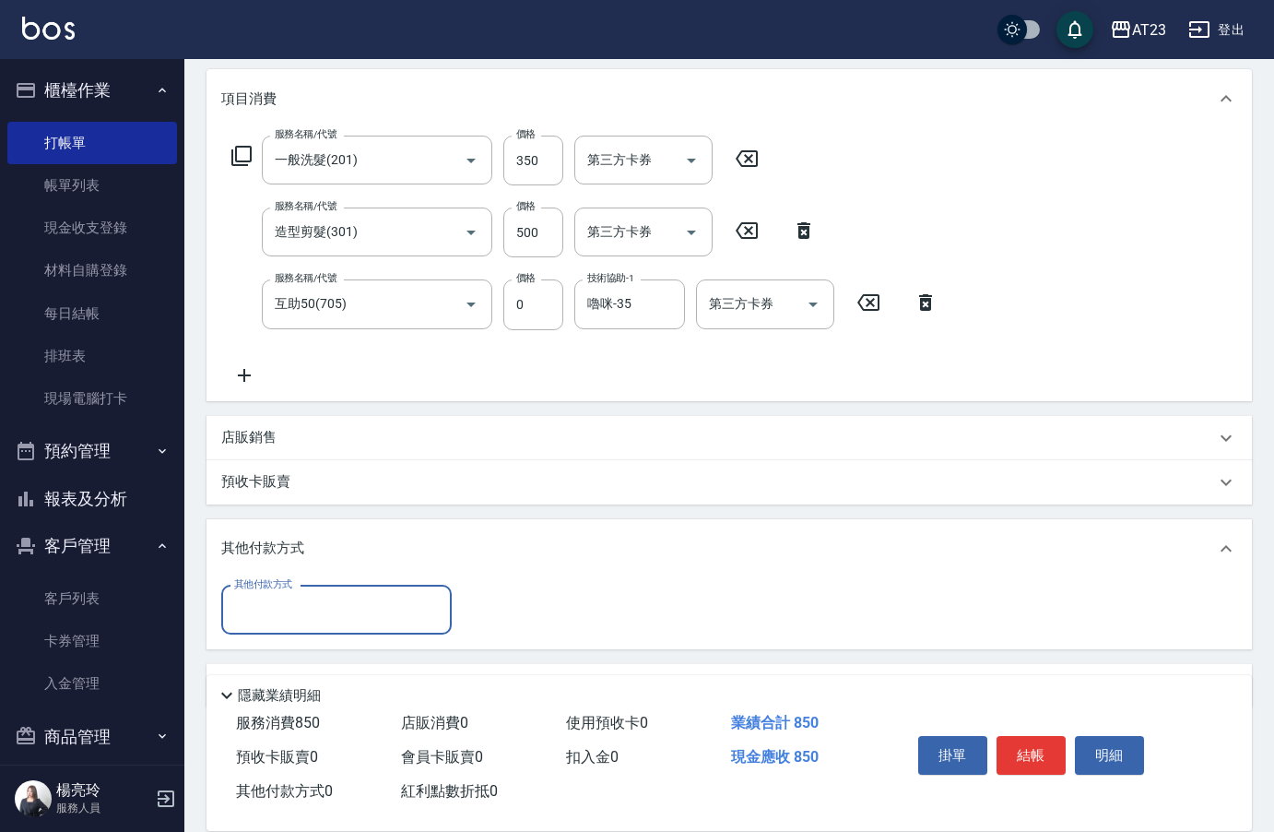
scroll to position [287, 0]
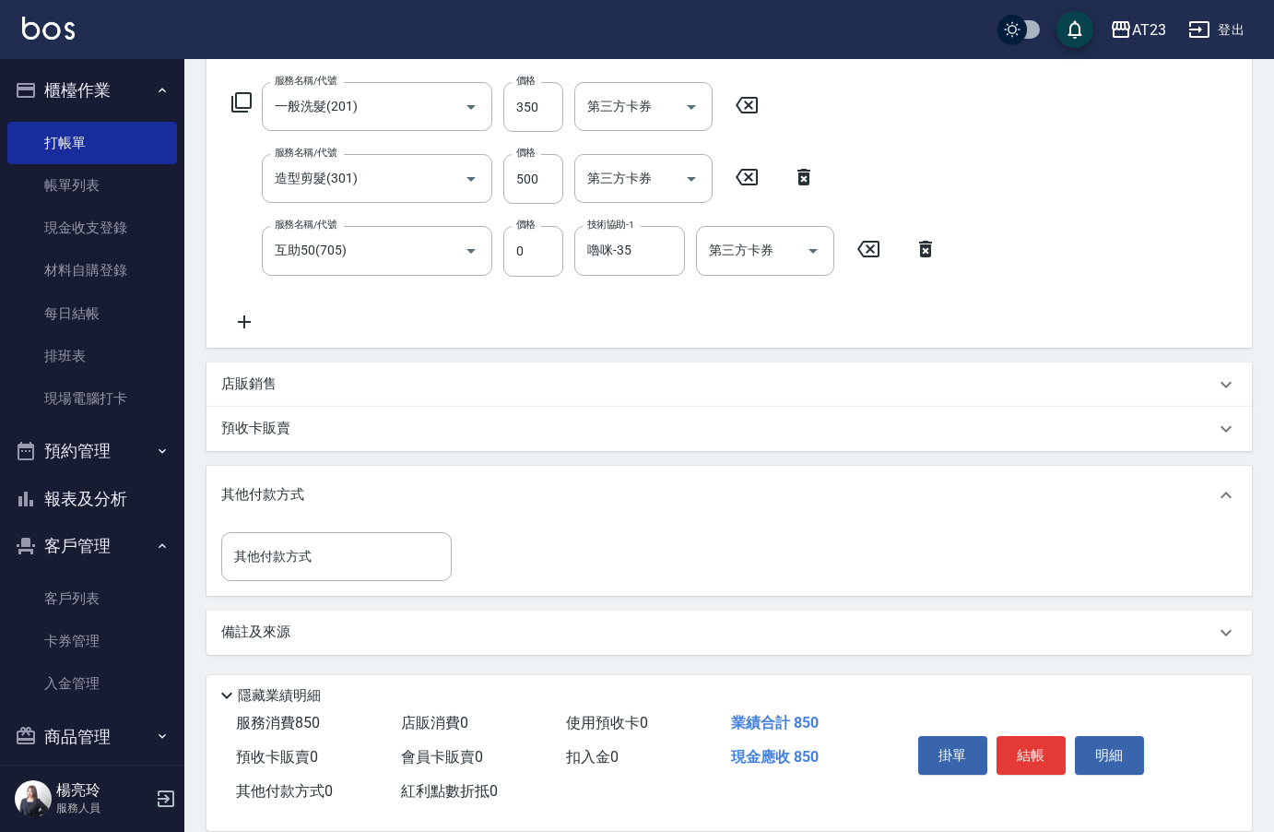
click at [295, 596] on div "項目消費 服務名稱/代號 一般洗髮(201) 服務名稱/代號 價格 350 價格 第三方卡券 第三方卡券 服務名稱/代號 造型剪髮(301) 服務名稱/代號 …" at bounding box center [730, 335] width 1046 height 639
click at [301, 573] on div "其他付款方式" at bounding box center [336, 556] width 231 height 49
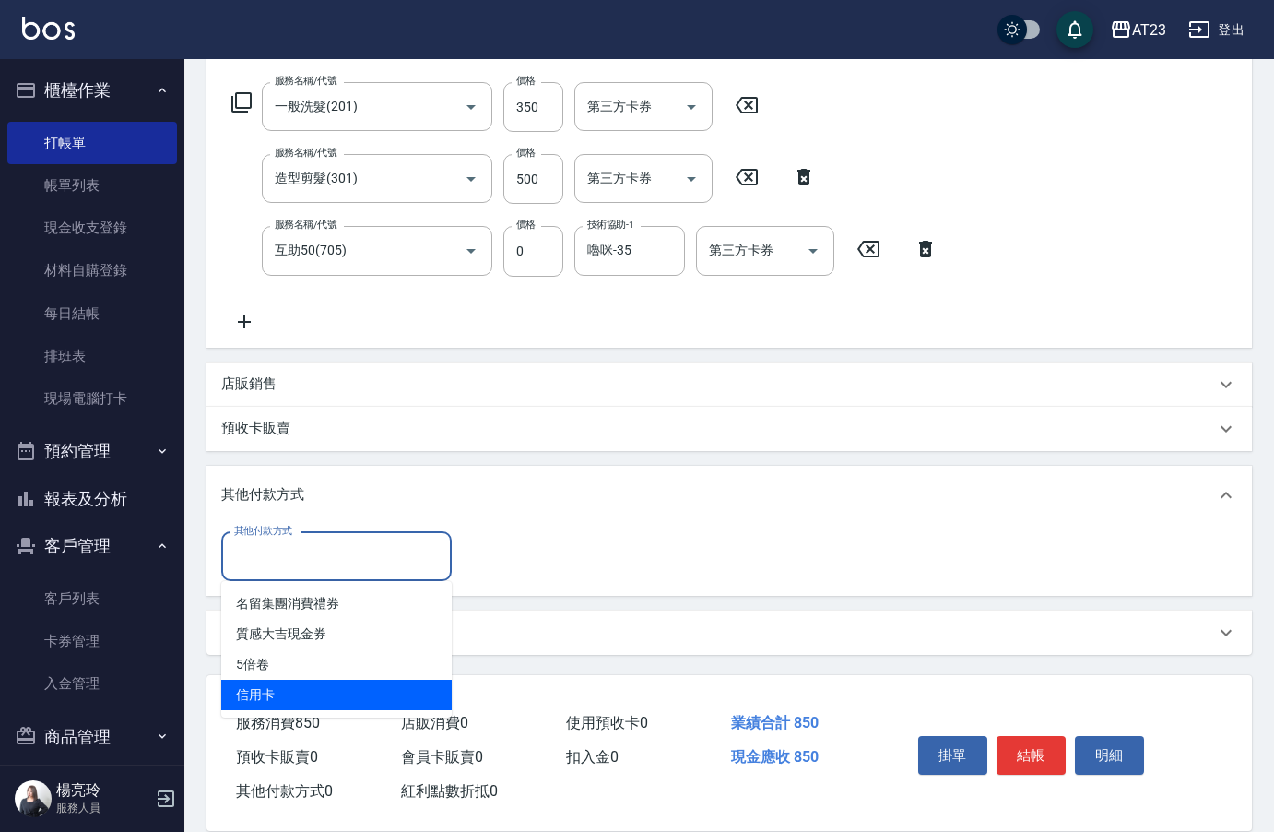
click at [285, 693] on span "信用卡" at bounding box center [336, 695] width 231 height 30
type input "信用卡"
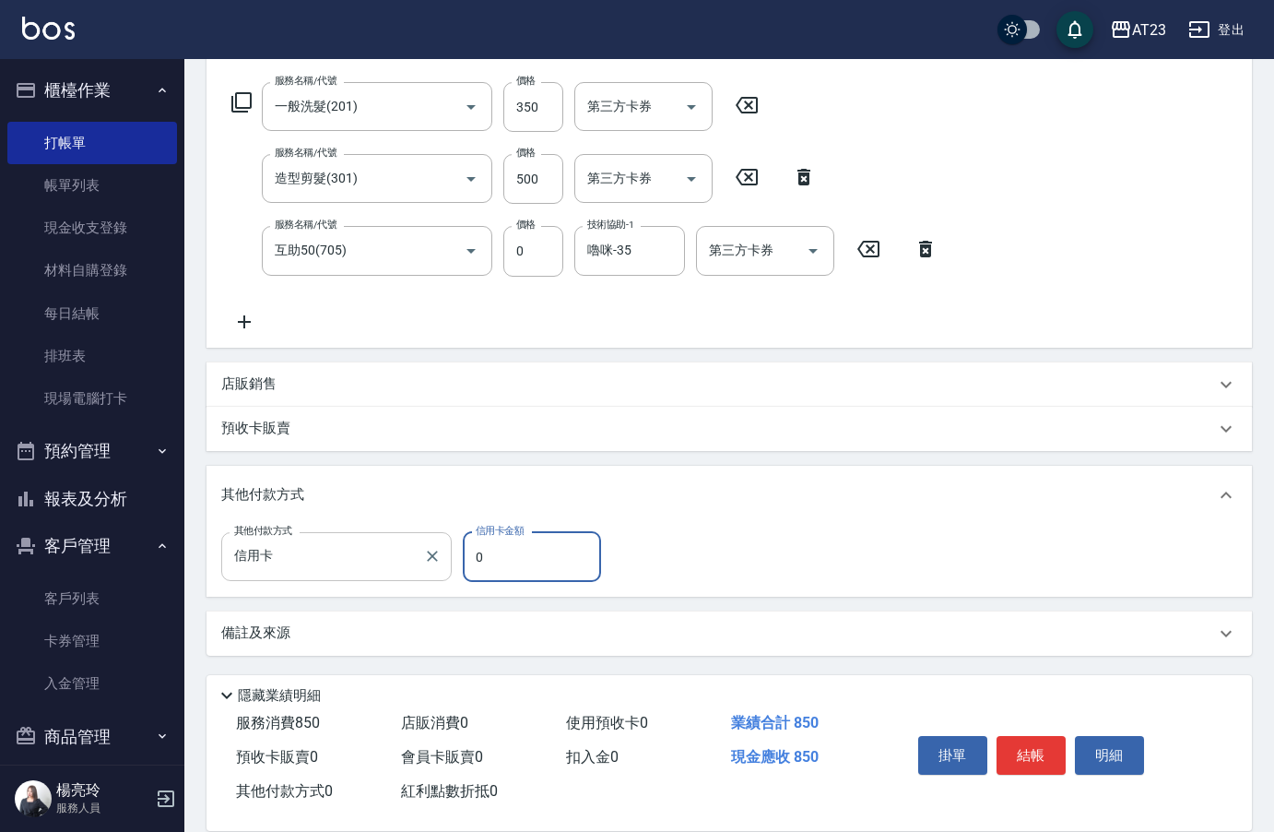
drag, startPoint x: 513, startPoint y: 576, endPoint x: 426, endPoint y: 568, distance: 87.1
click at [426, 568] on div "其他付款方式 信用卡 其他付款方式 信用卡金額 0 信用卡金額" at bounding box center [416, 557] width 391 height 50
type input "850"
click at [1027, 754] on button "結帳" at bounding box center [1031, 755] width 69 height 39
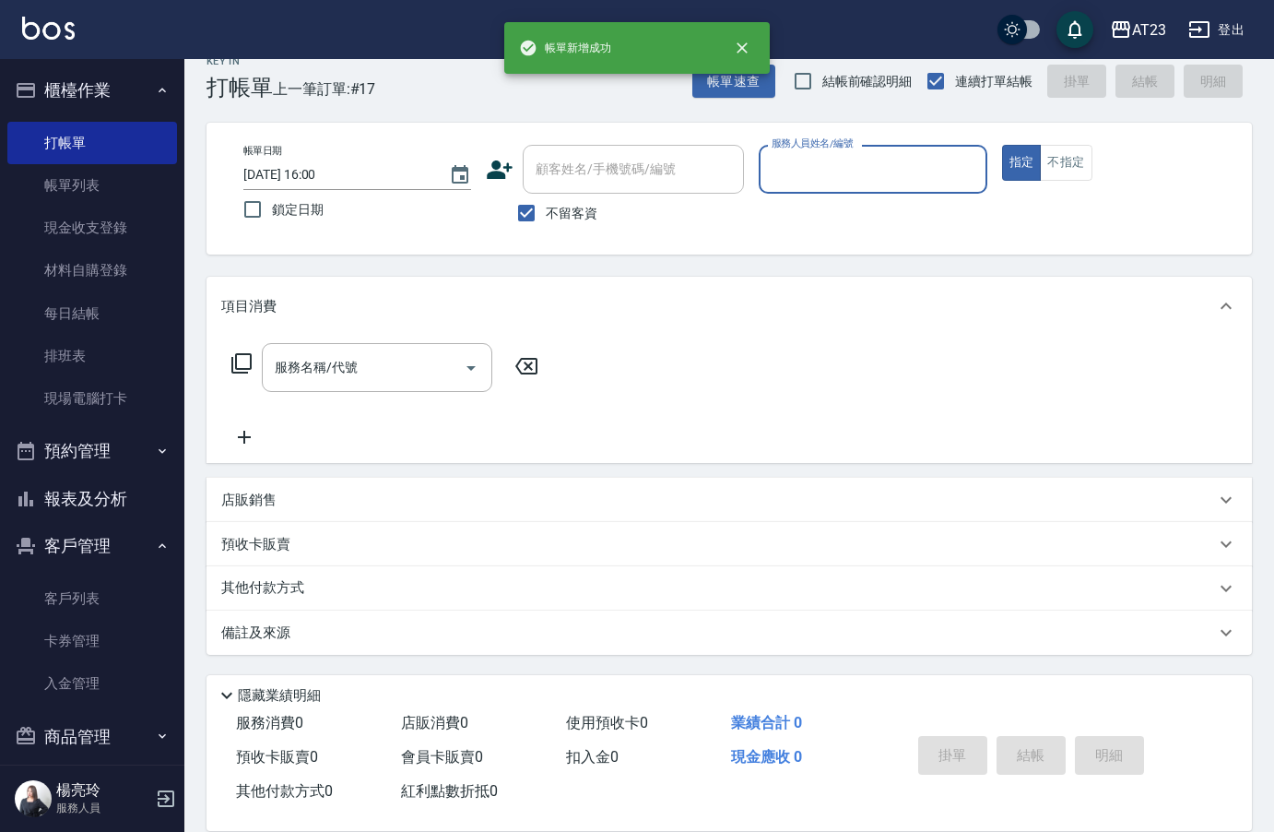
scroll to position [26, 0]
